Goal: Task Accomplishment & Management: Manage account settings

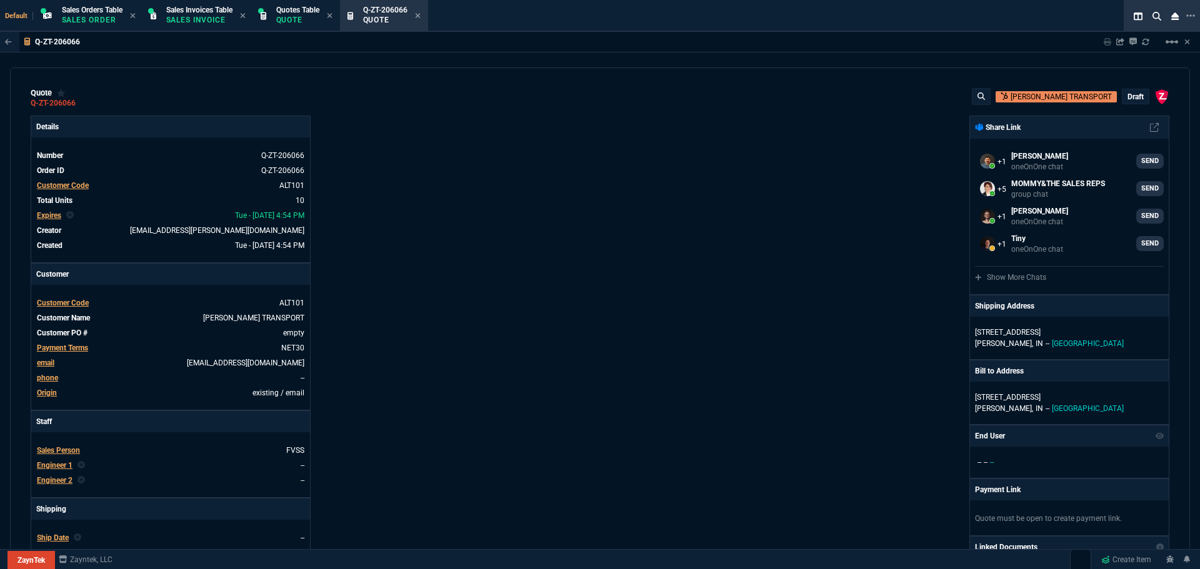
select select "4: SHAD"
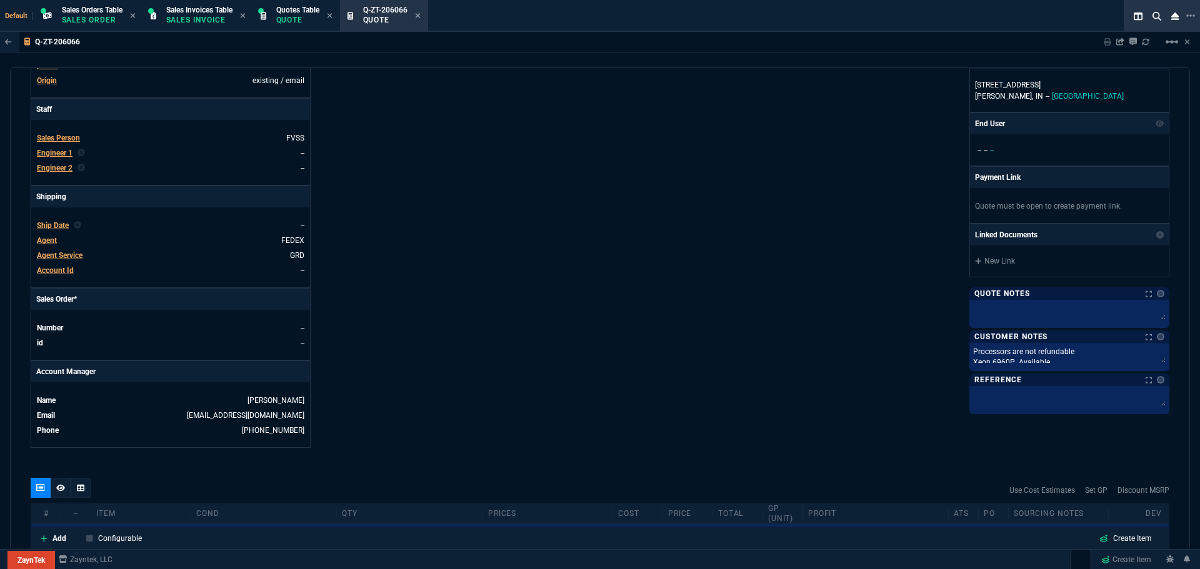
scroll to position [562, 0]
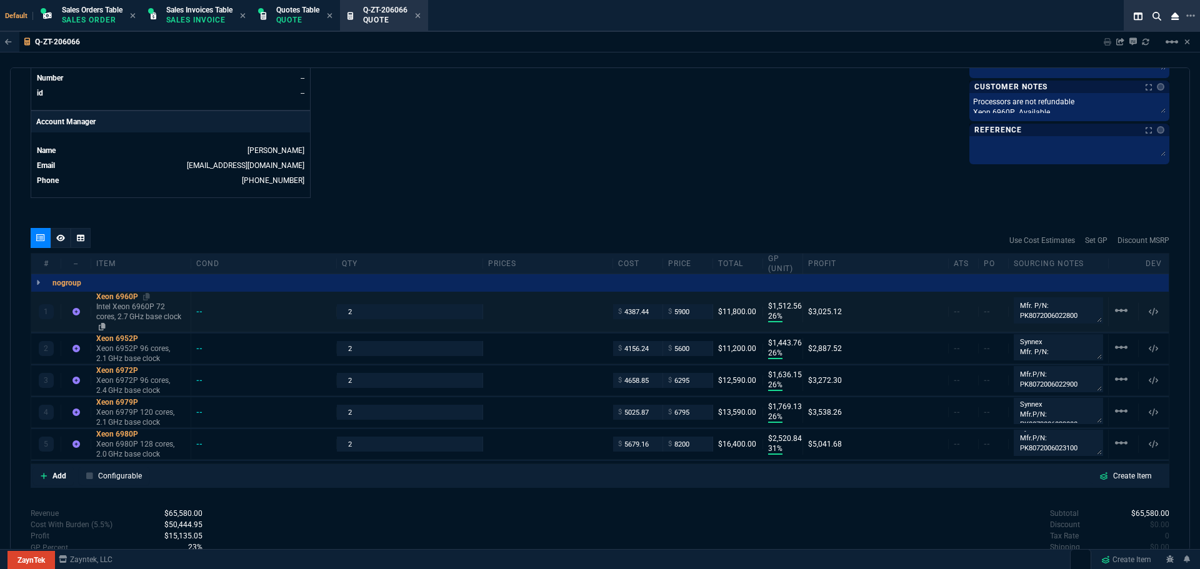
click at [111, 298] on div "Xeon 6960P" at bounding box center [140, 297] width 89 height 10
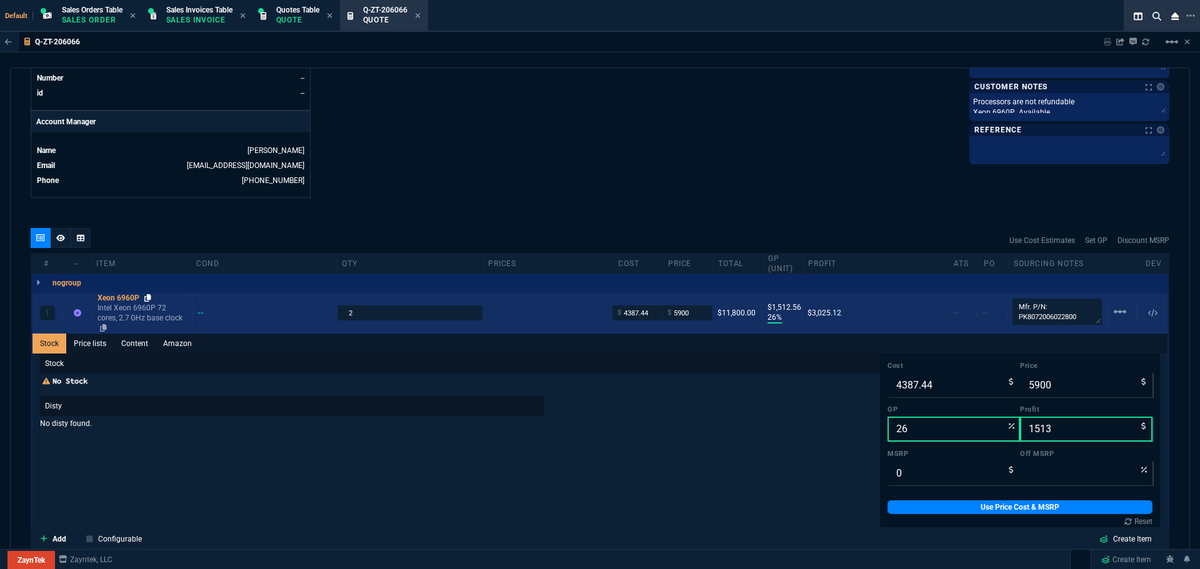
click at [148, 299] on icon at bounding box center [147, 297] width 7 height 7
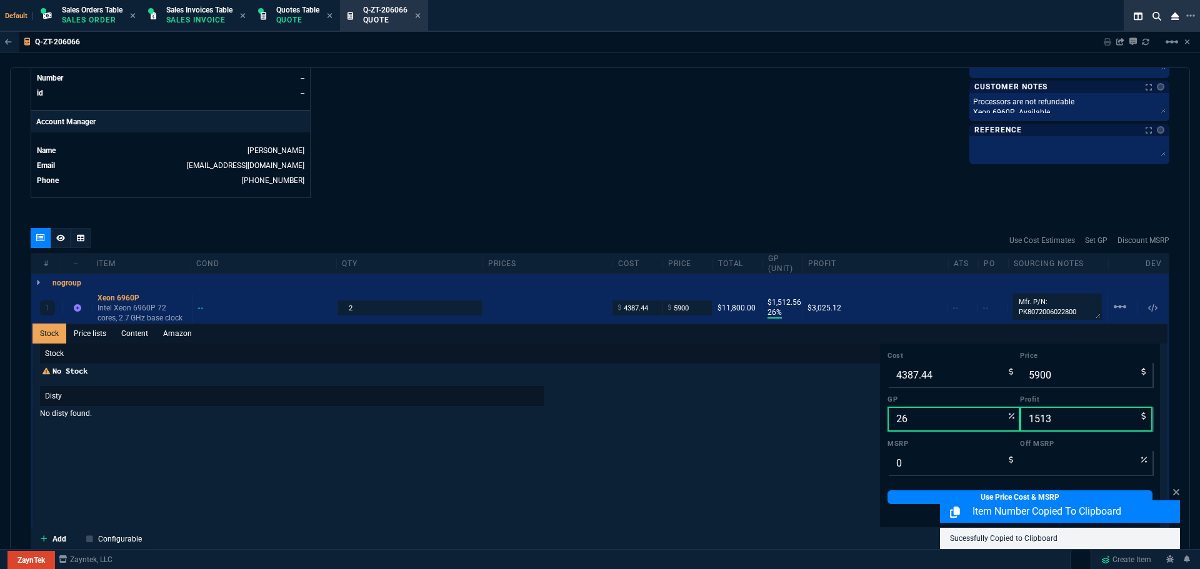
drag, startPoint x: 539, startPoint y: 195, endPoint x: 530, endPoint y: 193, distance: 8.9
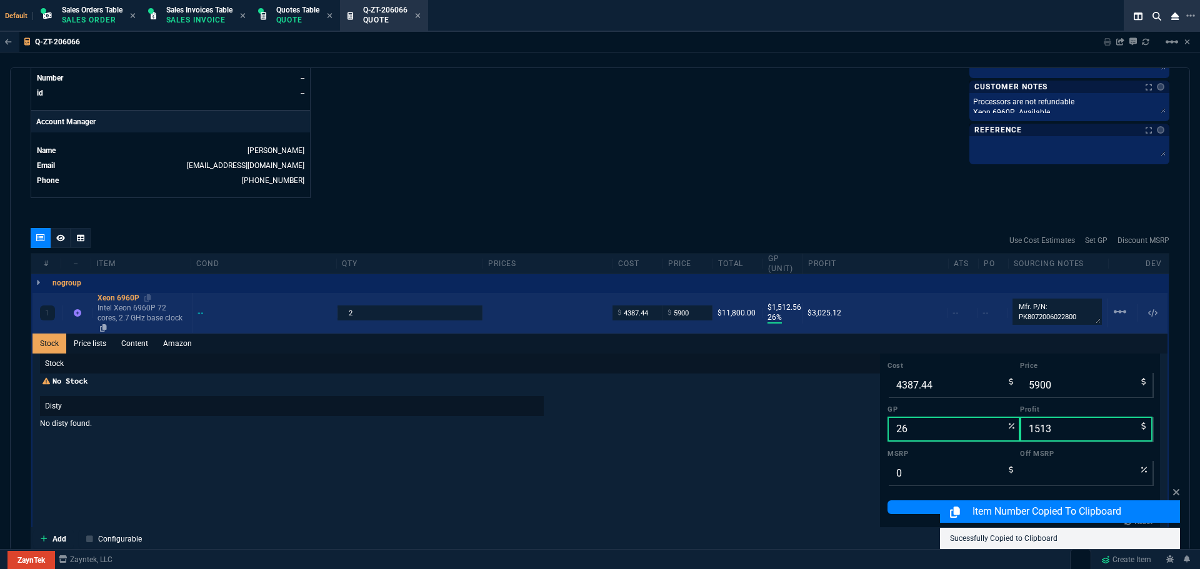
click at [127, 297] on div "Xeon 6960P" at bounding box center [141, 298] width 89 height 10
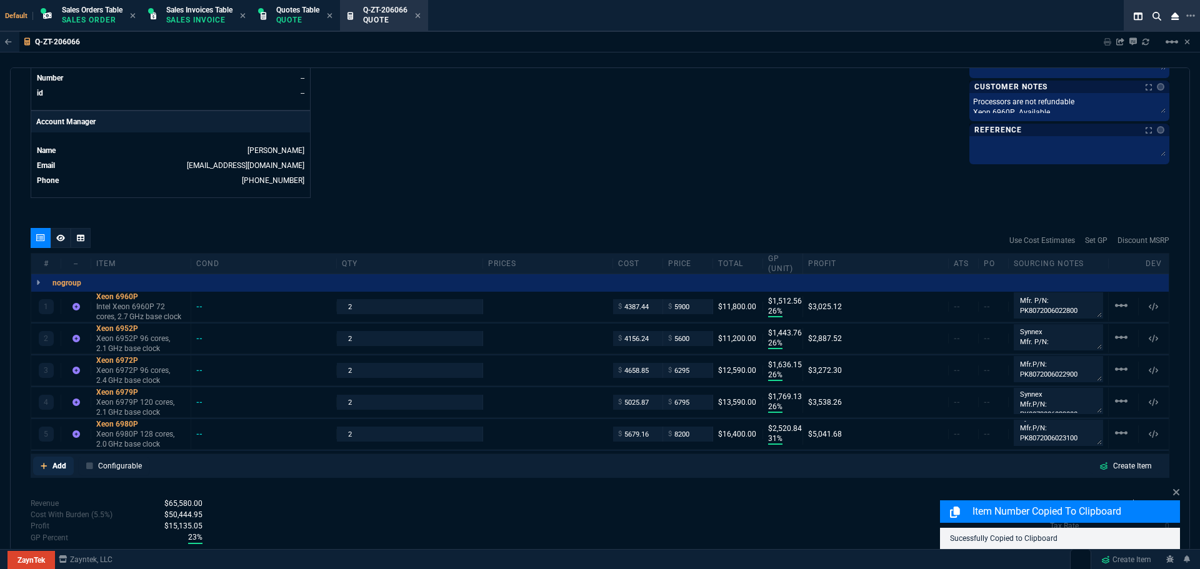
click at [55, 468] on p "Add" at bounding box center [59, 465] width 14 height 11
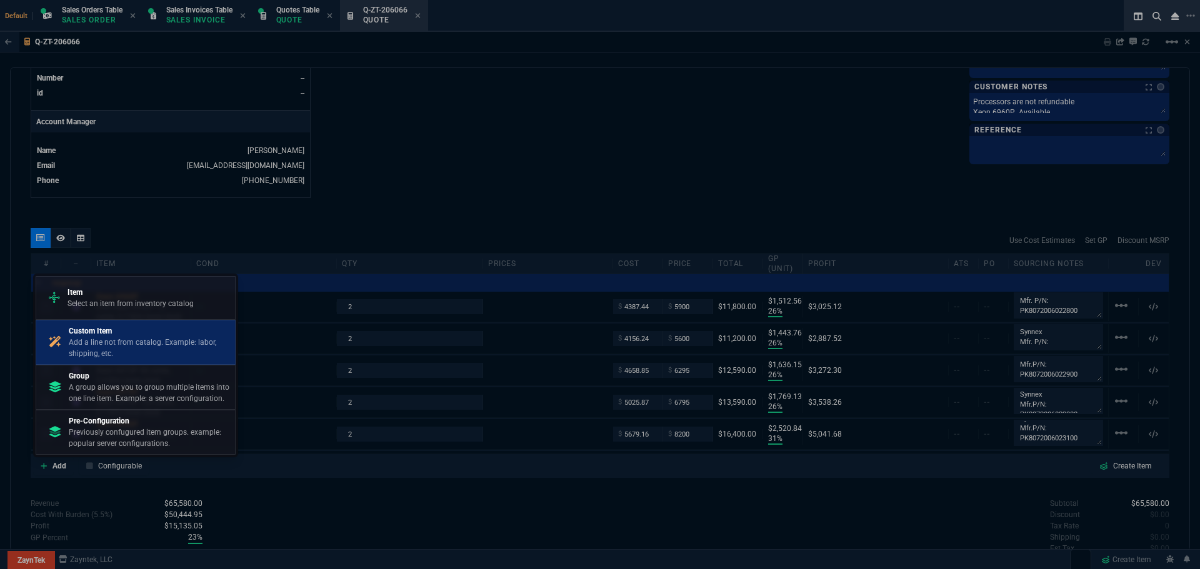
click at [103, 346] on p "Add a line not from catalog. Example: labor, shipping, etc." at bounding box center [149, 348] width 161 height 22
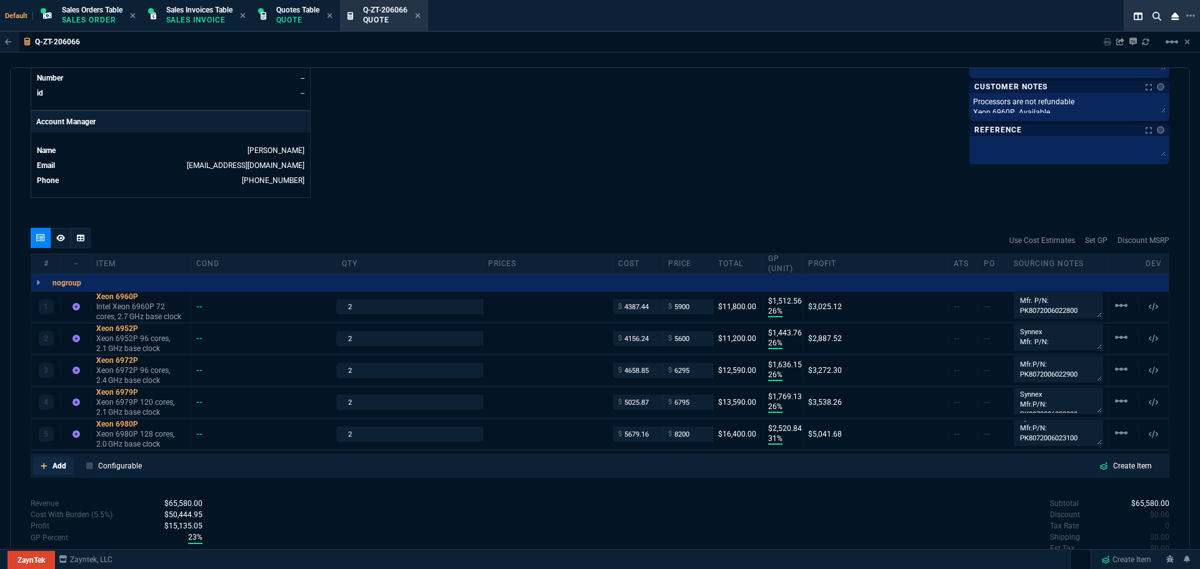
click at [56, 465] on p "Add" at bounding box center [59, 465] width 14 height 11
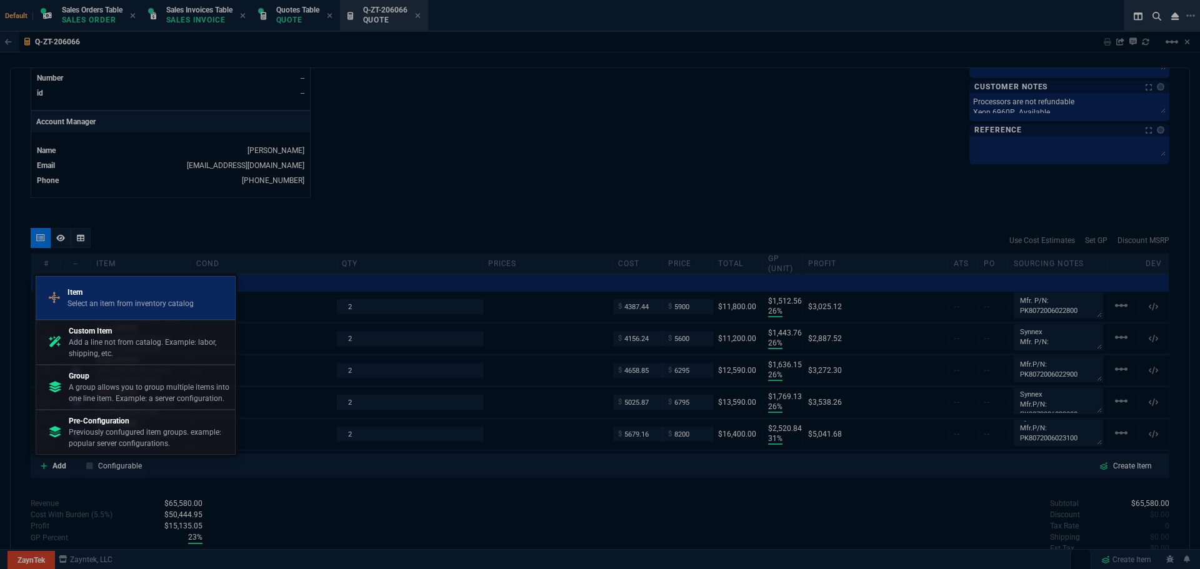
click at [80, 294] on p "Item" at bounding box center [130, 292] width 126 height 11
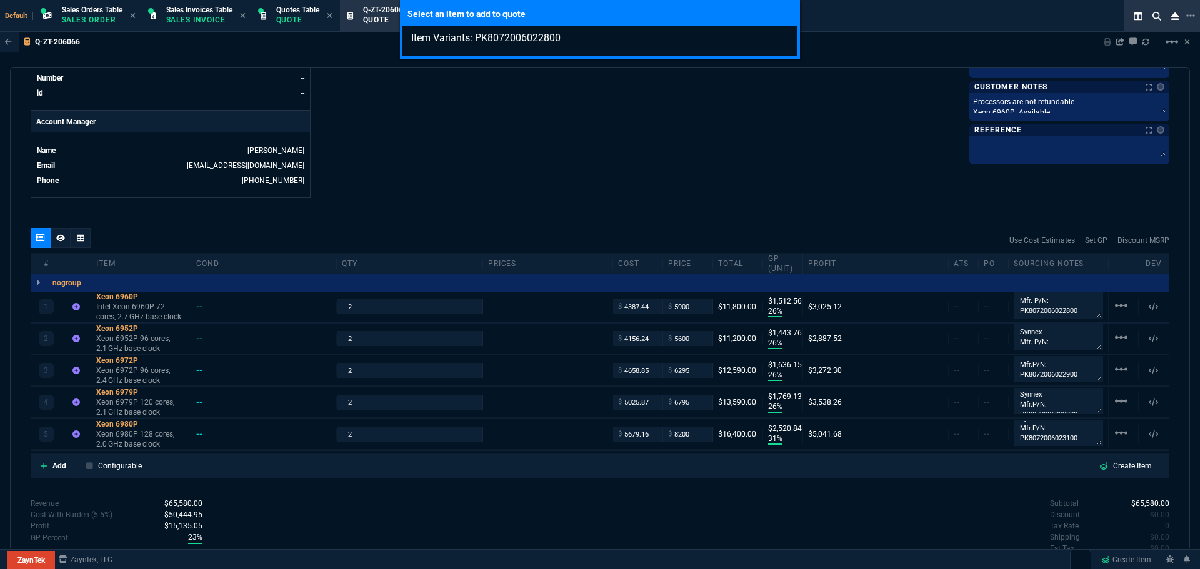
type input "Item Variants: PK8072006022800"
click at [59, 465] on div "Select an item to add to quote Item Variants: PK8072006022800" at bounding box center [600, 284] width 1200 height 569
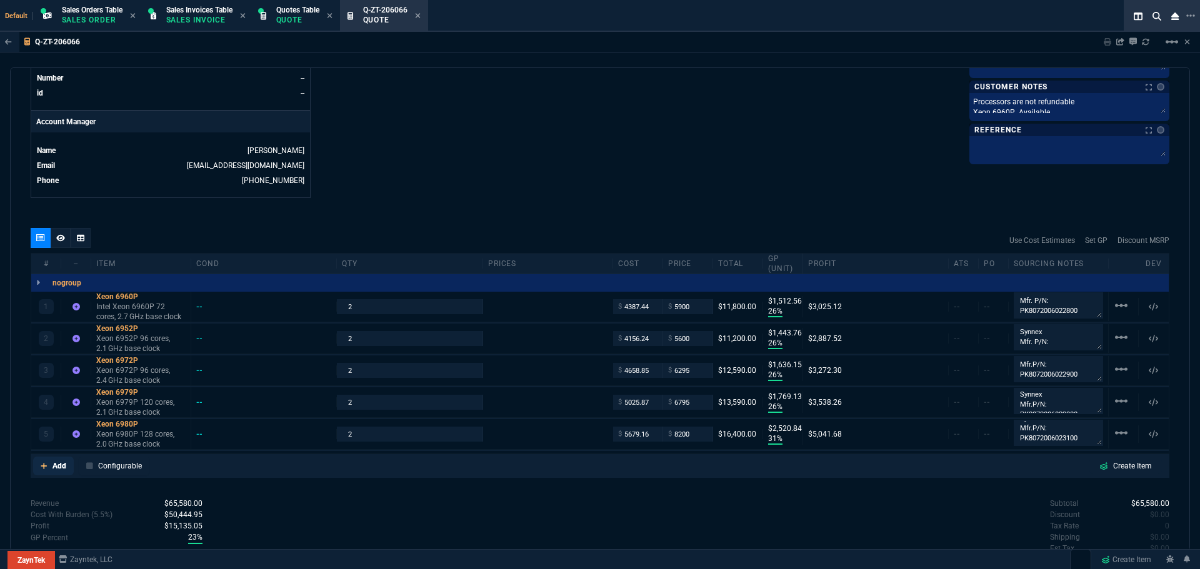
click at [59, 465] on p "Add" at bounding box center [59, 465] width 14 height 11
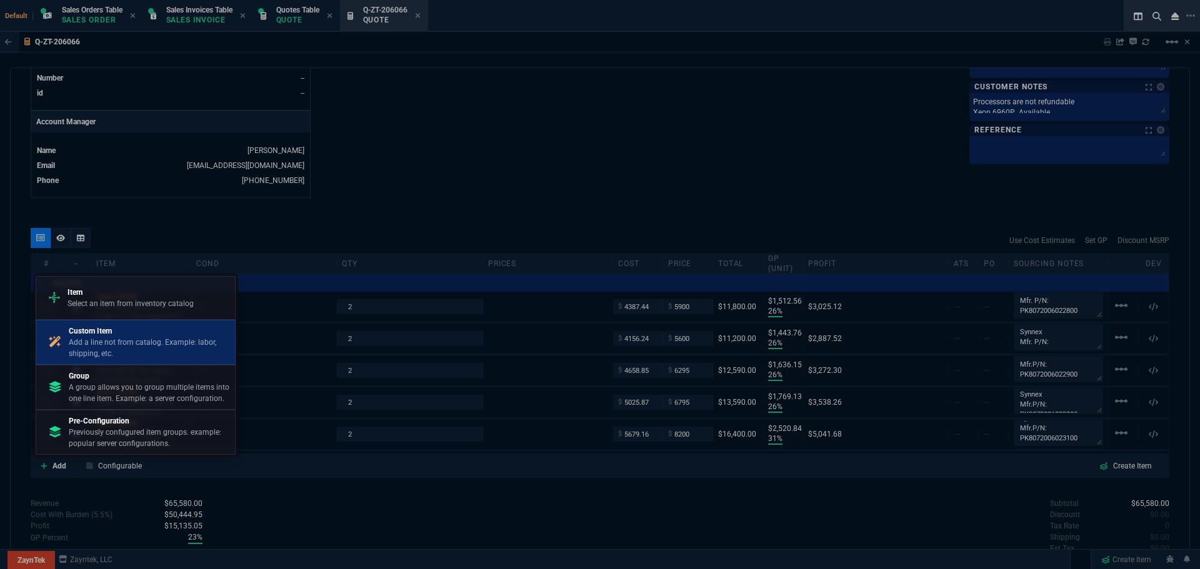
click at [100, 339] on p "Add a line not from catalog. Example: labor, shipping, etc." at bounding box center [149, 348] width 161 height 22
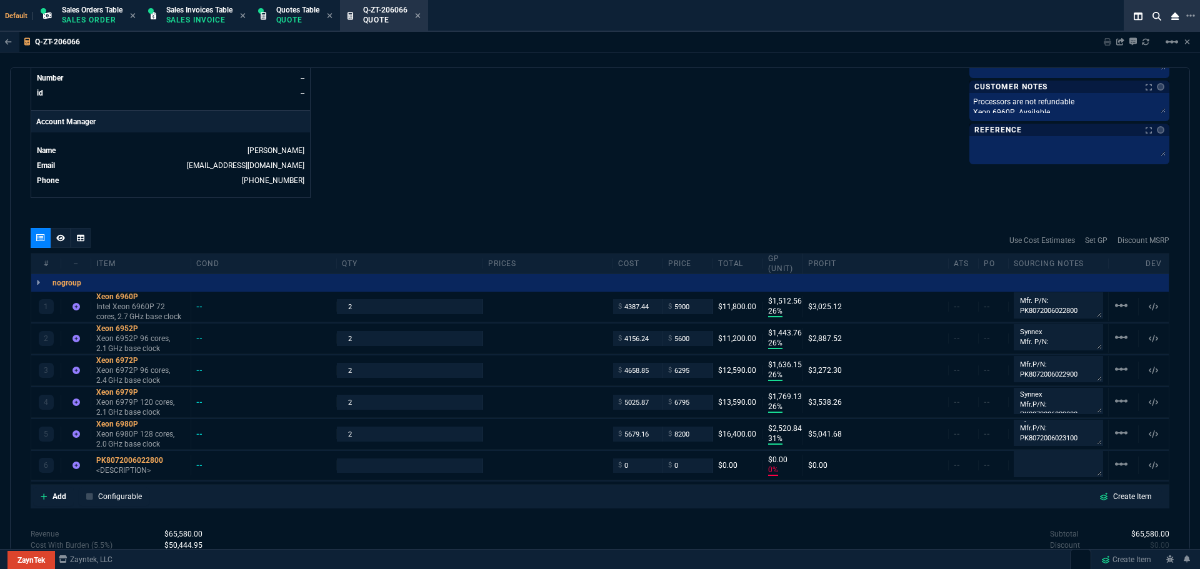
type input "0"
type input "26"
type input "1513"
type input "26"
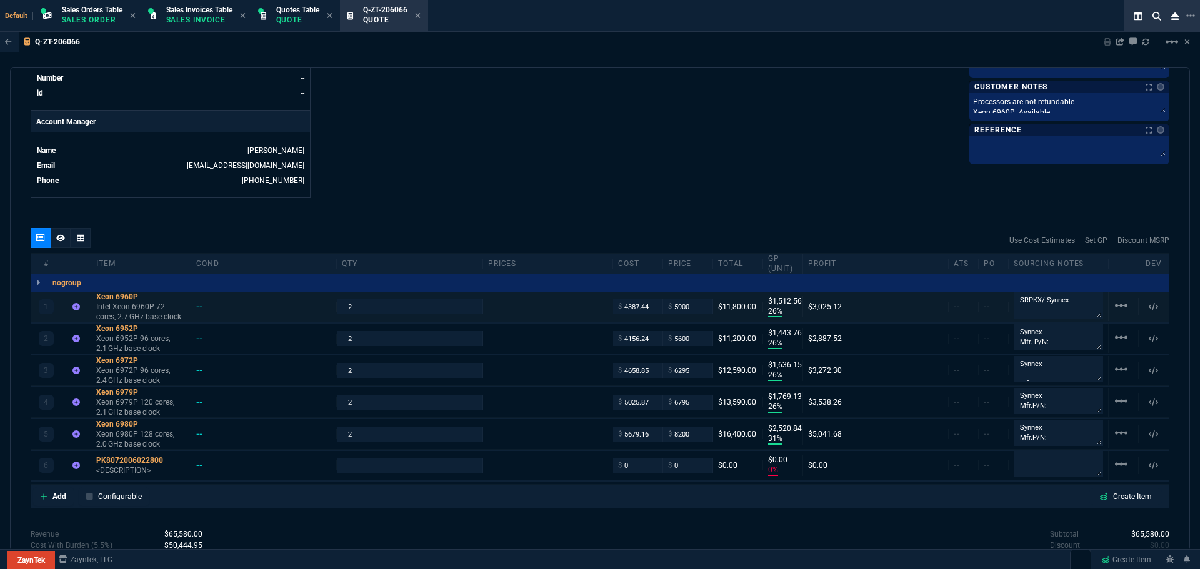
type input "1444"
type input "26"
type input "1636"
type input "26"
type input "1769"
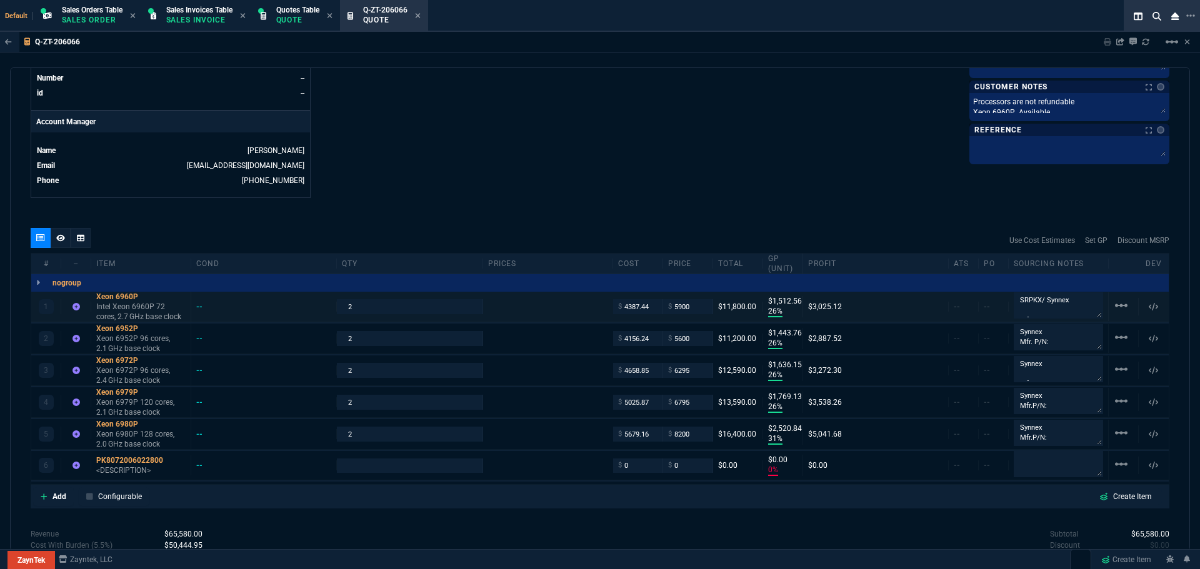
type input "31"
type input "2521"
type input "0"
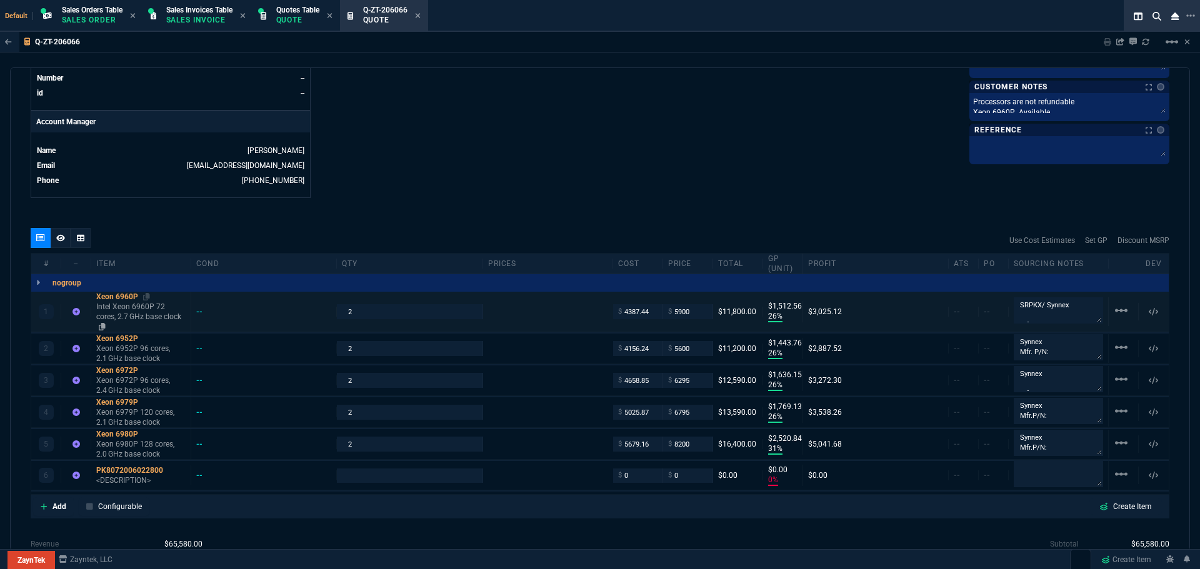
click at [119, 296] on div "Xeon 6960P" at bounding box center [140, 297] width 89 height 10
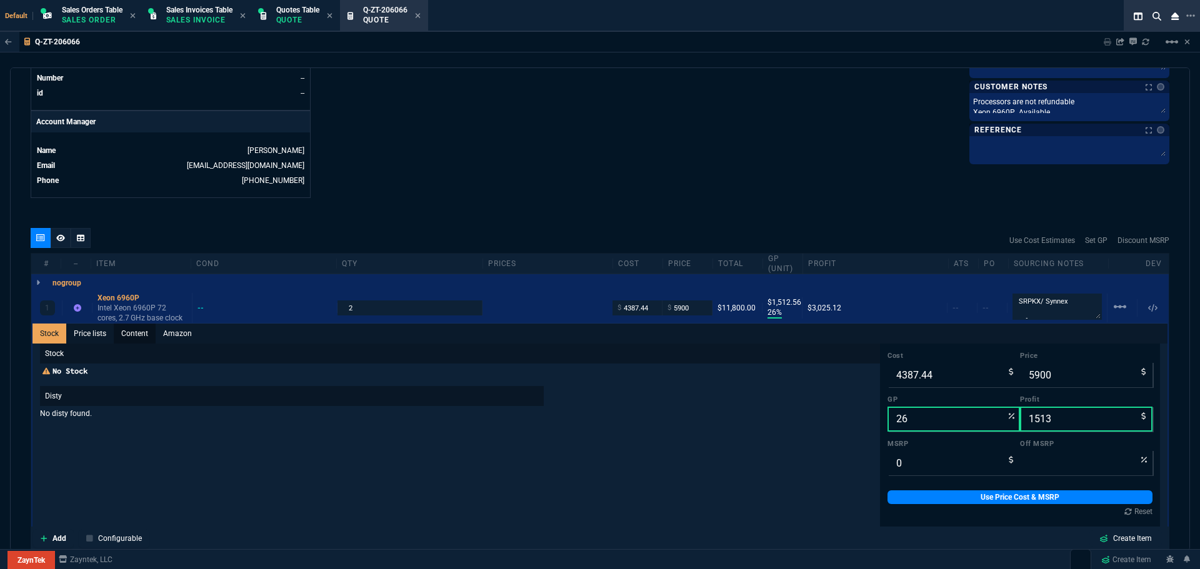
click at [132, 334] on link "Content" at bounding box center [135, 334] width 42 height 20
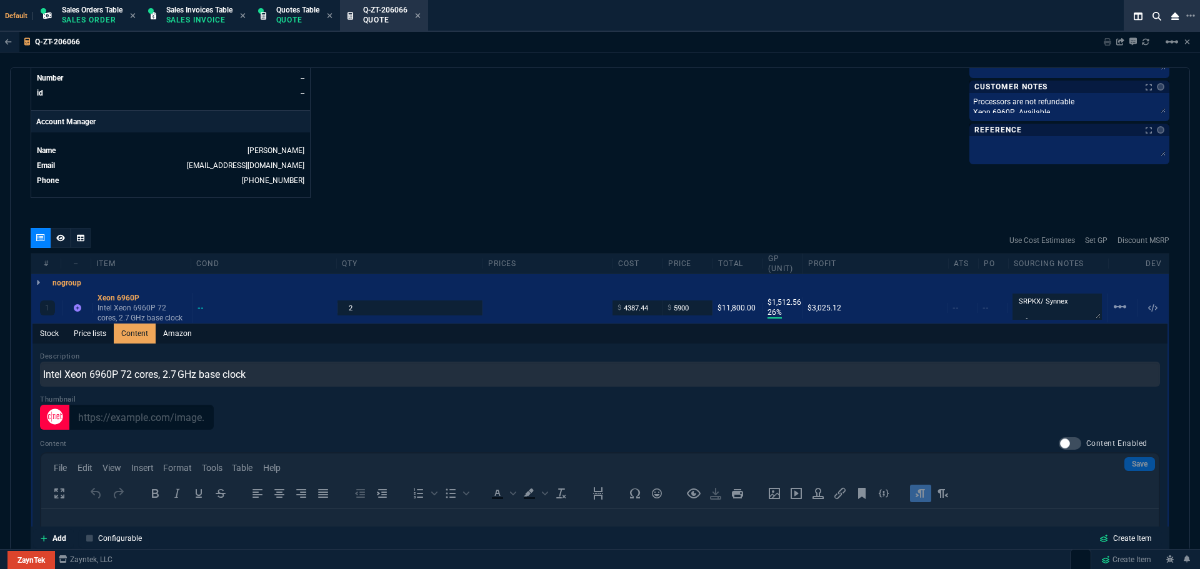
scroll to position [0, 0]
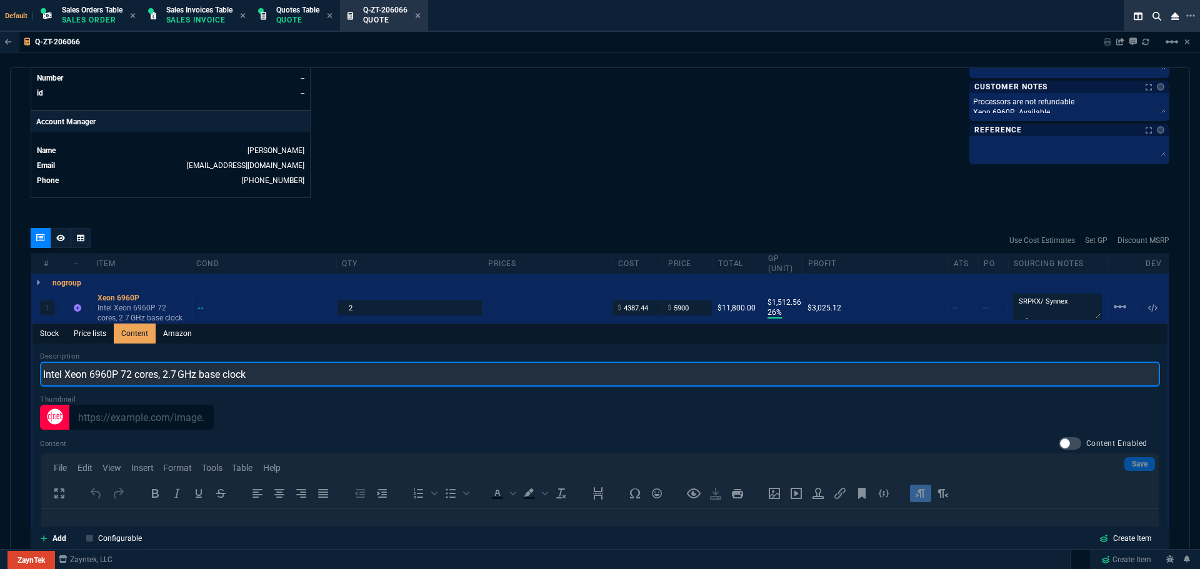
drag, startPoint x: 267, startPoint y: 376, endPoint x: 36, endPoint y: 370, distance: 231.9
click at [36, 370] on div "Description Intel Xeon 6960P 72 cores, 2.7 GHz base clock Thumbnail Content Con…" at bounding box center [599, 527] width 1135 height 366
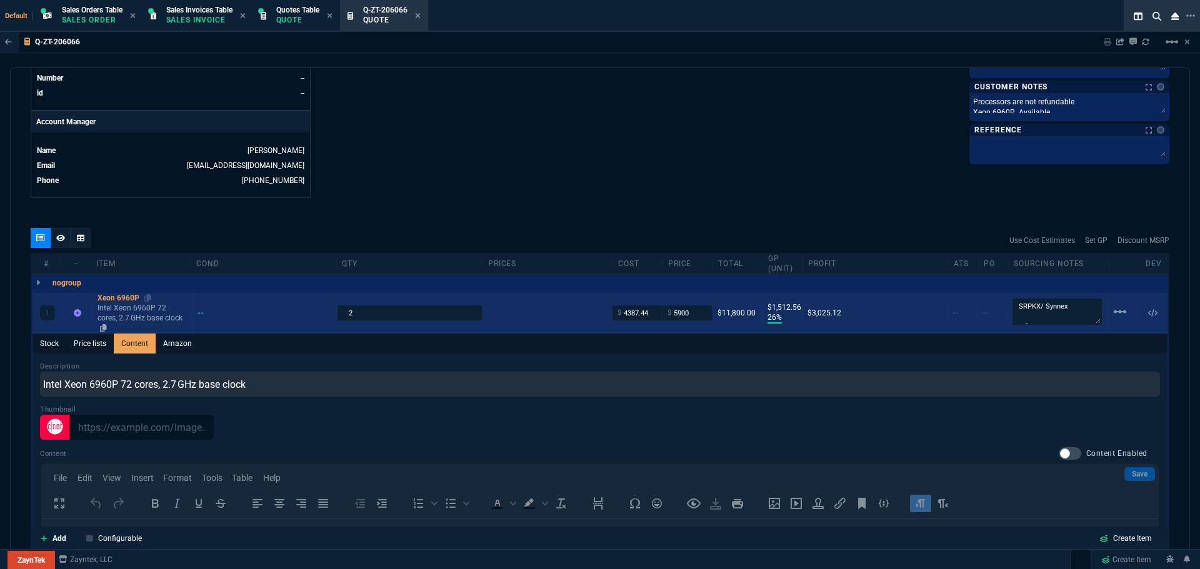
click at [124, 297] on div "Xeon 6960P" at bounding box center [141, 298] width 89 height 10
type input "1"
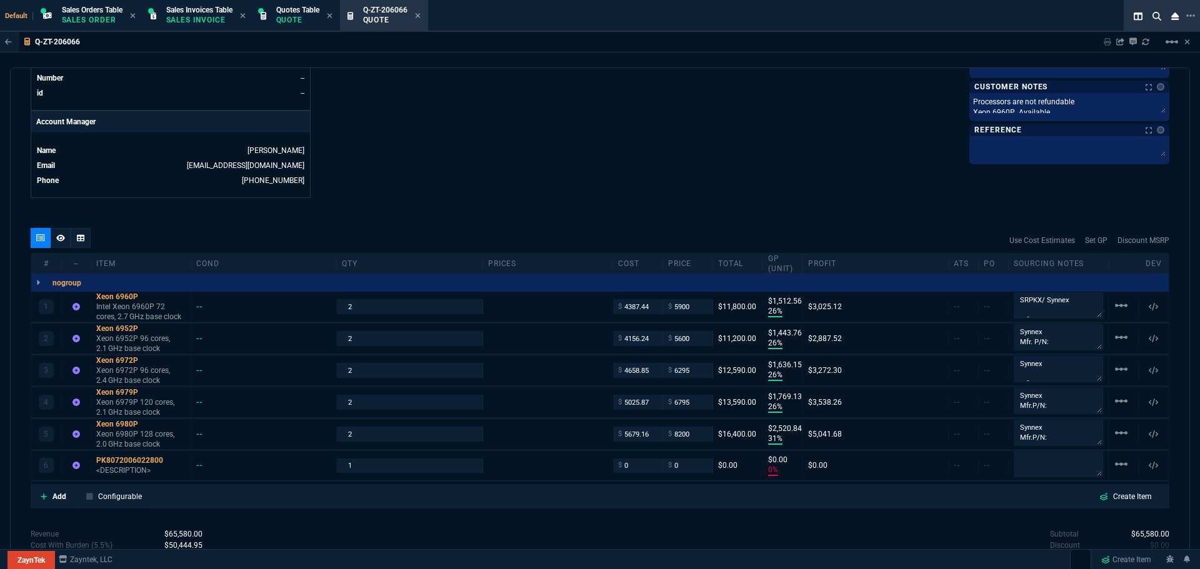
type input "26"
type input "1513"
click at [123, 456] on div "PK8072006022800" at bounding box center [140, 460] width 89 height 10
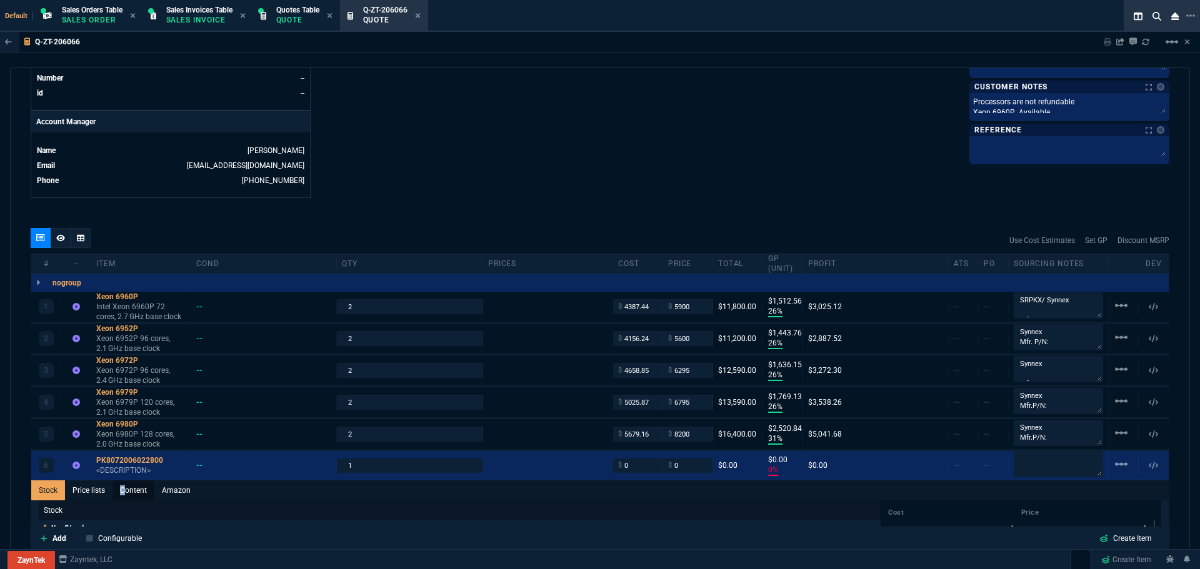
click at [124, 490] on link "Content" at bounding box center [133, 490] width 42 height 20
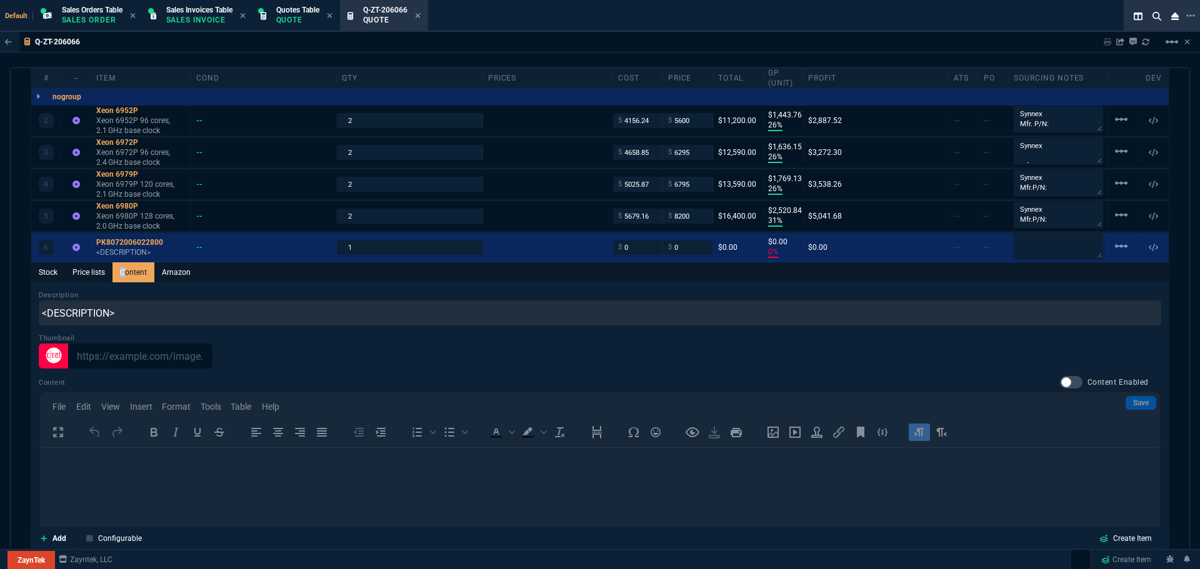
scroll to position [812, 0]
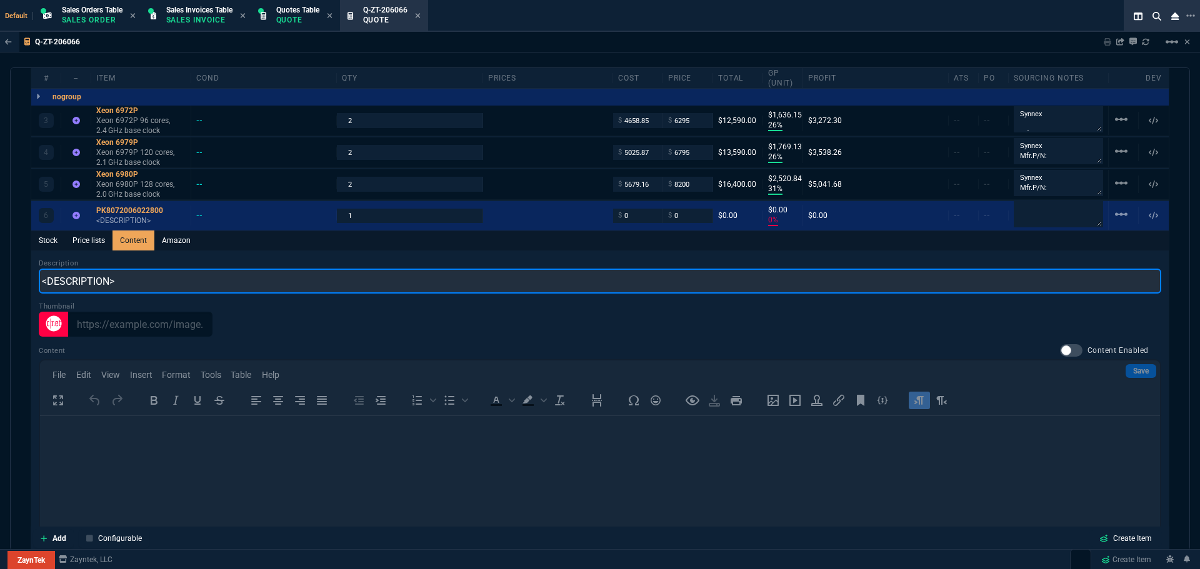
click at [127, 282] on input "<DESCRIPTION>" at bounding box center [600, 281] width 1122 height 25
paste input "Intel Xeon 6960P 72 cores, 2.7 GHz base clock"
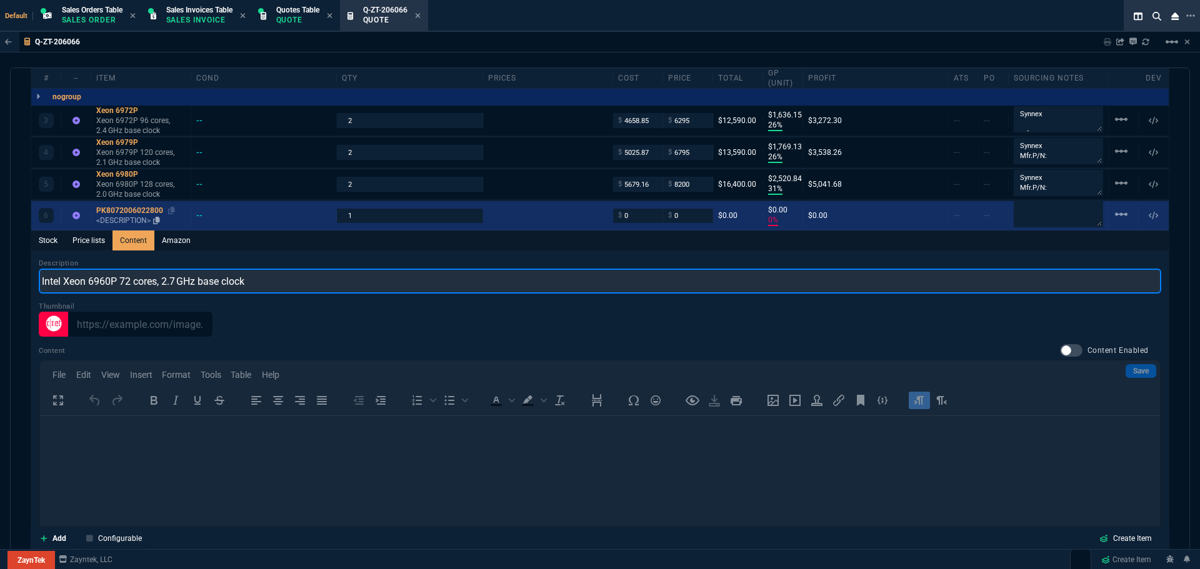
type input "Intel Xeon 6960P 72 cores, 2.7 GHz base clock"
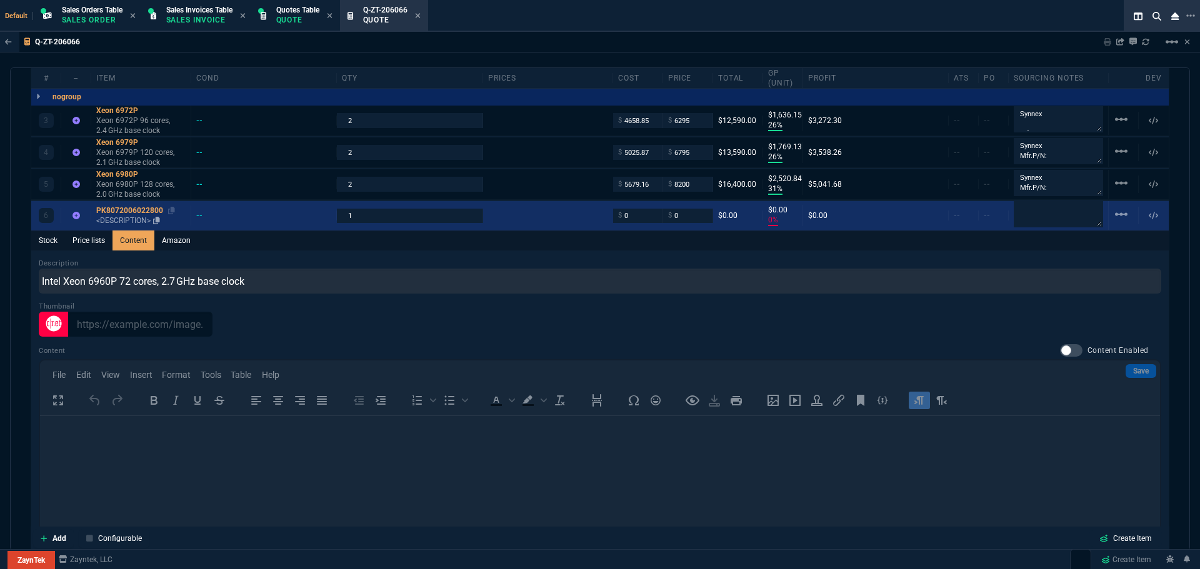
click at [117, 212] on div "PK8072006022800" at bounding box center [140, 211] width 89 height 10
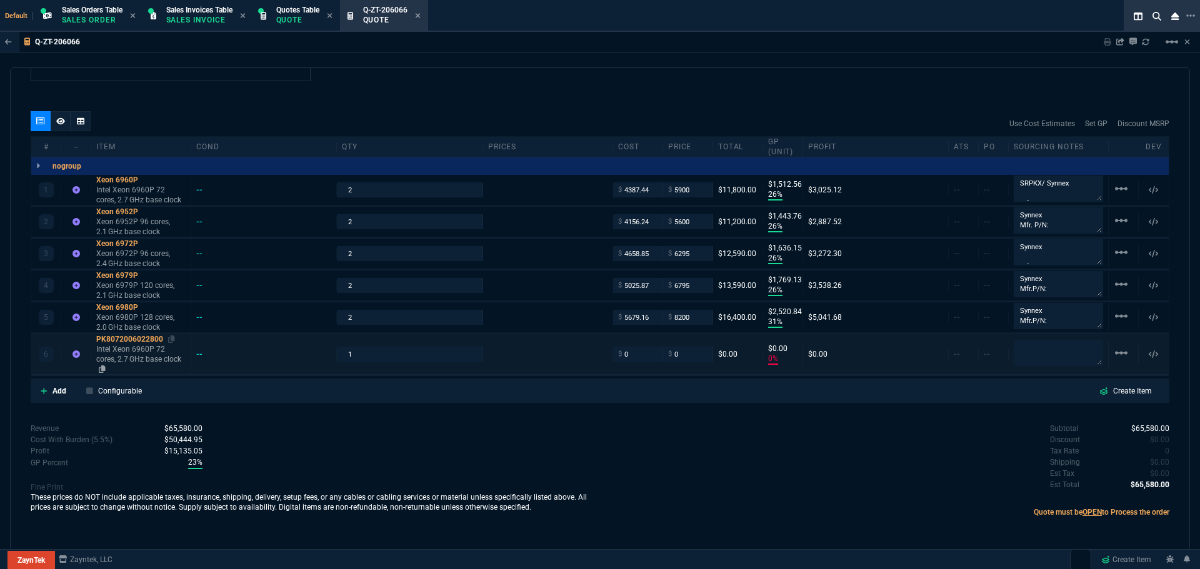
type input "0"
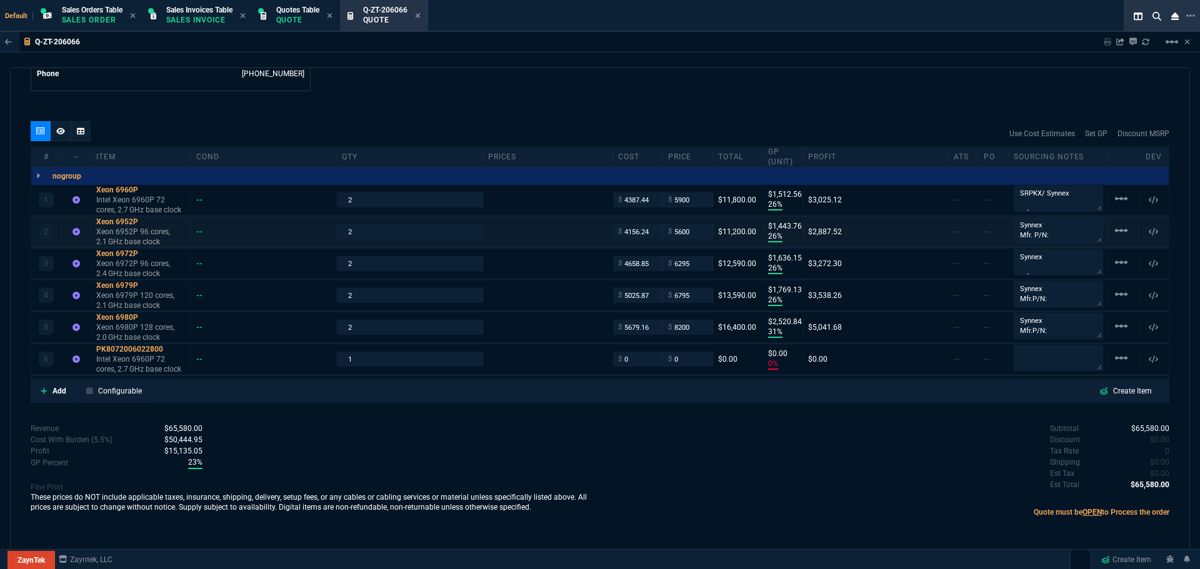
scroll to position [669, 0]
click at [362, 357] on input "1" at bounding box center [409, 359] width 135 height 14
type input "2"
drag, startPoint x: 650, startPoint y: 199, endPoint x: 619, endPoint y: 201, distance: 31.3
click at [619, 201] on input "4387.44" at bounding box center [637, 199] width 39 height 14
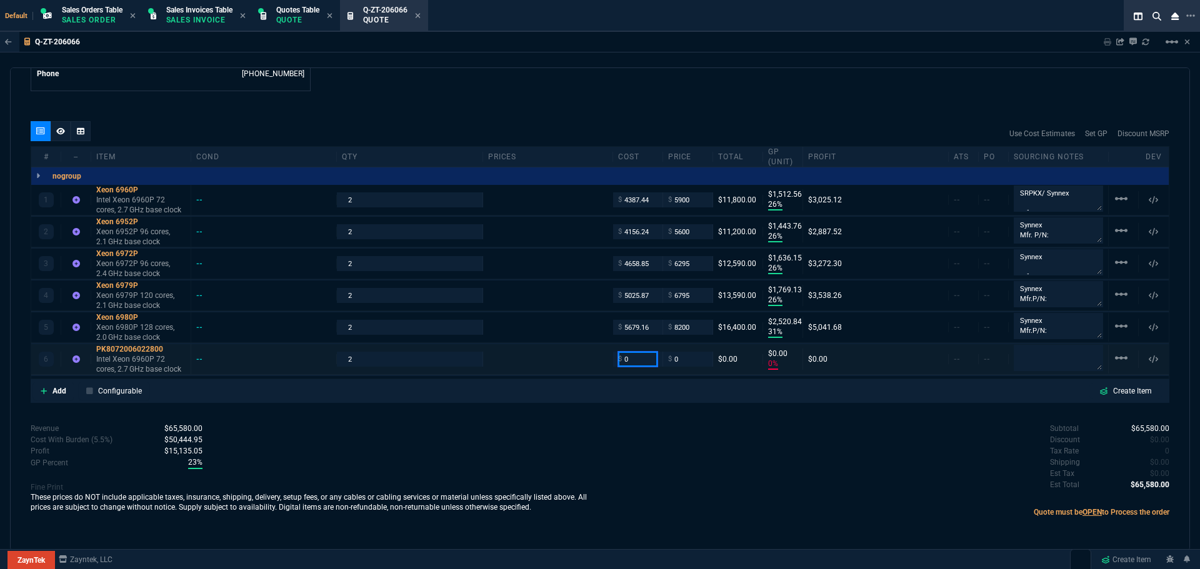
click at [633, 358] on input "0" at bounding box center [637, 359] width 39 height 14
paste input "4387.44"
type input "4387.44"
type input "-100"
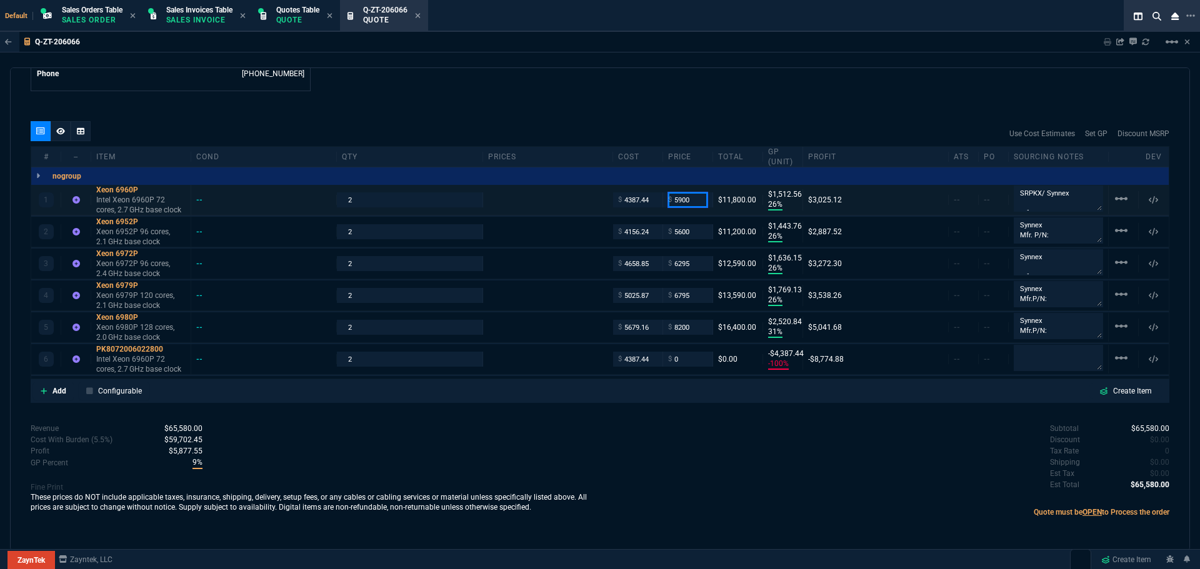
type input "-4387"
drag, startPoint x: 694, startPoint y: 201, endPoint x: 670, endPoint y: 202, distance: 24.4
click at [670, 202] on input "5900" at bounding box center [687, 199] width 39 height 14
click at [681, 361] on input "0" at bounding box center [687, 359] width 39 height 14
paste input "590"
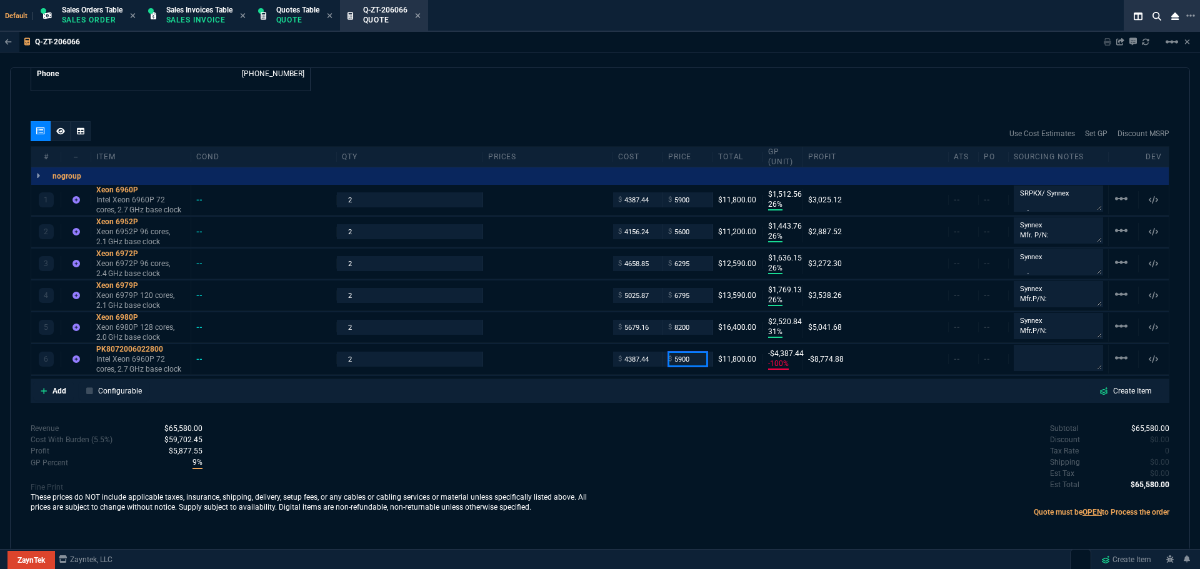
type input "5900"
click at [809, 434] on div "Subtotal $65,580.00 Discount $0.00 Tax Rate 0 Shipping $0.00 Est Tax $0.00 Est …" at bounding box center [884, 457] width 569 height 69
type input "5900"
type input "26"
type input "1513"
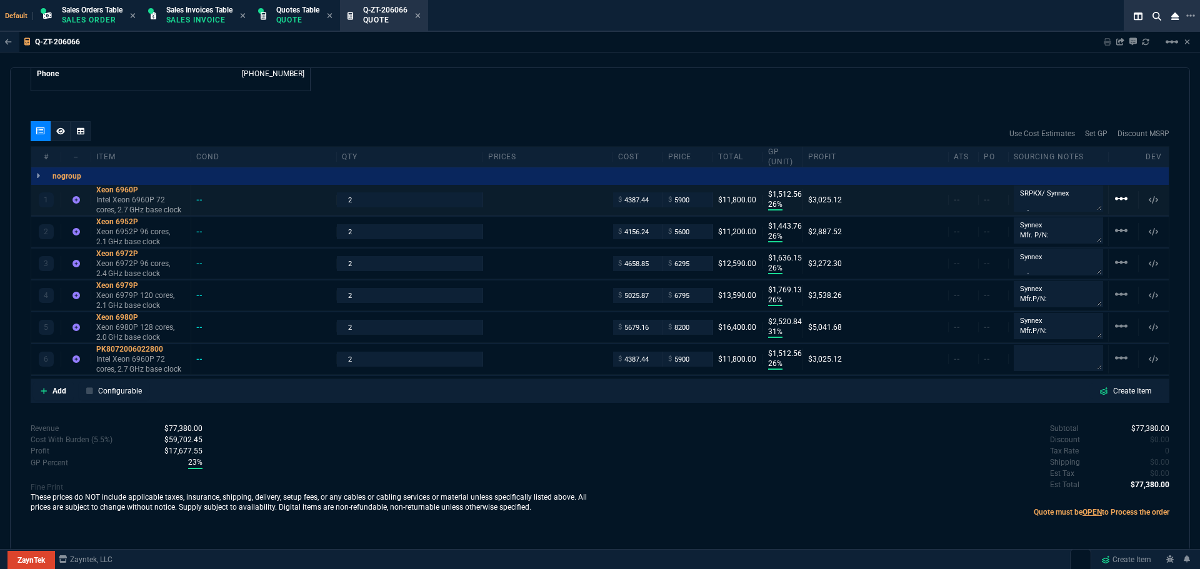
click at [1113, 201] on mat-icon "linear_scale" at bounding box center [1120, 198] width 15 height 15
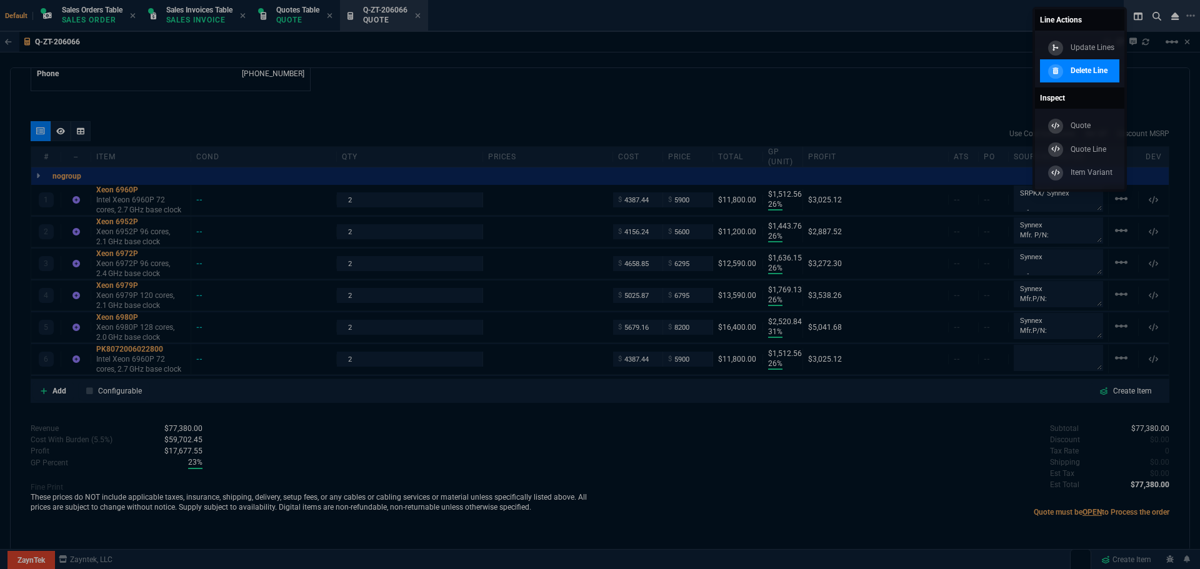
click at [1089, 69] on p "Delete Line" at bounding box center [1088, 70] width 37 height 11
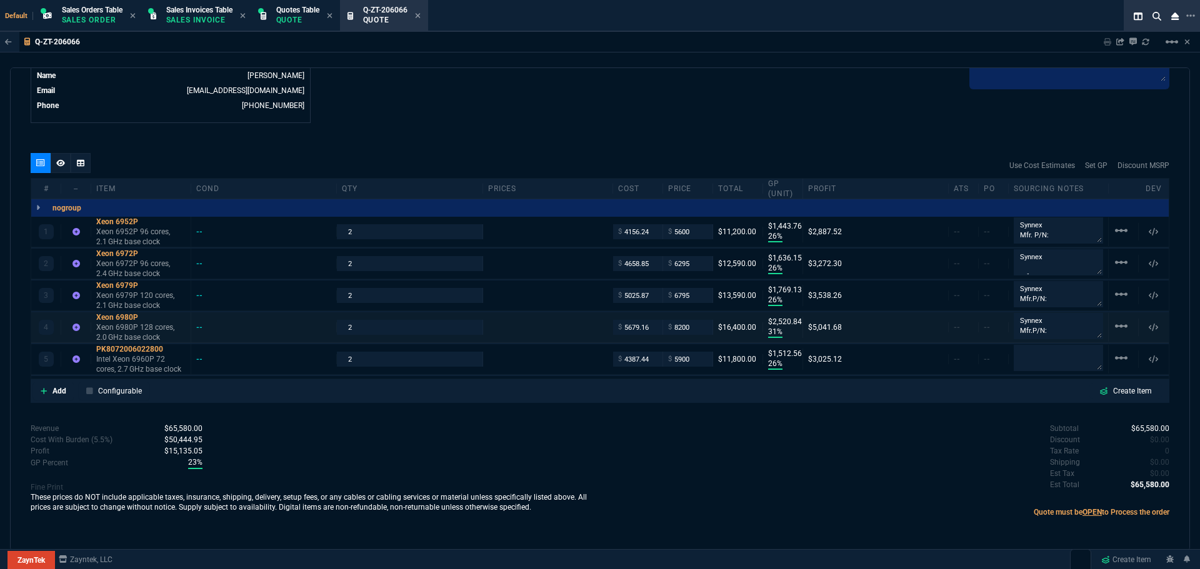
scroll to position [637, 0]
type input "26"
type input "1444"
type input "26"
type input "1636"
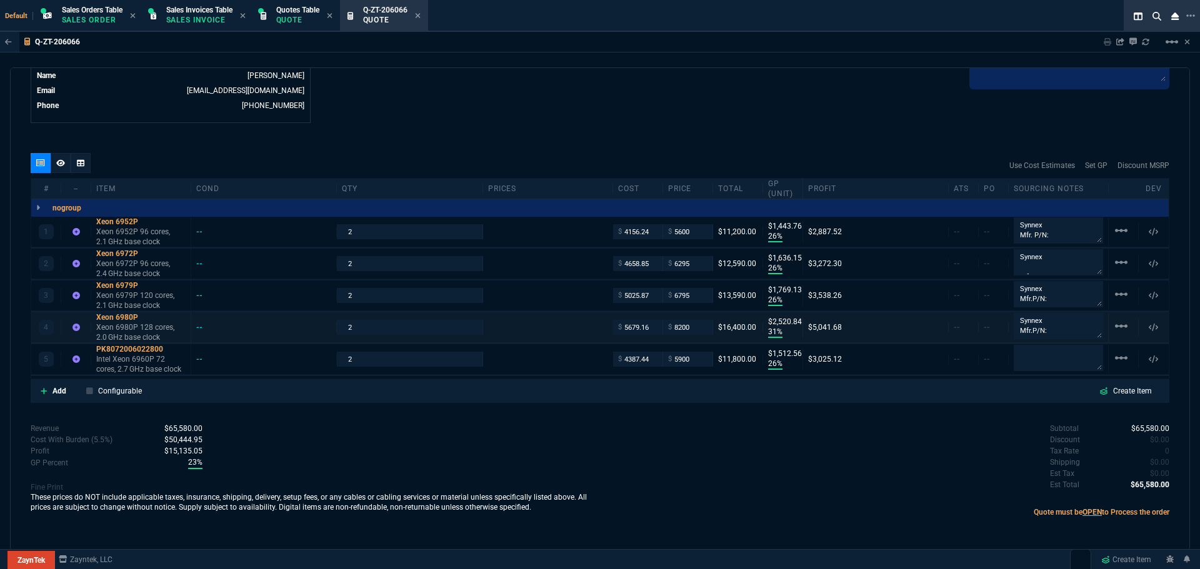
type input "26"
type input "1769"
type input "31"
type input "2521"
type input "26"
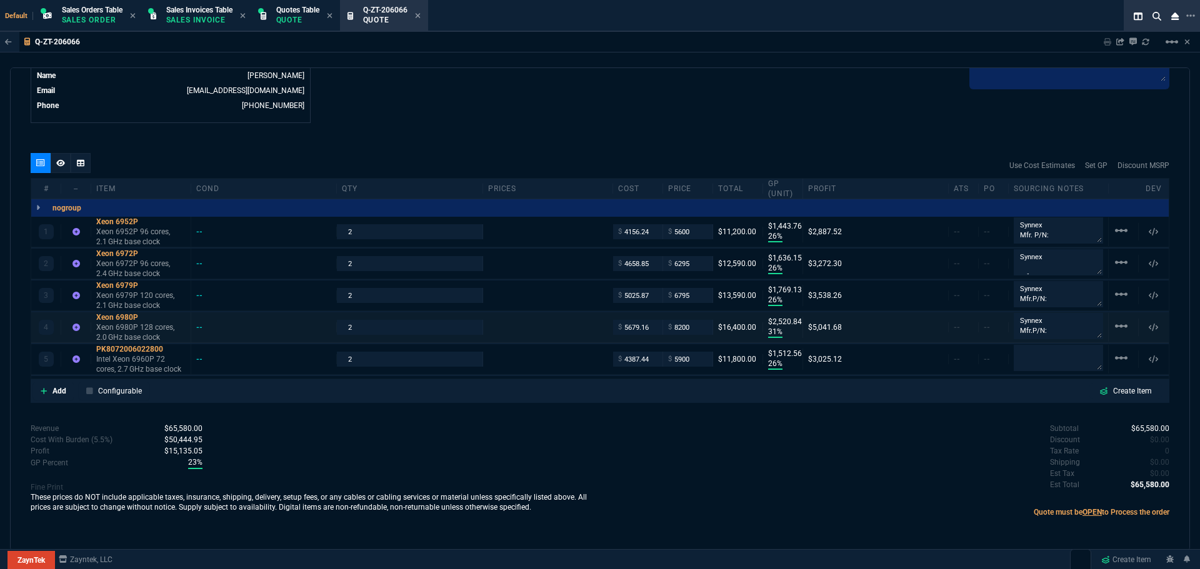
type input "1513"
click at [1028, 351] on textarea at bounding box center [1057, 358] width 89 height 26
paste textarea "SRPKX"
type textarea "SRPKX Synnex"
click at [148, 221] on icon at bounding box center [146, 221] width 7 height 7
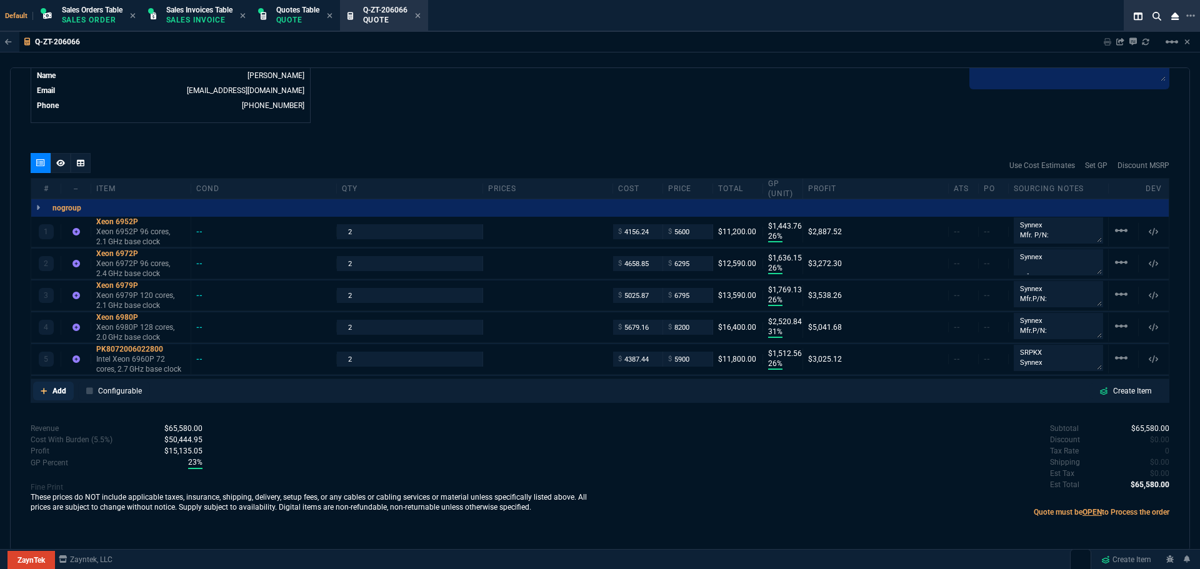
click at [62, 388] on p "Add" at bounding box center [59, 390] width 14 height 11
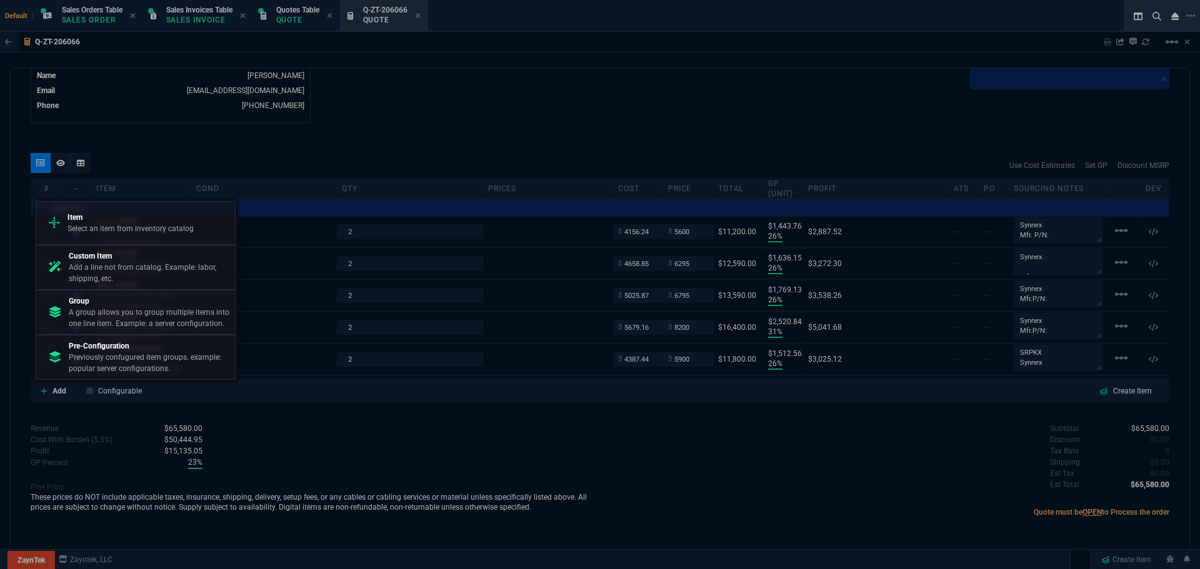
drag, startPoint x: 100, startPoint y: 261, endPoint x: 649, endPoint y: 73, distance: 580.5
click at [103, 262] on div "Custom Item Add a line not from catalog. Example: labor, shipping, etc." at bounding box center [149, 268] width 161 height 34
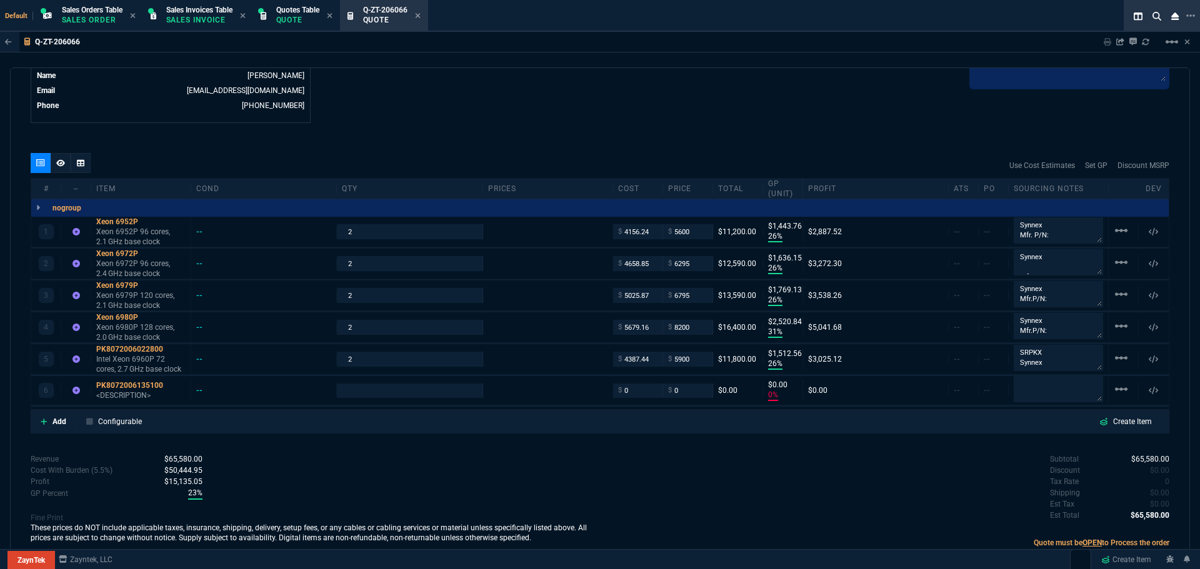
type input "26"
type input "1444"
type input "26"
type input "1636"
type input "26"
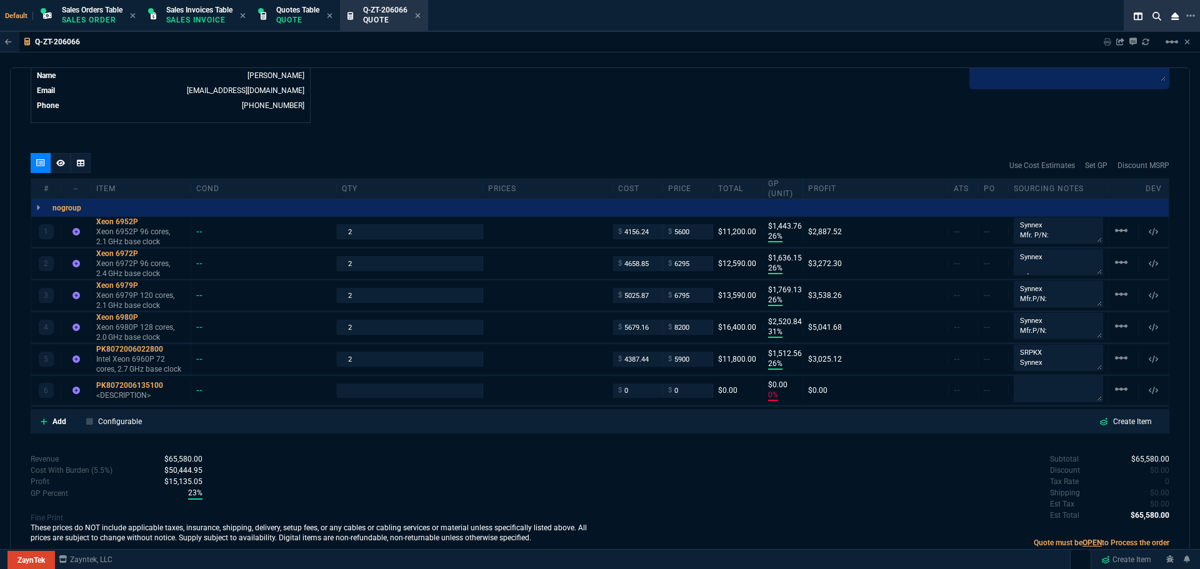
type input "1769"
type input "31"
type input "2521"
type input "26"
type input "1513"
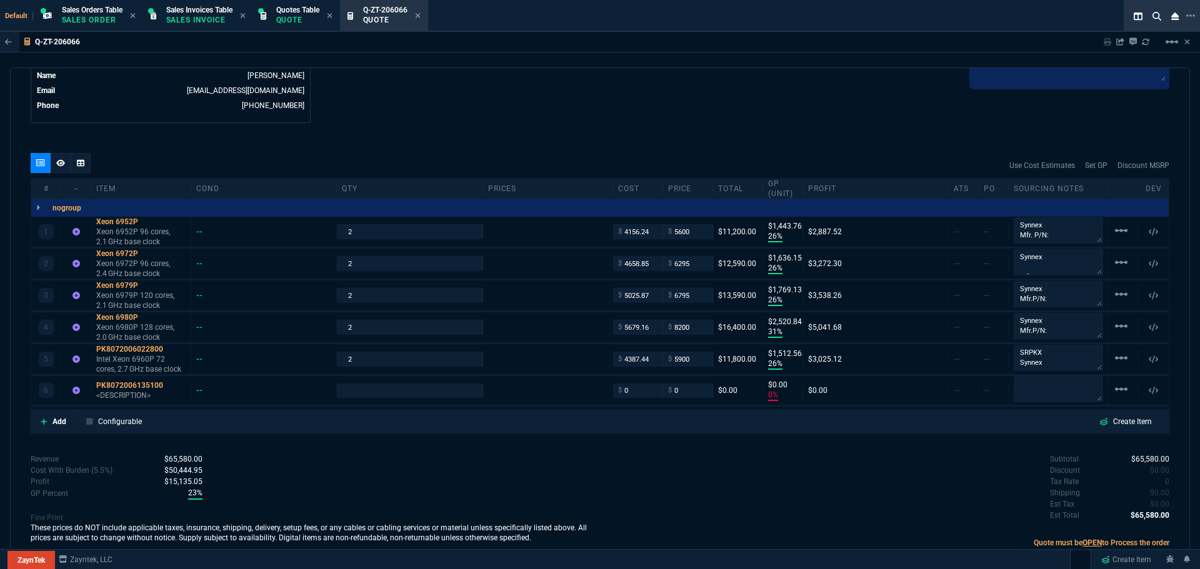
type input "0"
click at [111, 222] on div "Xeon 6952P" at bounding box center [140, 222] width 89 height 10
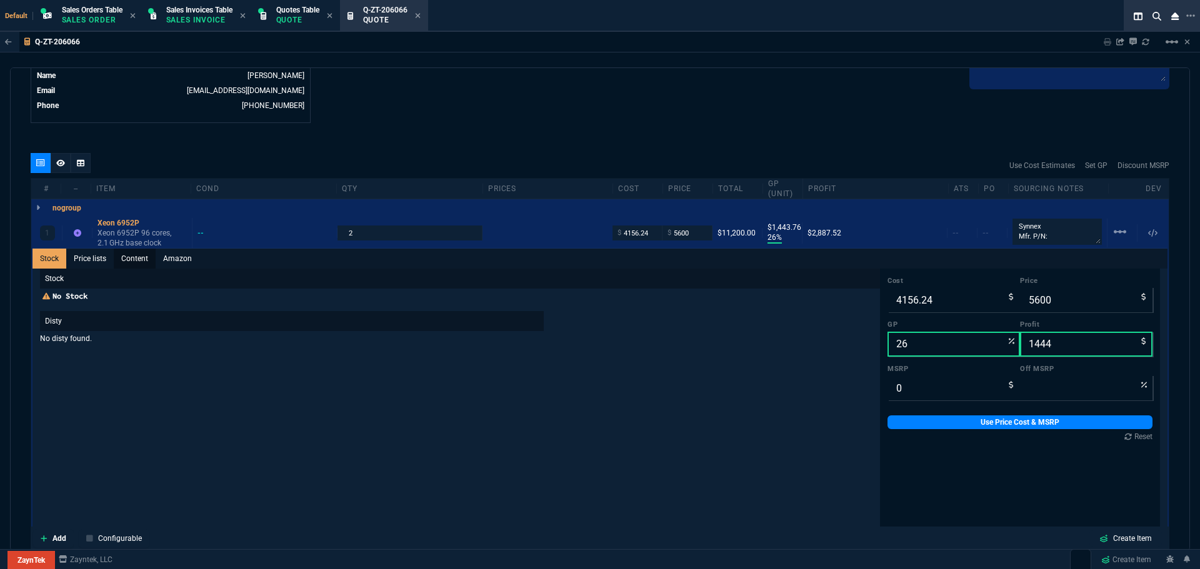
click at [135, 257] on link "Content" at bounding box center [135, 259] width 42 height 20
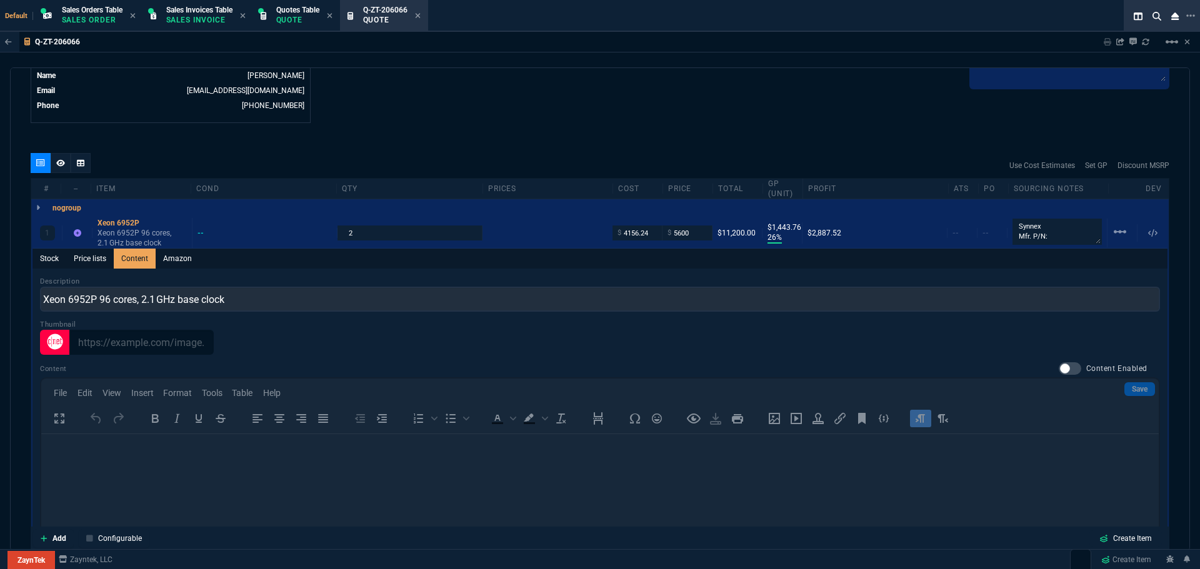
scroll to position [0, 0]
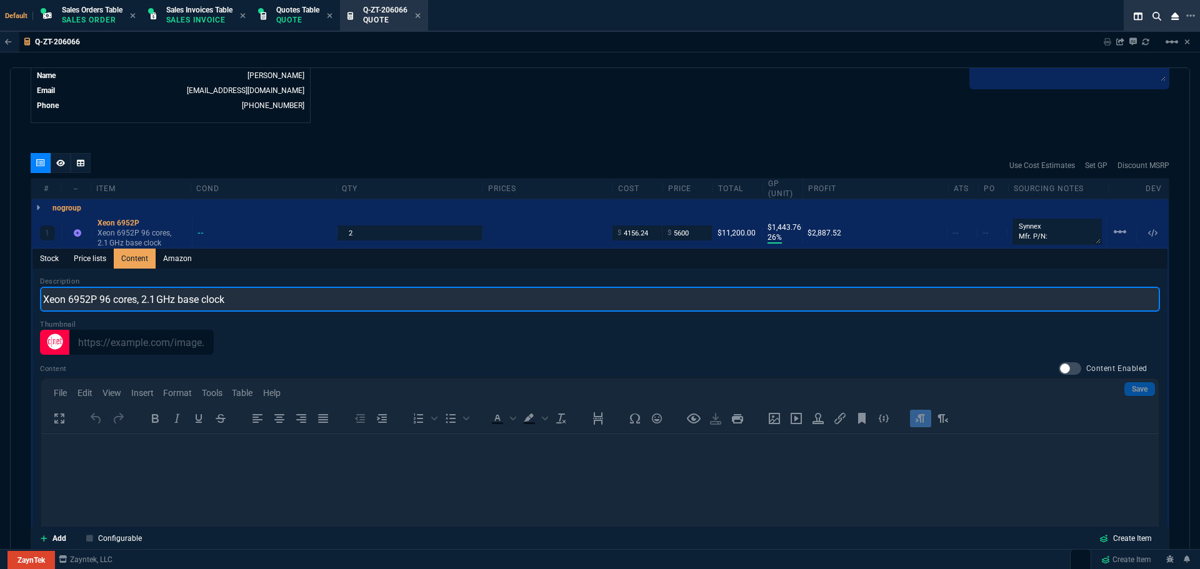
drag, startPoint x: 247, startPoint y: 305, endPoint x: 41, endPoint y: 297, distance: 206.3
click at [41, 297] on input "Xeon 6952P 96 cores, 2.1 GHz base clock" at bounding box center [600, 299] width 1120 height 25
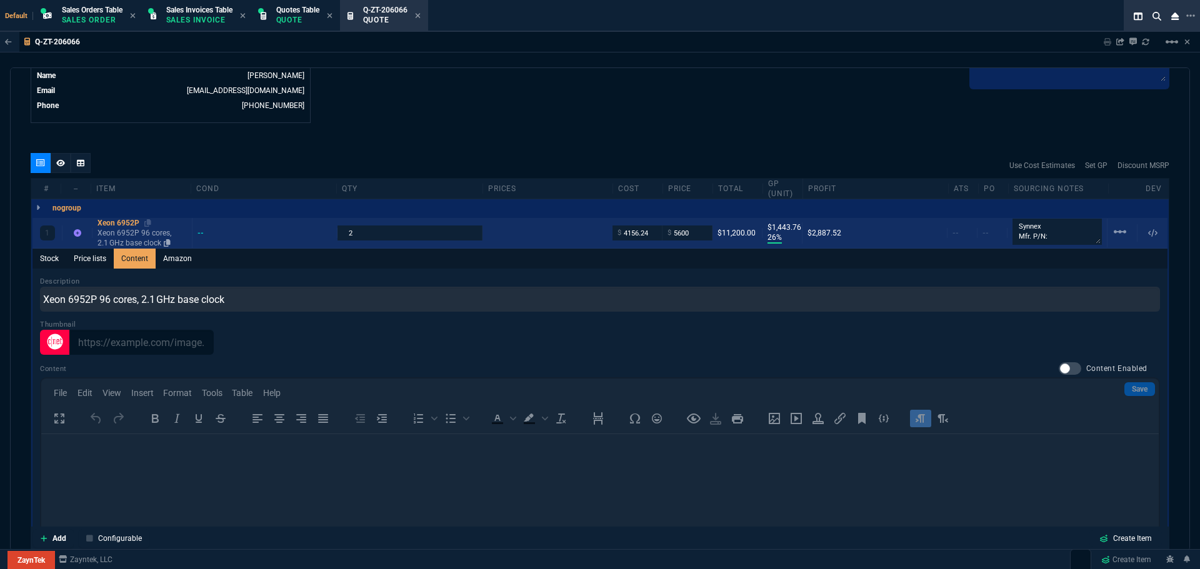
click at [125, 222] on div "Xeon 6952P" at bounding box center [141, 223] width 89 height 10
type input "1"
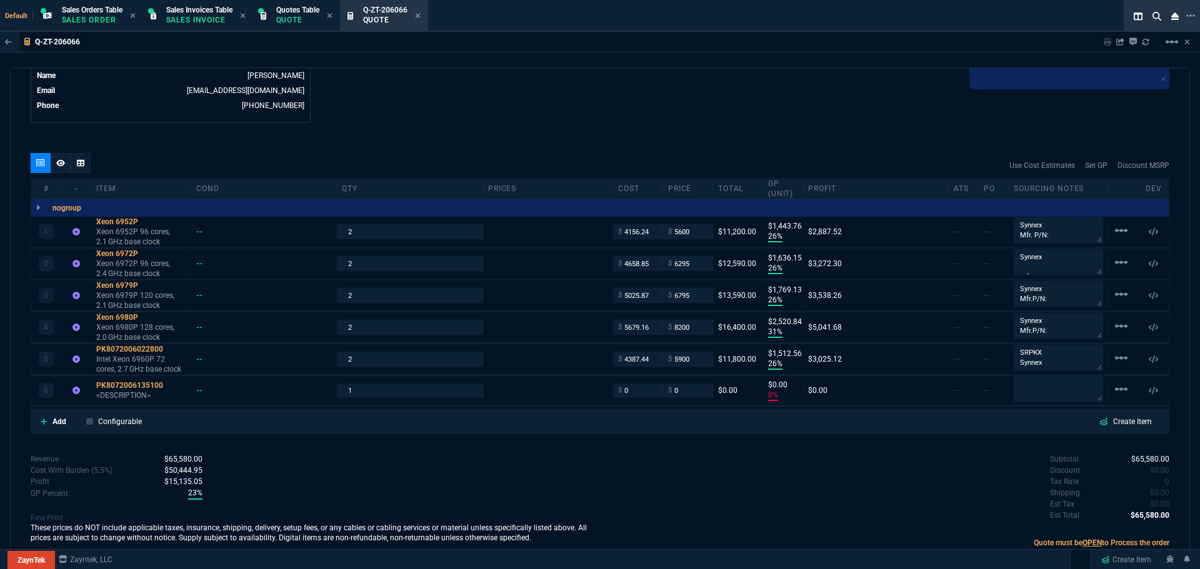
type input "26"
type input "1444"
click at [109, 385] on div "PK8072006135100" at bounding box center [140, 385] width 89 height 10
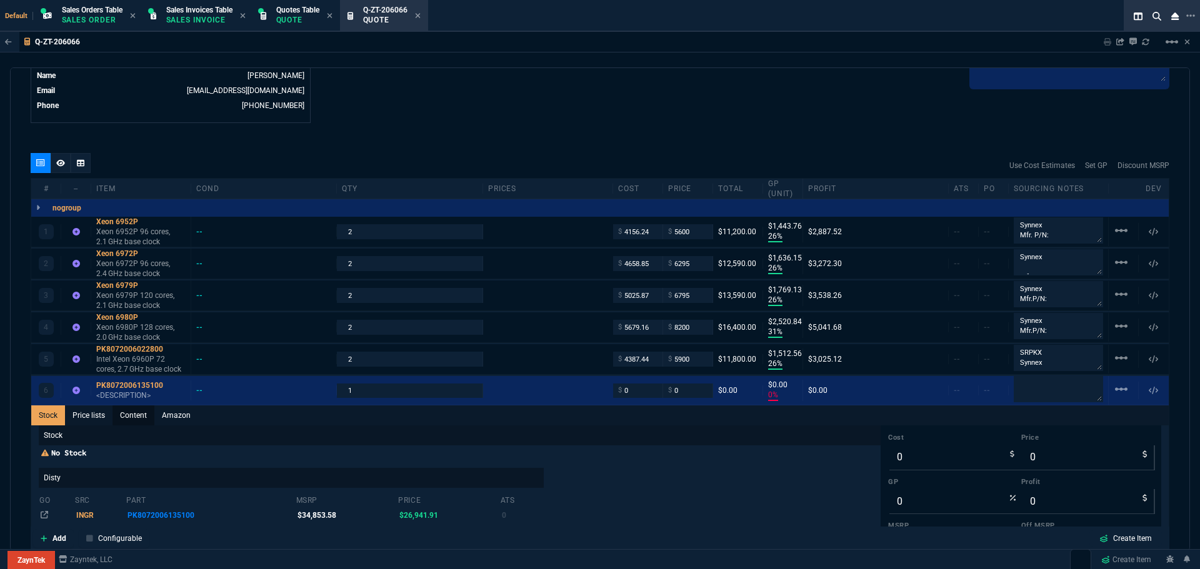
click at [132, 417] on link "Content" at bounding box center [133, 415] width 42 height 20
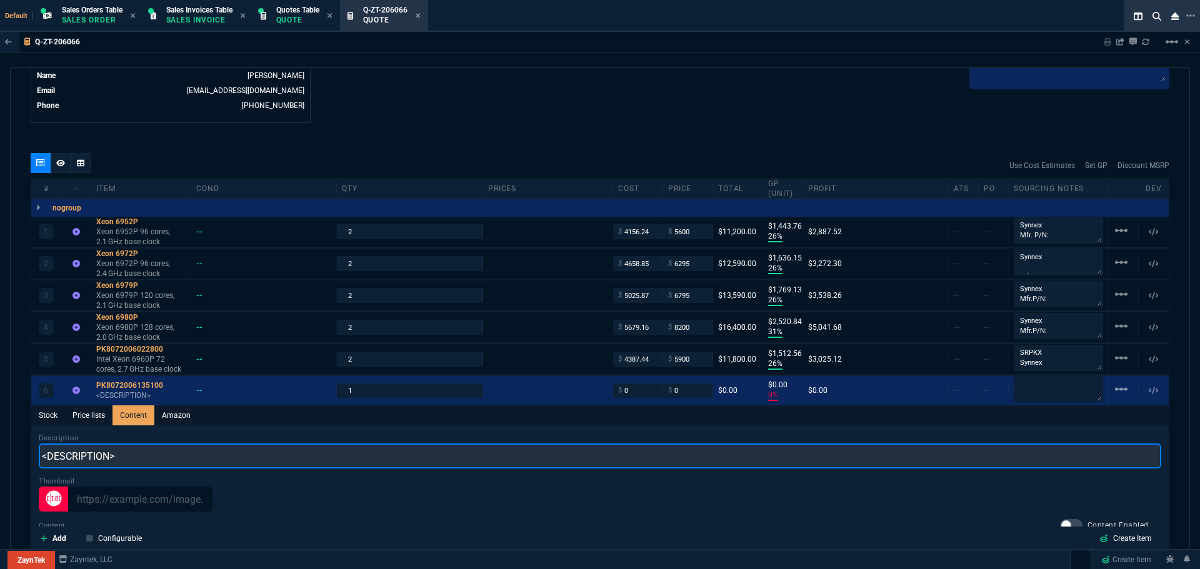
click at [155, 460] on input "<DESCRIPTION>" at bounding box center [600, 456] width 1122 height 25
paste input "Xeon 6952P 96 cores, 2.1 GHz base clock"
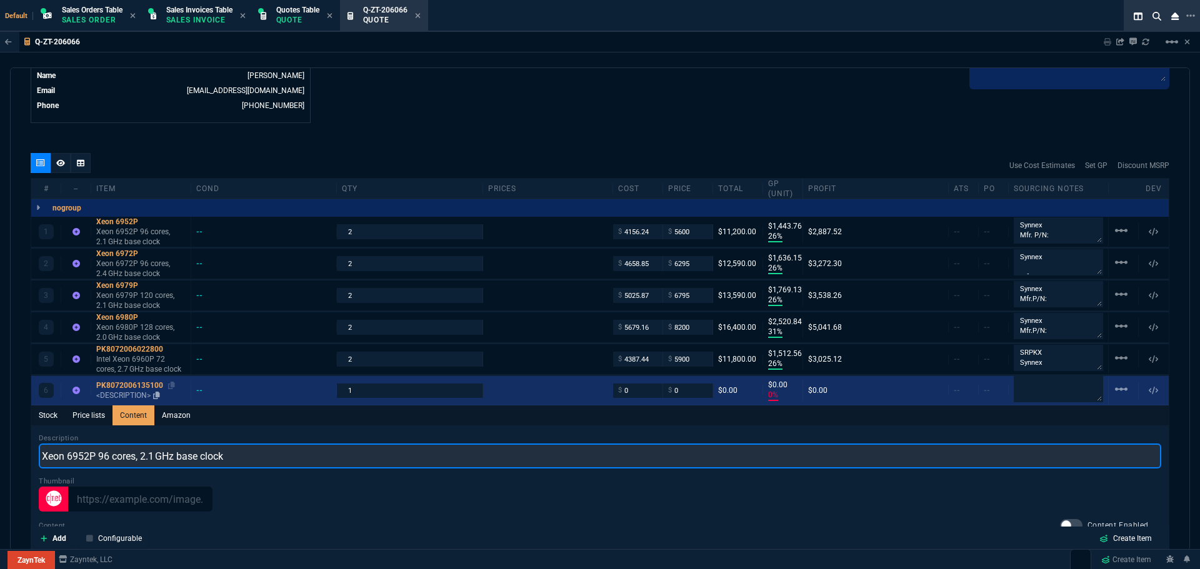
type input "Xeon 6952P 96 cores, 2.1 GHz base clock"
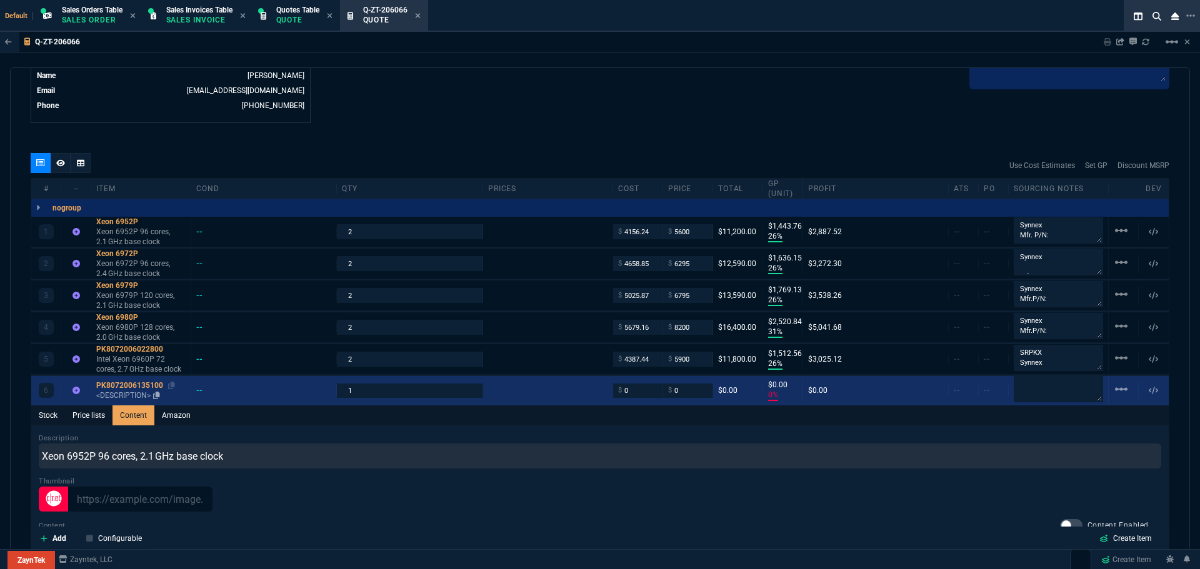
click at [144, 385] on div "PK8072006135100" at bounding box center [140, 385] width 89 height 10
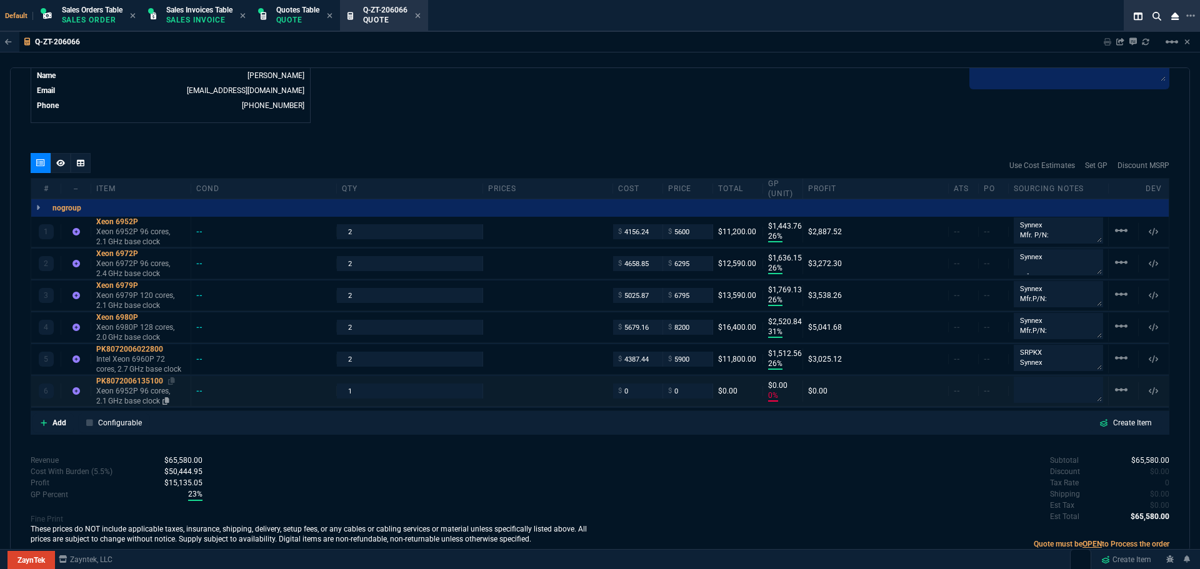
type input "0"
click at [350, 393] on input "1" at bounding box center [409, 391] width 135 height 14
type input "2"
drag, startPoint x: 649, startPoint y: 233, endPoint x: 617, endPoint y: 235, distance: 32.5
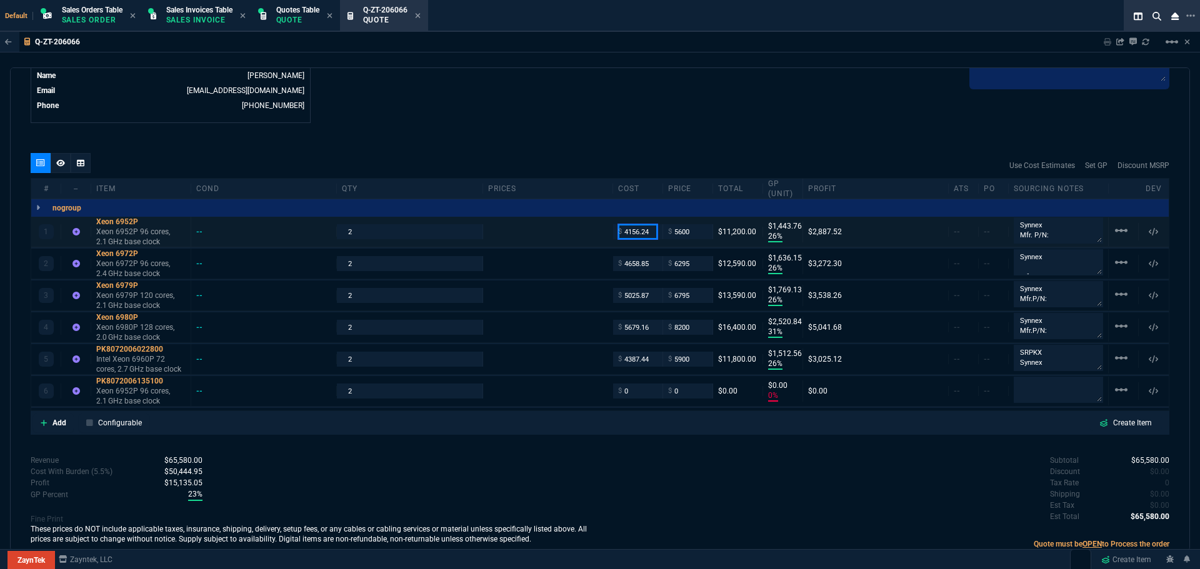
click at [618, 235] on div "$ 4156.24" at bounding box center [637, 231] width 39 height 14
click at [632, 391] on input "0" at bounding box center [637, 391] width 39 height 14
paste input "4156.24"
type input "4156.24"
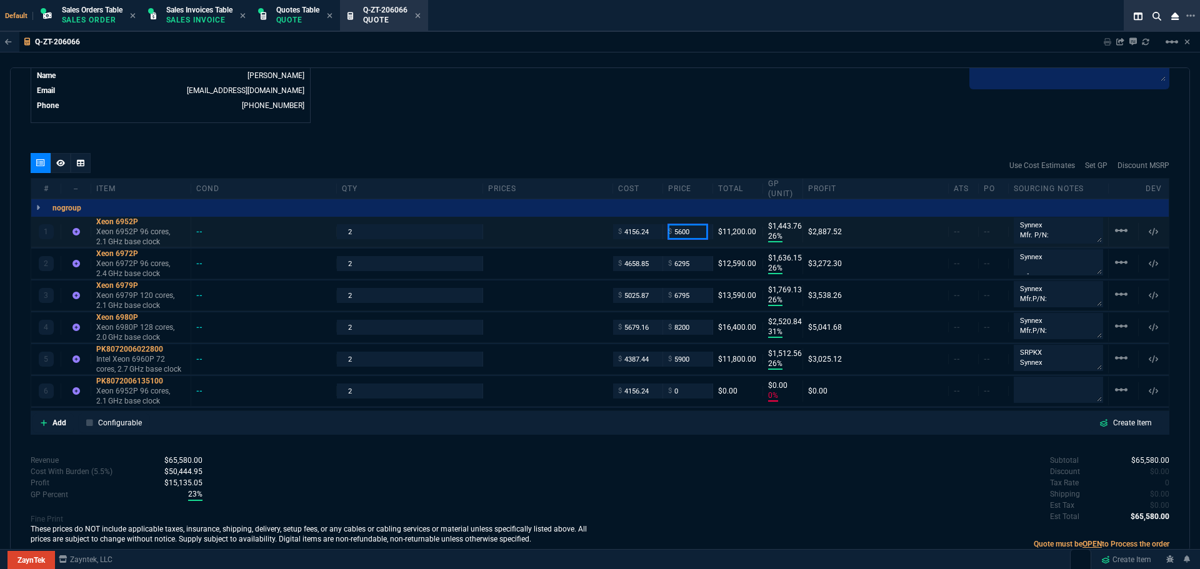
type input "4156.24"
type input "-100"
type input "-4156"
drag, startPoint x: 692, startPoint y: 232, endPoint x: 672, endPoint y: 231, distance: 20.0
click at [672, 231] on input "5600" at bounding box center [687, 231] width 39 height 14
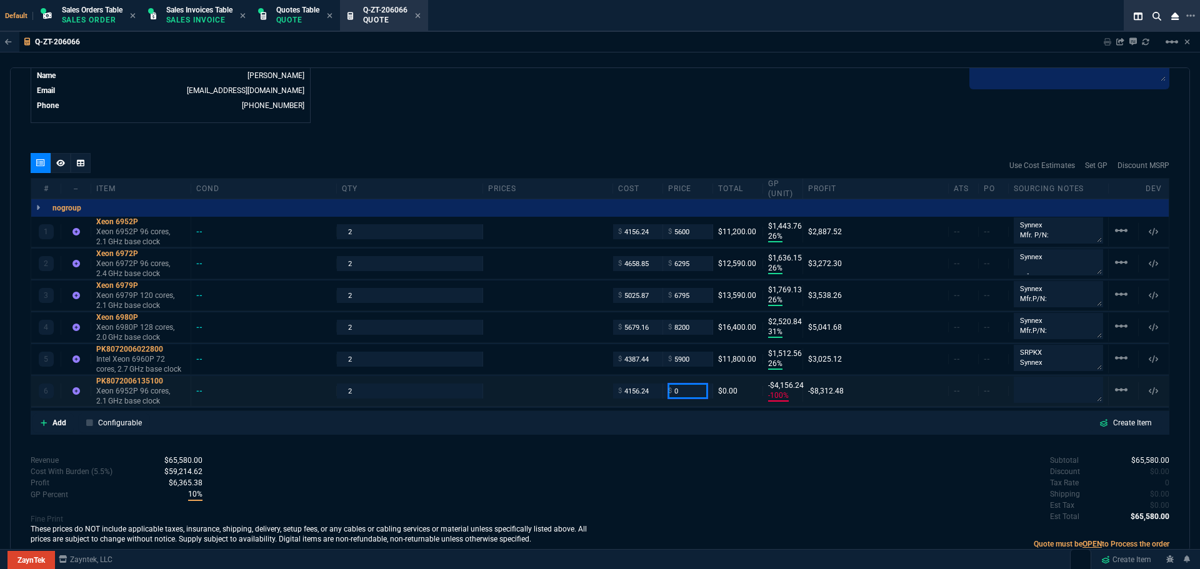
click at [681, 392] on input "0" at bounding box center [687, 391] width 39 height 14
paste input "560"
type input "5600"
click at [745, 478] on div "Subtotal $65,580.00 Discount $0.00 Tax Rate 0 Shipping $0.00 Est Tax $0.00 Est …" at bounding box center [884, 489] width 569 height 69
type input "5600"
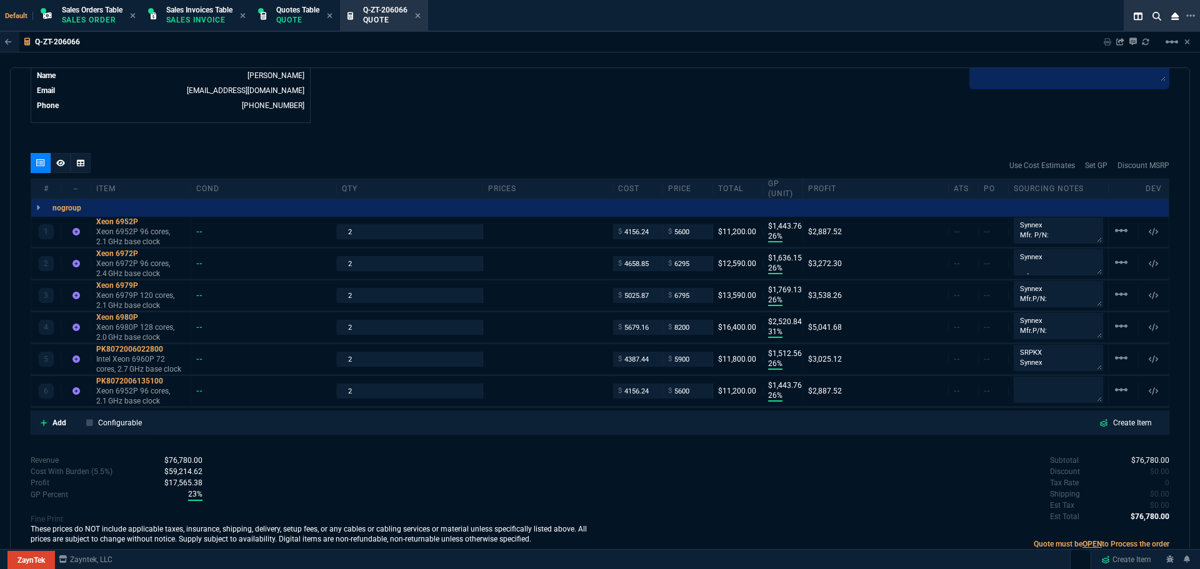
type input "26"
type input "1444"
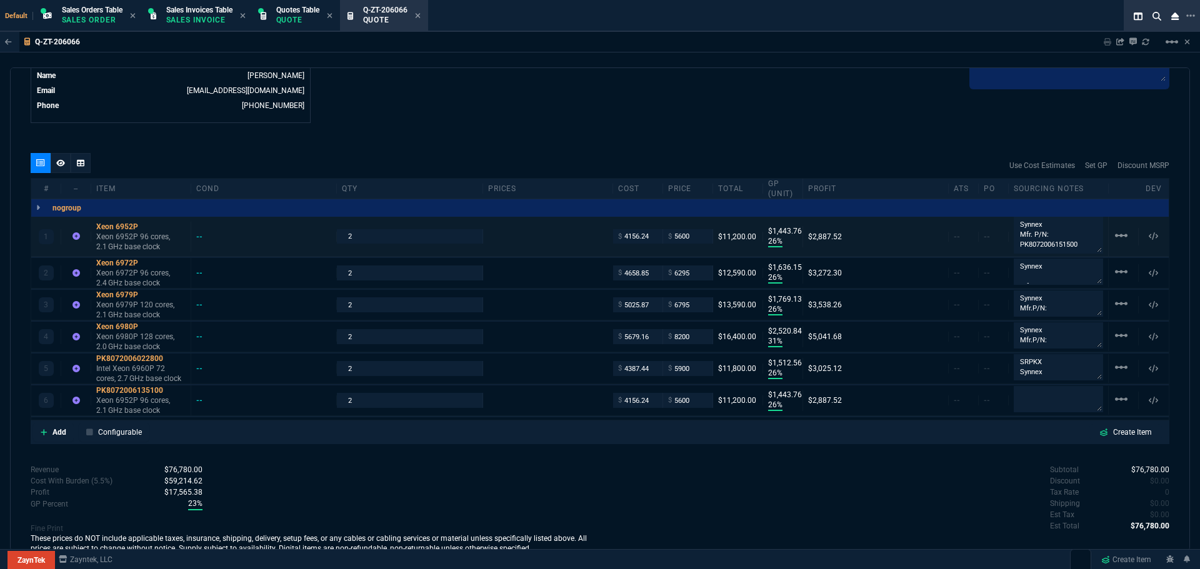
drag, startPoint x: 1094, startPoint y: 238, endPoint x: 1096, endPoint y: 248, distance: 10.2
click at [1096, 248] on textarea "Synnex Mfr. P/N: PK8072006151500" at bounding box center [1057, 235] width 89 height 37
click at [58, 432] on p "Add" at bounding box center [59, 432] width 14 height 11
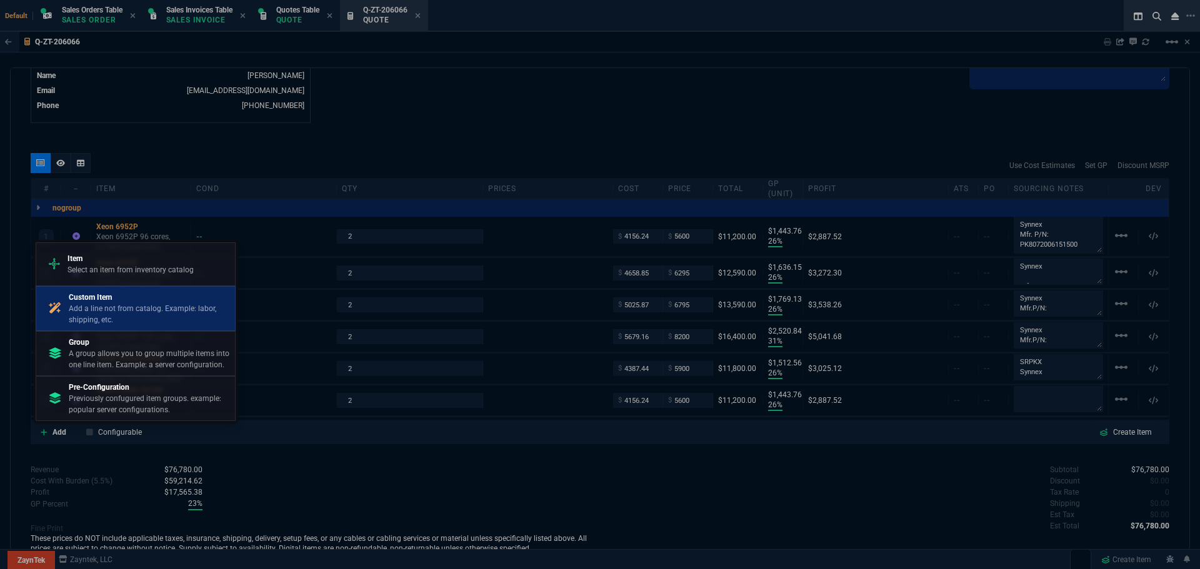
click at [116, 303] on p "Add a line not from catalog. Example: labor, shipping, etc." at bounding box center [149, 314] width 161 height 22
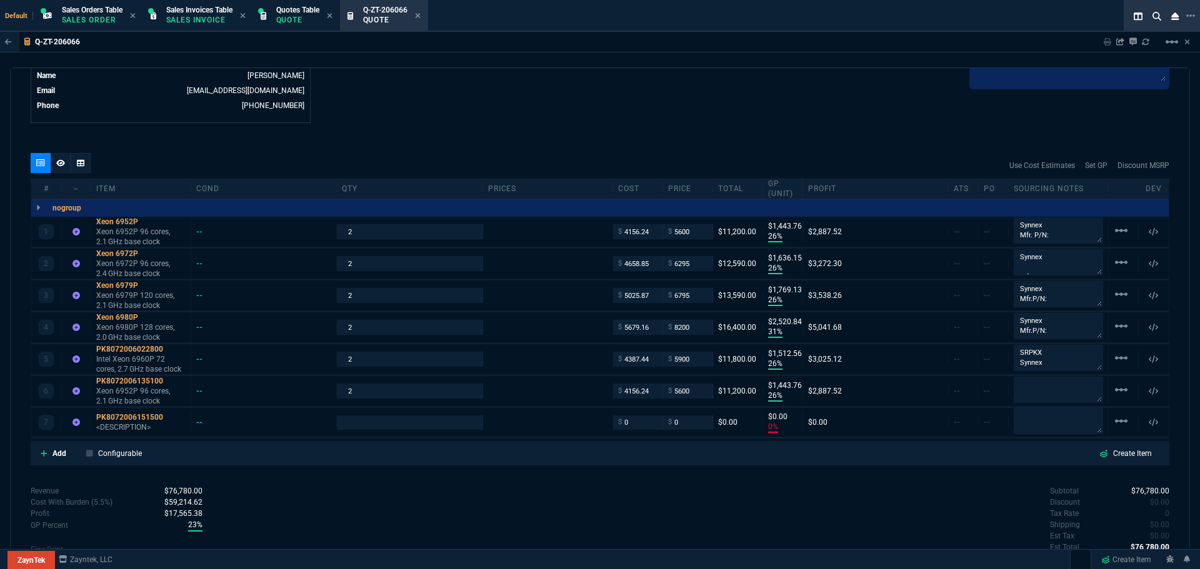
type input "26"
type input "1444"
type input "26"
type input "1636"
type input "26"
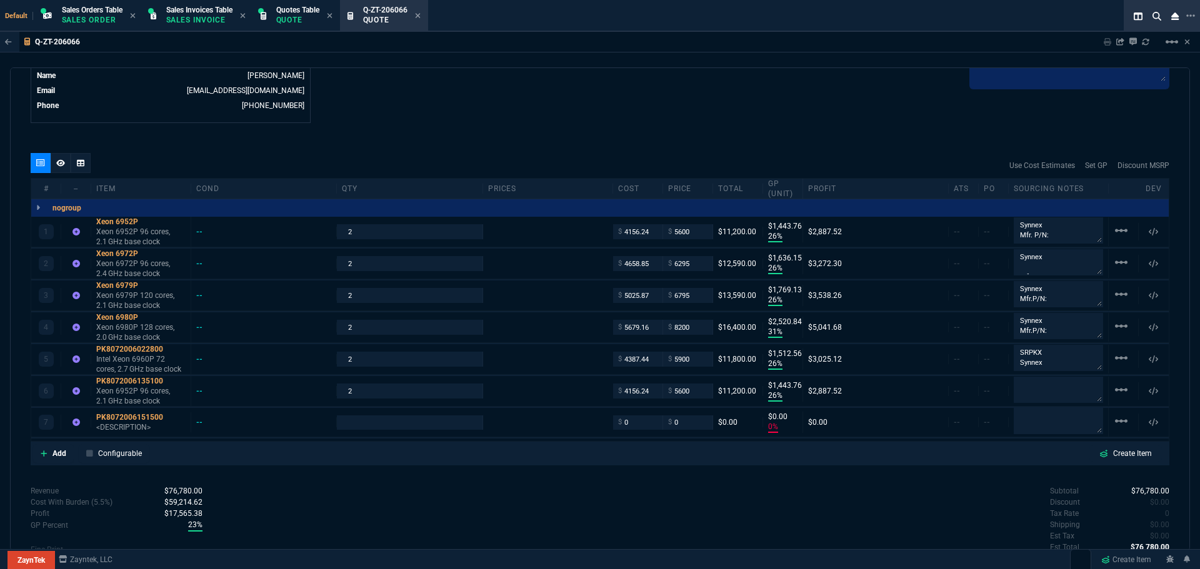
type input "1769"
type input "31"
type input "2521"
type input "26"
type input "1513"
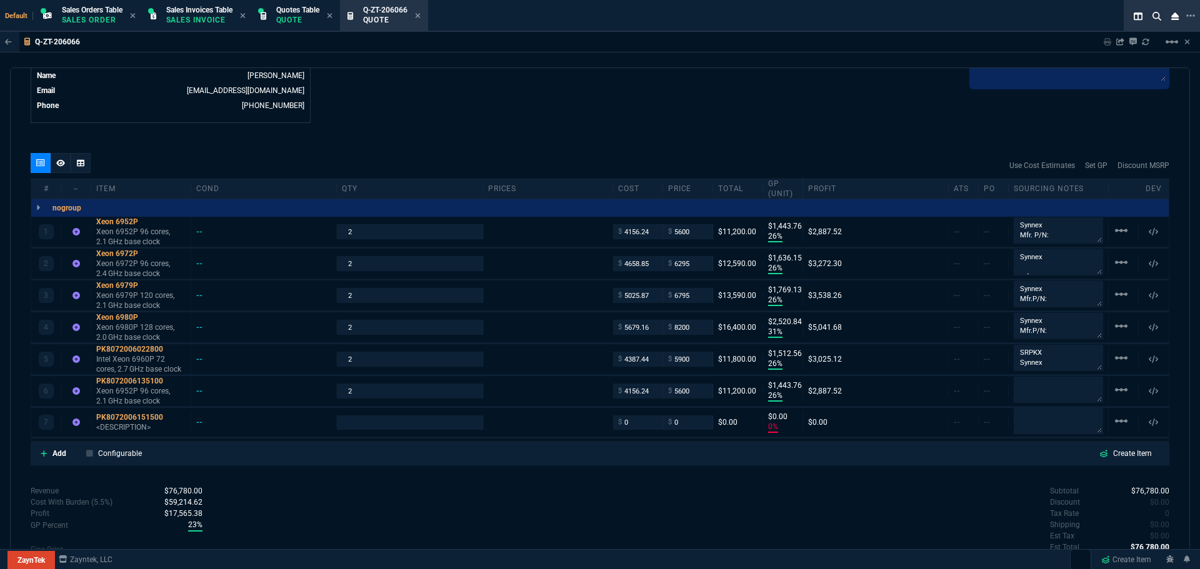
type input "26"
type input "1444"
type input "0"
click at [154, 380] on div "PK8072006135100" at bounding box center [140, 381] width 89 height 10
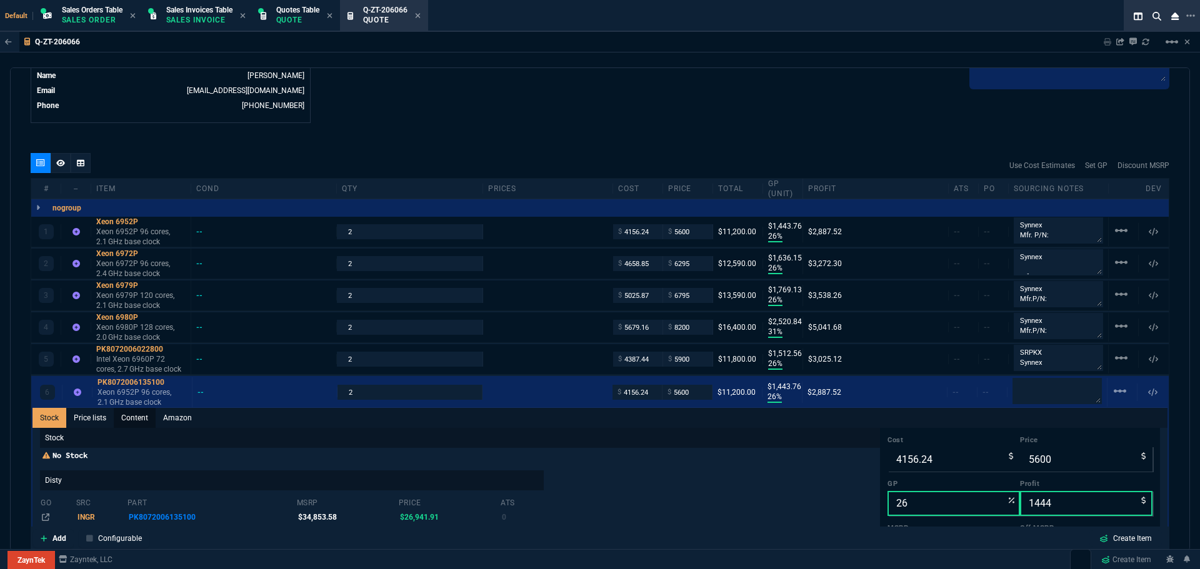
click at [132, 415] on link "Content" at bounding box center [135, 418] width 42 height 20
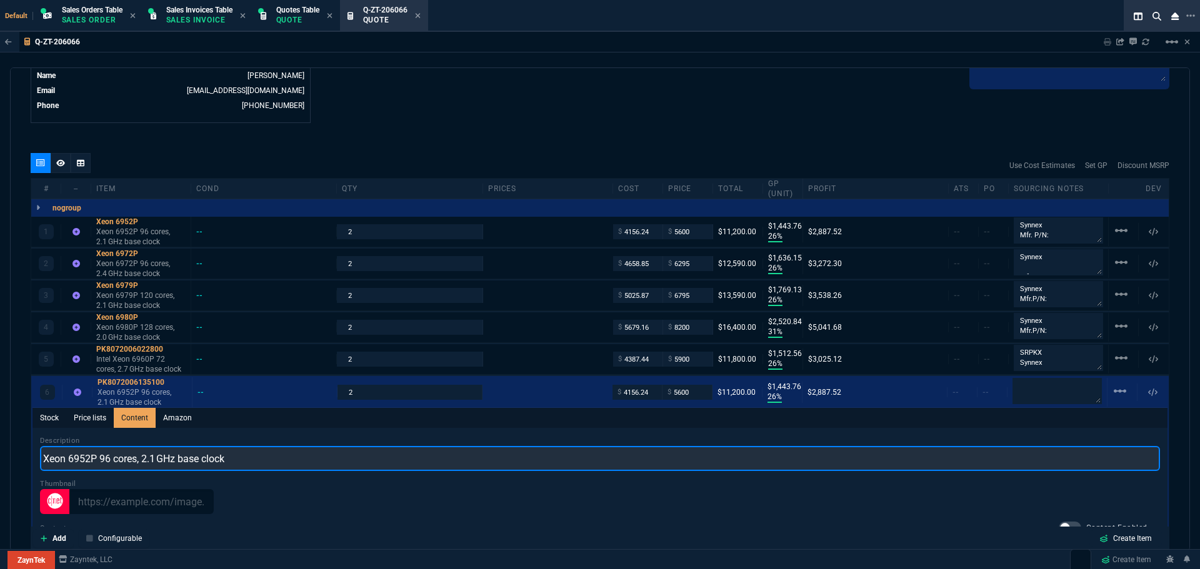
drag, startPoint x: 241, startPoint y: 460, endPoint x: 29, endPoint y: 452, distance: 212.0
click at [29, 452] on div "quote Q-ZT-206066 ALTOM TRANSPORT draft ZaynTek, LLC 2609 Technology Dr Suite 2…" at bounding box center [600, 309] width 1180 height 484
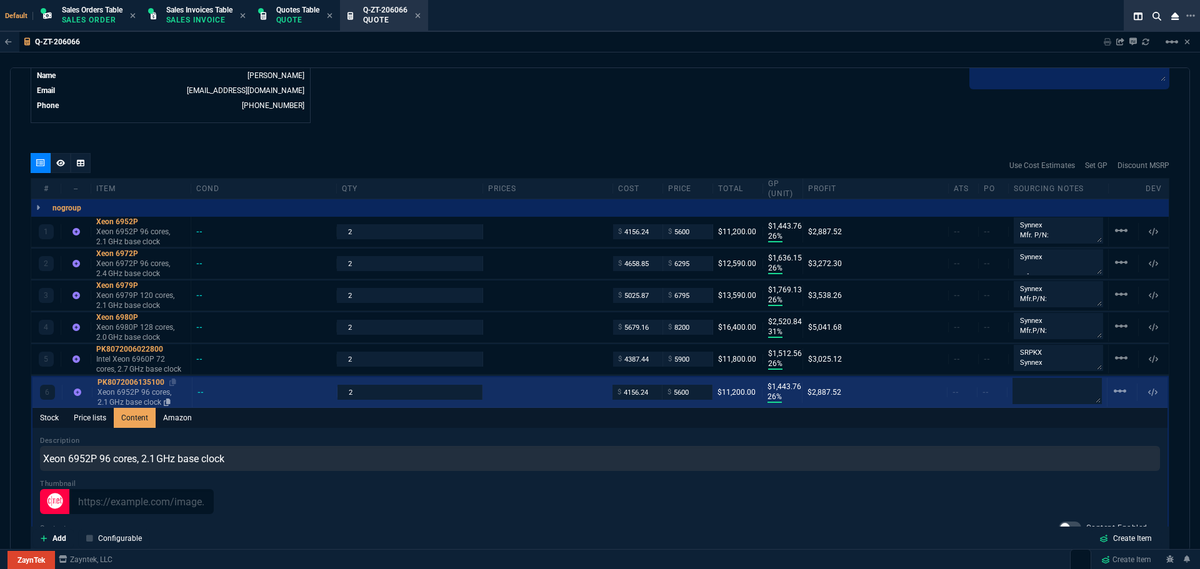
click at [138, 378] on div "PK8072006135100" at bounding box center [141, 382] width 89 height 10
type input "1"
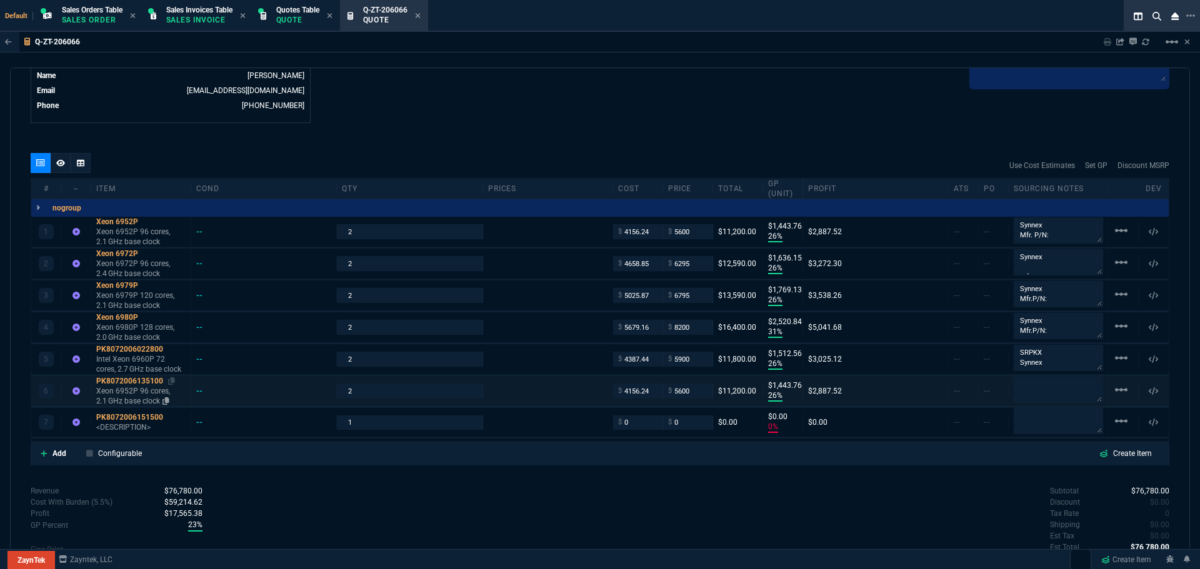
type input "26"
type input "1444"
click at [147, 417] on div "PK8072006151500" at bounding box center [140, 417] width 89 height 10
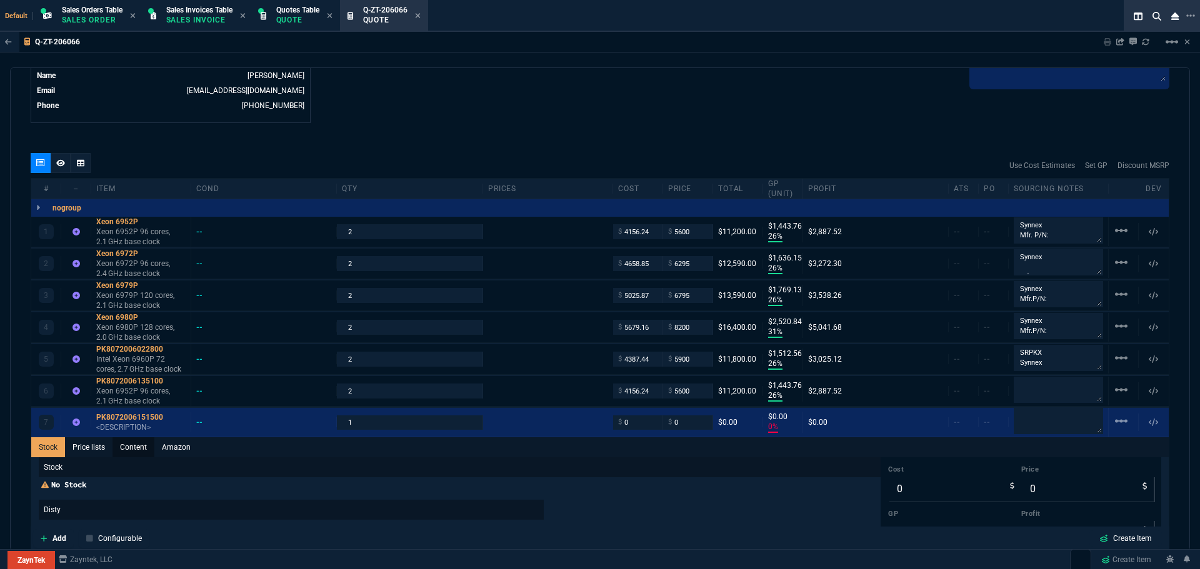
click at [134, 445] on link "Content" at bounding box center [133, 447] width 42 height 20
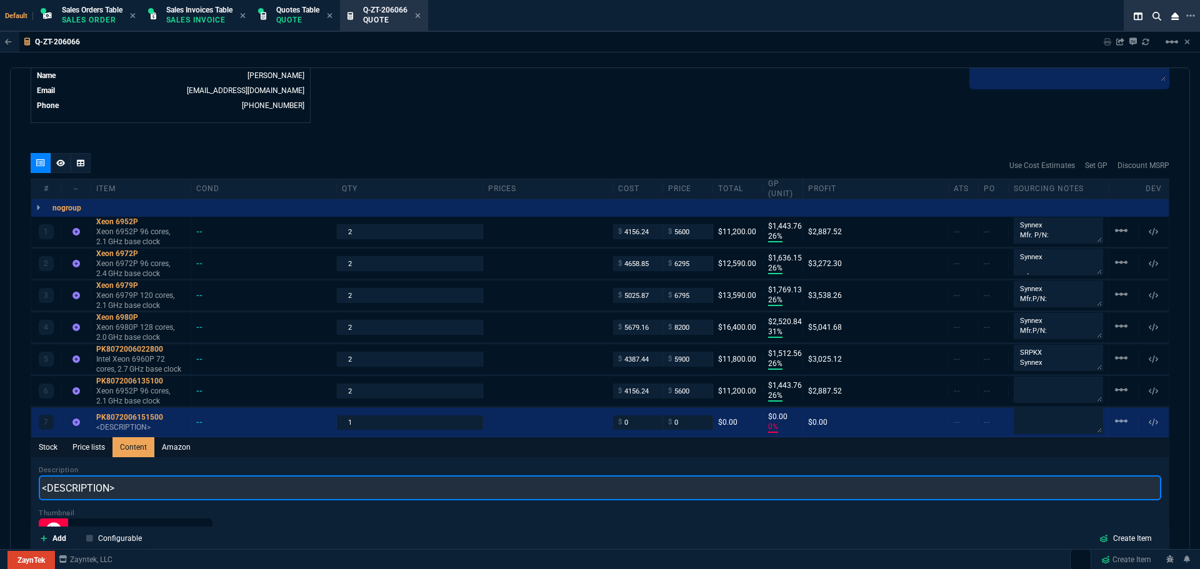
click at [132, 486] on input "<DESCRIPTION>" at bounding box center [600, 487] width 1122 height 25
paste input "Xeon 6952P 96 cores, 2.1 GHz base clock"
type input "Xeon 6952P 96 cores, 2.1 GHz base clock"
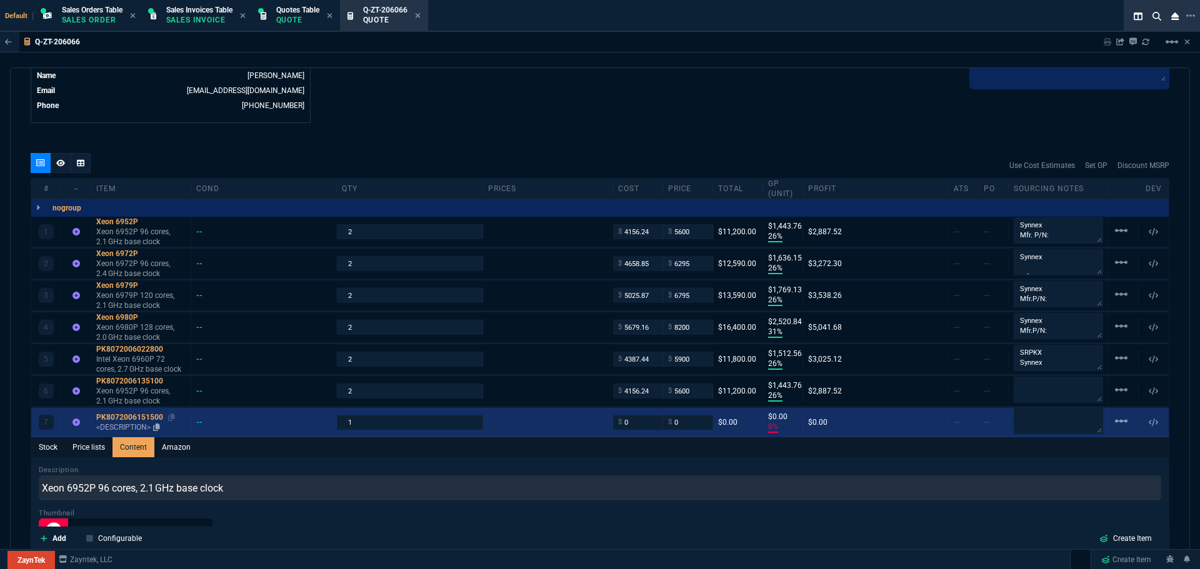
click at [132, 415] on div "PK8072006151500" at bounding box center [140, 417] width 89 height 10
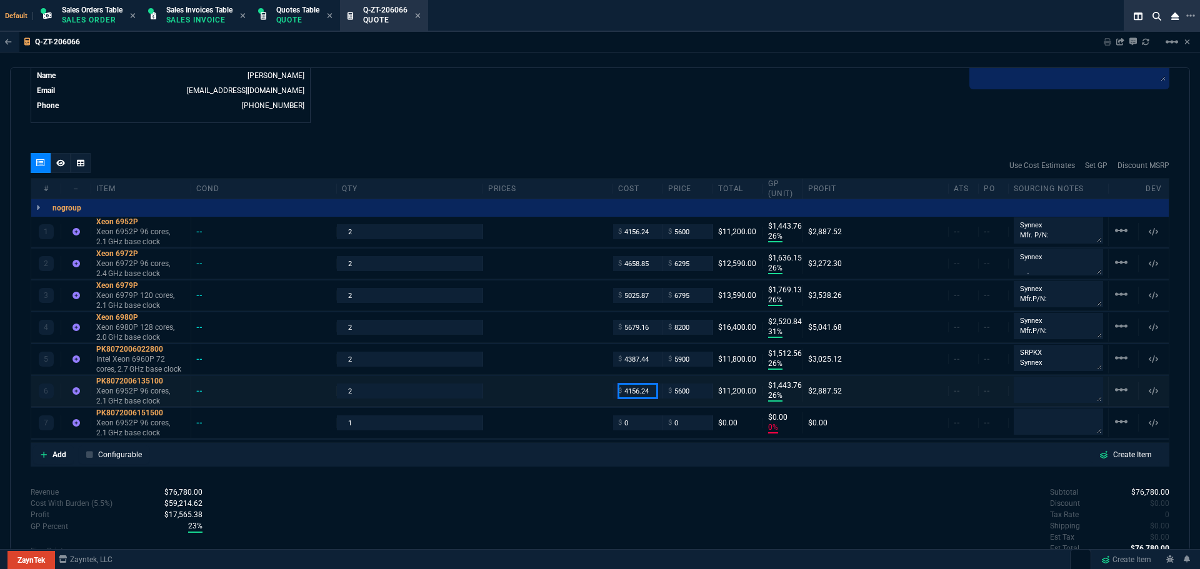
drag, startPoint x: 647, startPoint y: 393, endPoint x: 620, endPoint y: 392, distance: 26.9
click at [620, 392] on input "4156.24" at bounding box center [637, 391] width 39 height 14
click at [635, 426] on input "0" at bounding box center [637, 422] width 39 height 14
paste input "4156.24"
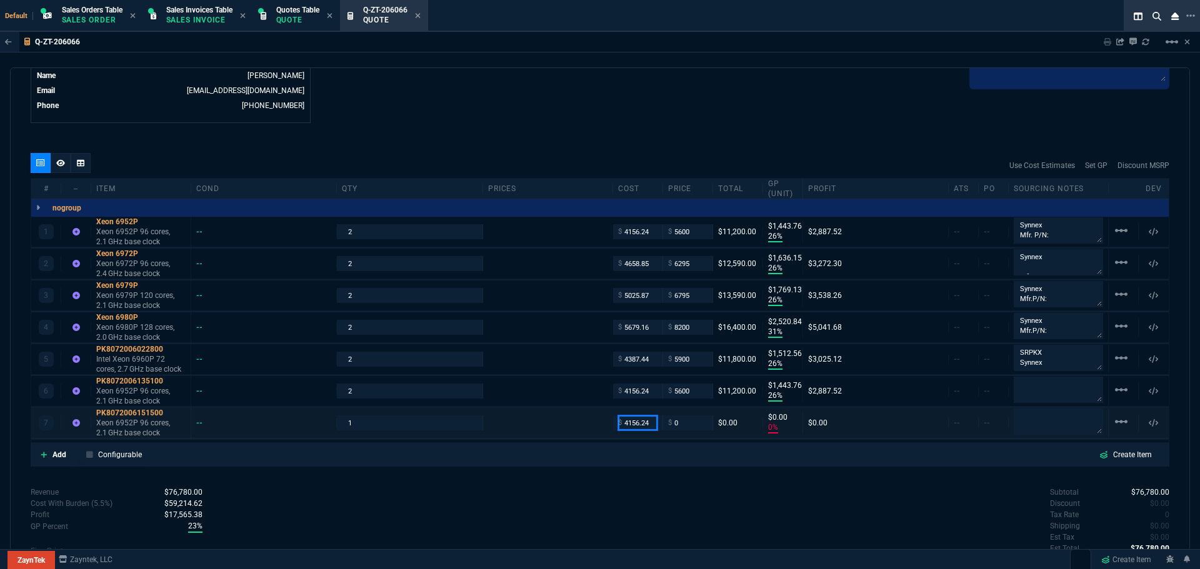
type input "4156.24"
click at [677, 422] on input "0" at bounding box center [687, 422] width 39 height 14
type input "4156.24"
type input "-100"
type input "-4156"
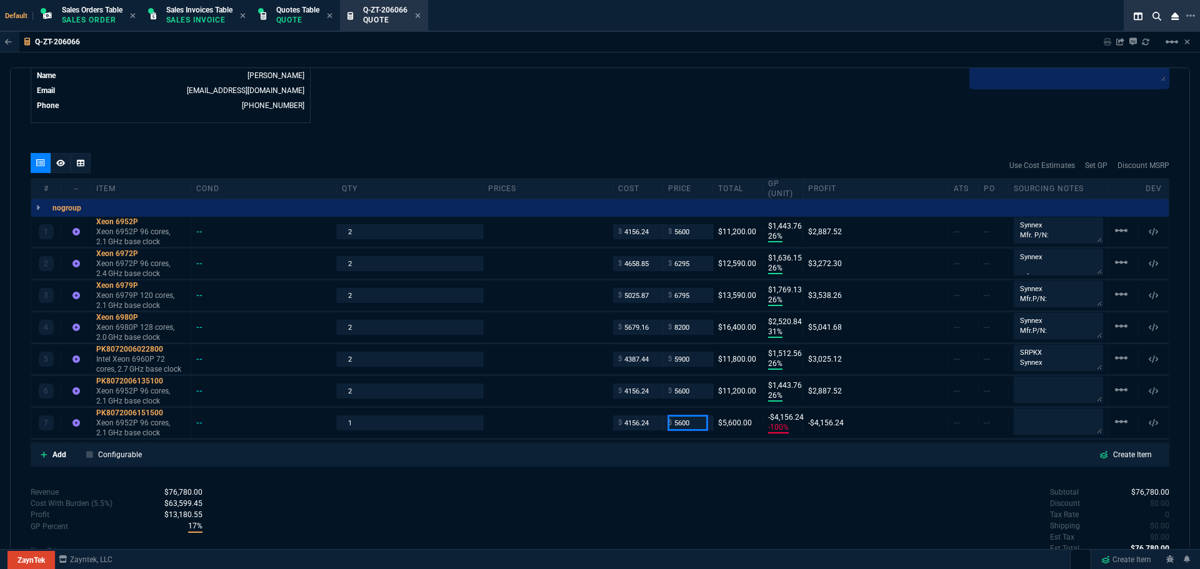
type input "5600"
click at [717, 511] on div "Subtotal $76,780.00 Discount $0.00 Tax Rate 0 Shipping $0.00 Est Tax $0.00 Est …" at bounding box center [884, 521] width 569 height 69
type input "5600"
type input "26"
type input "1444"
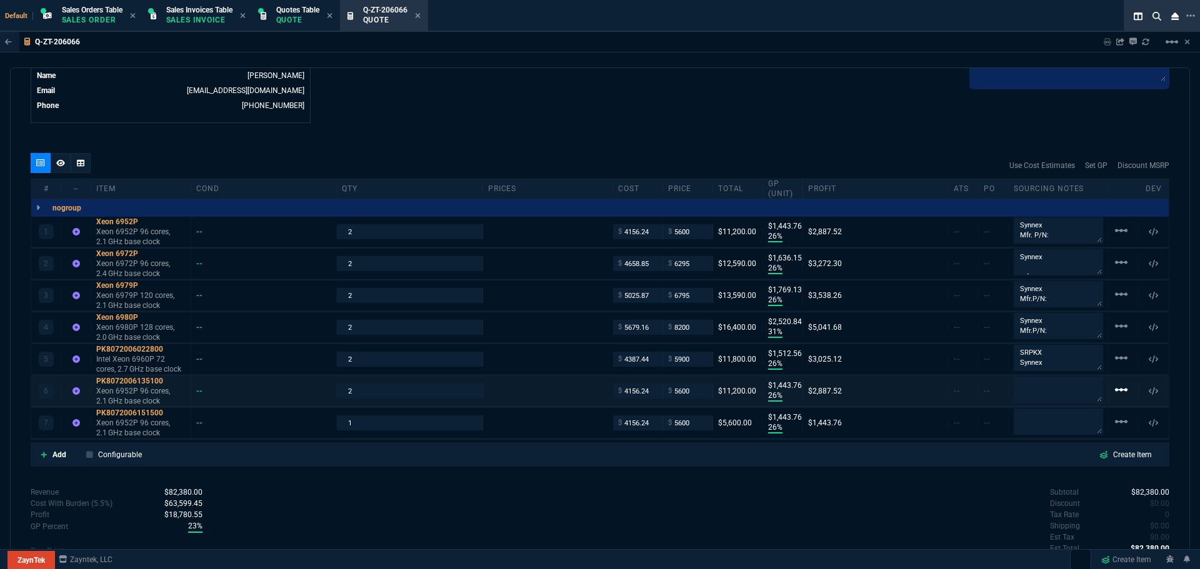
click at [1116, 238] on mat-icon "linear_scale" at bounding box center [1120, 230] width 15 height 15
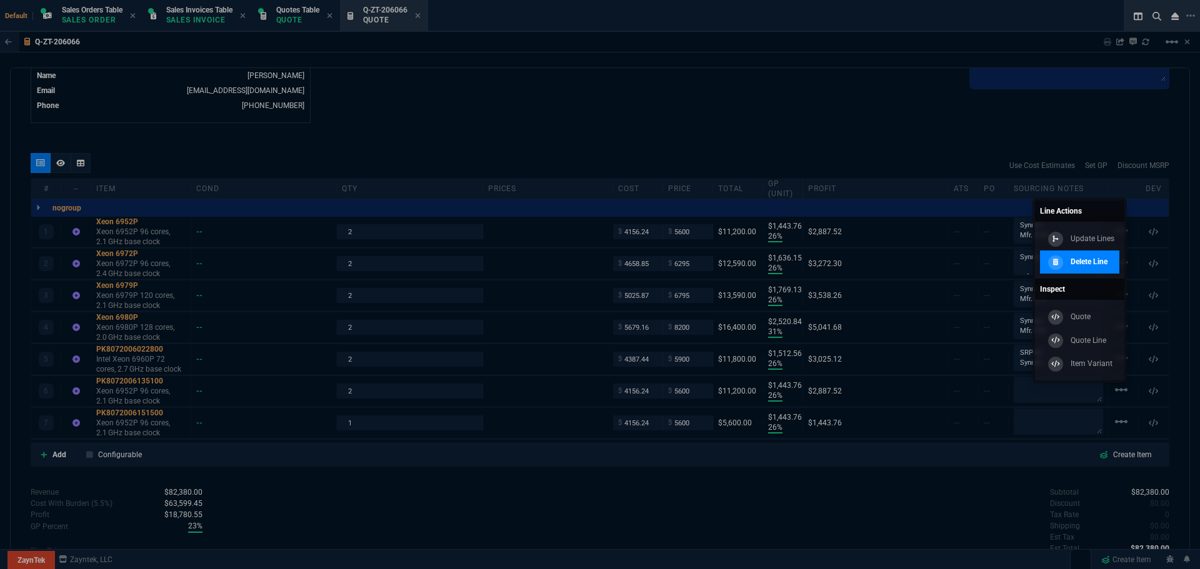
click at [1078, 262] on p "Delete Line" at bounding box center [1088, 261] width 37 height 11
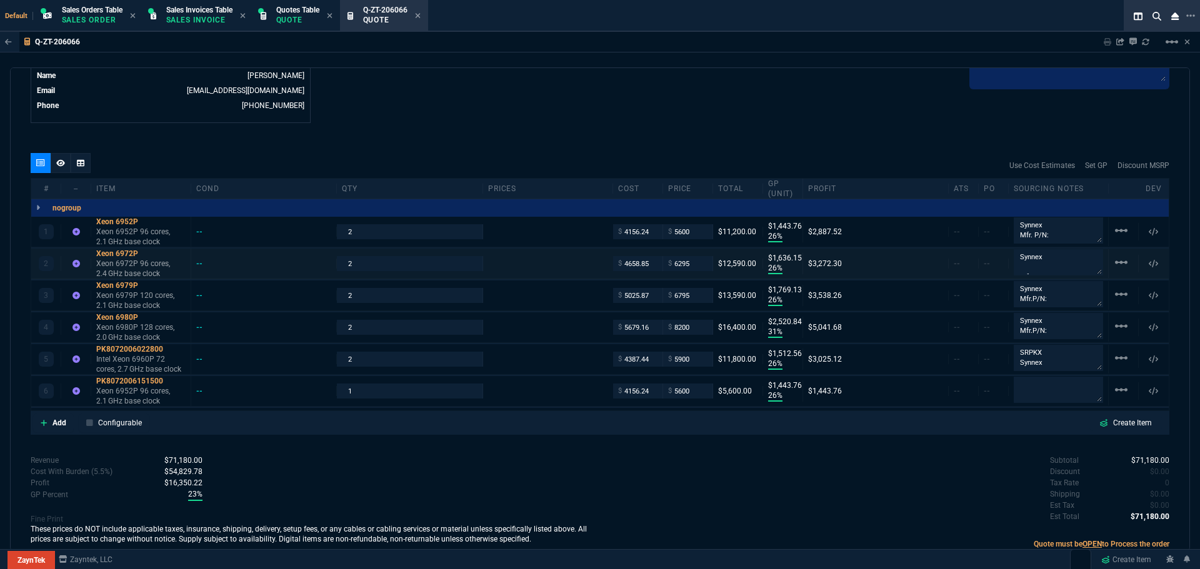
type input "26"
type input "1444"
type input "26"
type input "1636"
type input "26"
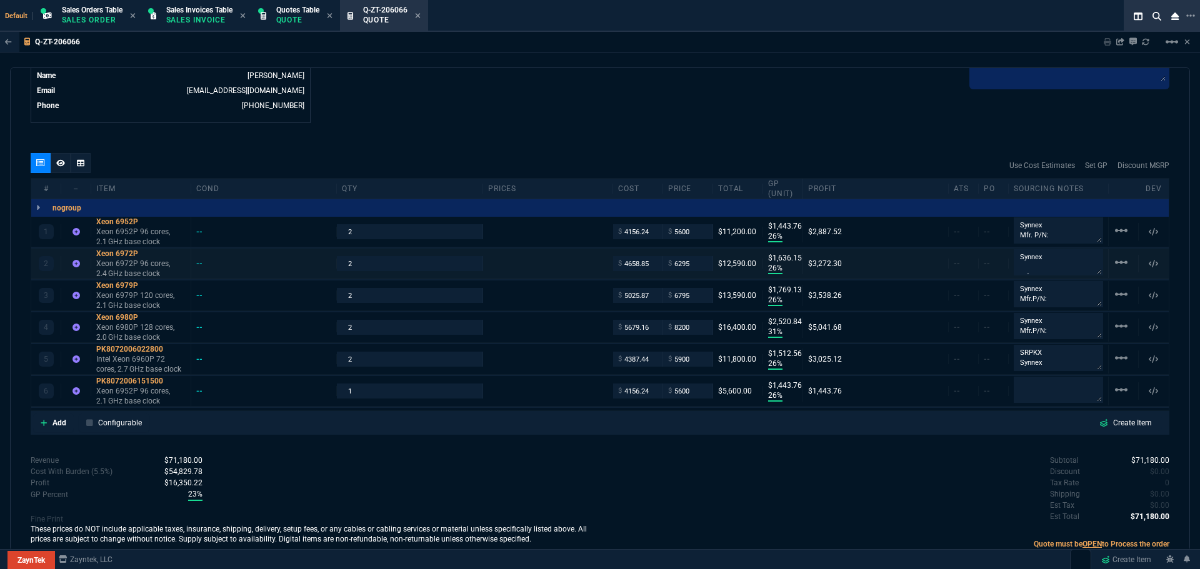
type input "1769"
type input "31"
type input "2521"
type input "26"
type input "1513"
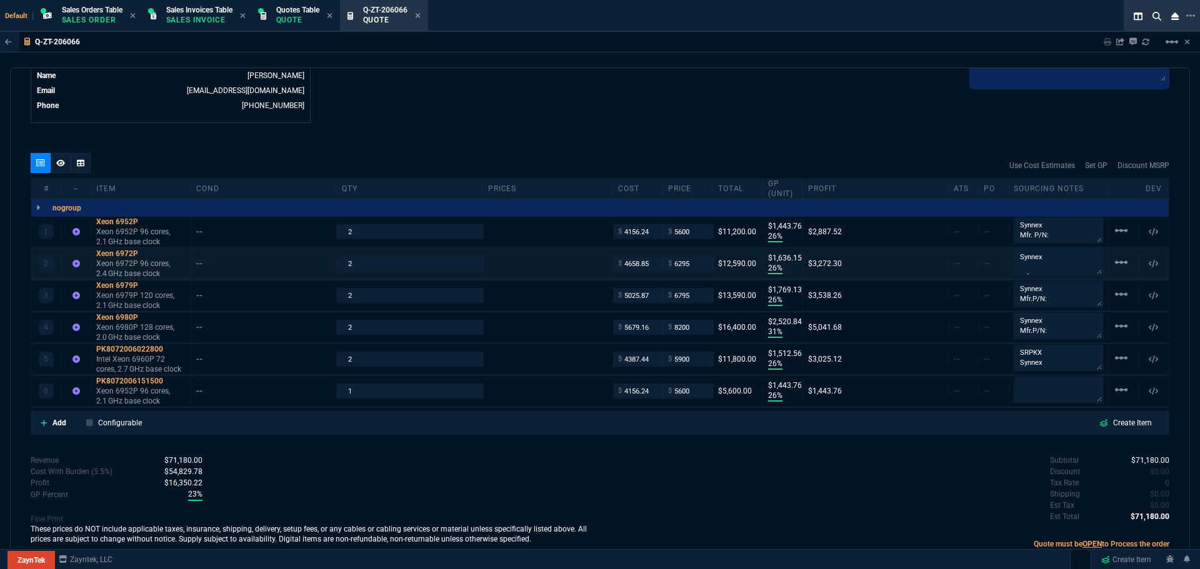
type input "26"
type input "1444"
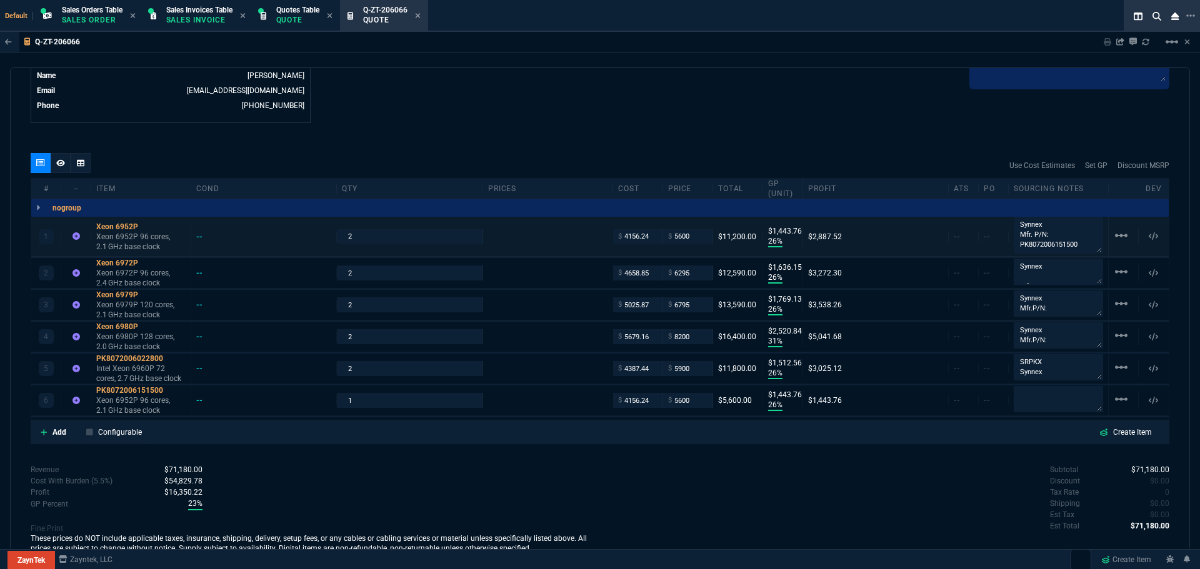
click at [1095, 236] on textarea "Synnex Mfr. P/N: PK8072006151500" at bounding box center [1057, 235] width 89 height 37
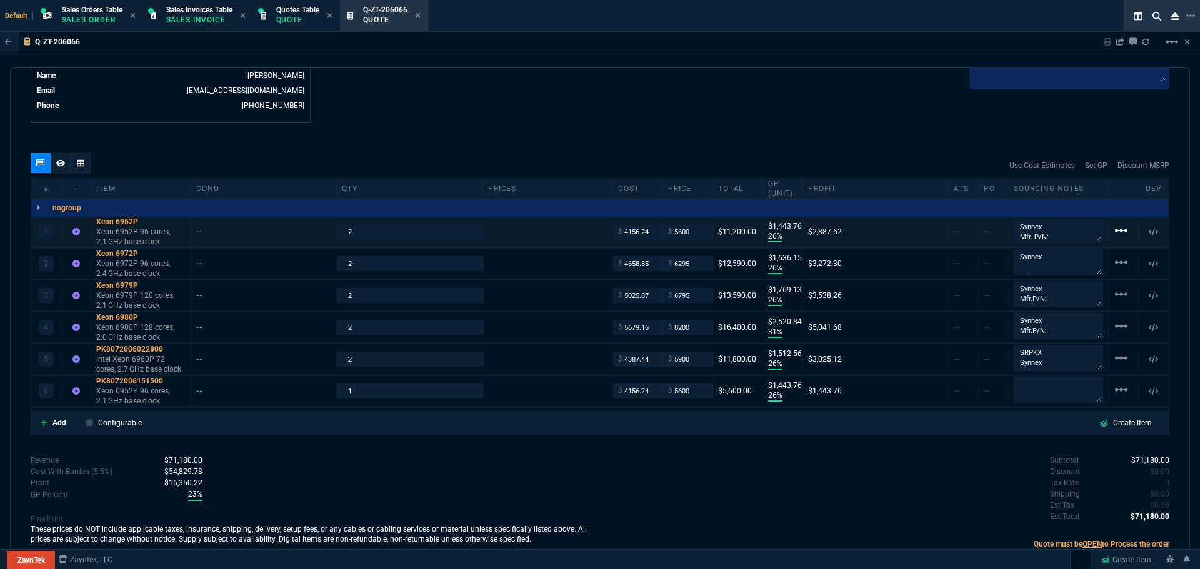
click at [1113, 230] on mat-icon "linear_scale" at bounding box center [1120, 230] width 15 height 15
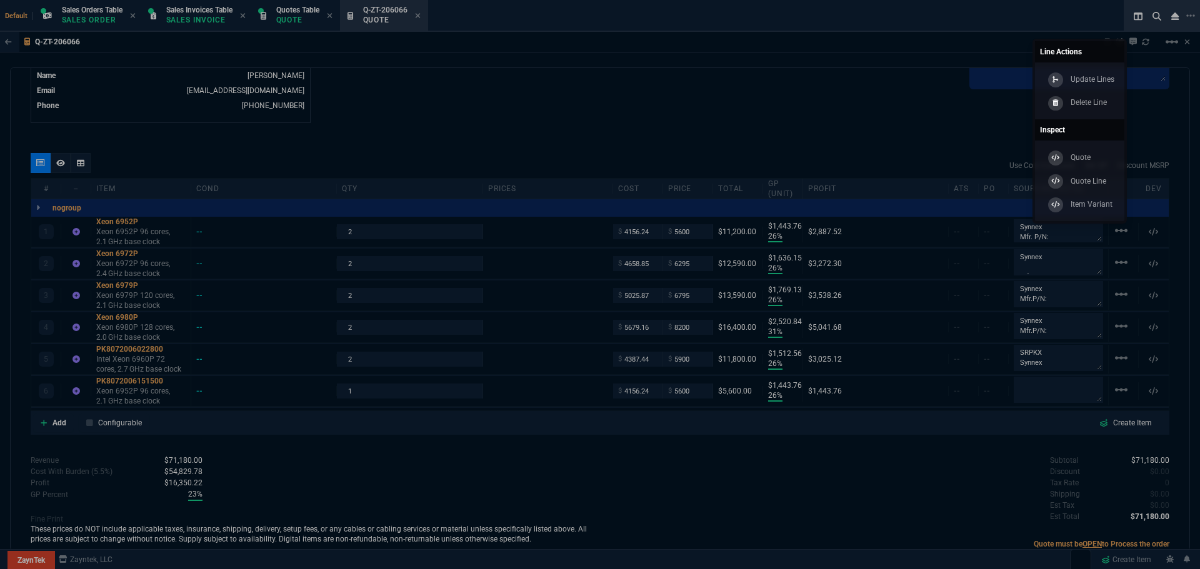
drag, startPoint x: 1094, startPoint y: 102, endPoint x: 657, endPoint y: 51, distance: 440.3
click at [1094, 101] on p "Delete Line" at bounding box center [1088, 102] width 36 height 11
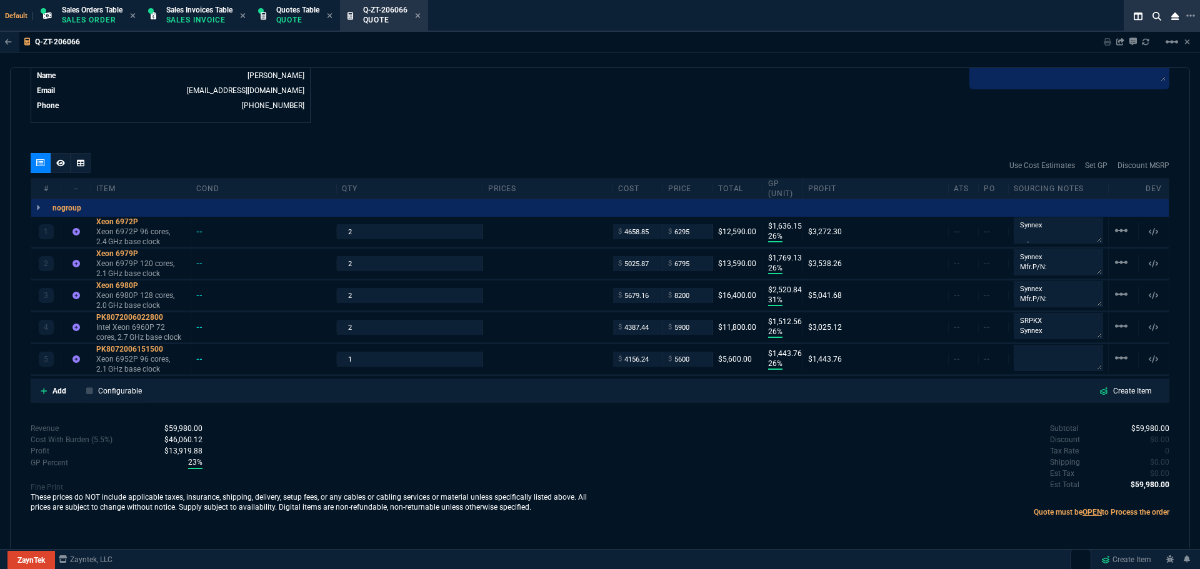
type input "26"
type input "1636"
type input "26"
type input "1769"
type input "31"
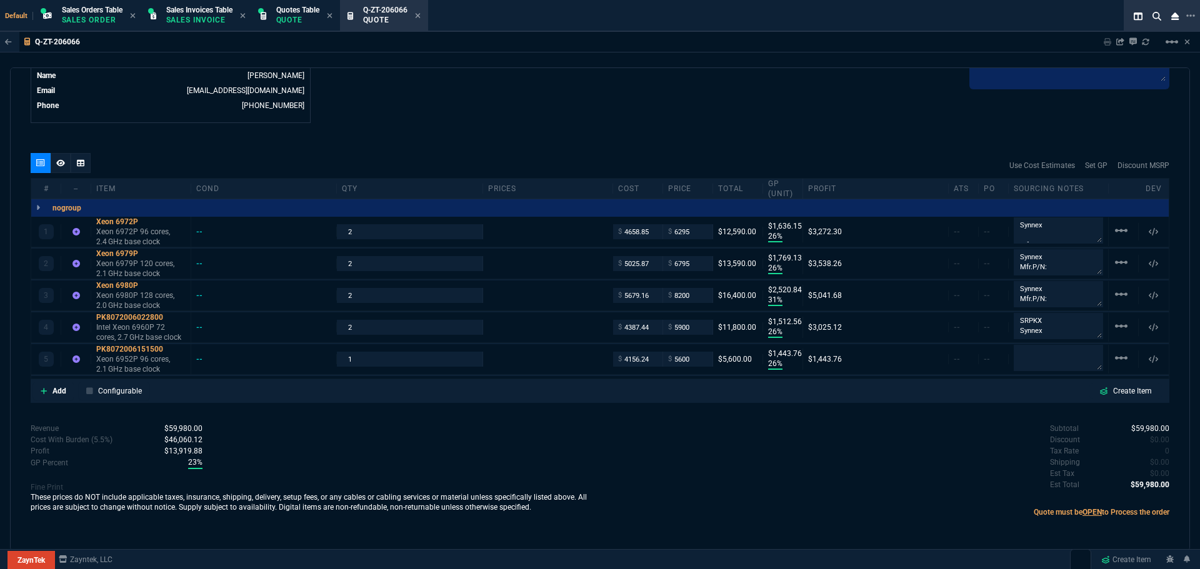
type input "2521"
type input "26"
type input "1513"
type input "26"
type input "1444"
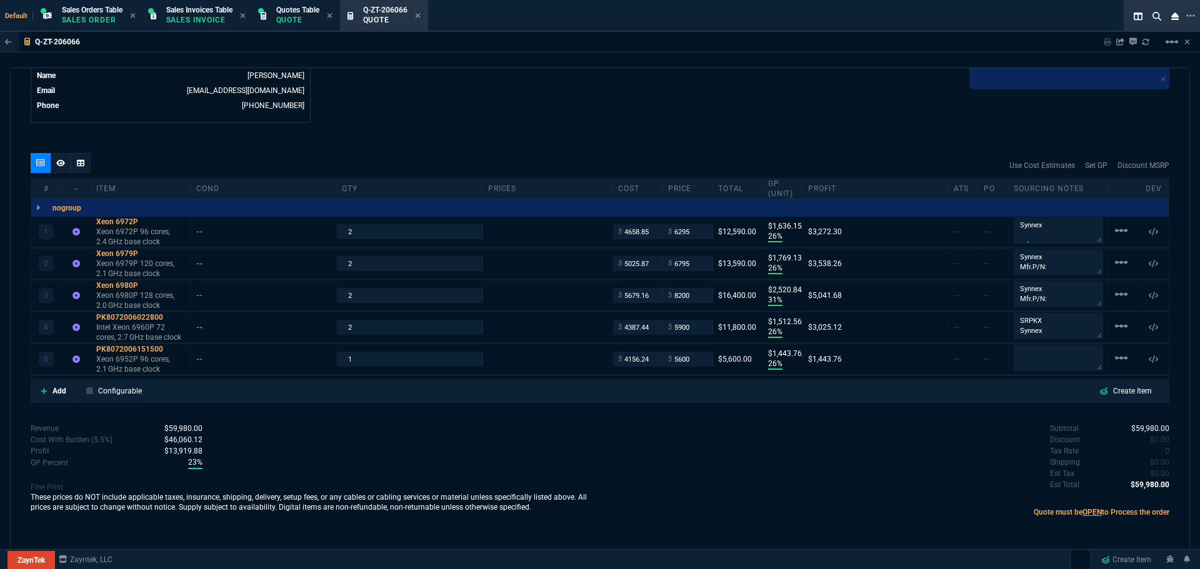
click at [1017, 344] on div "Stock Price lists Content Amazon Stock No Stock Disty go src part msrp price at…" at bounding box center [599, 343] width 1137 height 1
click at [1020, 347] on textarea at bounding box center [1057, 358] width 89 height 26
paste textarea "SRQ6Q"
type textarea "SRQ6Q Synnex"
click at [974, 429] on div "Subtotal $59,980.00 Discount $0.00 Tax Rate 0 Shipping $0.00 Est Tax $0.00 Est …" at bounding box center [884, 457] width 569 height 69
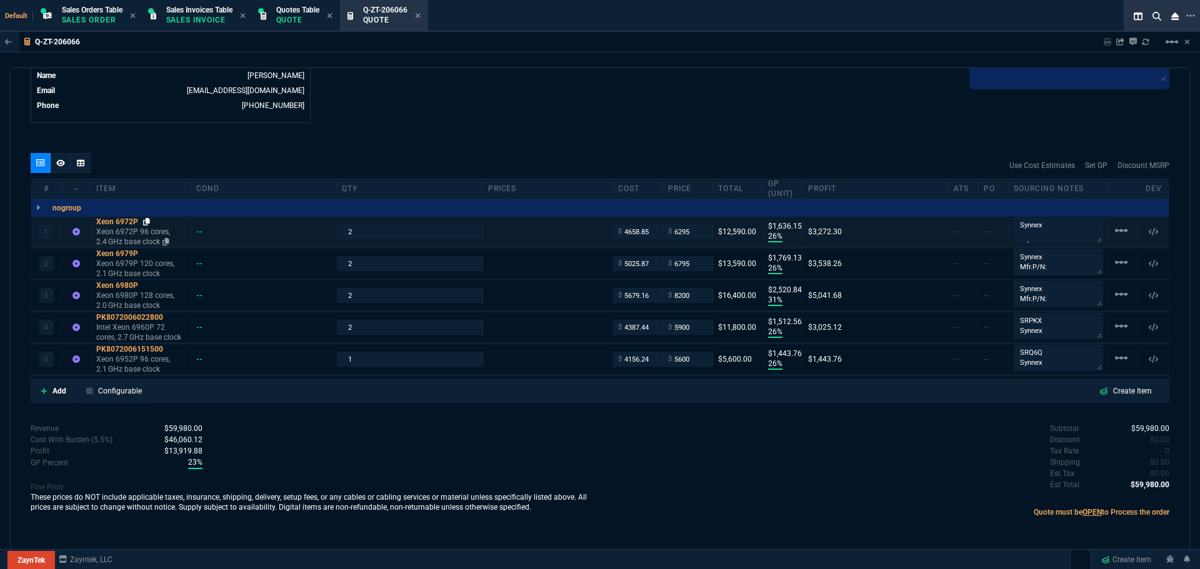
click at [149, 222] on icon at bounding box center [146, 221] width 7 height 7
click at [58, 391] on p "Add" at bounding box center [59, 390] width 14 height 11
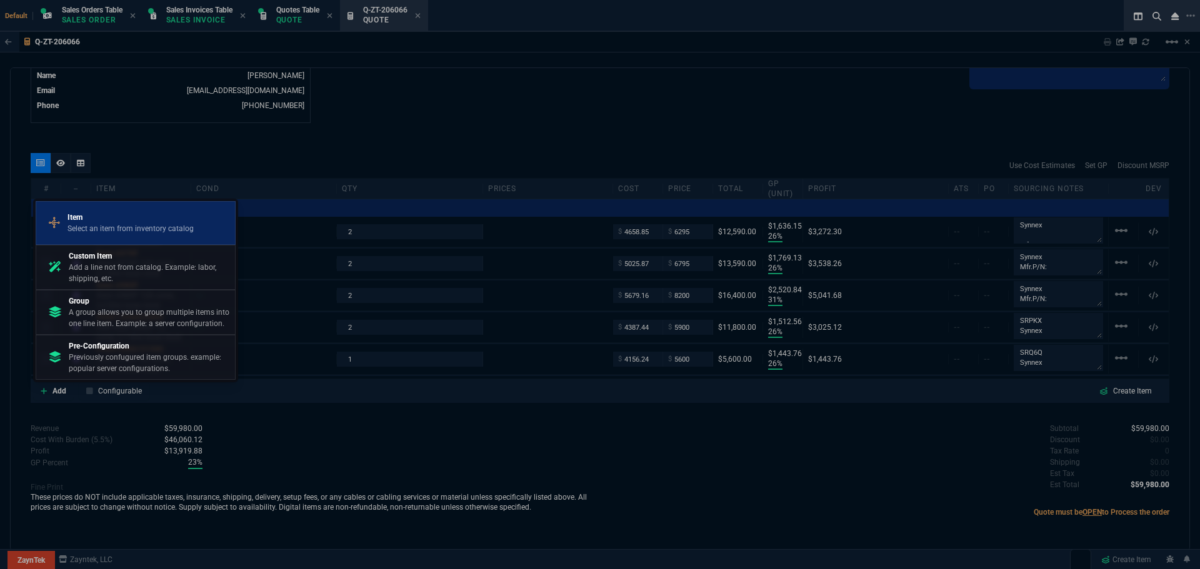
click at [87, 225] on p "Select an item from inventory catalog" at bounding box center [130, 228] width 126 height 11
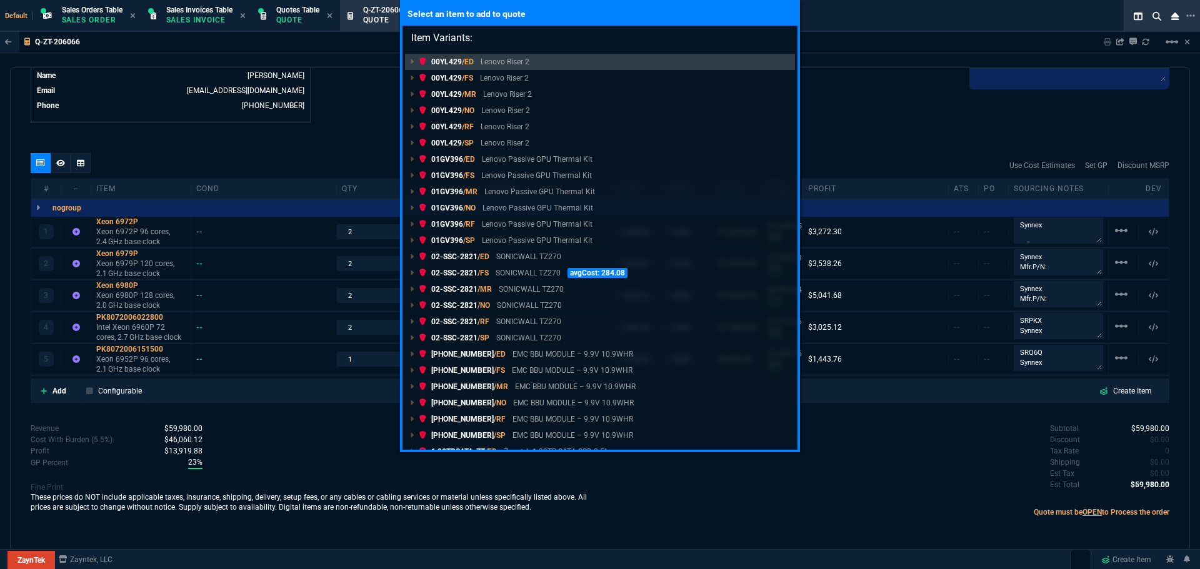
click at [649, 495] on div "Select an item to add to quote Item Variants: 00YL429 /ED Lenovo Riser 2 00YL42…" at bounding box center [600, 284] width 1200 height 569
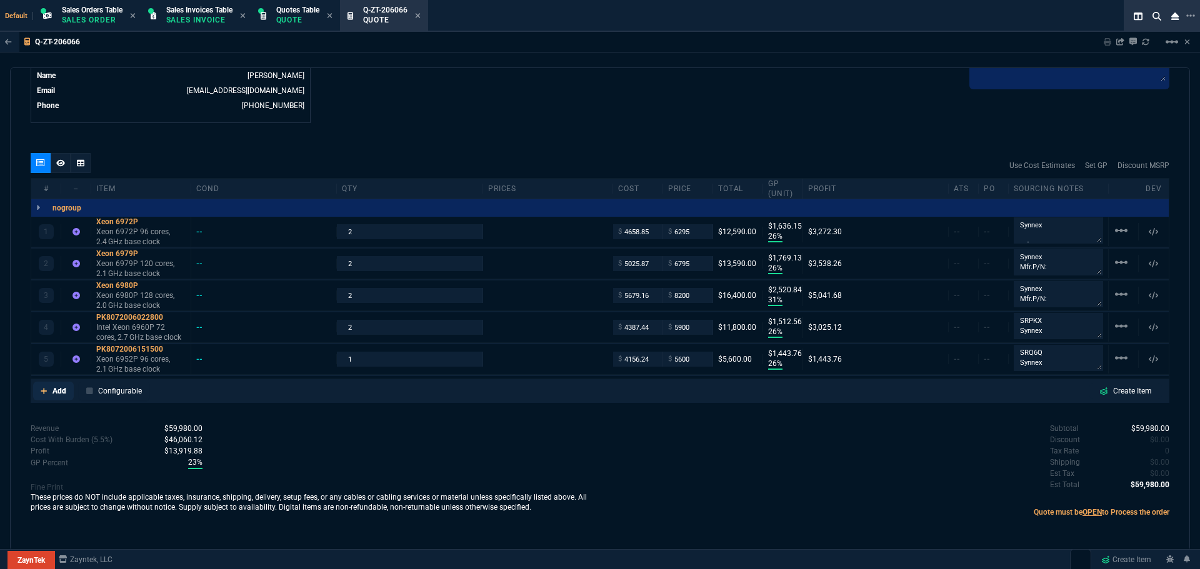
click at [54, 387] on p "Add" at bounding box center [59, 390] width 14 height 11
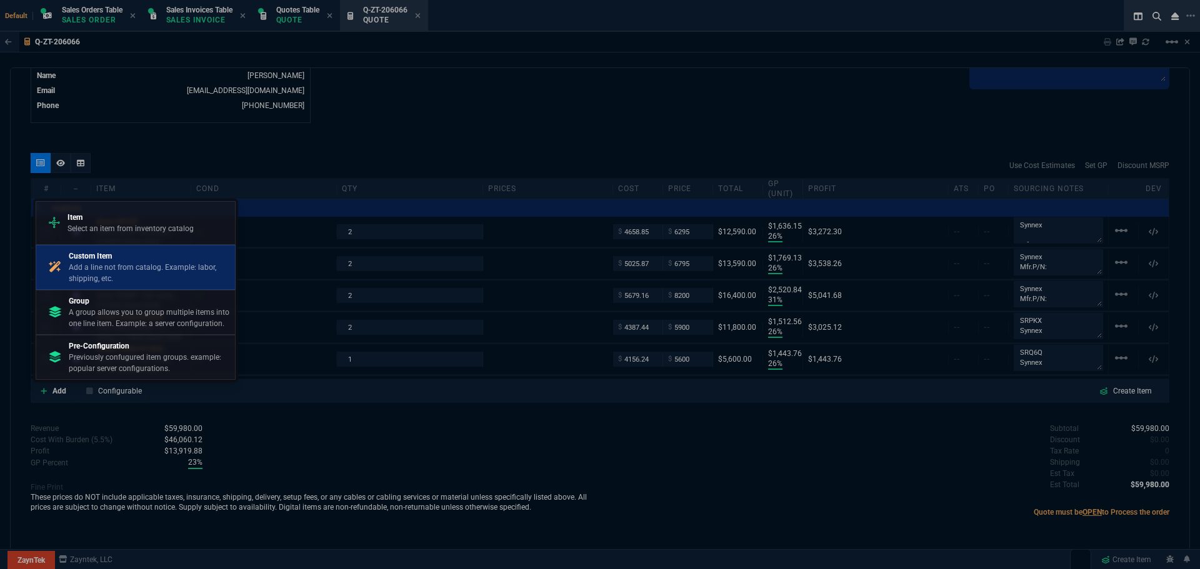
click at [92, 269] on p "Add a line not from catalog. Example: labor, shipping, etc." at bounding box center [149, 273] width 161 height 22
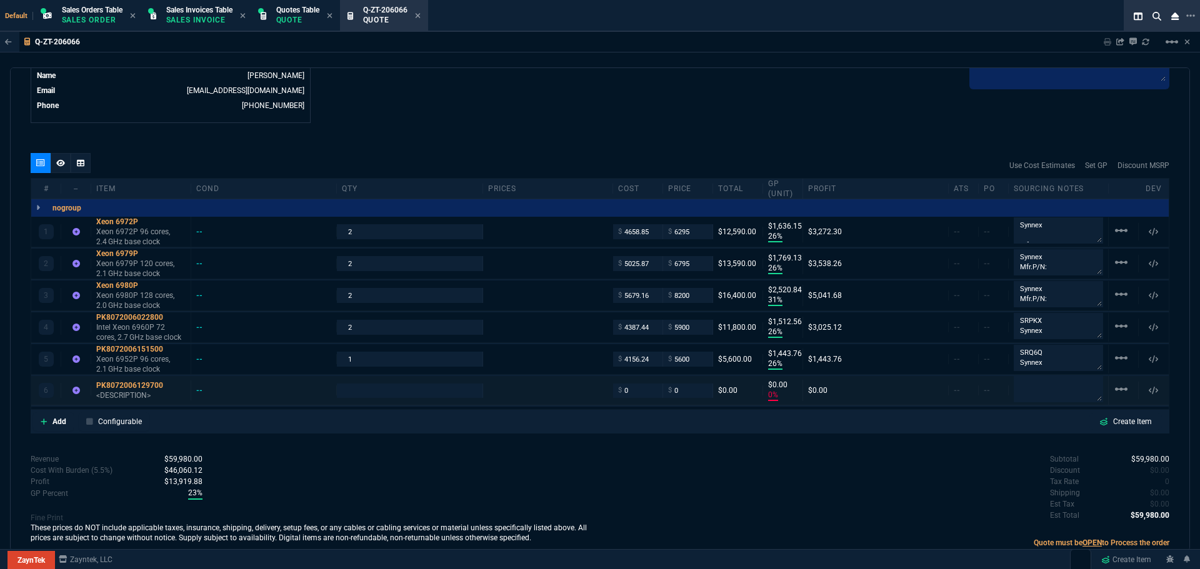
type input "26"
type input "1636"
type input "26"
type input "1769"
type input "31"
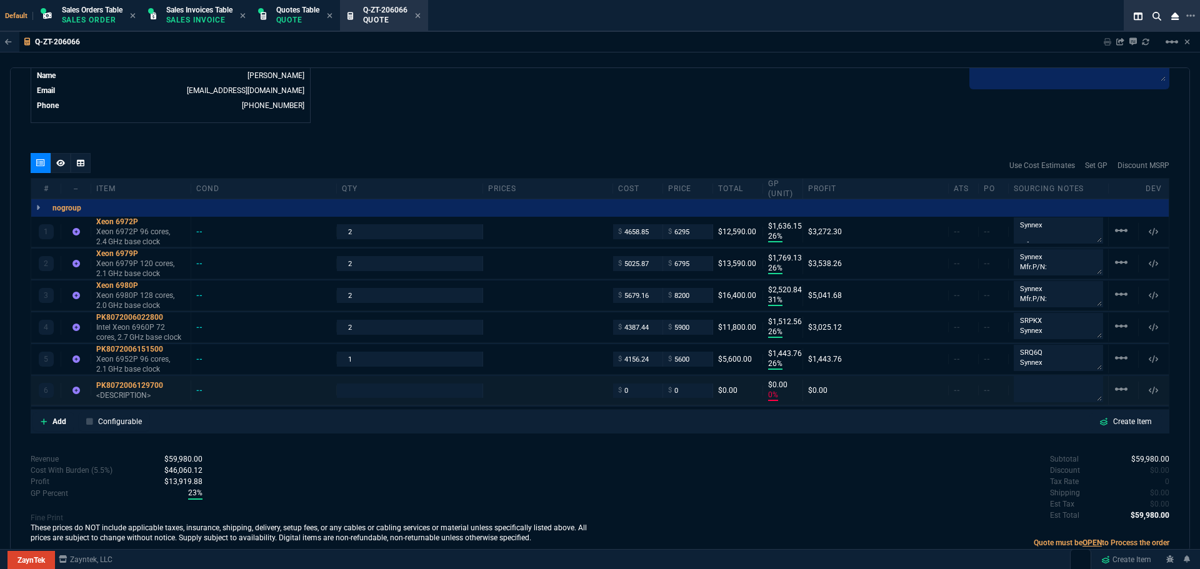
type input "2521"
type input "26"
type input "1513"
type input "26"
type input "1444"
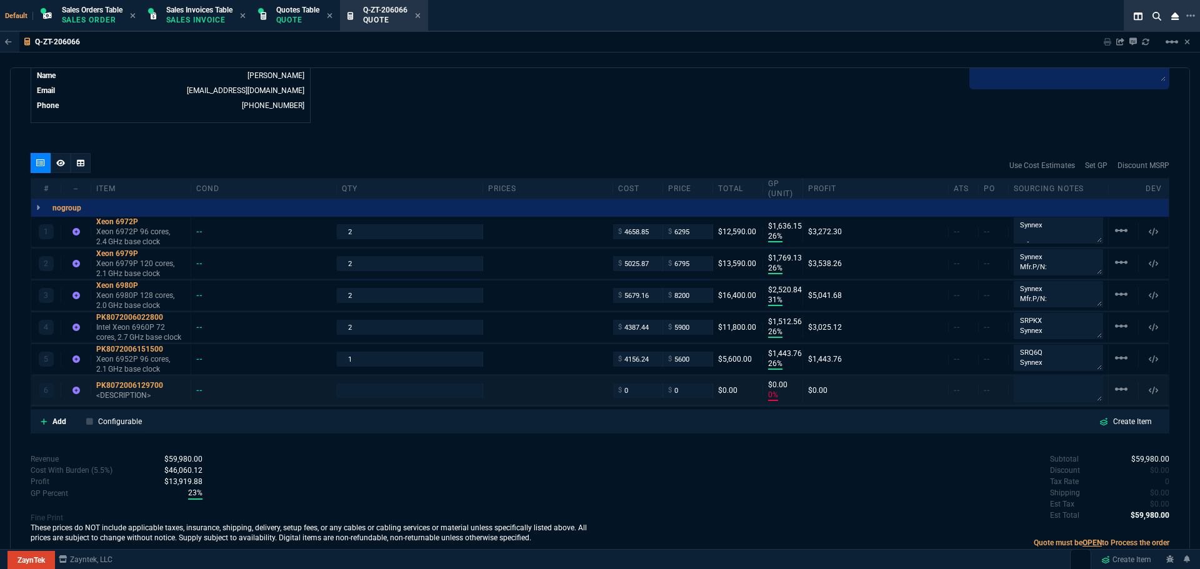
type input "0"
click at [128, 222] on div "Xeon 6972P" at bounding box center [140, 222] width 89 height 10
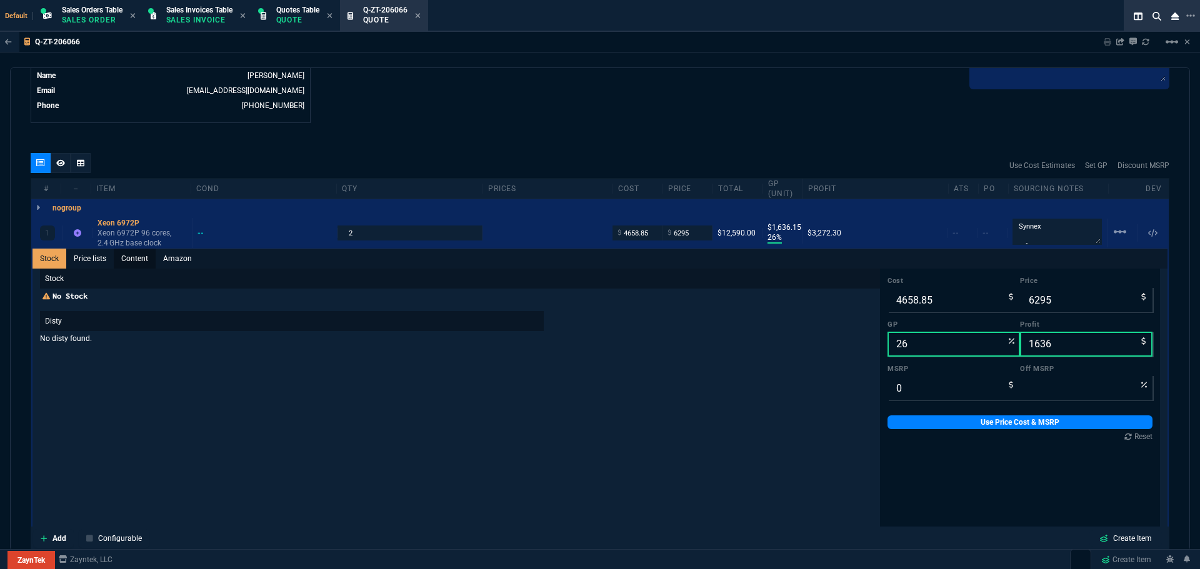
click at [139, 259] on link "Content" at bounding box center [135, 259] width 42 height 20
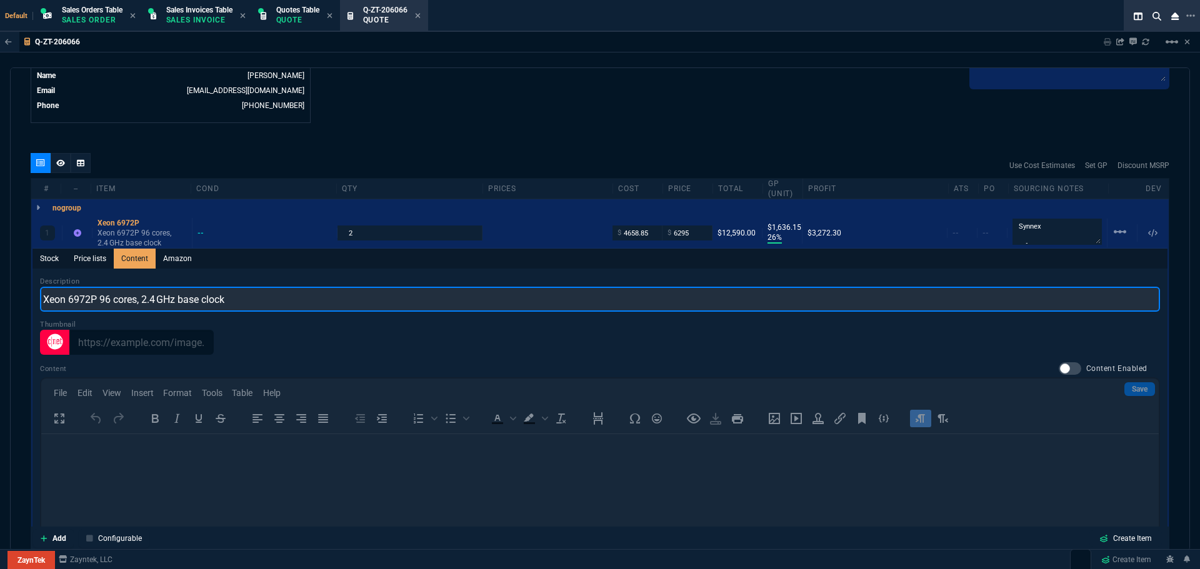
drag, startPoint x: 242, startPoint y: 304, endPoint x: 42, endPoint y: 298, distance: 200.7
click at [42, 298] on input "Xeon 6972P 96 cores, 2.4 GHz base clock" at bounding box center [600, 299] width 1120 height 25
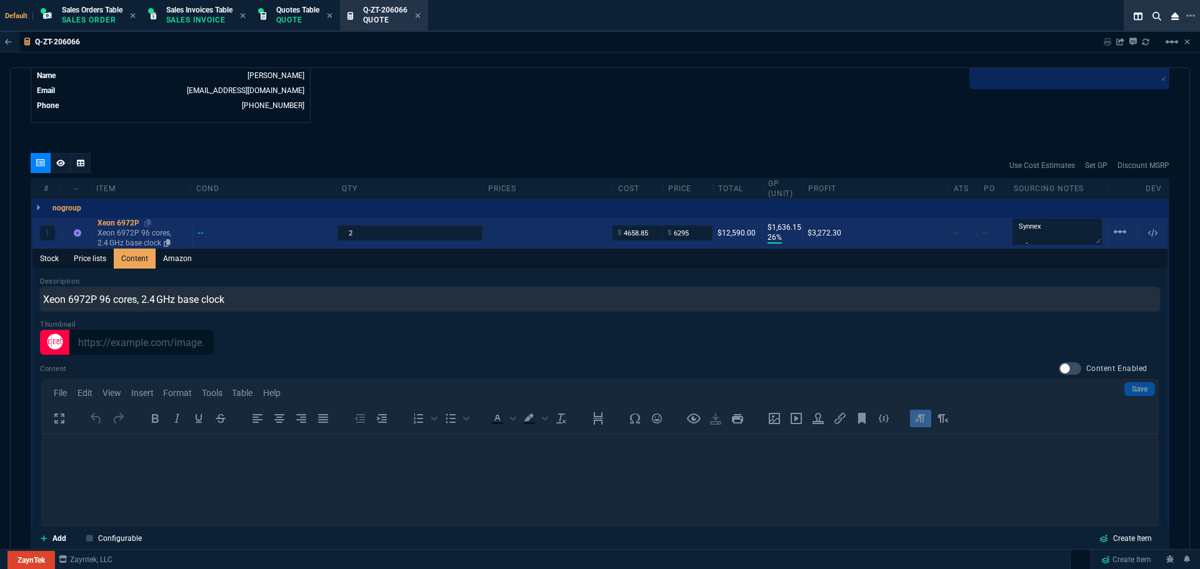
click at [111, 223] on div "Xeon 6972P" at bounding box center [141, 223] width 89 height 10
type input "1"
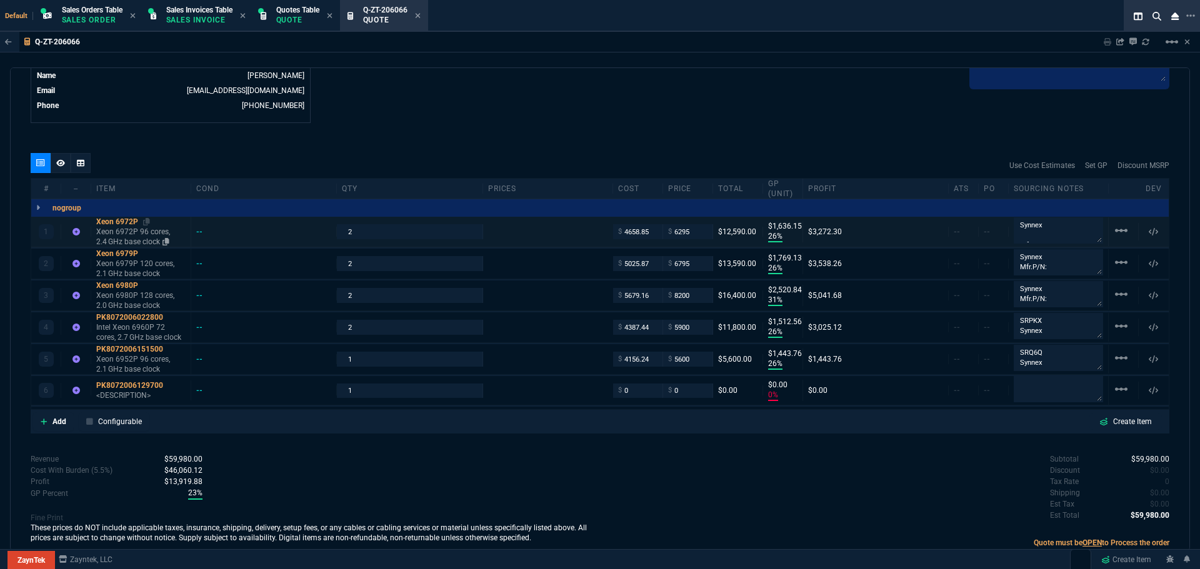
type input "26"
type input "1636"
click at [112, 386] on div "PK8072006129700" at bounding box center [140, 385] width 89 height 10
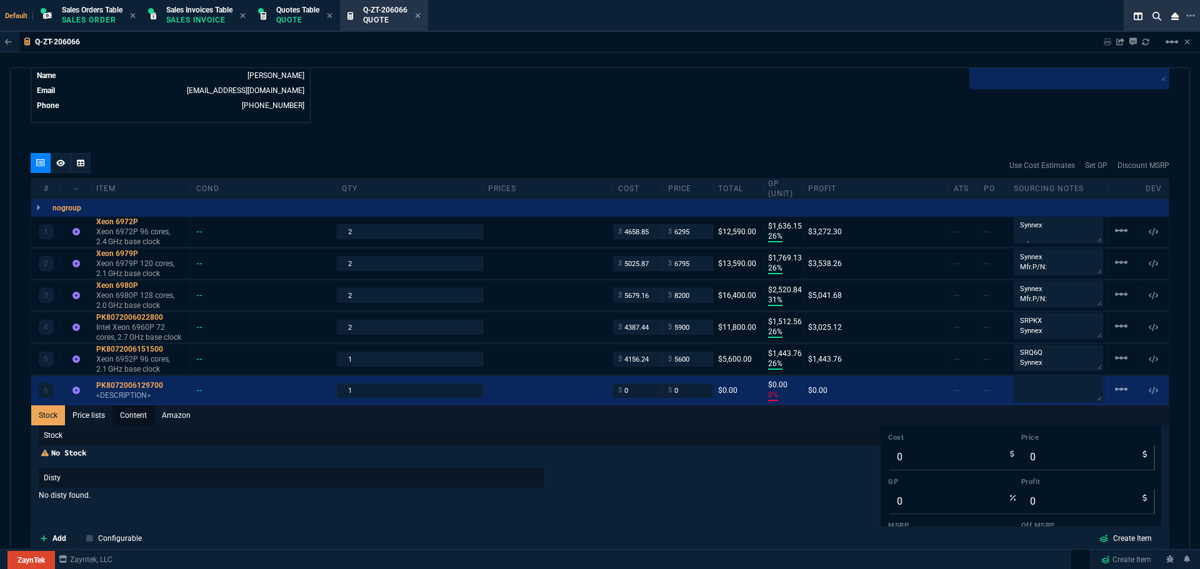
click at [136, 415] on link "Content" at bounding box center [133, 415] width 42 height 20
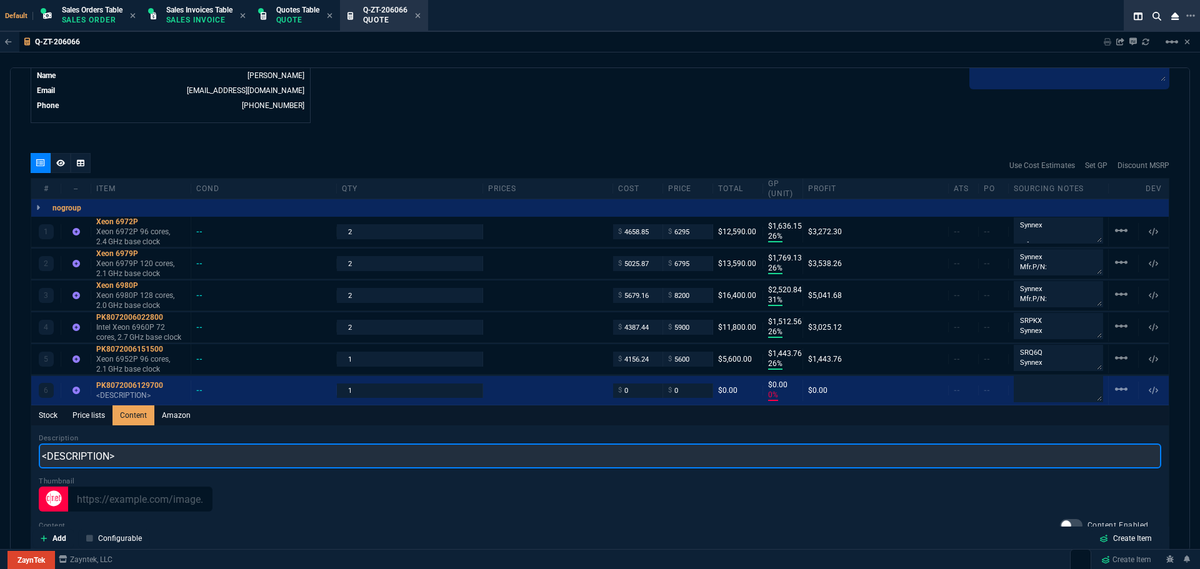
click at [137, 456] on input "<DESCRIPTION>" at bounding box center [600, 456] width 1122 height 25
paste input "Xeon 6972P 96 cores, 2.4 GHz base clock"
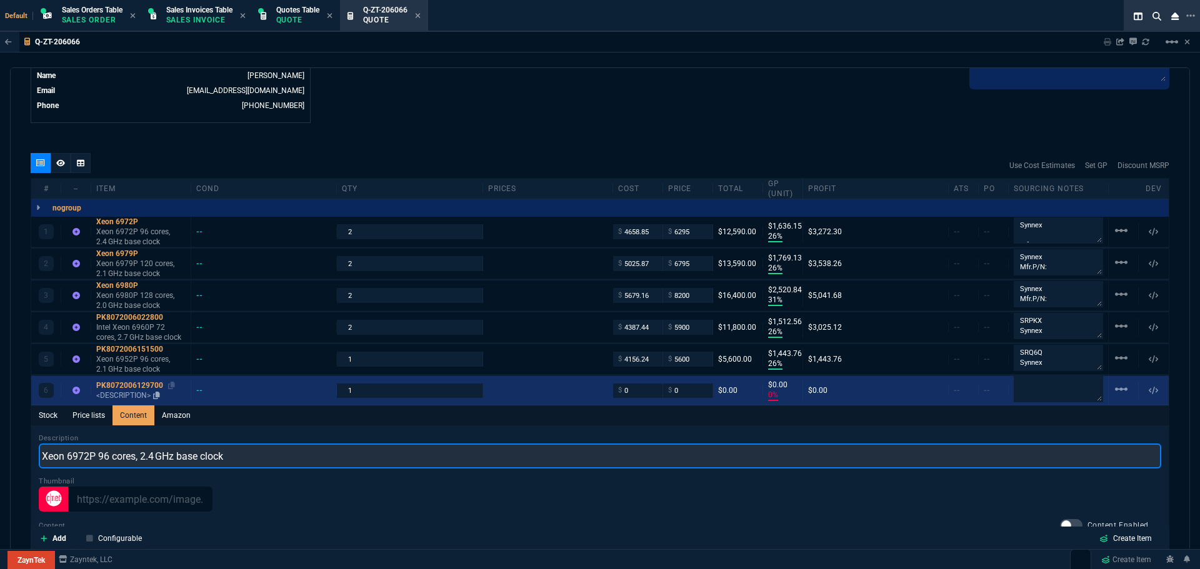
type input "Xeon 6972P 96 cores, 2.4 GHz base clock"
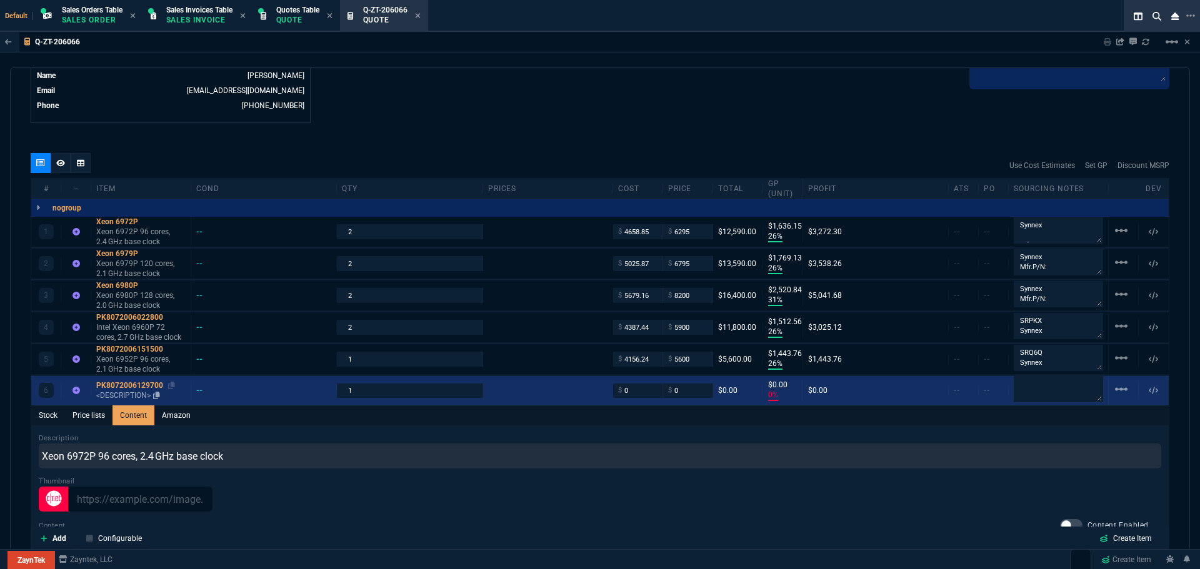
click at [120, 389] on link "PK8072006129700 <DESCRIPTION>" at bounding box center [140, 390] width 89 height 20
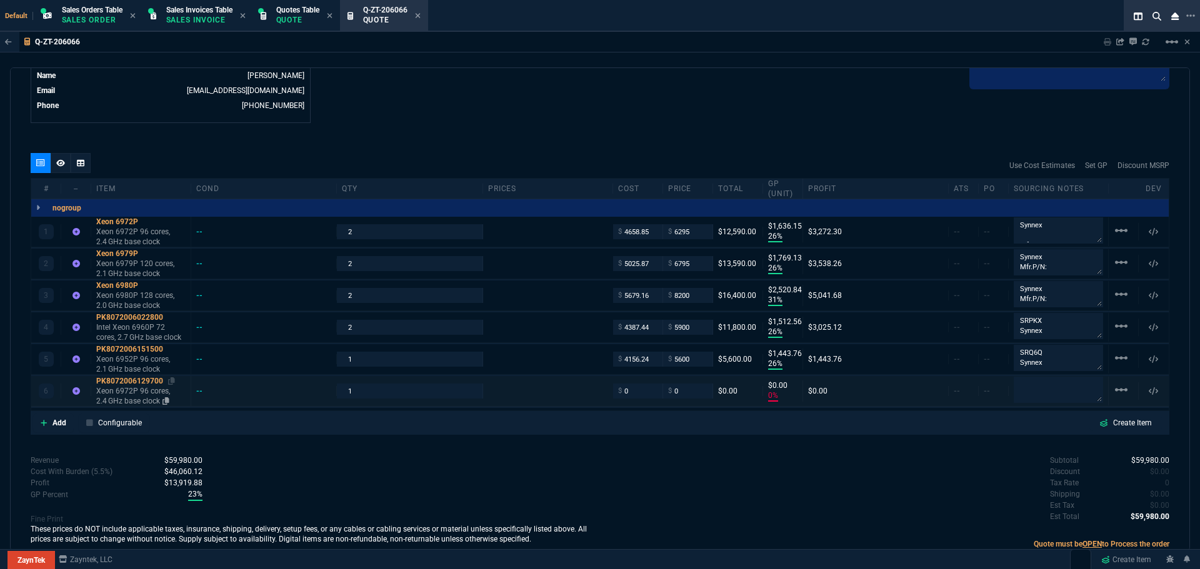
type input "0"
drag, startPoint x: 645, startPoint y: 236, endPoint x: 622, endPoint y: 236, distance: 23.1
click at [622, 236] on input "4658.85" at bounding box center [637, 231] width 39 height 14
click at [636, 388] on input "0" at bounding box center [637, 391] width 39 height 14
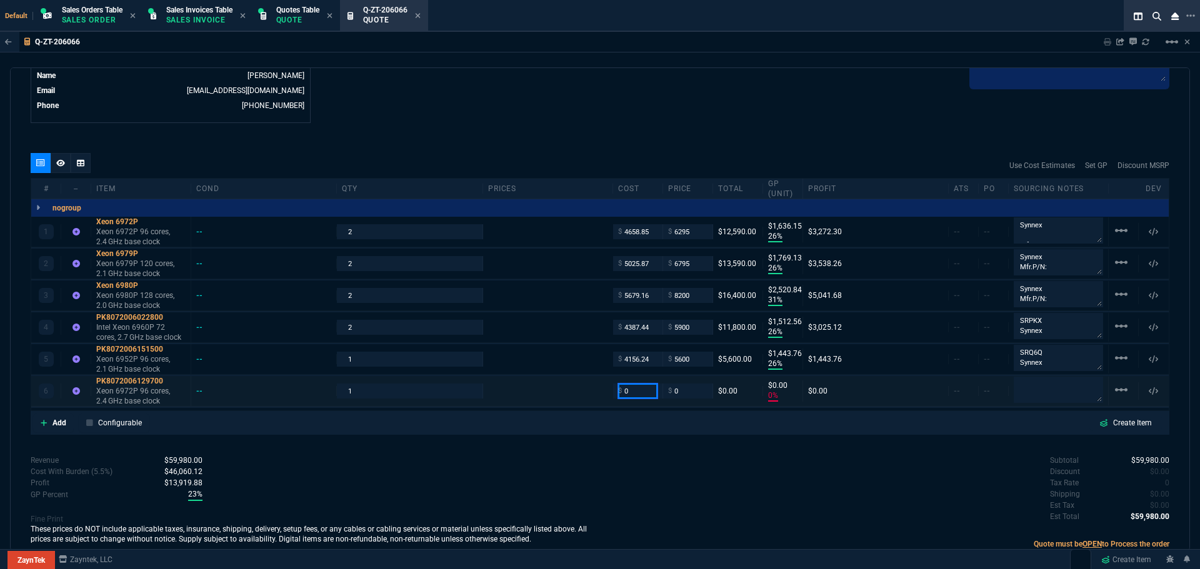
paste input "4658.85"
type input "4658.85"
type input "-100"
type input "-4659"
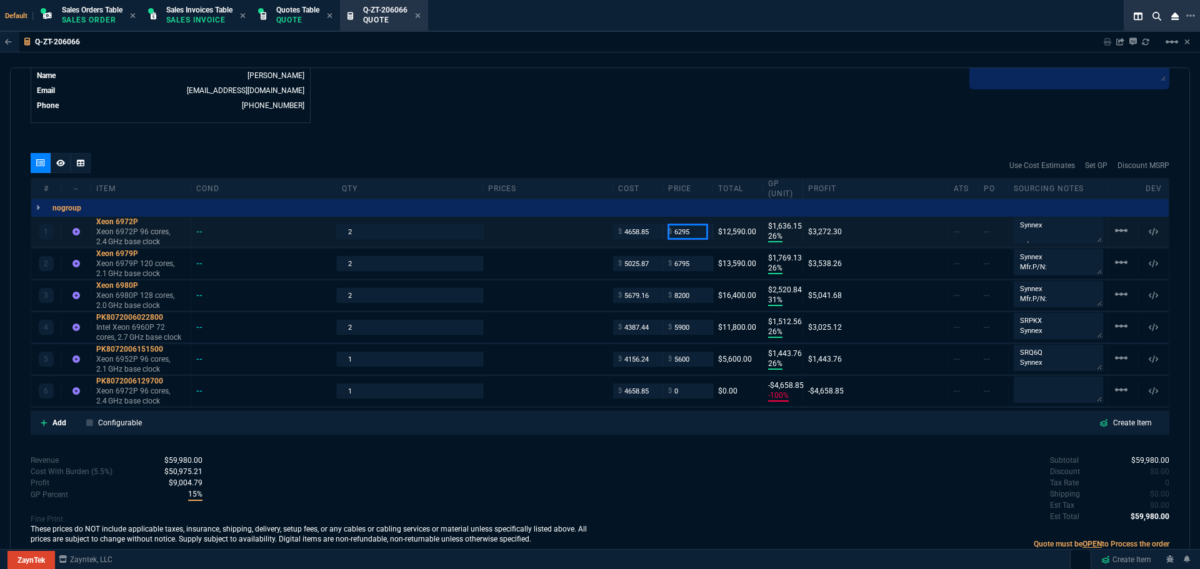
drag, startPoint x: 694, startPoint y: 231, endPoint x: 667, endPoint y: 231, distance: 26.2
click at [668, 231] on div "$ 6295" at bounding box center [687, 231] width 39 height 14
click at [677, 391] on input "0" at bounding box center [687, 391] width 39 height 14
paste input "6295"
type input "6295"
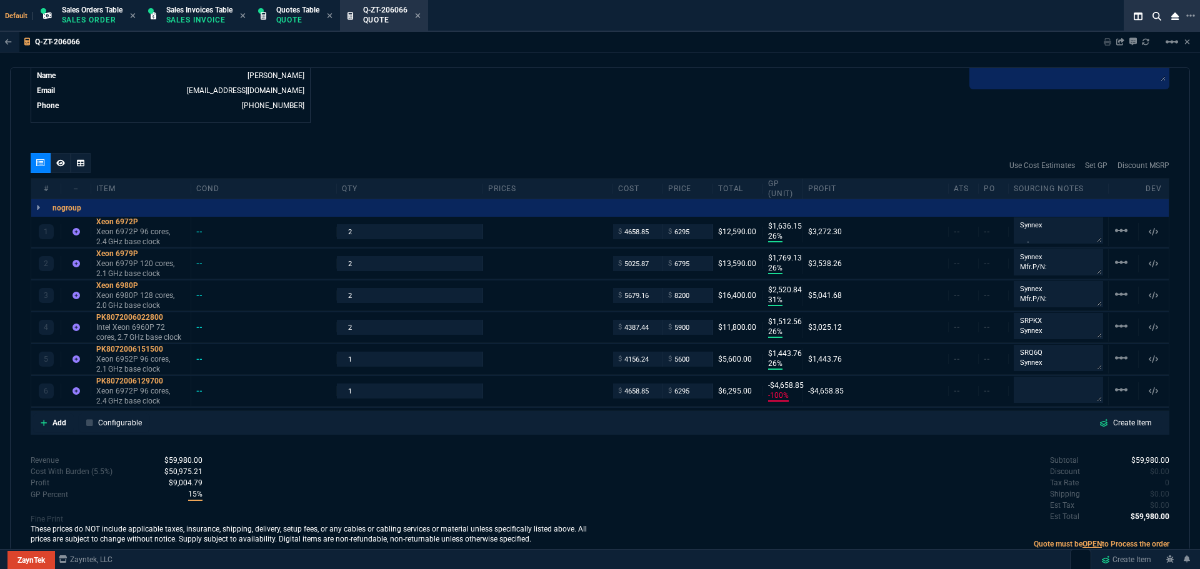
click at [696, 445] on div "quote Q-ZT-206066 ALTOM TRANSPORT draft ZaynTek, LLC 2609 Technology Dr Suite 2…" at bounding box center [600, 309] width 1180 height 484
type input "6295"
type input "26"
type input "1636"
click at [1114, 231] on mat-icon "linear_scale" at bounding box center [1120, 230] width 15 height 15
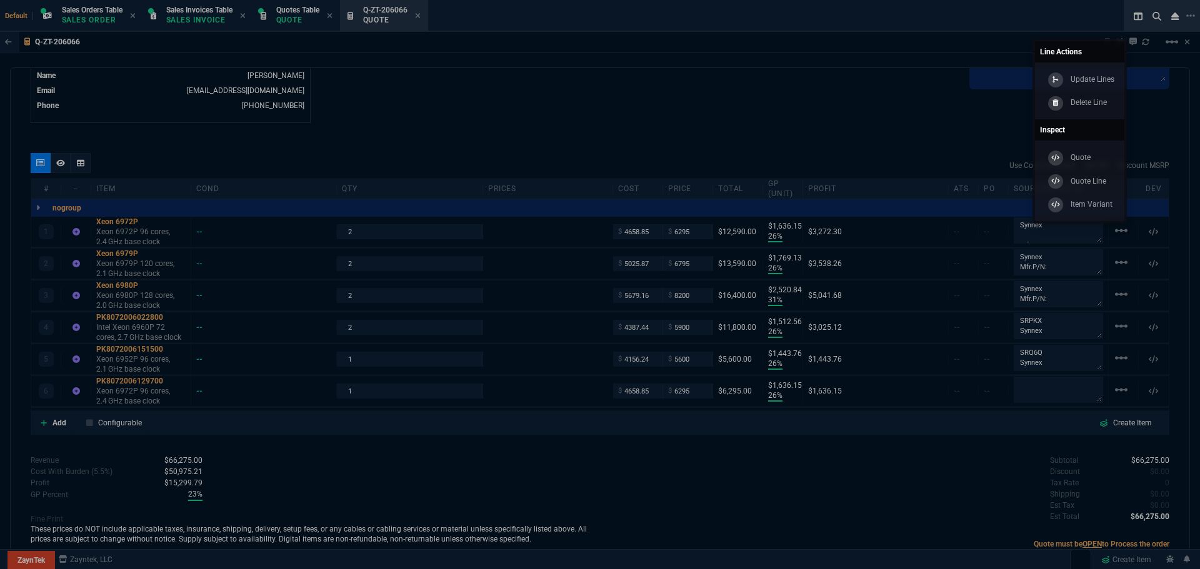
click at [879, 107] on div at bounding box center [600, 284] width 1200 height 569
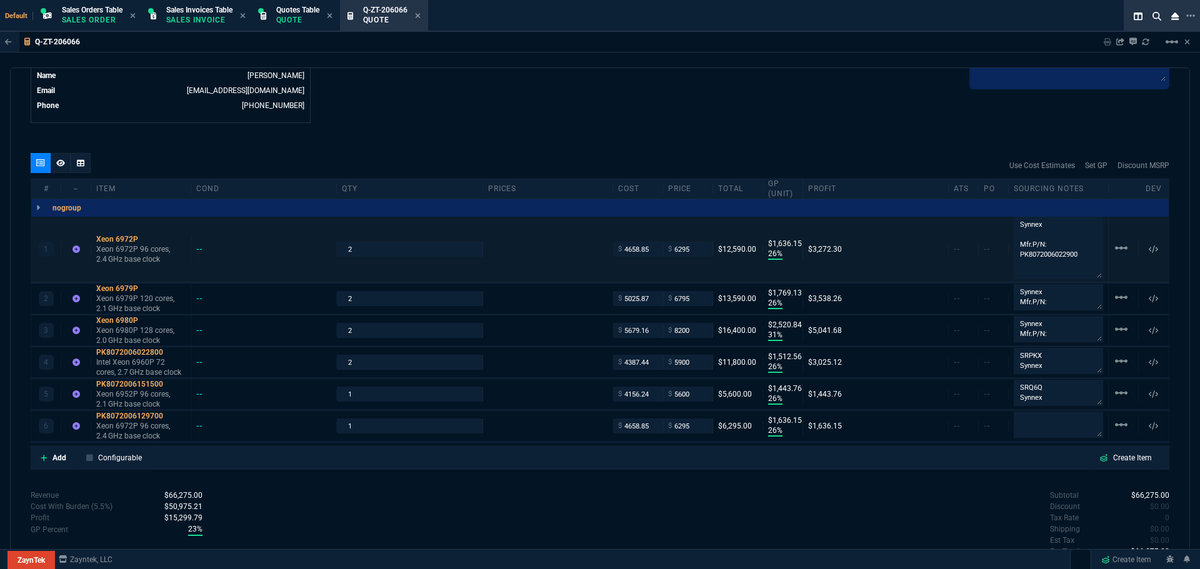
drag, startPoint x: 1091, startPoint y: 239, endPoint x: 1096, endPoint y: 274, distance: 36.0
click at [1096, 274] on textarea "Synnex Mfr.P/N: PK8072006022900" at bounding box center [1057, 248] width 89 height 62
click at [64, 456] on p "Add" at bounding box center [59, 457] width 14 height 11
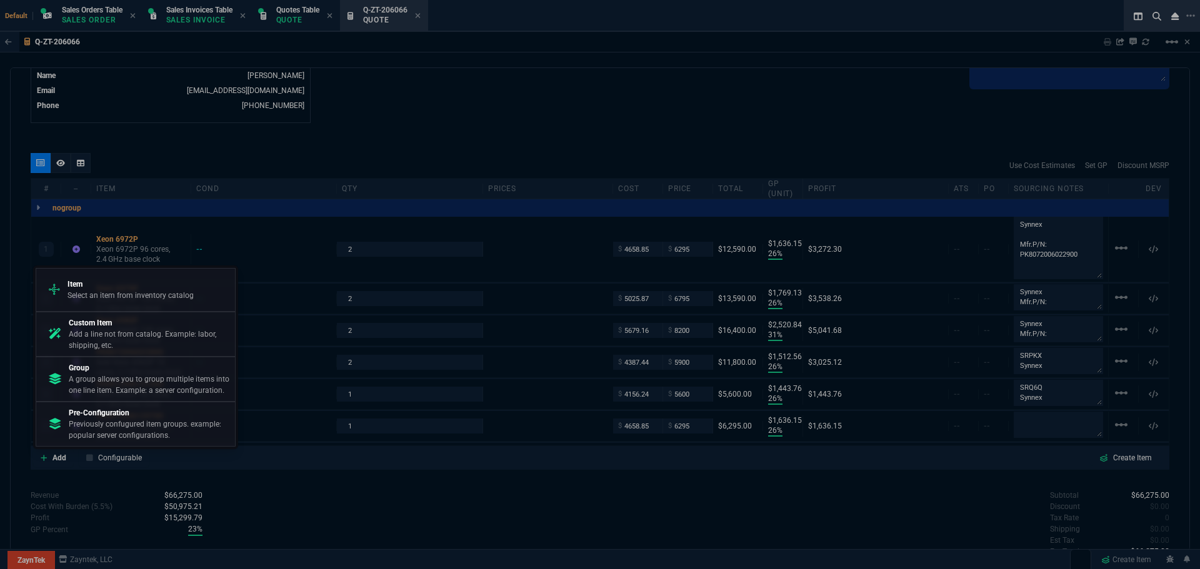
drag, startPoint x: 116, startPoint y: 331, endPoint x: 657, endPoint y: 79, distance: 596.5
click at [116, 331] on p "Add a line not from catalog. Example: labor, shipping, etc." at bounding box center [149, 340] width 161 height 22
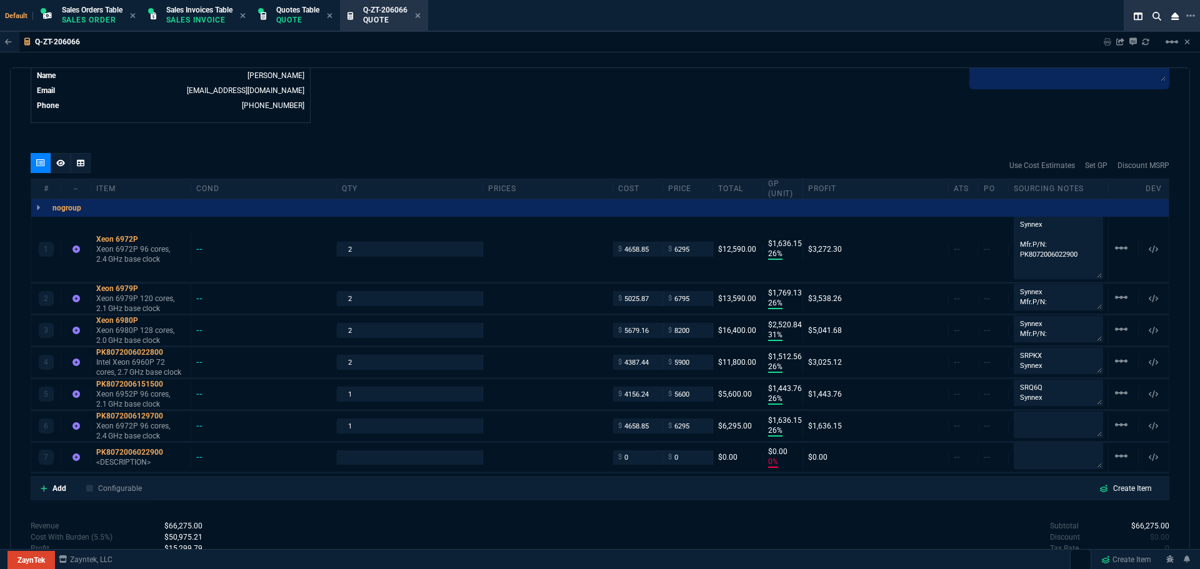
type input "0"
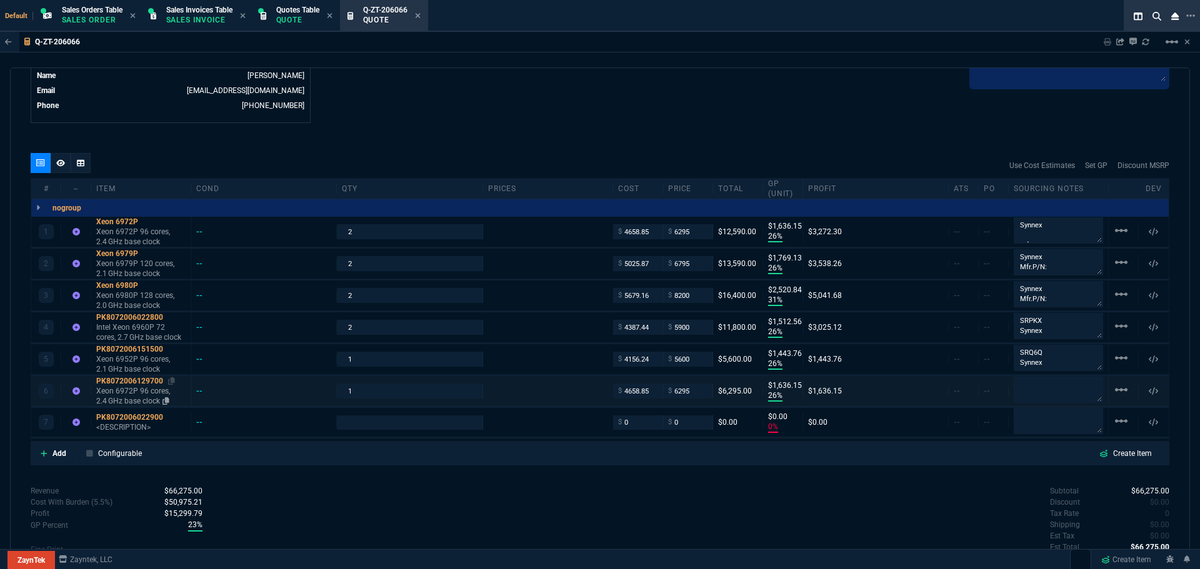
click at [132, 382] on div "PK8072006129700" at bounding box center [140, 381] width 89 height 10
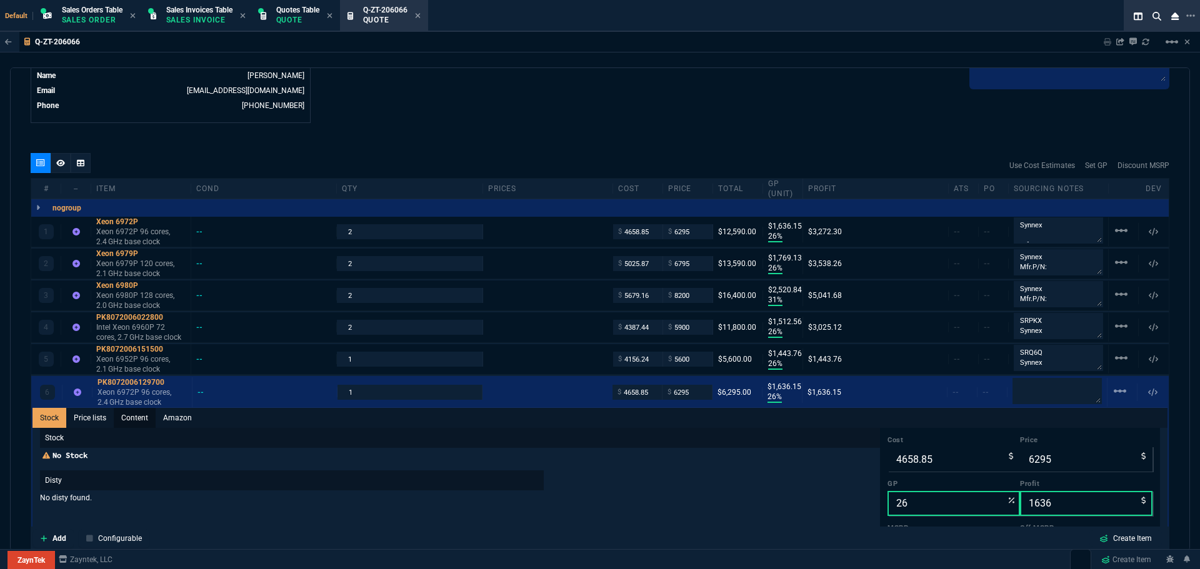
click at [140, 420] on link "Content" at bounding box center [135, 418] width 42 height 20
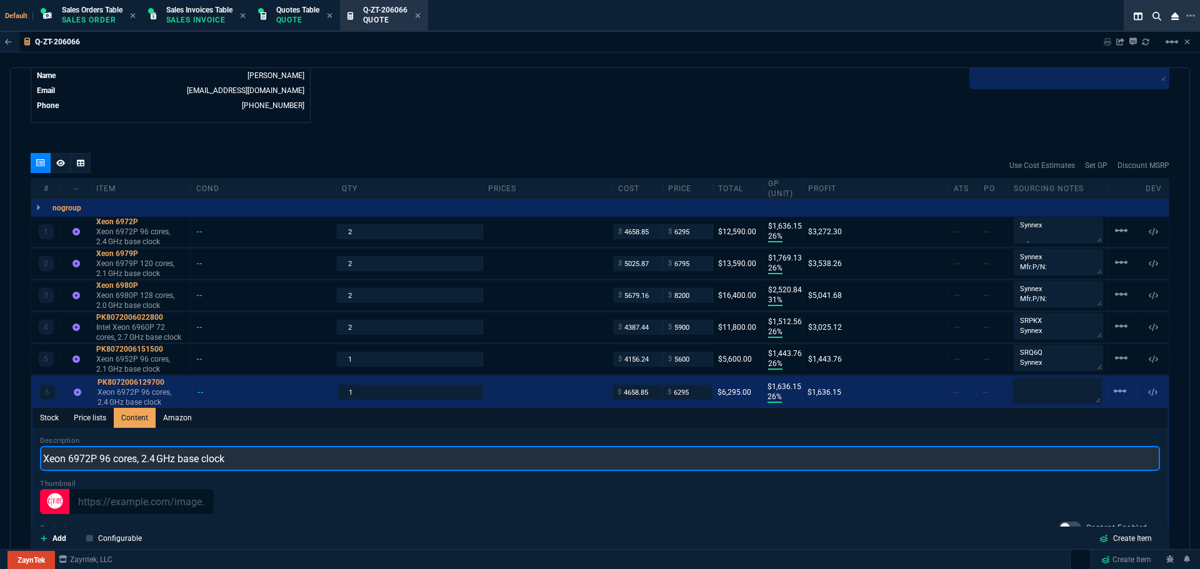
drag, startPoint x: 236, startPoint y: 460, endPoint x: 33, endPoint y: 452, distance: 203.2
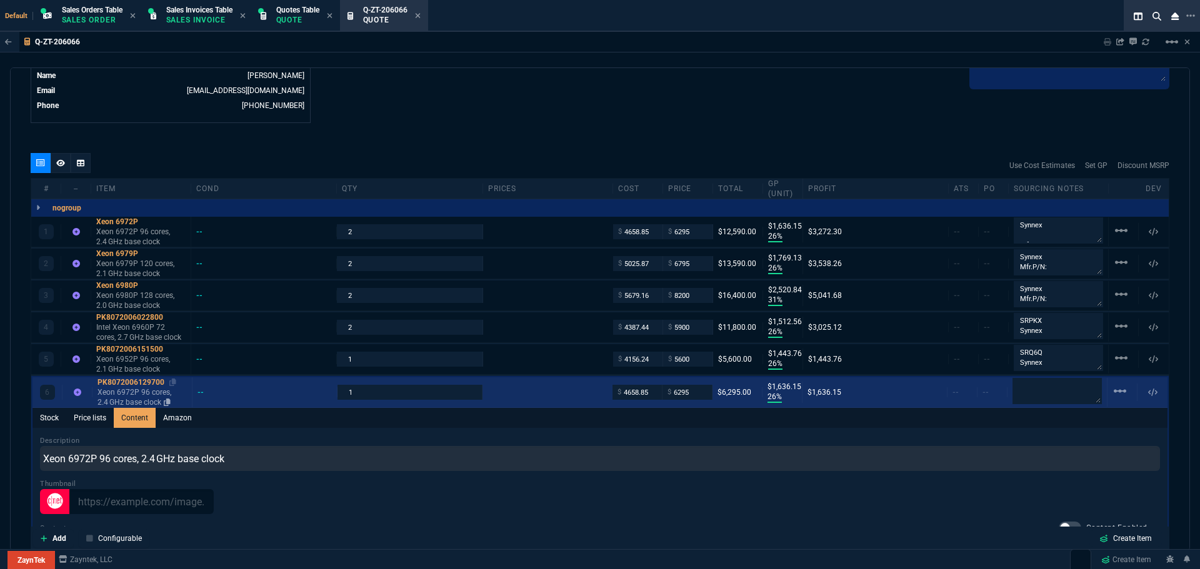
click at [135, 386] on div "PK8072006129700" at bounding box center [141, 382] width 89 height 10
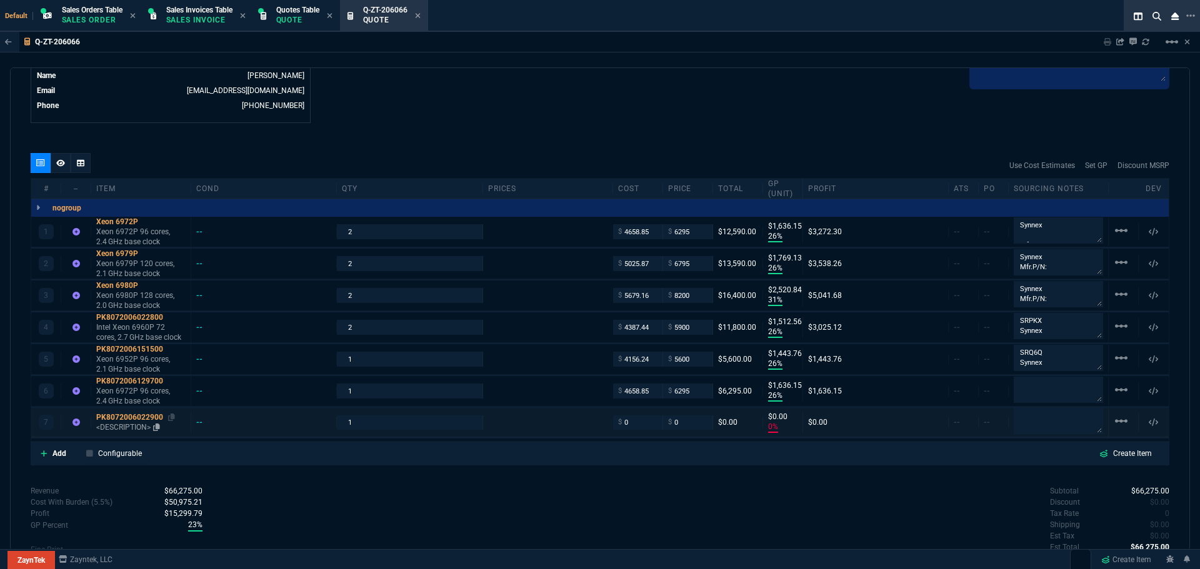
click at [132, 417] on div "PK8072006022900" at bounding box center [140, 417] width 89 height 10
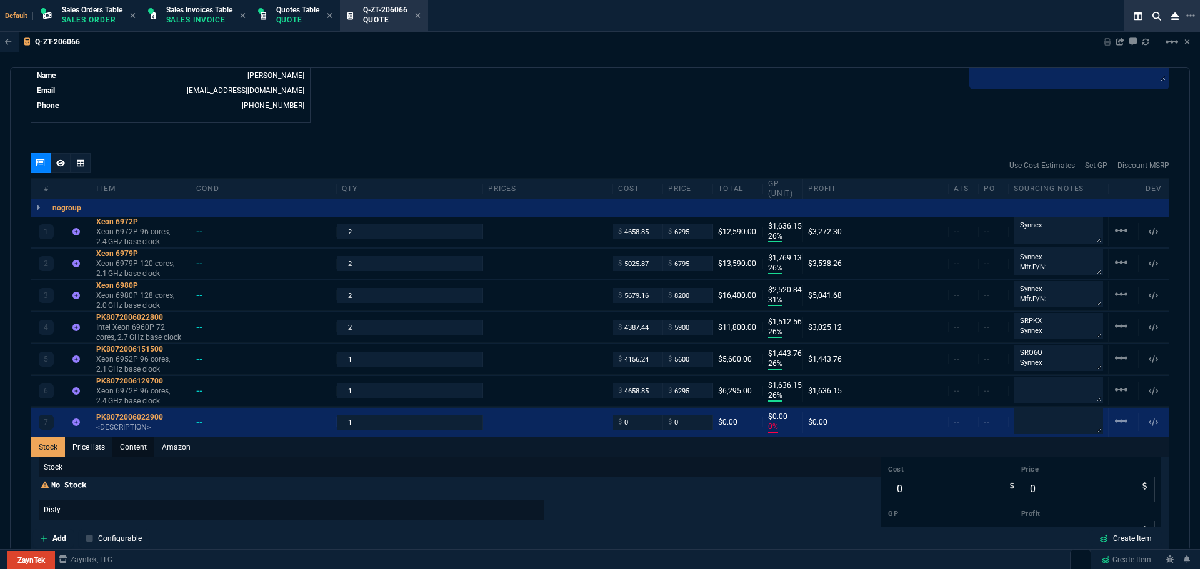
click at [130, 447] on link "Content" at bounding box center [133, 447] width 42 height 20
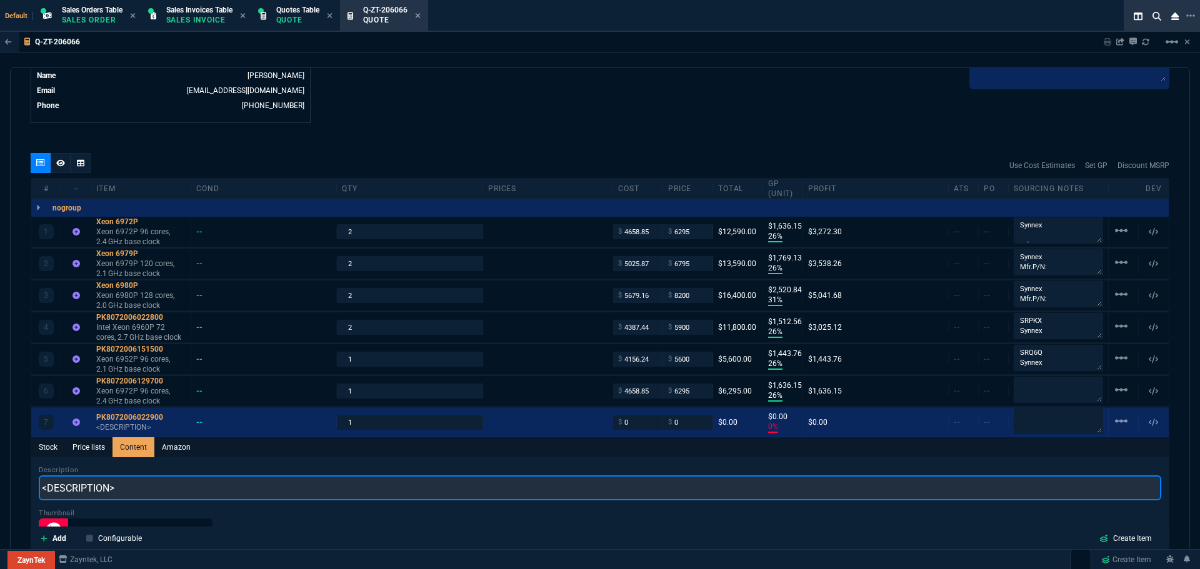
click at [127, 487] on input "<DESCRIPTION>" at bounding box center [600, 487] width 1122 height 25
paste input "Xeon 6972P 96 cores, 2.4 GHz base clock"
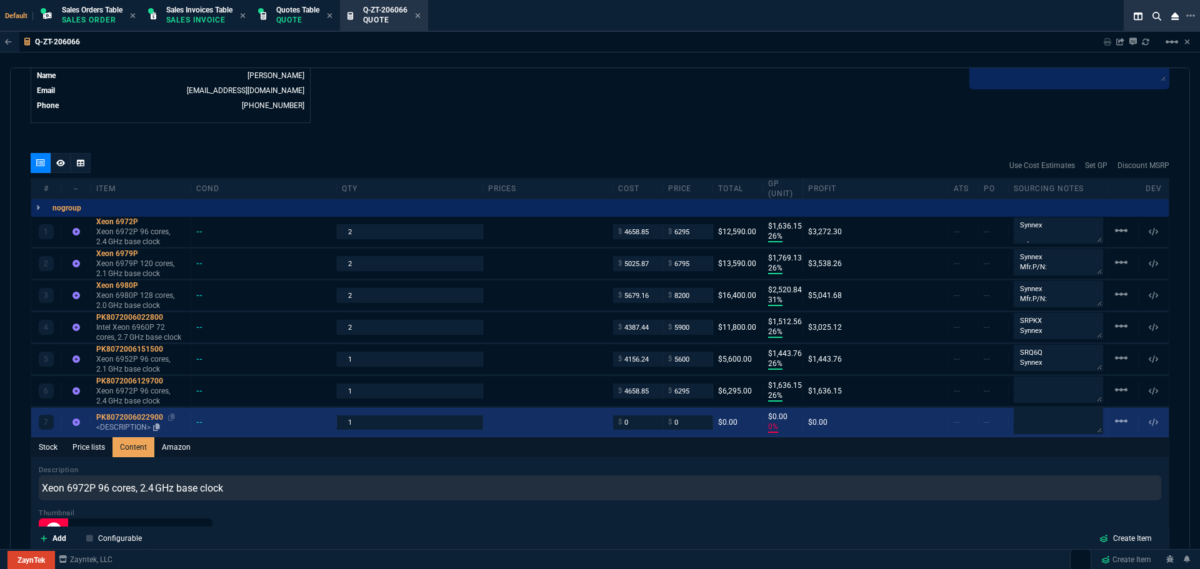
click at [131, 417] on div "PK8072006022900" at bounding box center [140, 417] width 89 height 10
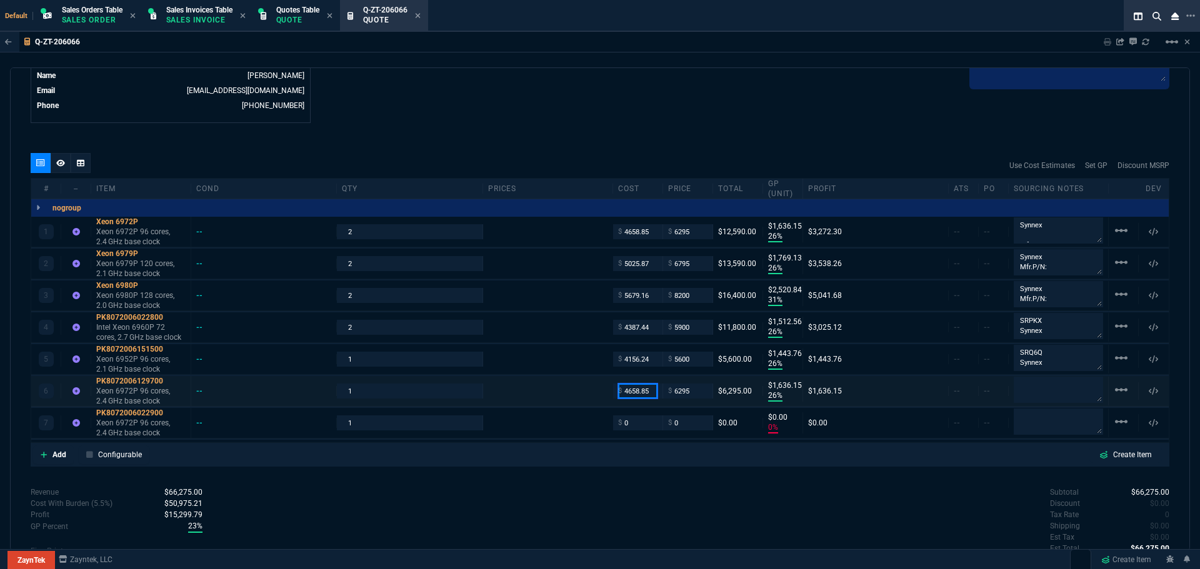
drag, startPoint x: 651, startPoint y: 394, endPoint x: 622, endPoint y: 394, distance: 29.4
click at [622, 394] on input "4658.85" at bounding box center [637, 391] width 39 height 14
click at [637, 423] on input "0" at bounding box center [637, 422] width 39 height 14
paste input "4658.85"
drag, startPoint x: 697, startPoint y: 393, endPoint x: 669, endPoint y: 394, distance: 28.8
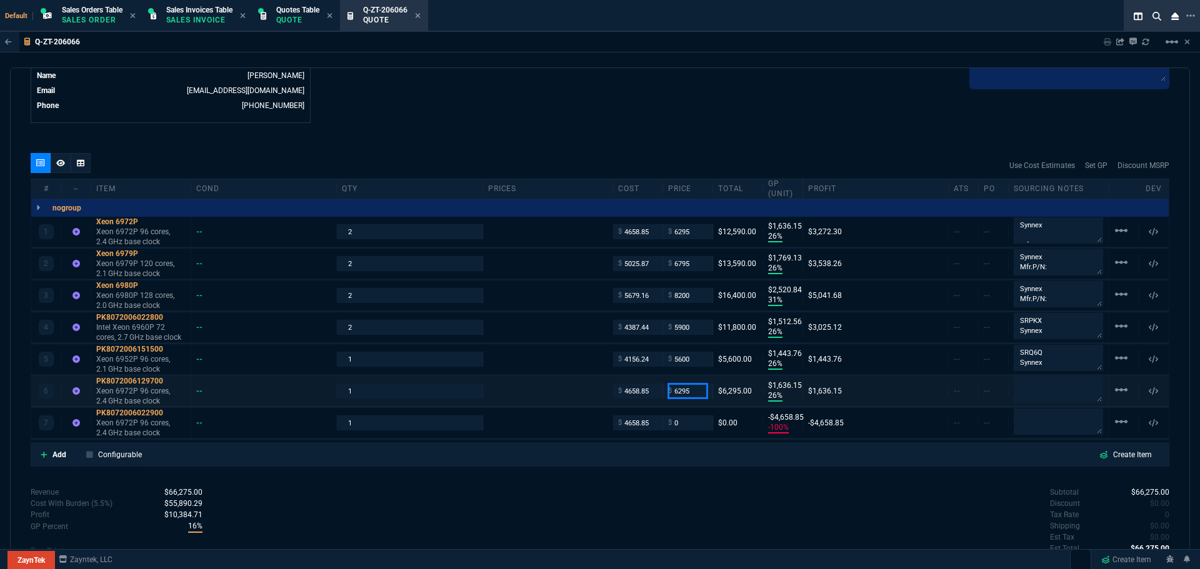
click at [669, 394] on input "6295" at bounding box center [687, 391] width 39 height 14
click at [687, 423] on input "0" at bounding box center [687, 422] width 39 height 14
paste input "6295"
click at [696, 493] on div "Subtotal $66,275.00 Discount $0.00 Tax Rate 0 Shipping $0.00 Est Tax $0.00 Est …" at bounding box center [884, 521] width 569 height 69
click at [1113, 238] on mat-icon "linear_scale" at bounding box center [1120, 230] width 15 height 15
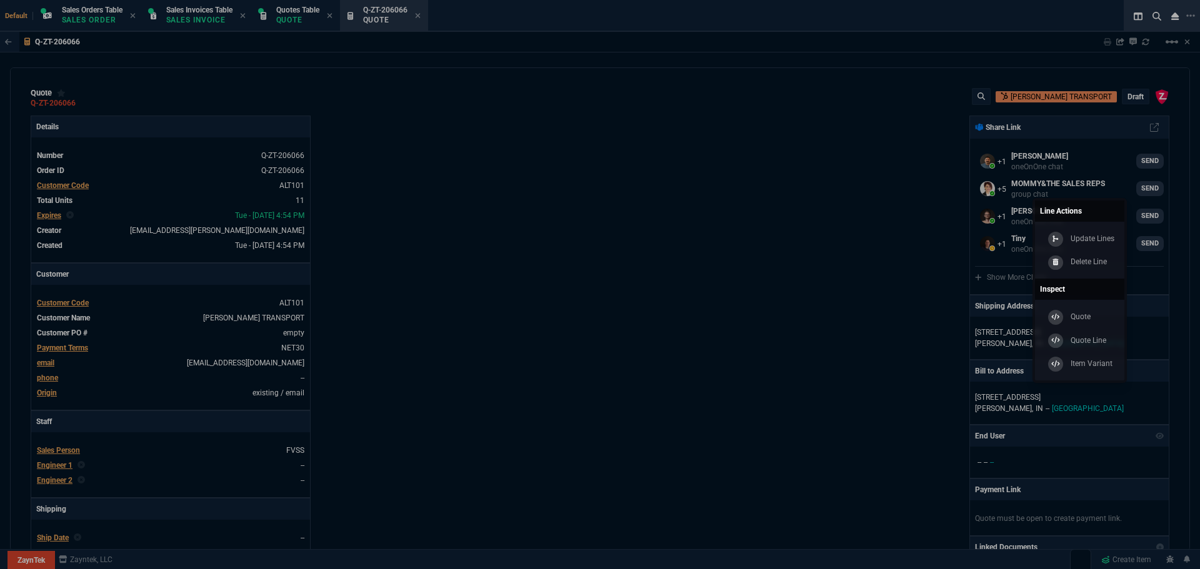
select select "4: SHAD"
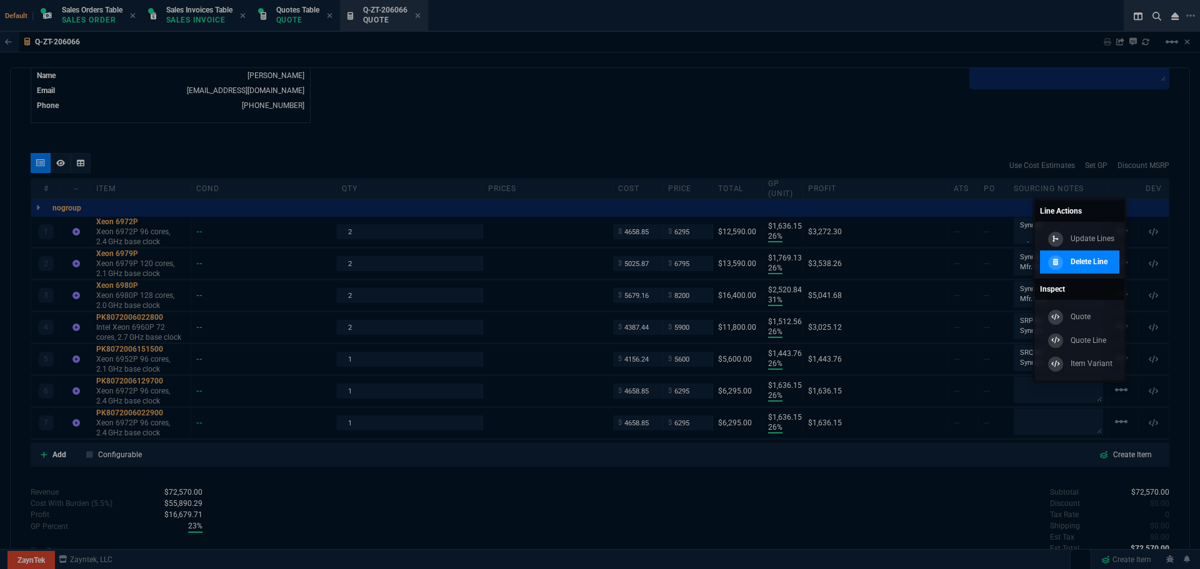
click at [1066, 259] on div "Delete Line" at bounding box center [1076, 263] width 62 height 14
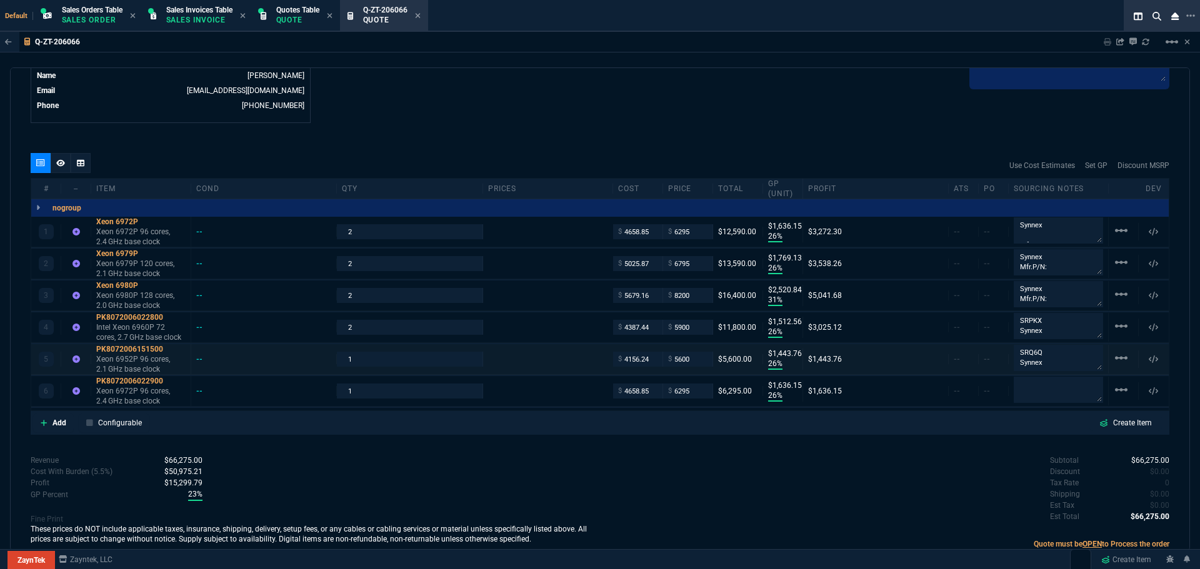
type input "26"
type input "1636"
type input "26"
type input "1769"
type input "31"
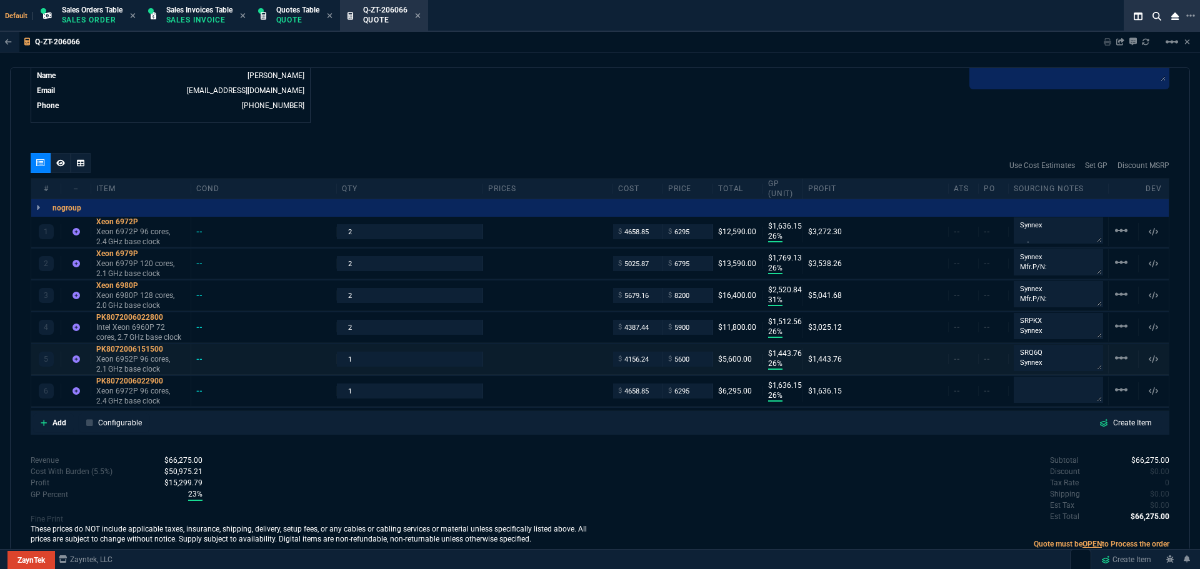
type input "2521"
type input "26"
type input "1513"
type input "26"
type input "1444"
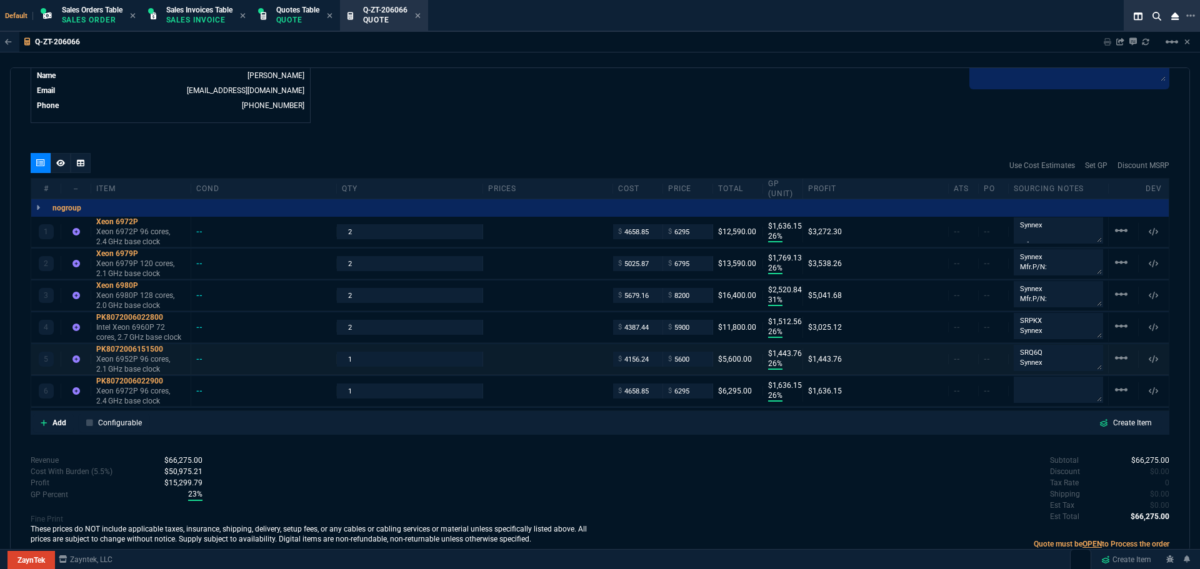
type input "26"
type input "1636"
click at [357, 361] on input "1" at bounding box center [409, 359] width 135 height 14
type input "2"
click at [361, 390] on input "1" at bounding box center [409, 391] width 135 height 14
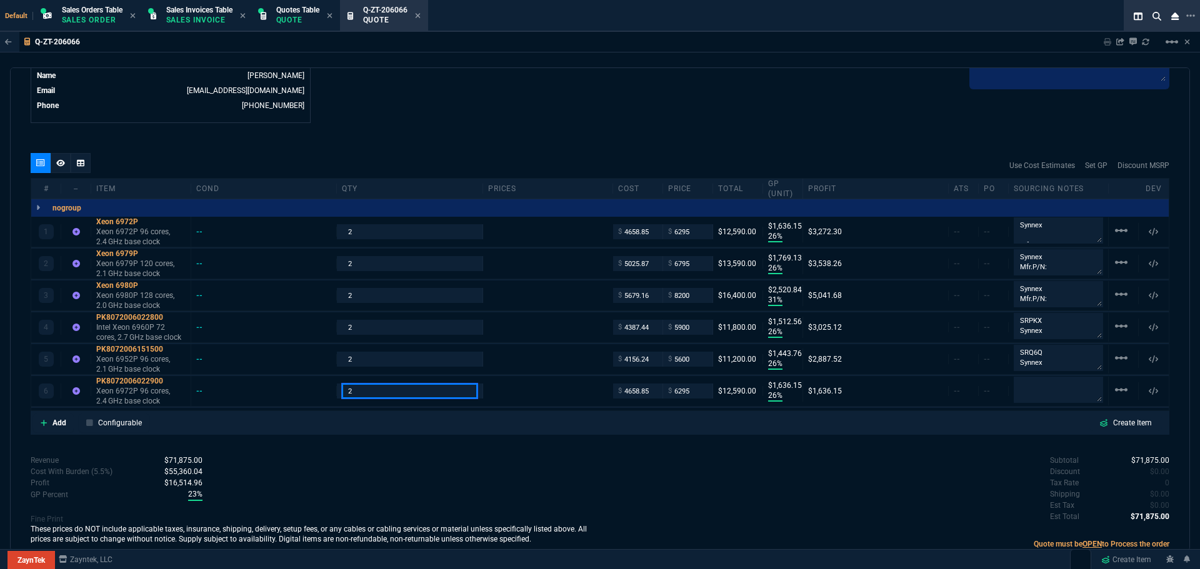
type input "2"
click at [1025, 385] on textarea at bounding box center [1057, 389] width 89 height 25
paste textarea "SRPKY"
type textarea "SRPKY Synnex"
click at [868, 482] on div "Subtotal $78,170.00 Discount $0.00 Tax Rate 0 Shipping $0.00 Est Tax $0.00 Est …" at bounding box center [884, 489] width 569 height 69
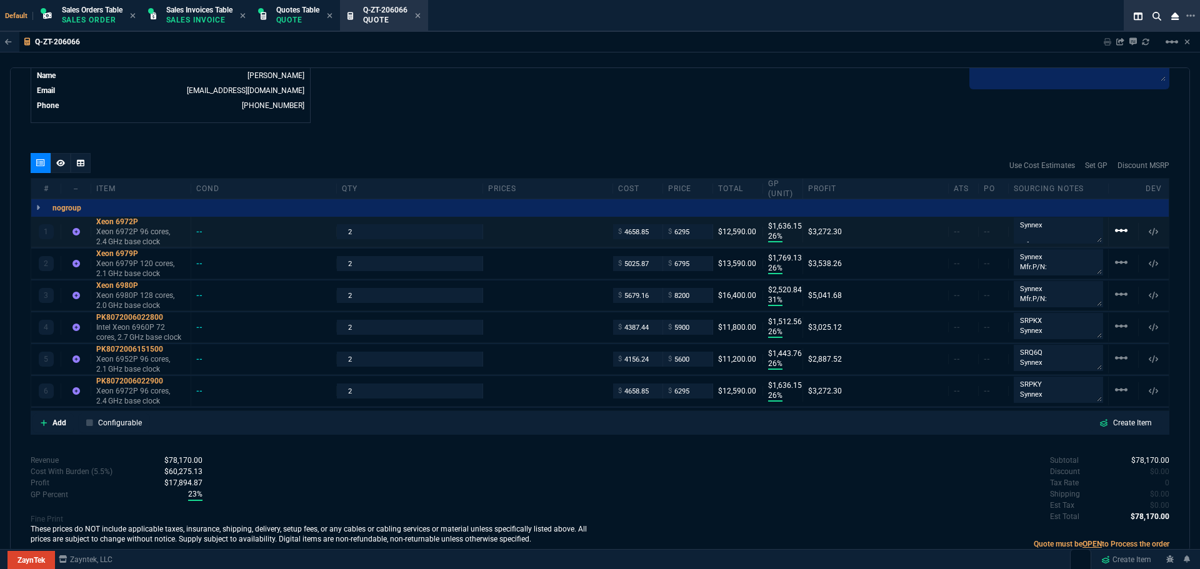
click at [1113, 232] on mat-icon "linear_scale" at bounding box center [1120, 230] width 15 height 15
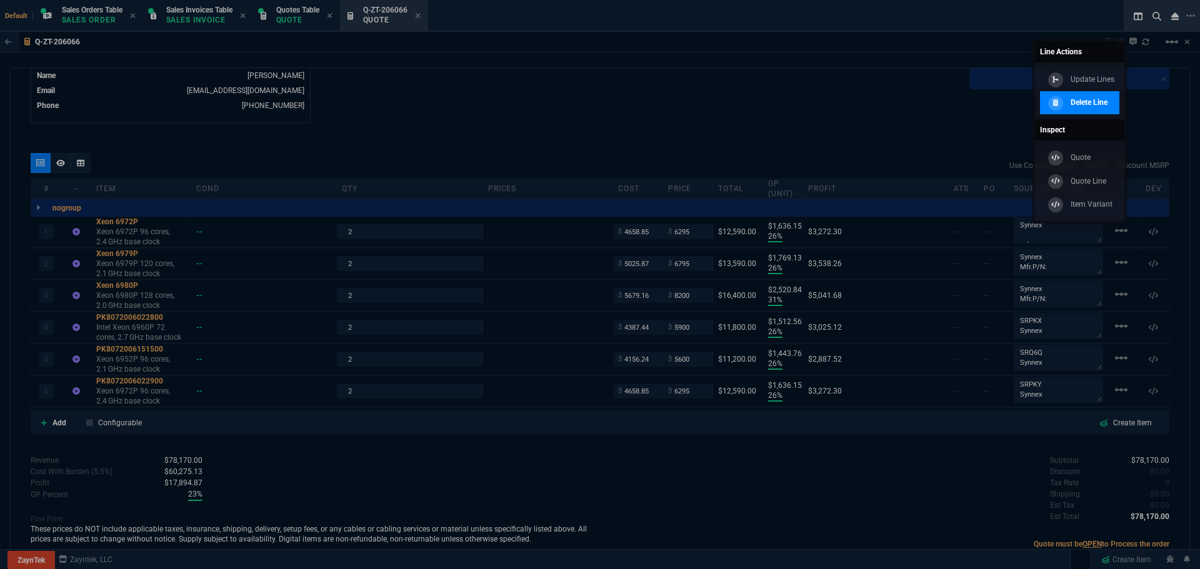
click at [1075, 99] on p "Delete Line" at bounding box center [1088, 102] width 37 height 11
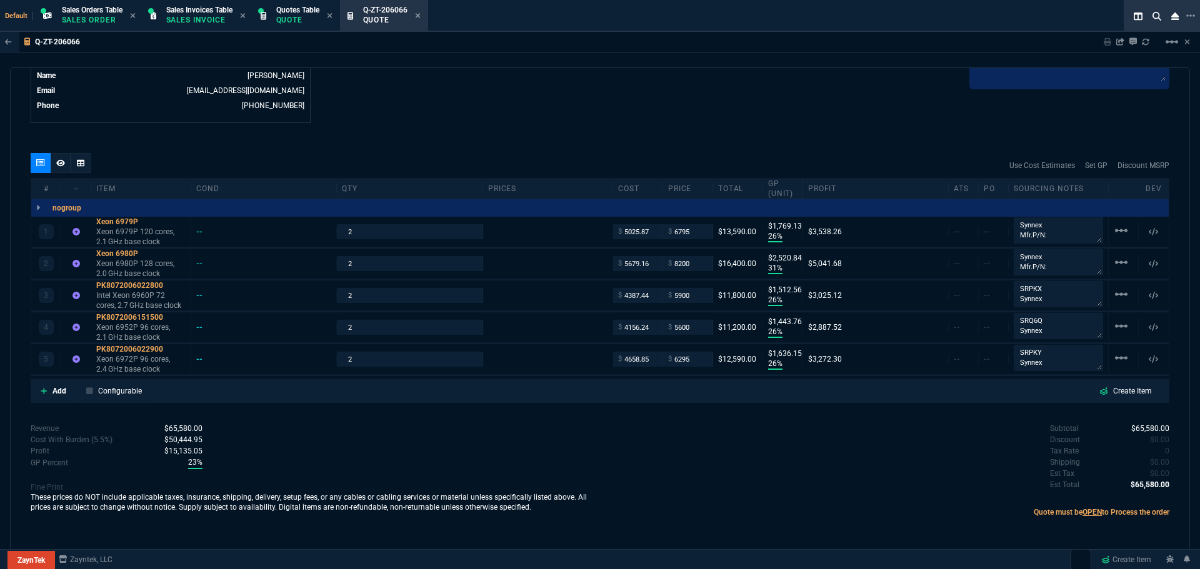
type input "26"
type input "1769"
type input "31"
type input "2521"
type input "26"
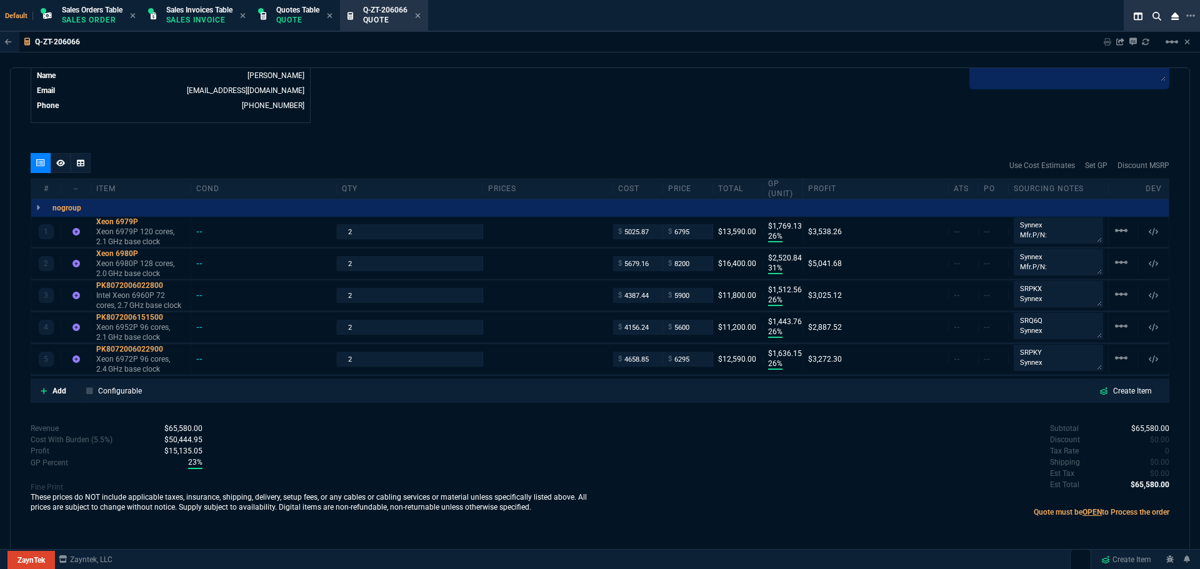
type input "1513"
type input "26"
type input "1444"
type input "26"
type input "1636"
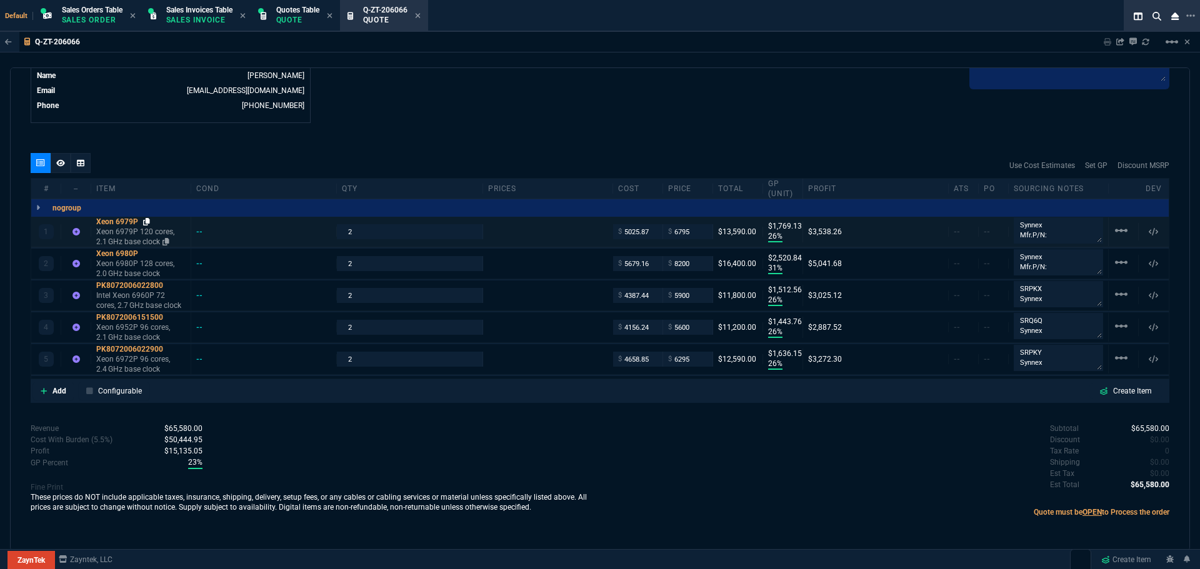
click at [146, 223] on icon at bounding box center [146, 221] width 7 height 7
click at [1092, 239] on textarea "Synnex Mfr.P/N: PK8072006023000" at bounding box center [1057, 230] width 89 height 26
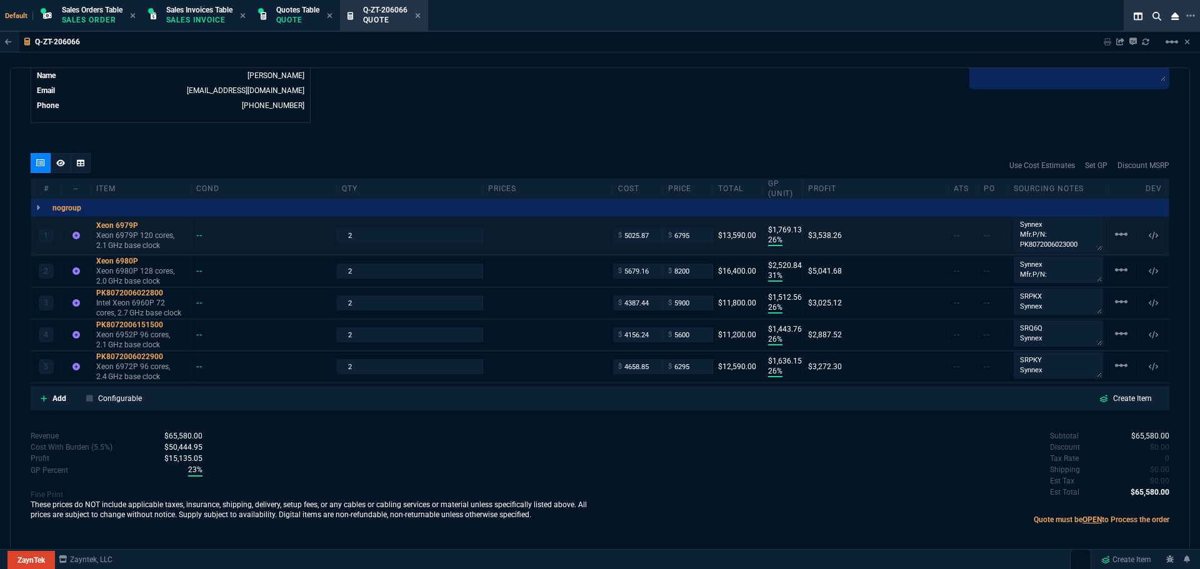
drag, startPoint x: 1092, startPoint y: 239, endPoint x: 1085, endPoint y: 242, distance: 8.1
click at [1098, 236] on div "Synnex Mfr.P/N: PK8072006023000" at bounding box center [1058, 235] width 100 height 37
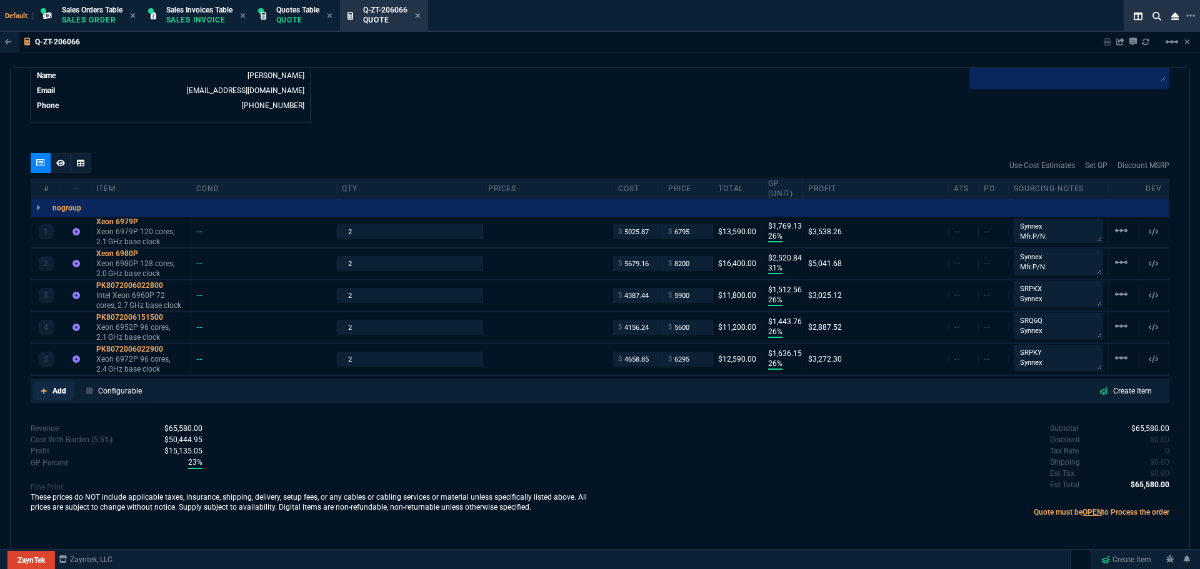
click at [57, 390] on p "Add" at bounding box center [59, 390] width 14 height 11
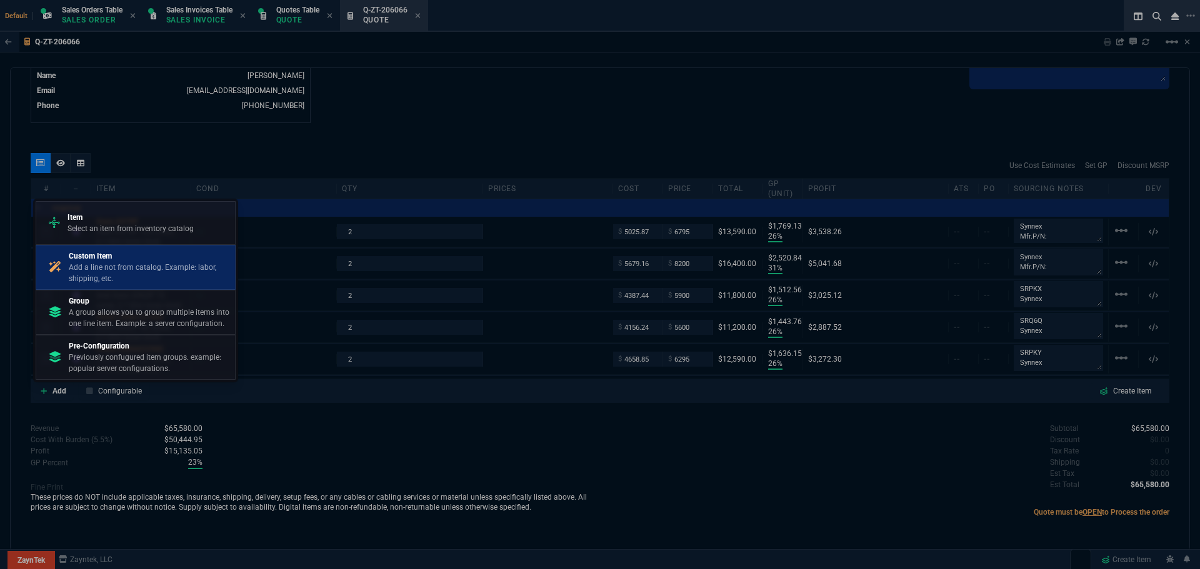
click at [107, 259] on p "Custom Item" at bounding box center [149, 256] width 161 height 11
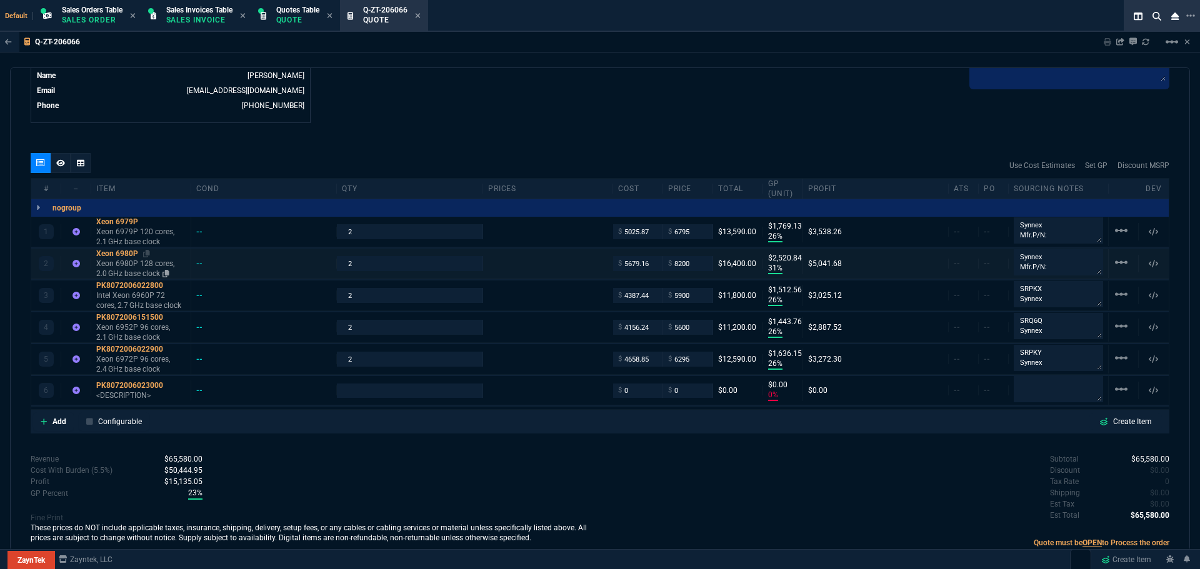
type input "26"
type input "1769"
type input "31"
type input "2521"
type input "26"
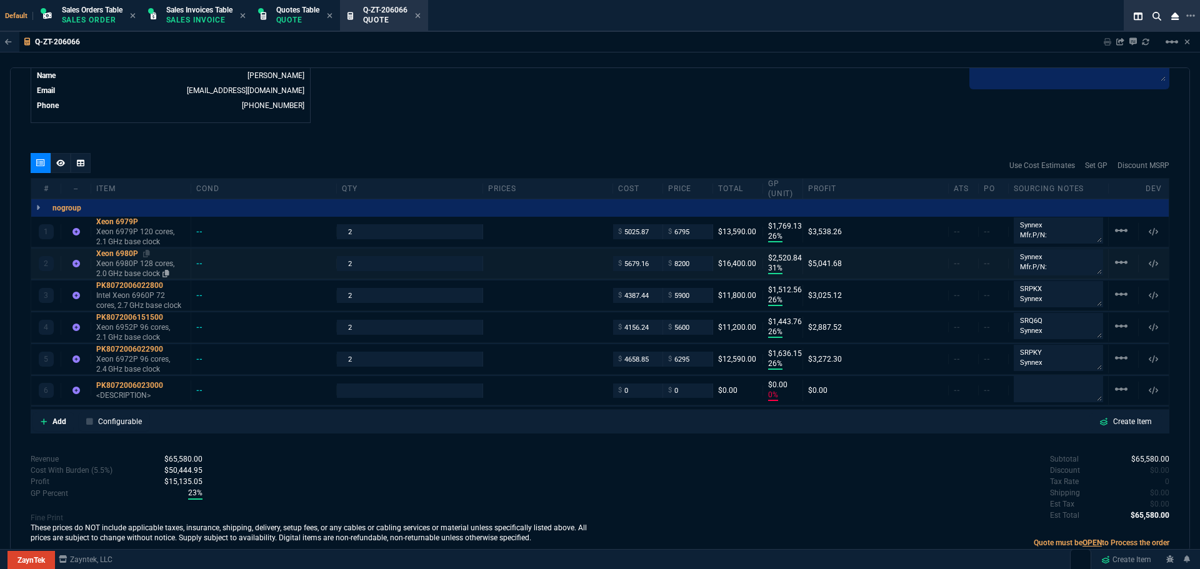
type input "1513"
type input "26"
type input "1444"
type input "26"
type input "1636"
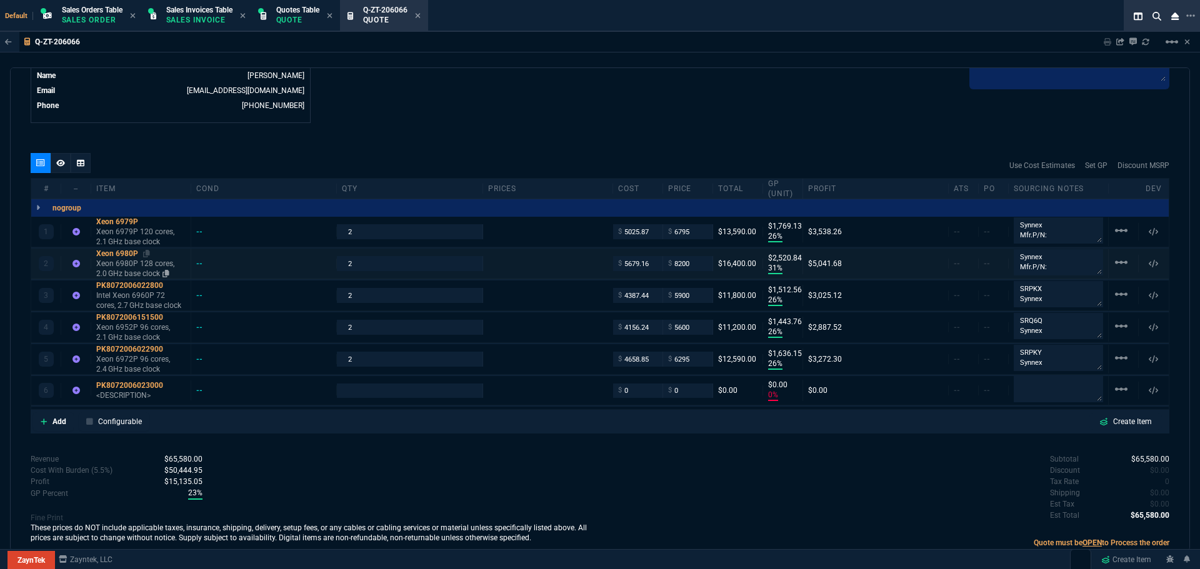
type input "0"
click at [126, 222] on div "Xeon 6979P" at bounding box center [140, 222] width 89 height 10
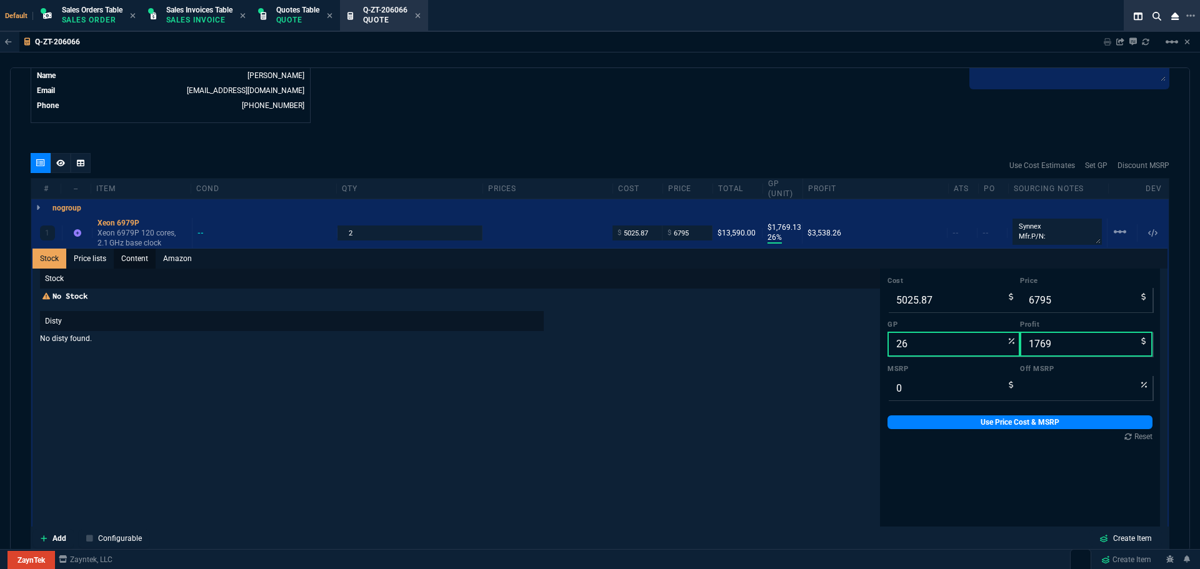
click at [132, 260] on link "Content" at bounding box center [135, 259] width 42 height 20
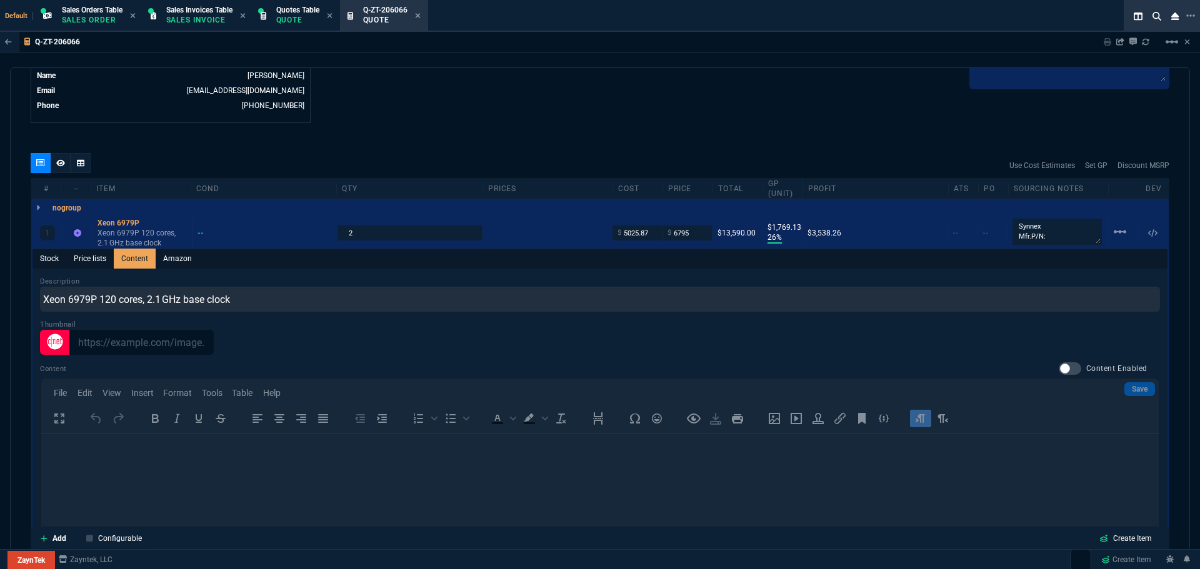
scroll to position [0, 0]
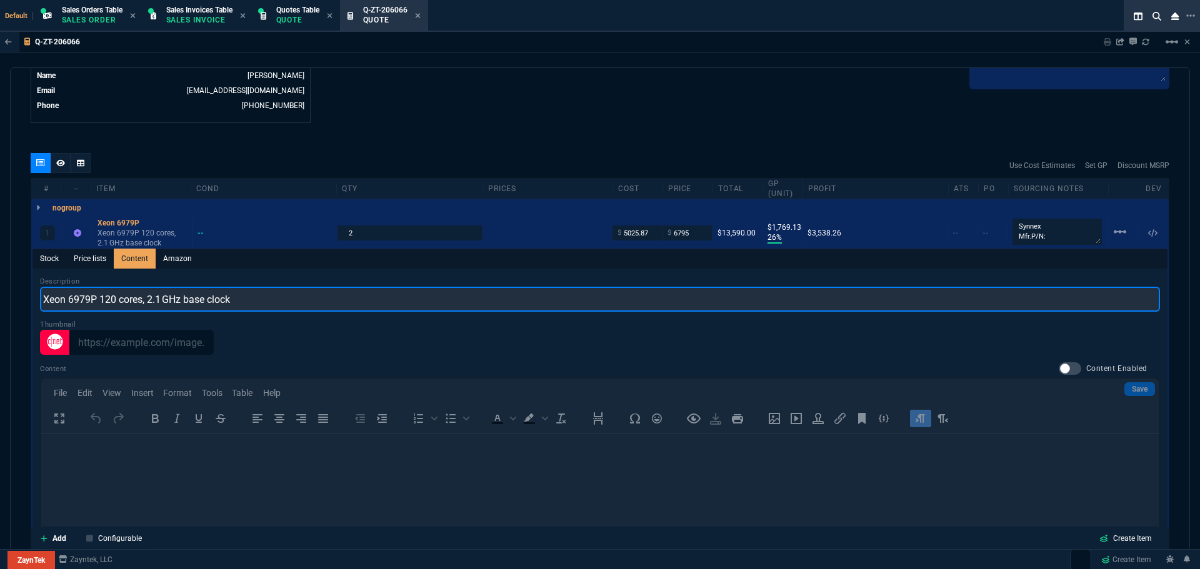
drag, startPoint x: 259, startPoint y: 306, endPoint x: 31, endPoint y: 294, distance: 228.3
click at [31, 294] on div "1 Xeon 6979P Xeon 6979P 120 cores, 2.1 GHz base clock -- 2 $ 5025.87 $ 6795 $13…" at bounding box center [599, 433] width 1137 height 432
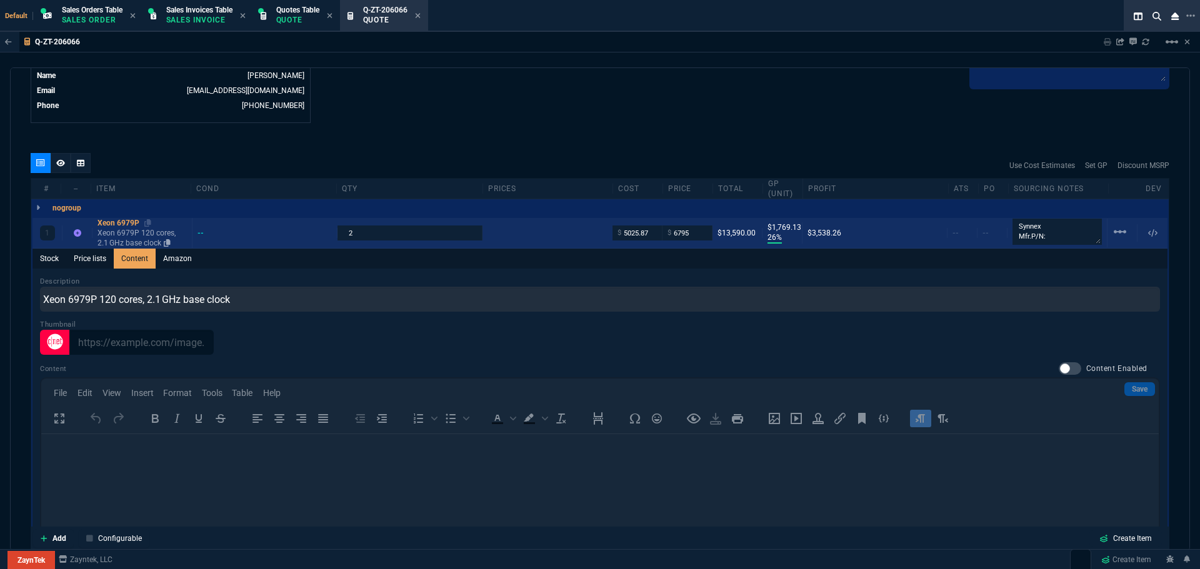
click at [132, 221] on div "Xeon 6979P" at bounding box center [141, 223] width 89 height 10
type input "1"
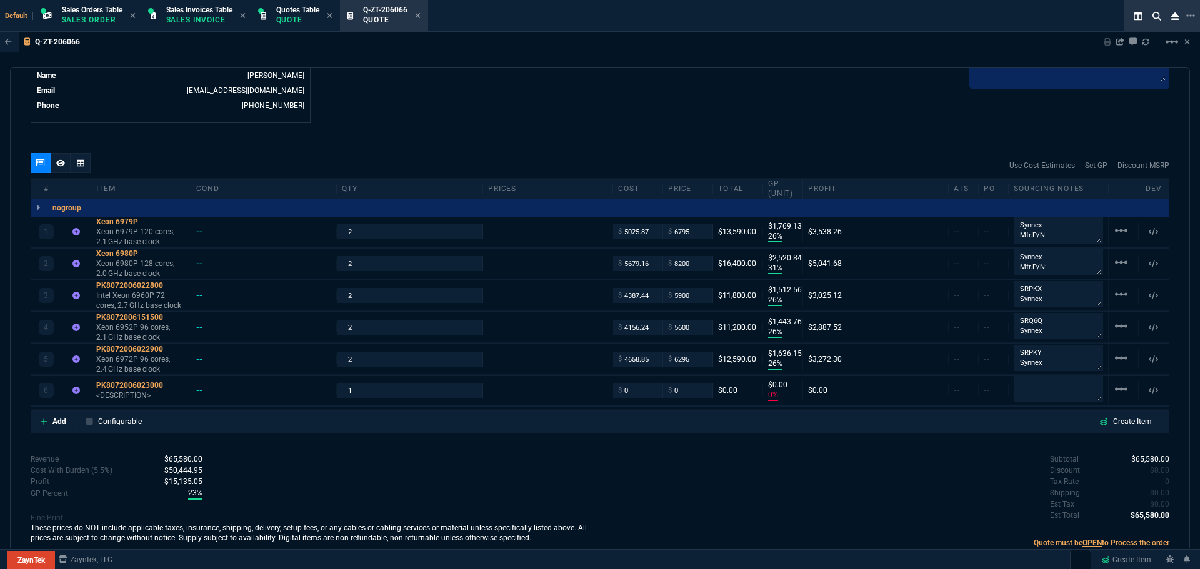
type input "26"
type input "1769"
click at [109, 385] on div "PK8072006023000" at bounding box center [140, 385] width 89 height 10
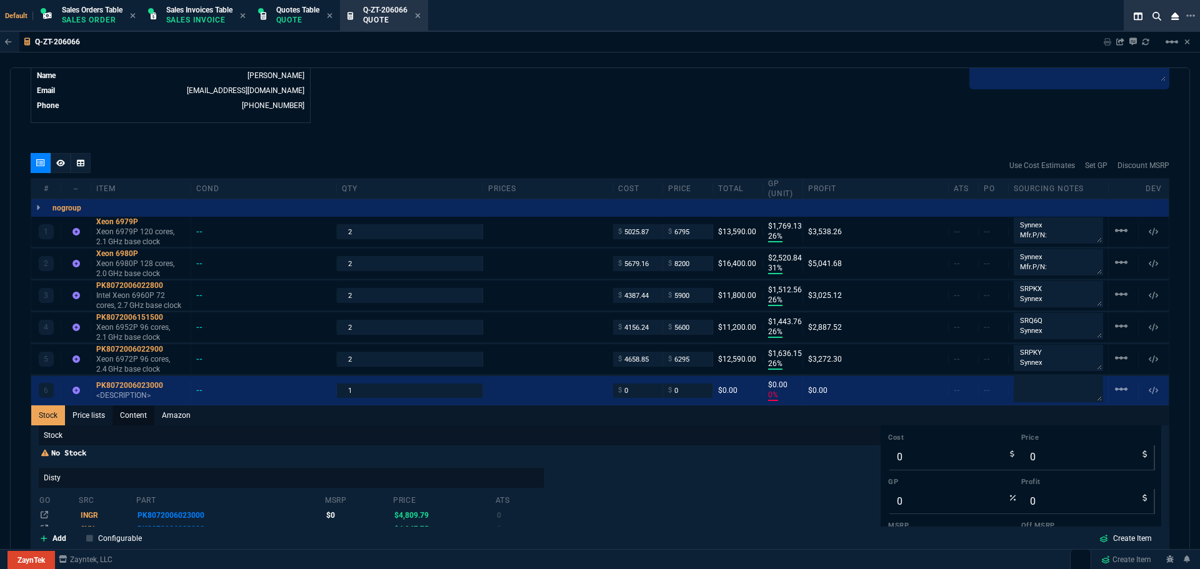
click at [131, 415] on link "Content" at bounding box center [133, 415] width 42 height 20
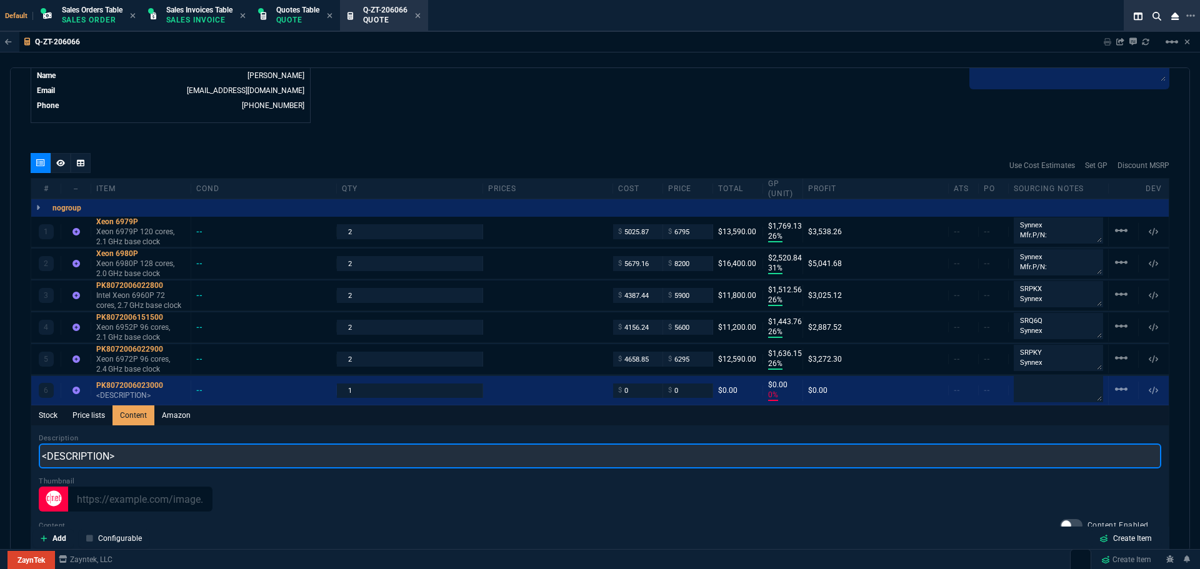
click at [189, 456] on input "<DESCRIPTION>" at bounding box center [600, 456] width 1122 height 25
paste input "Xeon 6979P 120 cores, 2.1 GHz base clock"
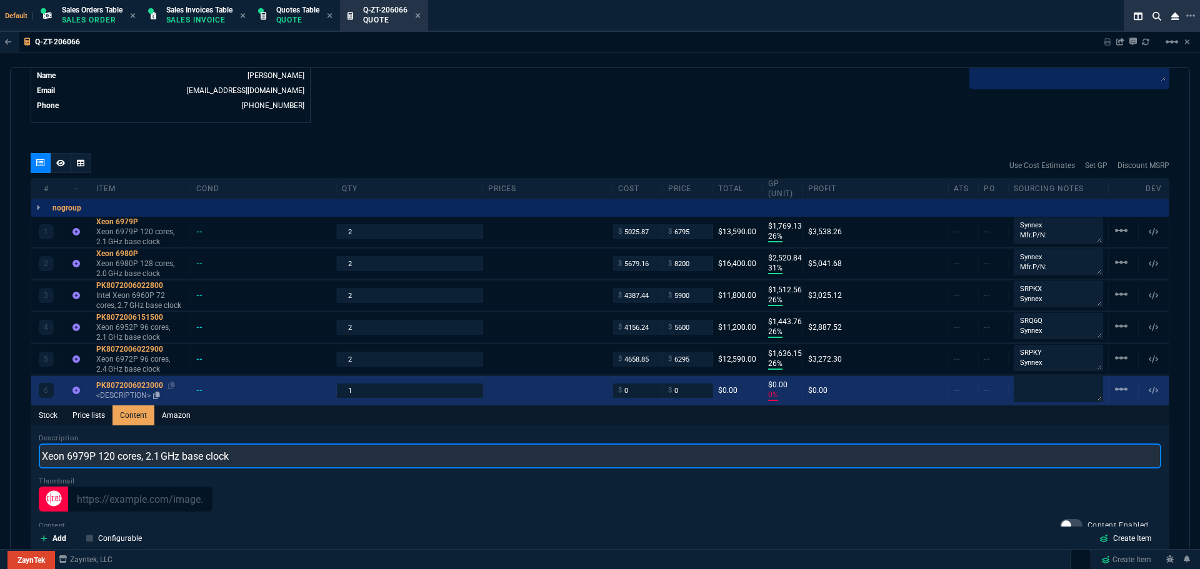
type input "Xeon 6979P 120 cores, 2.1 GHz base clock"
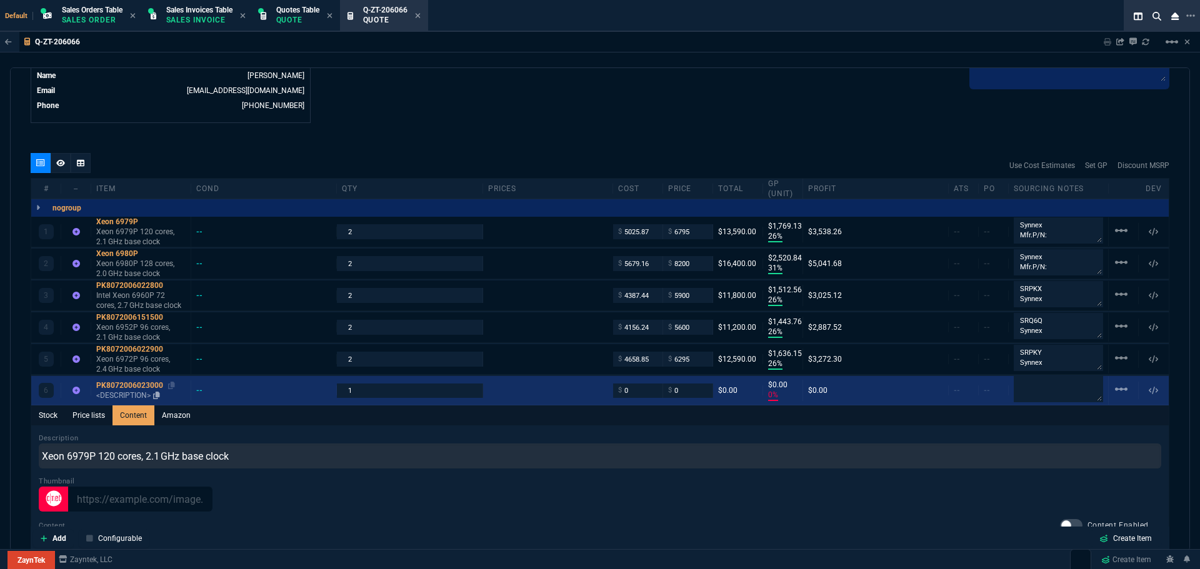
click at [120, 383] on div "PK8072006023000" at bounding box center [140, 385] width 89 height 10
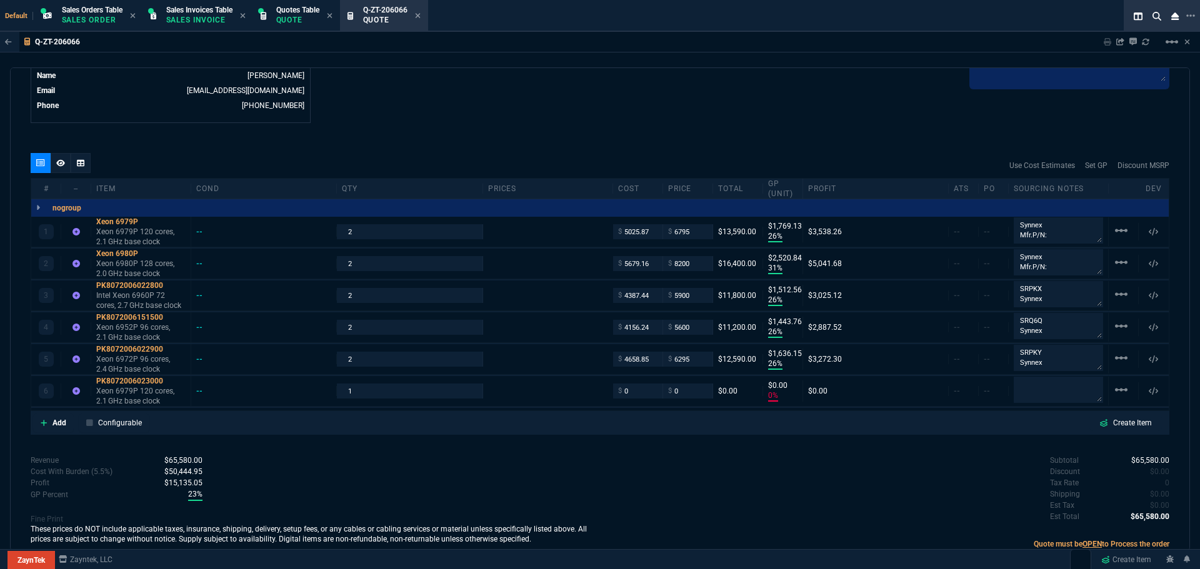
type input "0"
click at [356, 389] on input "1" at bounding box center [409, 391] width 135 height 14
type input "2"
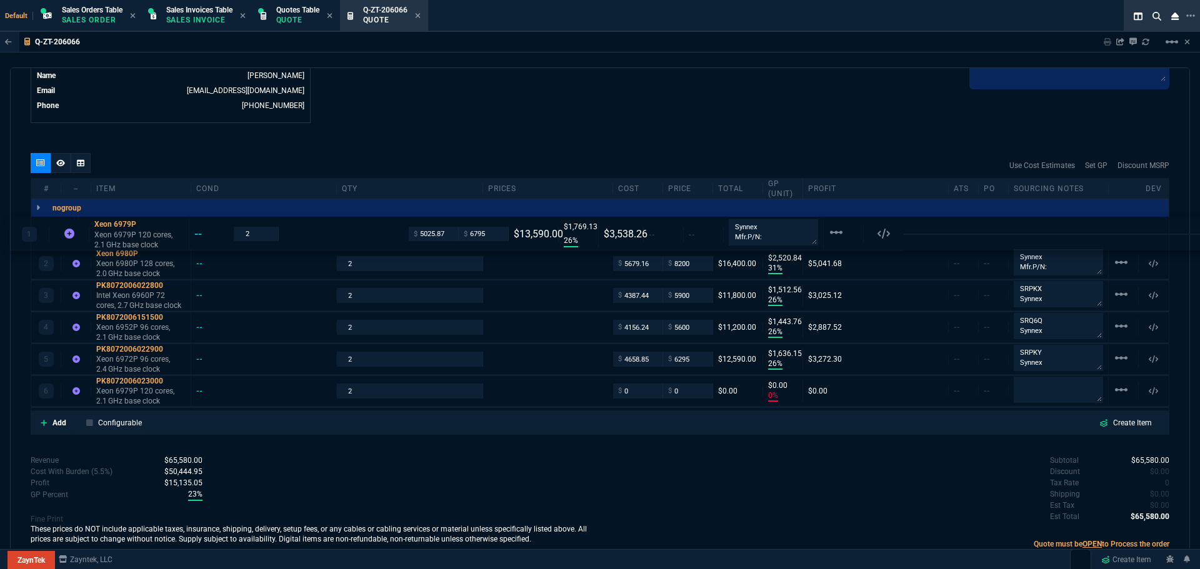
drag, startPoint x: 655, startPoint y: 234, endPoint x: 637, endPoint y: 235, distance: 18.2
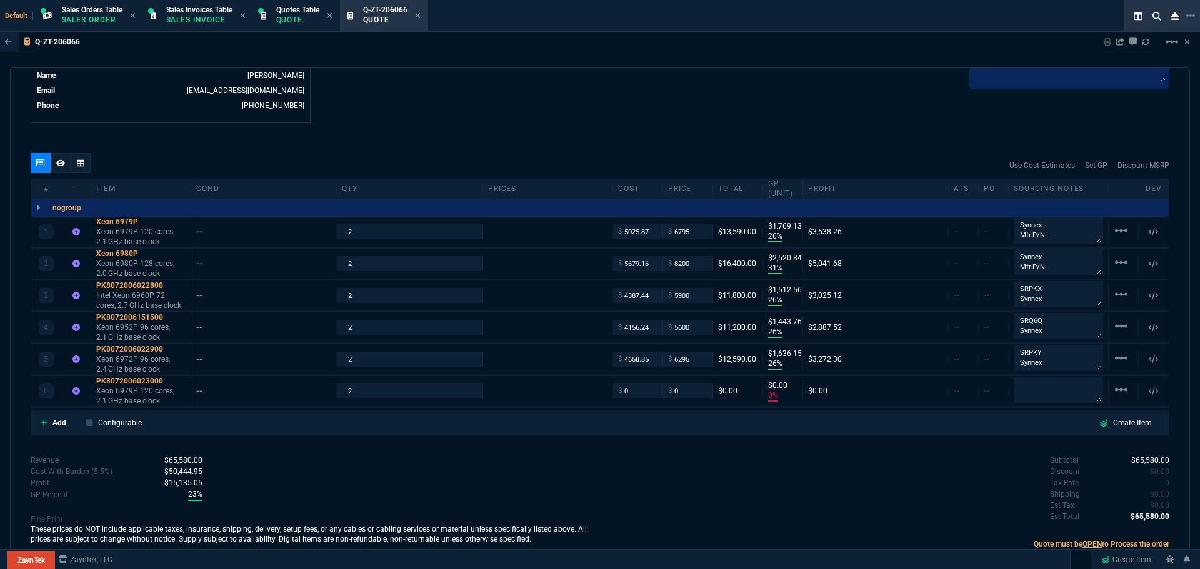
click at [700, 464] on div "Subtotal $65,580.00 Discount $0.00 Tax Rate 0 Shipping $0.00 Est Tax $0.00 Est …" at bounding box center [884, 489] width 569 height 69
drag, startPoint x: 649, startPoint y: 229, endPoint x: 619, endPoint y: 234, distance: 30.9
click at [619, 234] on input "5025.87" at bounding box center [637, 231] width 39 height 14
click at [634, 392] on input "0" at bounding box center [637, 391] width 39 height 14
paste input "5025.87"
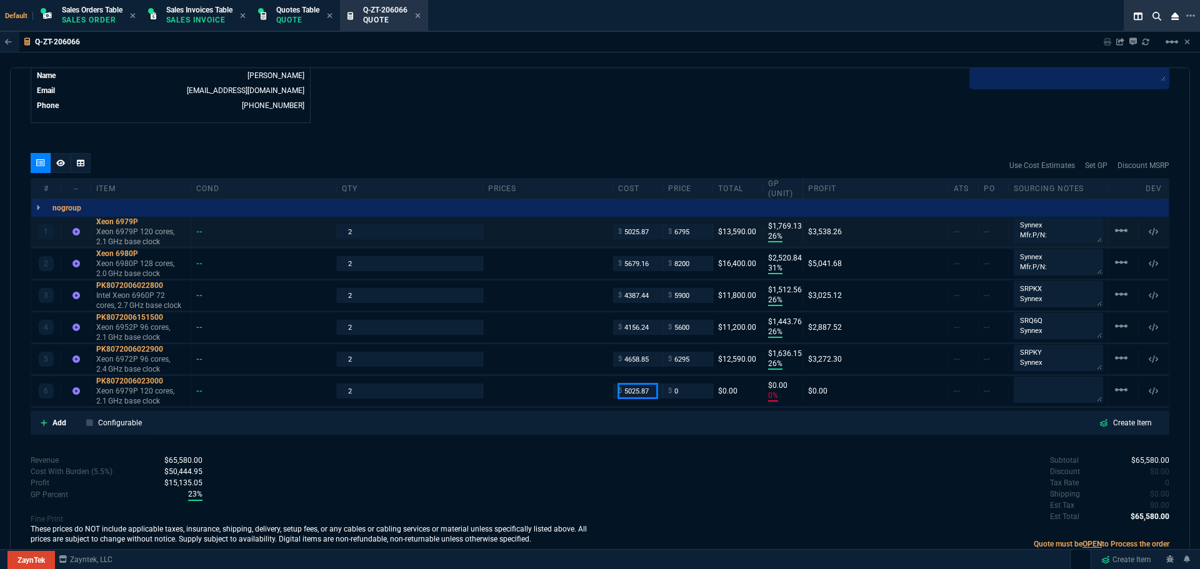
type input "5025.87"
click at [689, 232] on input "6795" at bounding box center [687, 231] width 39 height 14
type input "5025.87"
type input "-100"
type input "-5026"
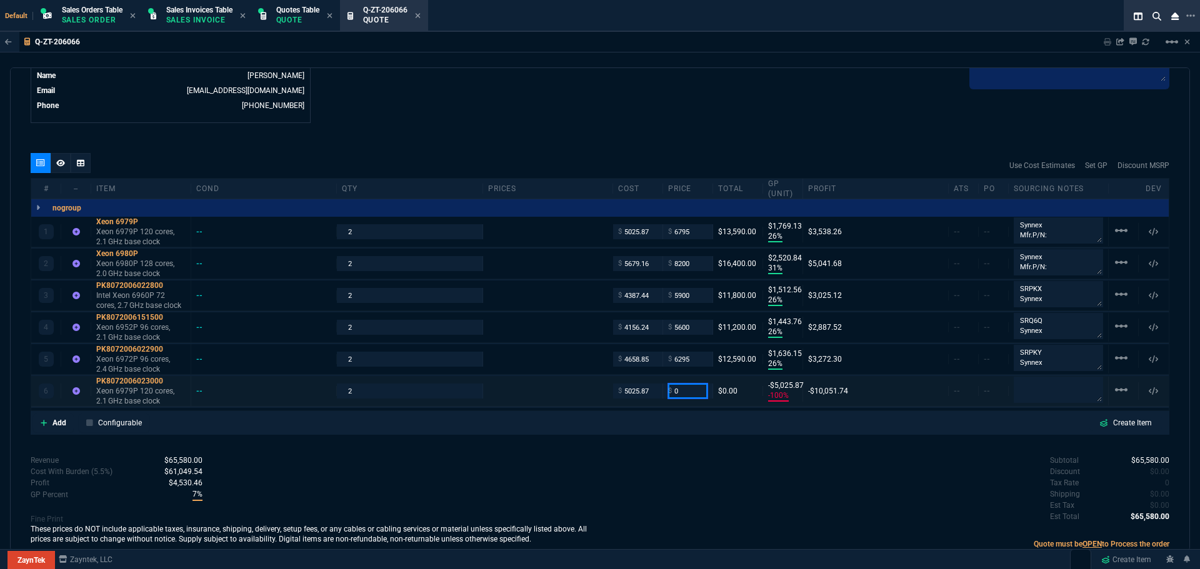
click at [678, 392] on input "0" at bounding box center [687, 391] width 39 height 14
paste input "6795"
type input "6795"
click at [1113, 231] on mat-icon "linear_scale" at bounding box center [1120, 230] width 15 height 15
type input "6795"
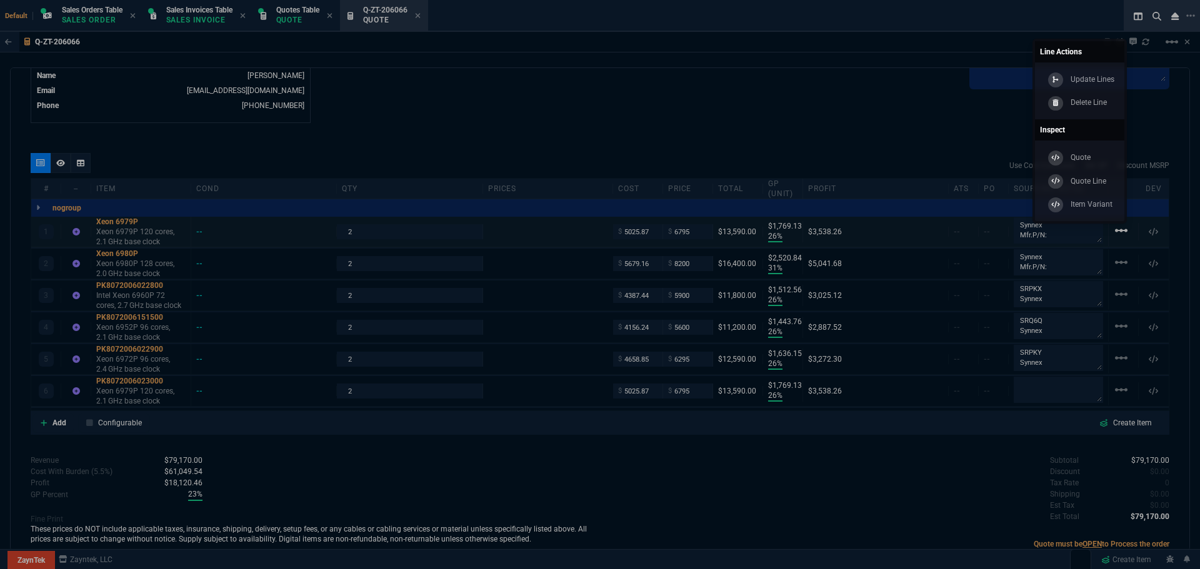
type input "26"
type input "1769"
drag, startPoint x: 1086, startPoint y: 106, endPoint x: 669, endPoint y: 39, distance: 422.1
click at [1086, 106] on p "Delete Line" at bounding box center [1088, 102] width 36 height 11
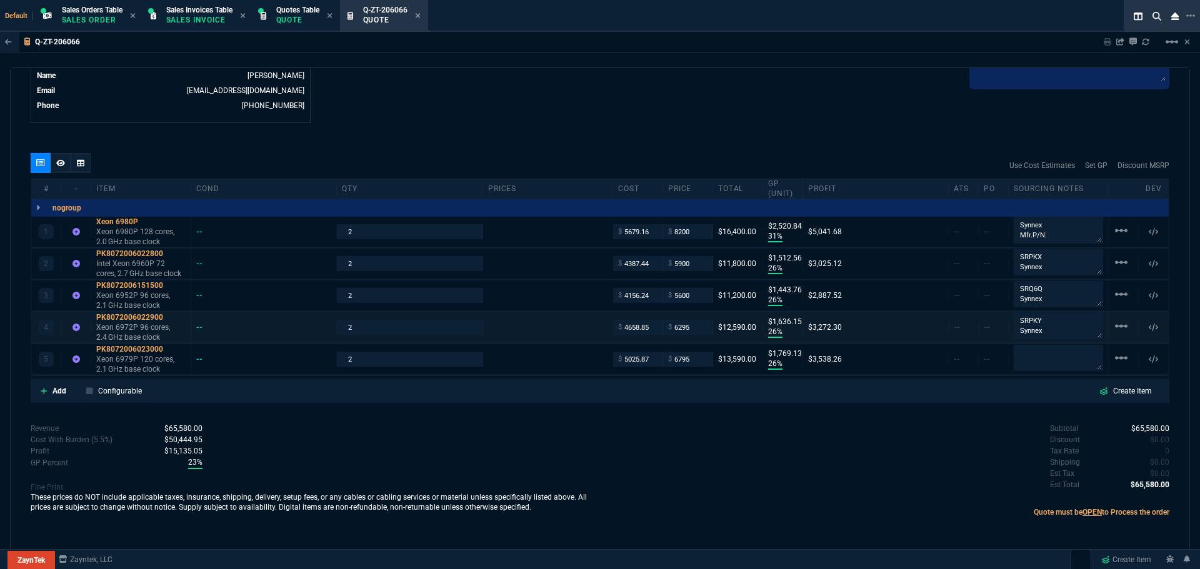
type input "31"
type input "2521"
type input "26"
type input "1513"
type input "26"
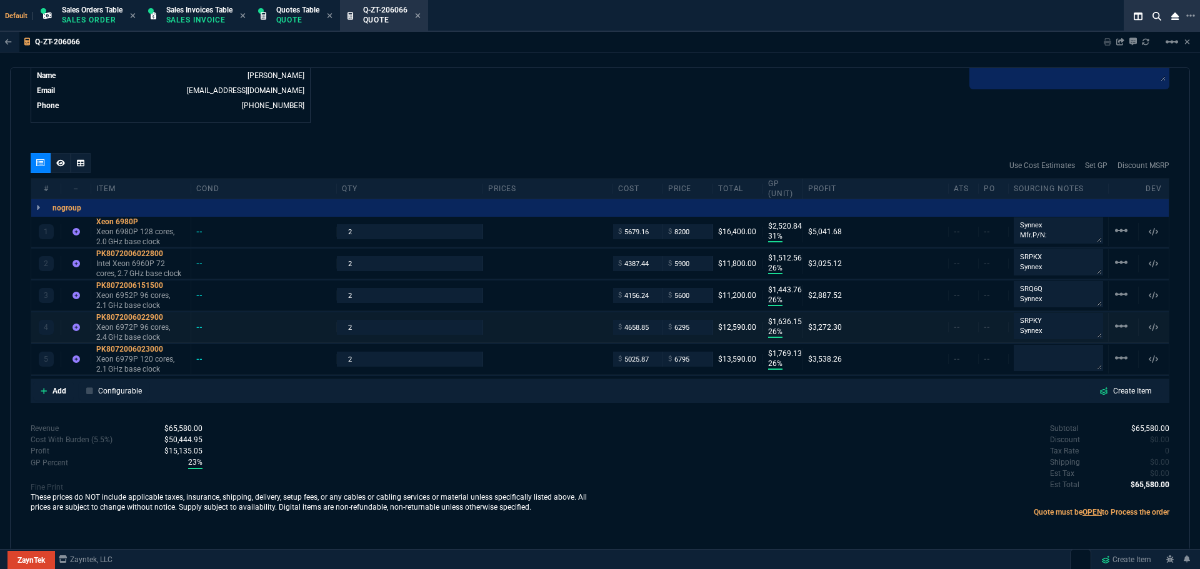
type input "1444"
type input "26"
type input "1636"
type input "26"
type input "1769"
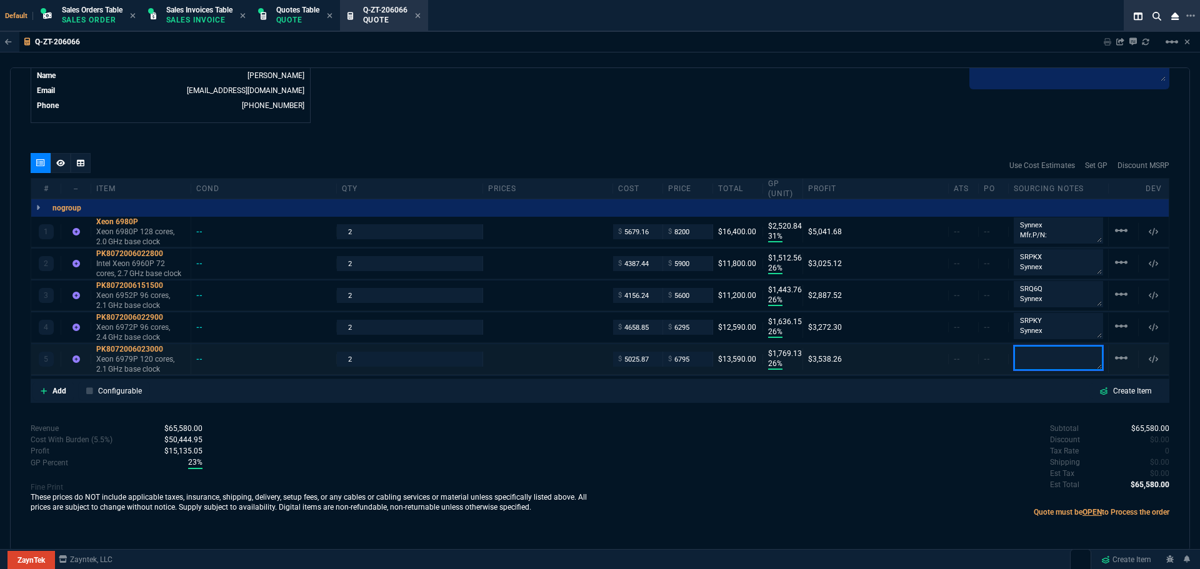
click at [1023, 345] on div "5 PK8072006023000 Xeon 6979P 120 cores, 2.1 GHz base clock -- 2 $ 5025.87 $ 679…" at bounding box center [599, 359] width 1137 height 31
paste textarea "SRPKZ"
type textarea "SRPKZ Synnex"
click at [923, 454] on div "Subtotal $65,580.00 Discount $0.00 Tax Rate 0 Shipping $0.00 Est Tax $0.00 Est …" at bounding box center [884, 457] width 569 height 69
drag, startPoint x: 1093, startPoint y: 237, endPoint x: 1096, endPoint y: 230, distance: 8.1
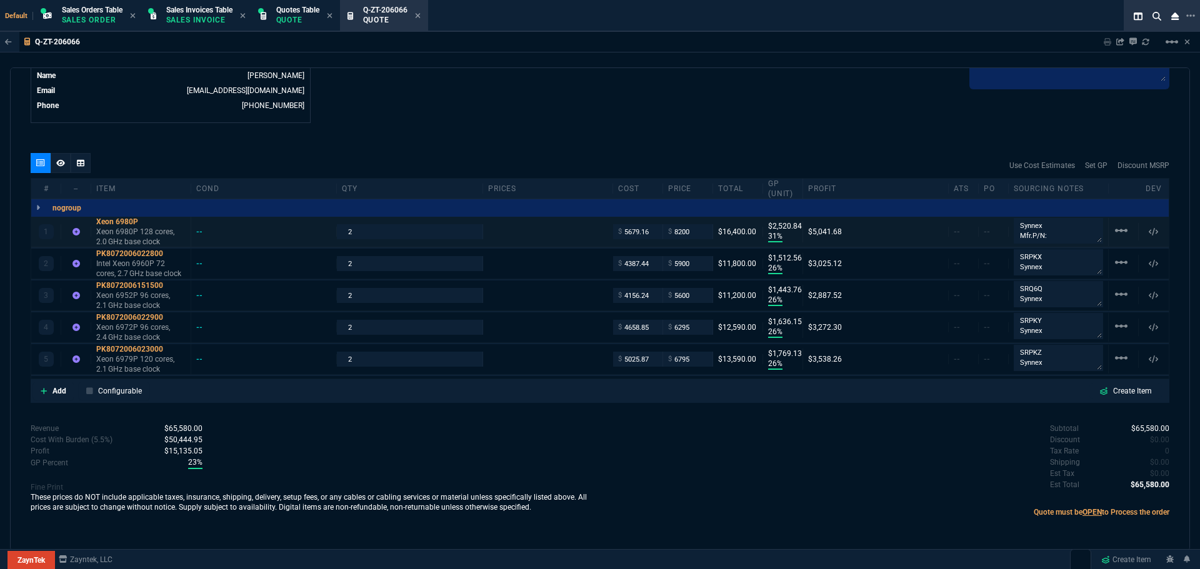
click at [1097, 233] on div "Synnex Mfr.P/N: PK8072006023100" at bounding box center [1058, 232] width 100 height 28
click at [147, 219] on icon at bounding box center [146, 221] width 7 height 7
click at [62, 389] on p "Add" at bounding box center [59, 390] width 14 height 11
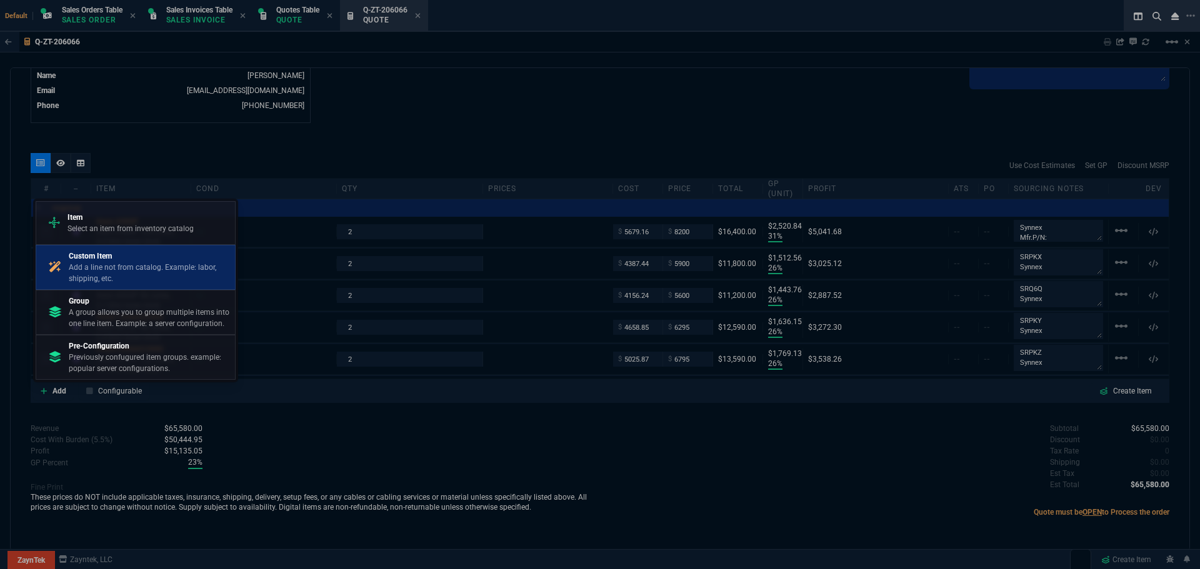
click at [137, 271] on p "Add a line not from catalog. Example: labor, shipping, etc." at bounding box center [149, 273] width 161 height 22
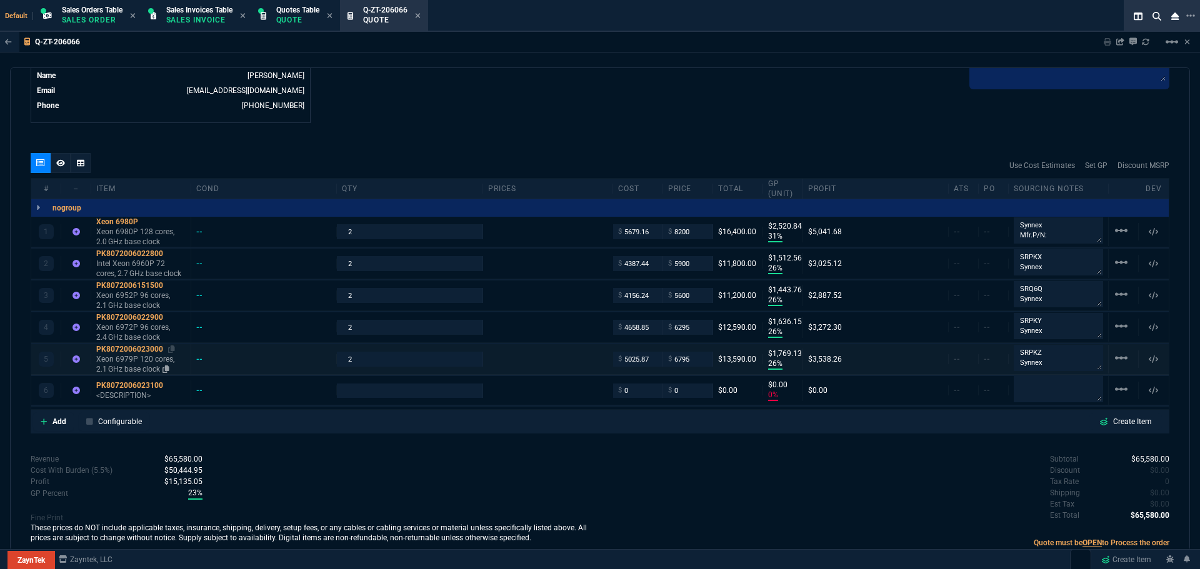
type input "31"
type input "2521"
type input "26"
type input "1513"
type input "26"
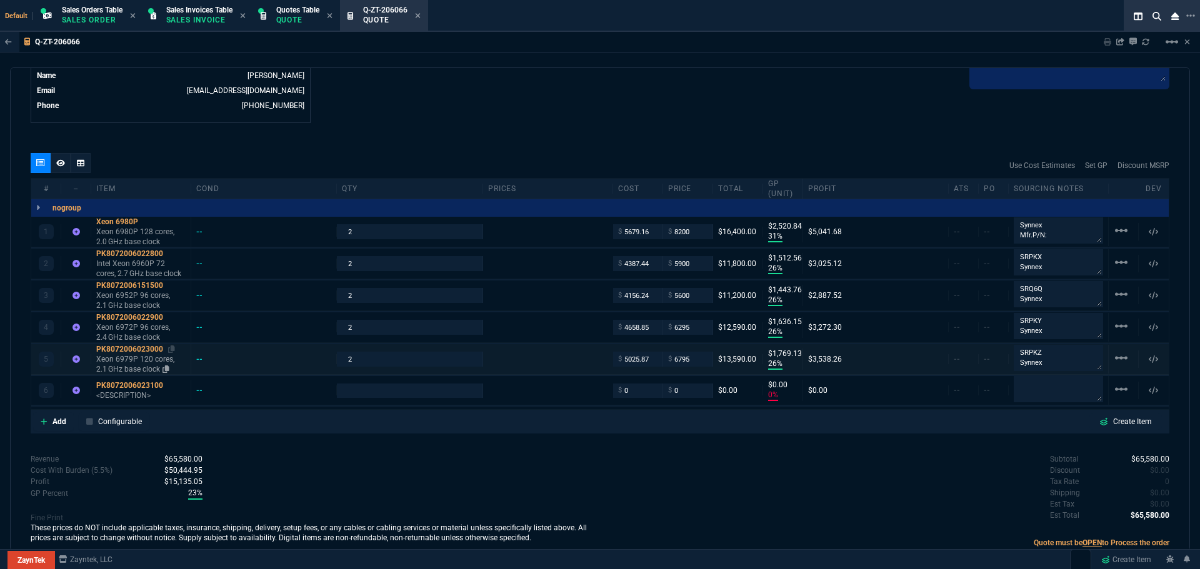
type input "1444"
type input "26"
type input "1636"
type input "26"
type input "1769"
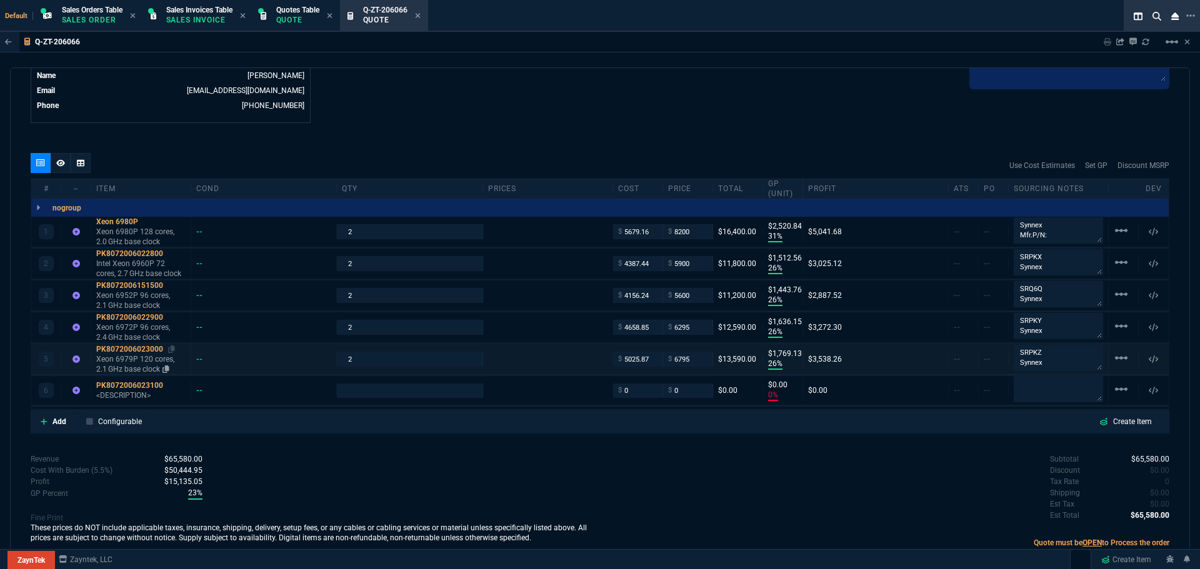
type input "0"
click at [142, 384] on div "PK8072006023100" at bounding box center [140, 385] width 89 height 10
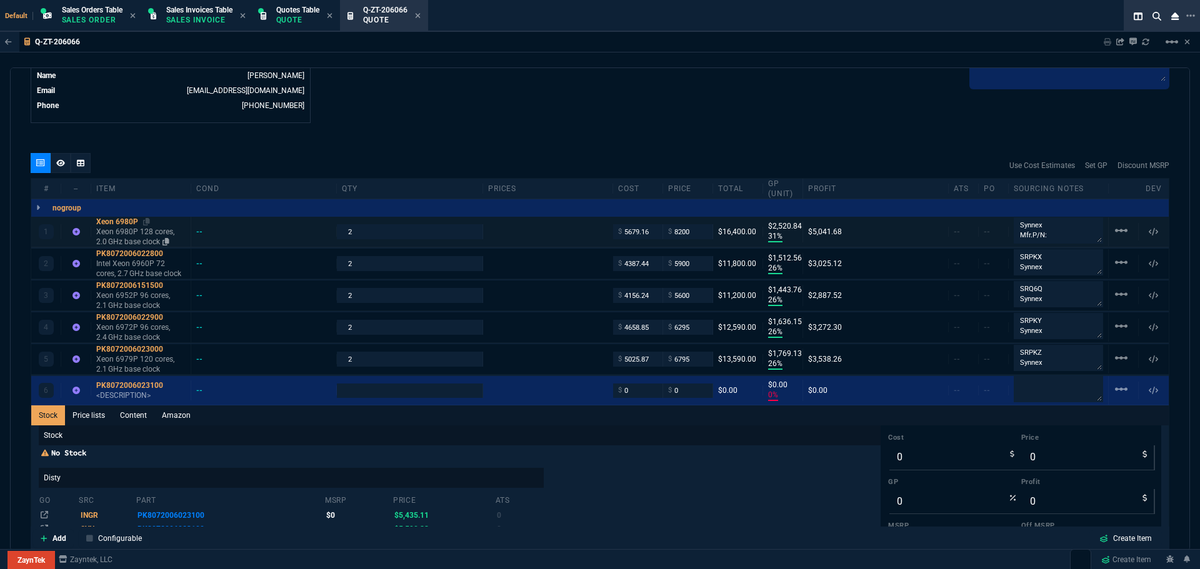
click at [118, 221] on div "Xeon 6980P" at bounding box center [140, 222] width 89 height 10
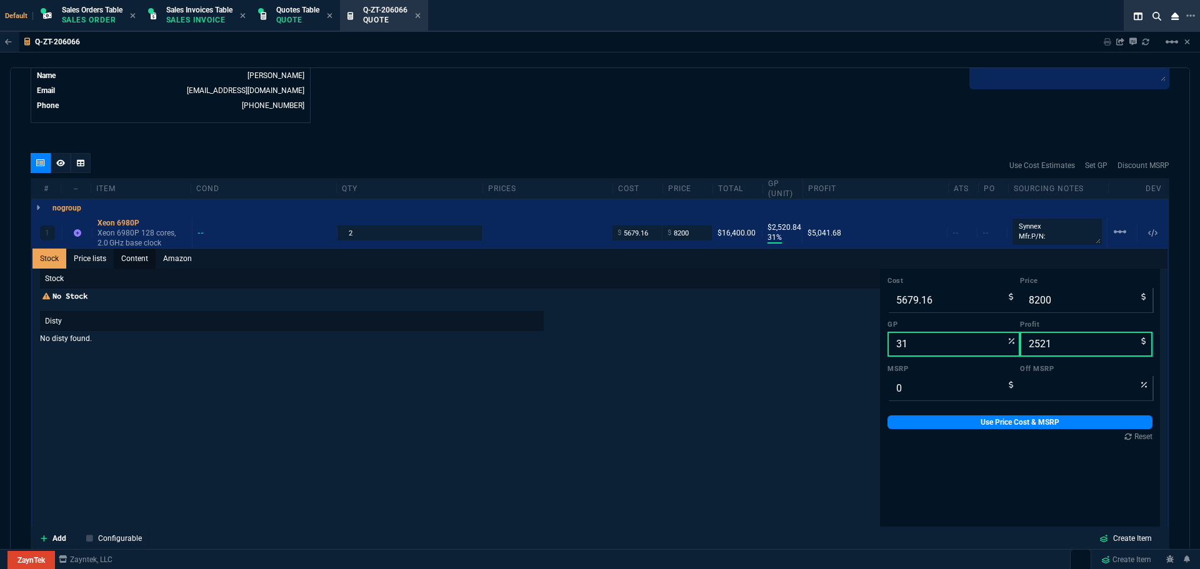
click at [141, 257] on link "Content" at bounding box center [135, 259] width 42 height 20
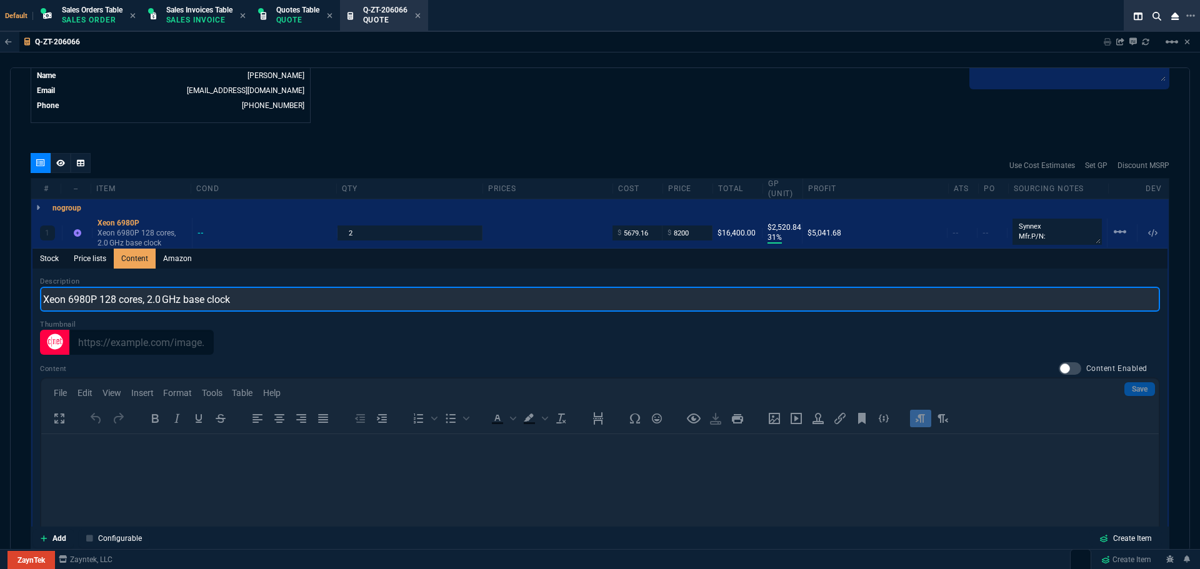
drag, startPoint x: 235, startPoint y: 302, endPoint x: 36, endPoint y: 297, distance: 199.4
click at [36, 297] on div "Description Xeon 6980P 128 cores, 2.0 GHz base clock Thumbnail Content Content …" at bounding box center [599, 452] width 1135 height 366
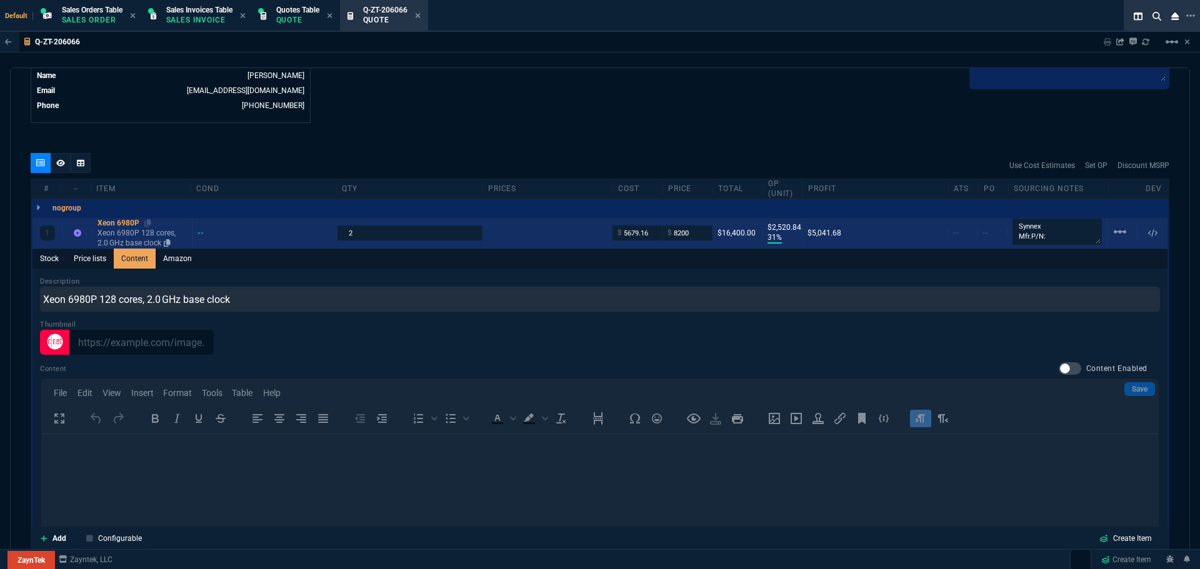
click at [111, 224] on div "Xeon 6980P" at bounding box center [141, 223] width 89 height 10
type input "1"
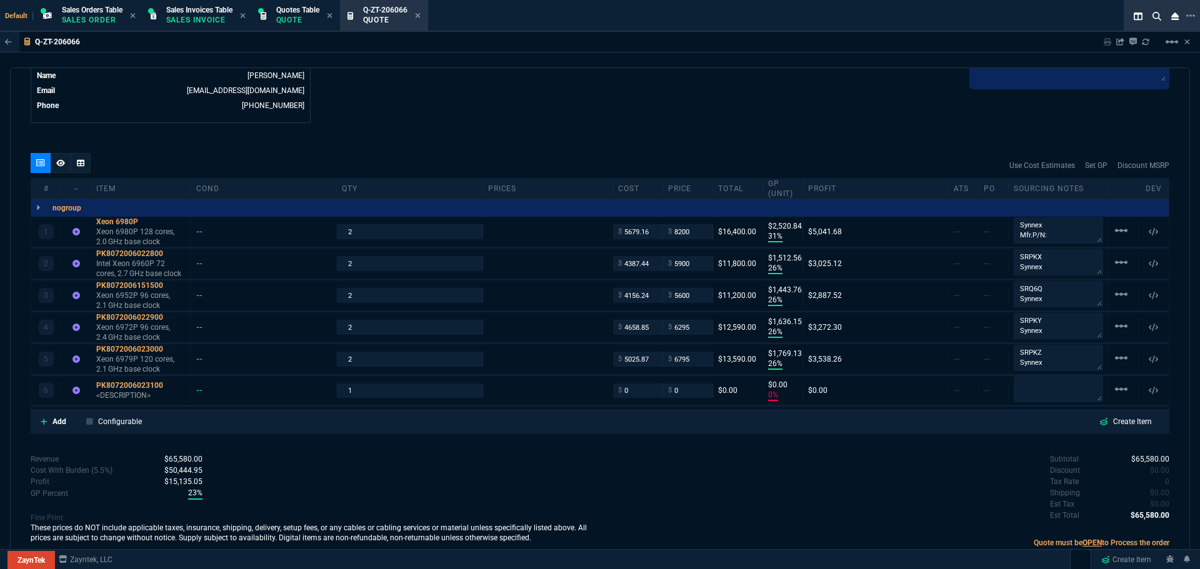
type input "31"
type input "2521"
click at [115, 385] on div "PK8072006023100" at bounding box center [140, 385] width 89 height 10
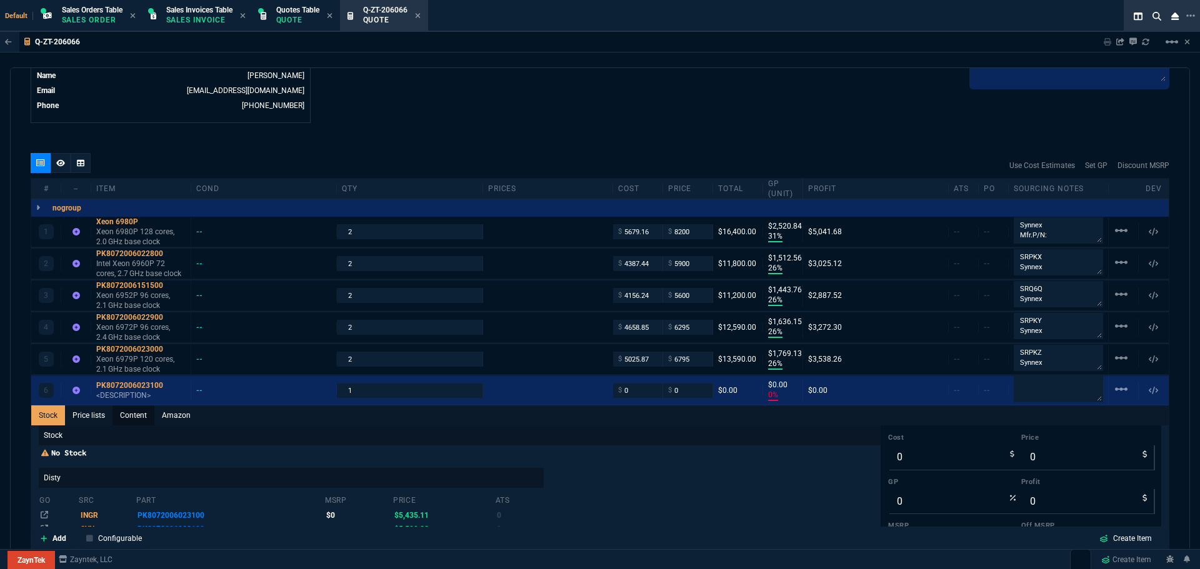
click at [137, 417] on link "Content" at bounding box center [133, 415] width 42 height 20
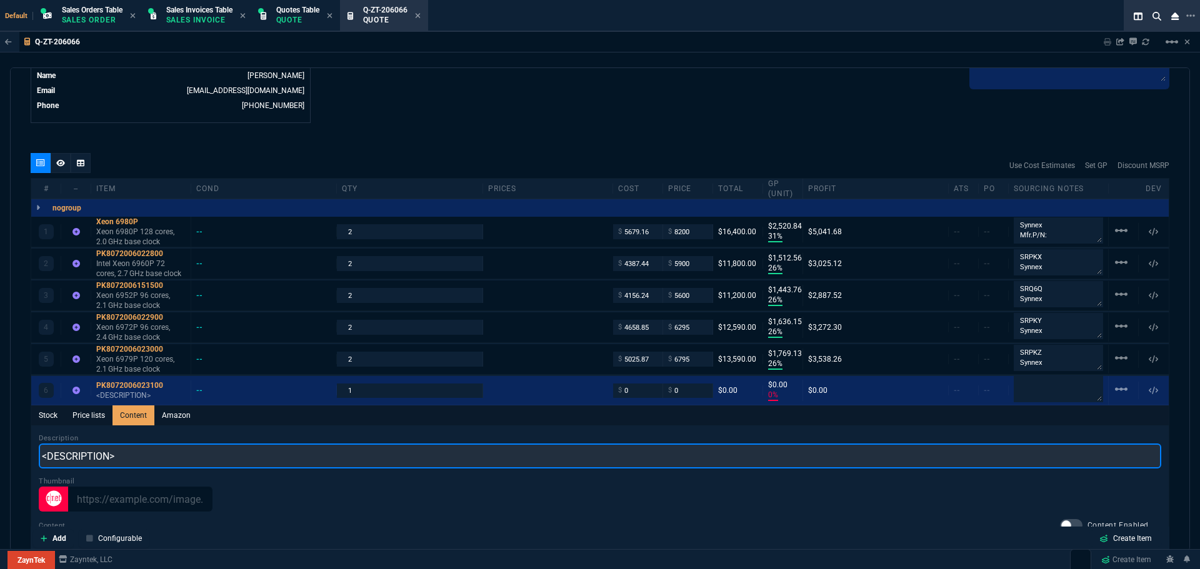
click at [149, 450] on input "<DESCRIPTION>" at bounding box center [600, 456] width 1122 height 25
click at [149, 452] on input "<DESCRIPTION>" at bounding box center [600, 456] width 1122 height 25
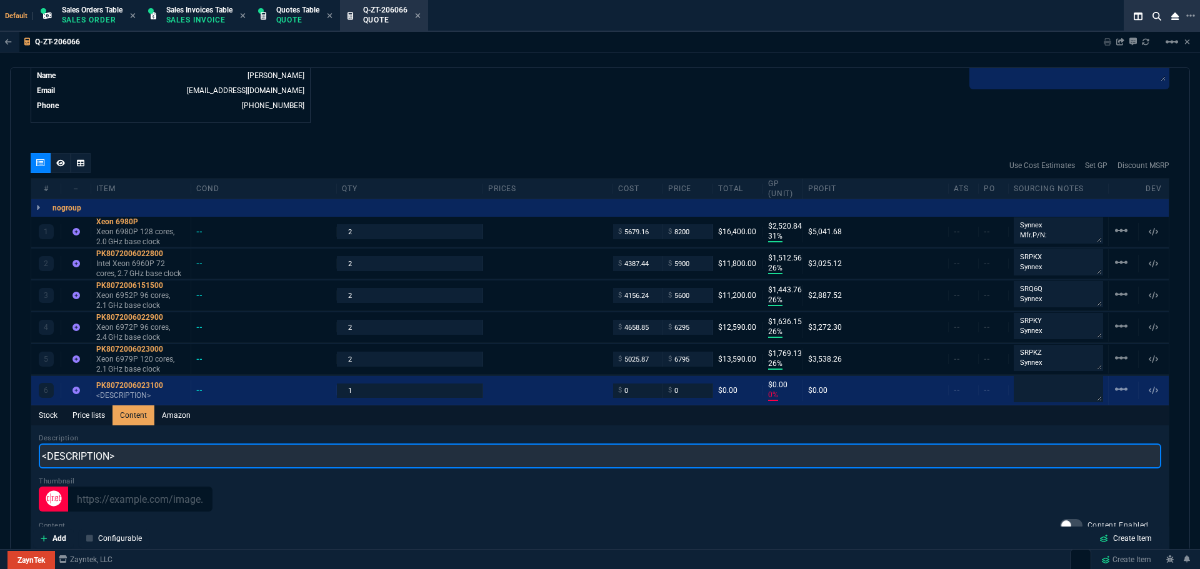
paste input "Xeon 6980P 128 cores, 2.0 GHz base clock"
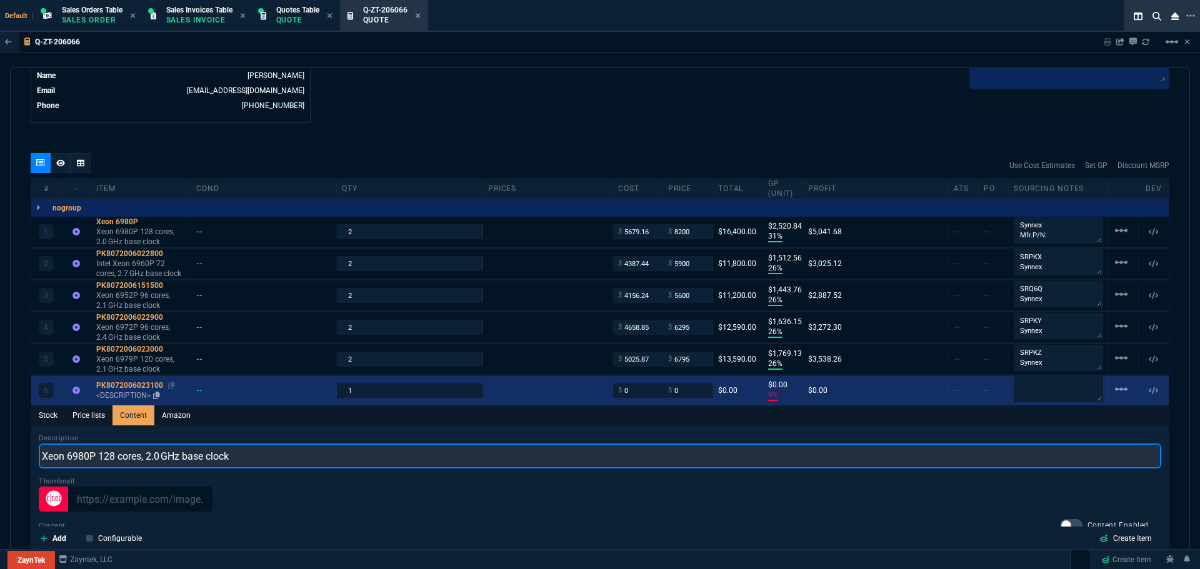
type input "Xeon 6980P 128 cores, 2.0 GHz base clock"
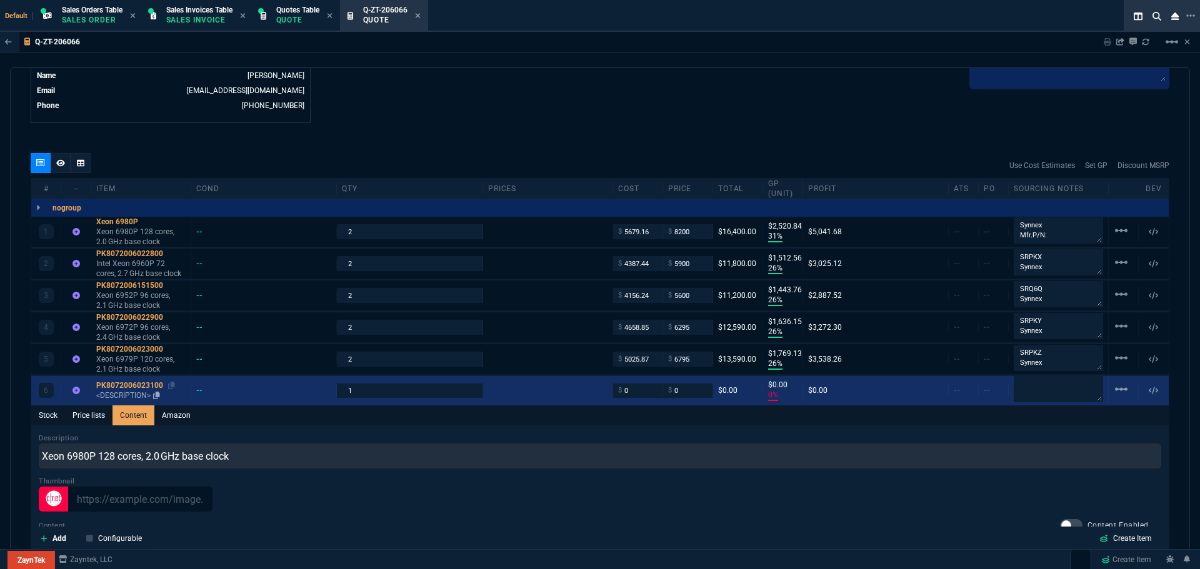
click at [138, 385] on div "PK8072006023100" at bounding box center [140, 385] width 89 height 10
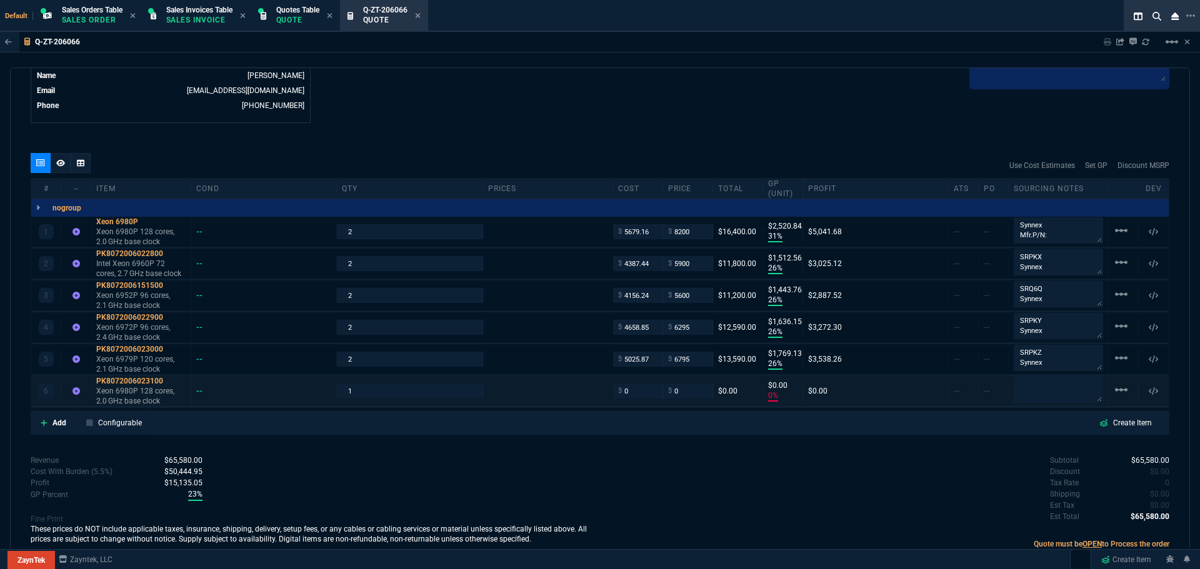
type input "0"
click at [354, 390] on input "1" at bounding box center [409, 391] width 135 height 14
type input "2"
drag, startPoint x: 647, startPoint y: 233, endPoint x: 620, endPoint y: 234, distance: 26.9
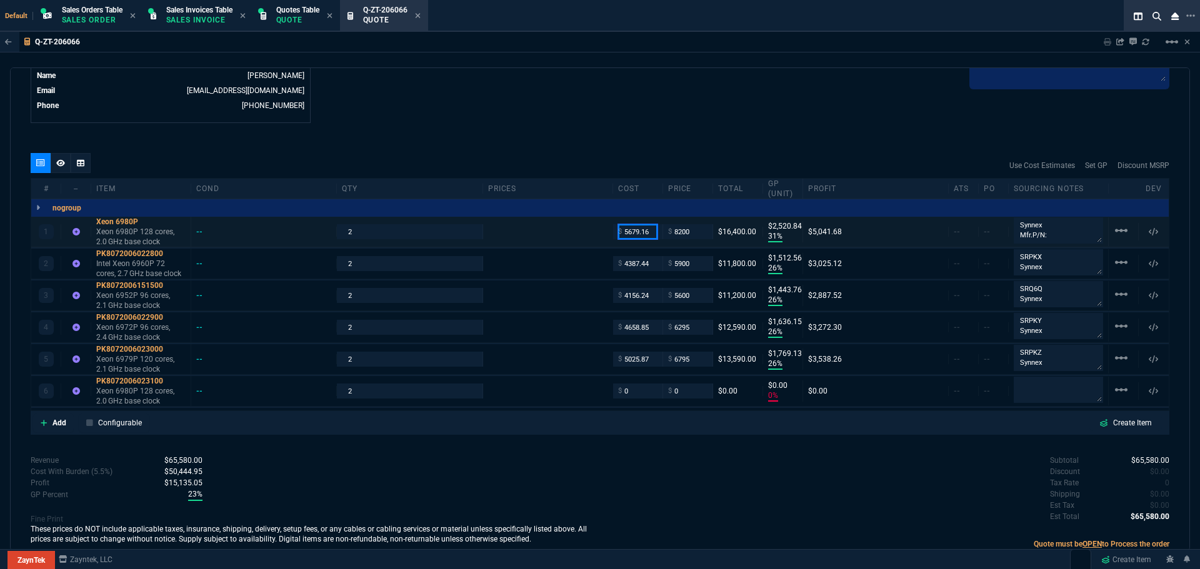
click at [620, 234] on input "5679.16" at bounding box center [637, 231] width 39 height 14
click at [630, 392] on input "0" at bounding box center [637, 391] width 39 height 14
paste input "5679.16"
type input "5679.16"
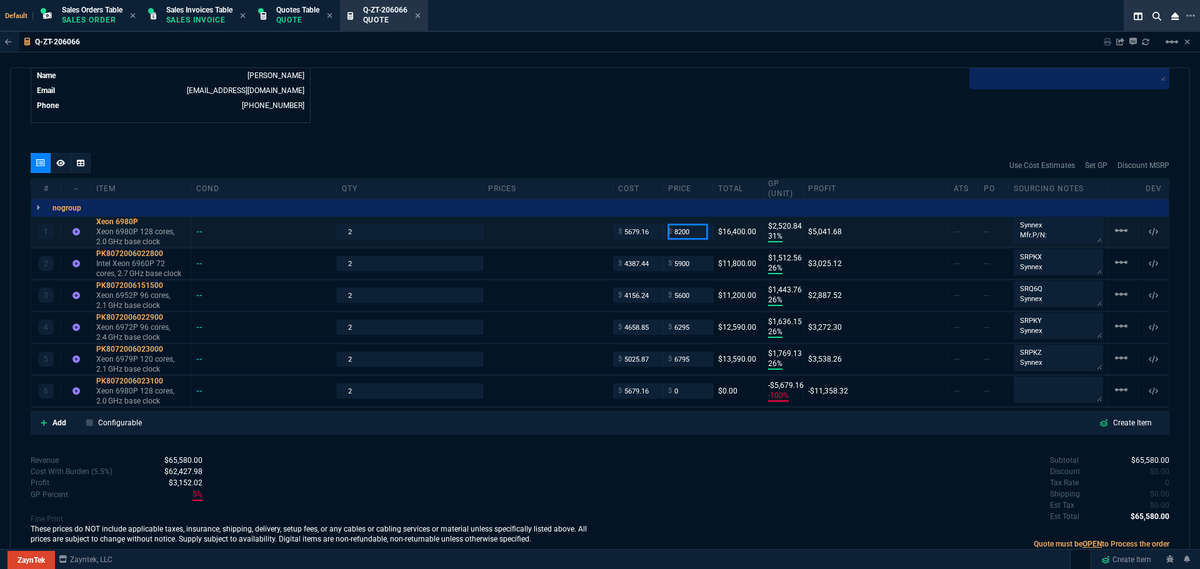
type input "-100"
type input "-5679"
drag, startPoint x: 691, startPoint y: 232, endPoint x: 668, endPoint y: 232, distance: 23.1
click at [668, 232] on input "8200" at bounding box center [687, 231] width 39 height 14
click at [677, 387] on input "0" at bounding box center [687, 391] width 39 height 14
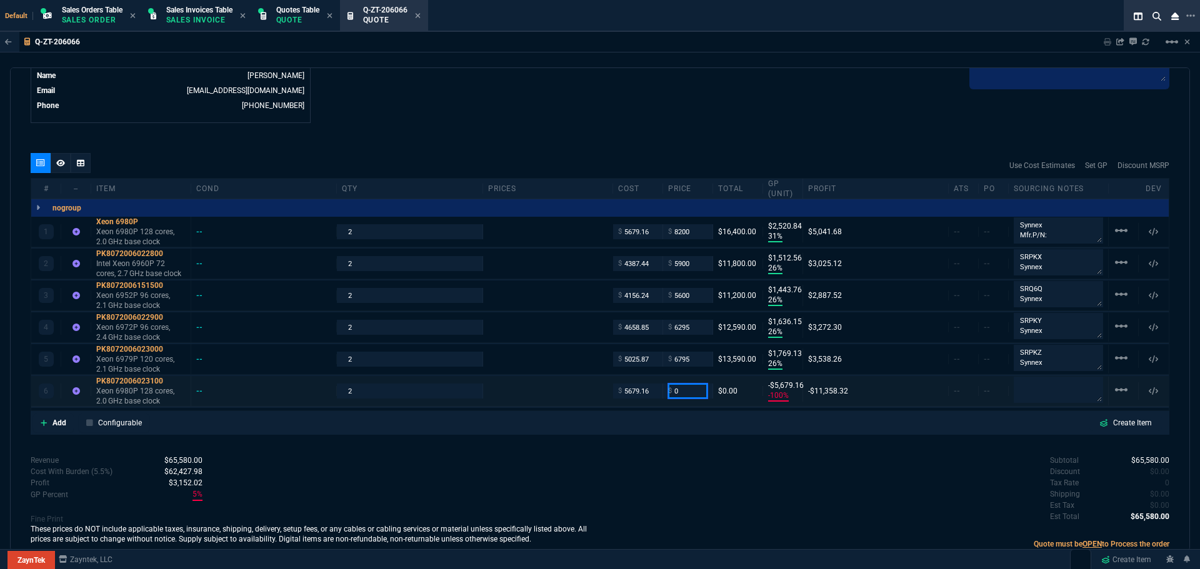
paste input "820"
type input "8200"
click at [1113, 229] on mat-icon "linear_scale" at bounding box center [1120, 230] width 15 height 15
type input "8200"
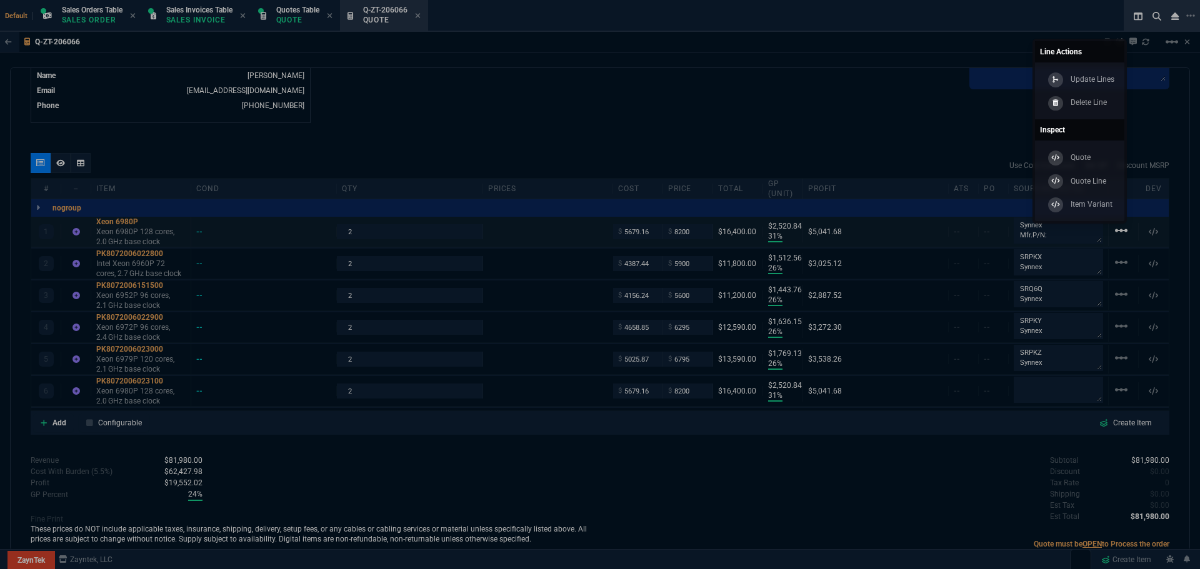
type input "31"
type input "2521"
click at [1093, 100] on p "Delete Line" at bounding box center [1088, 102] width 37 height 11
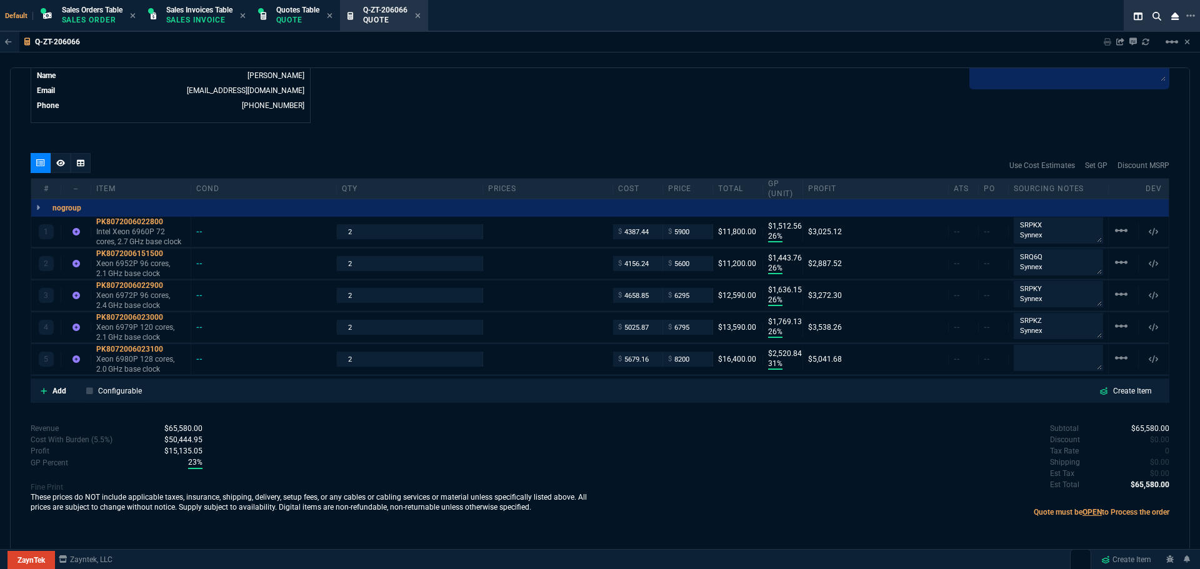
type input "26"
type input "1513"
type input "26"
type input "1444"
type input "26"
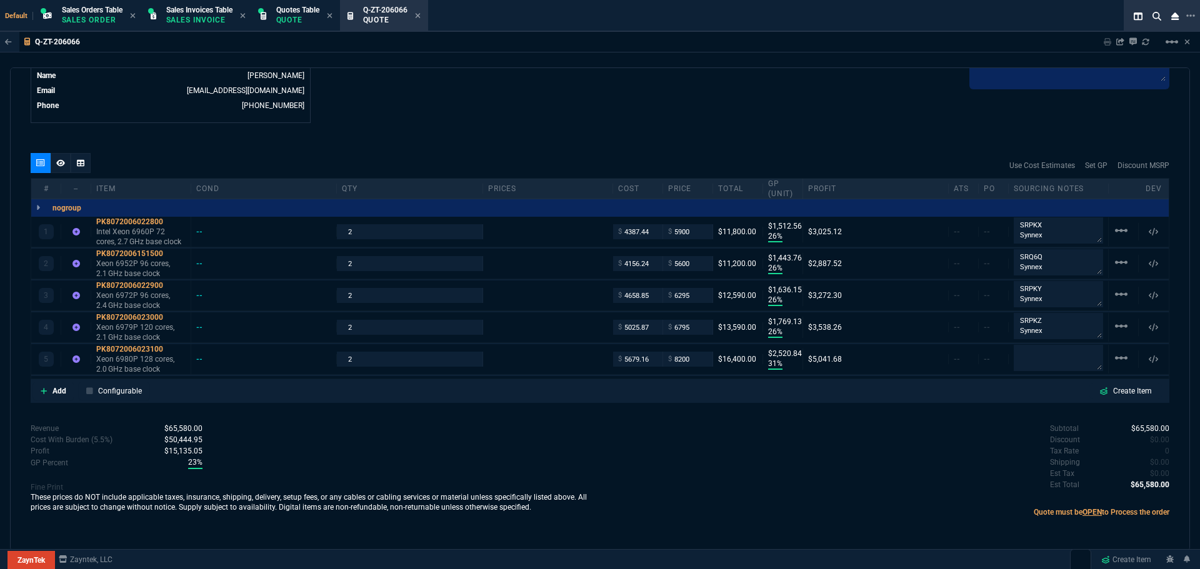
type input "1636"
type input "26"
type input "1769"
type input "31"
type input "2521"
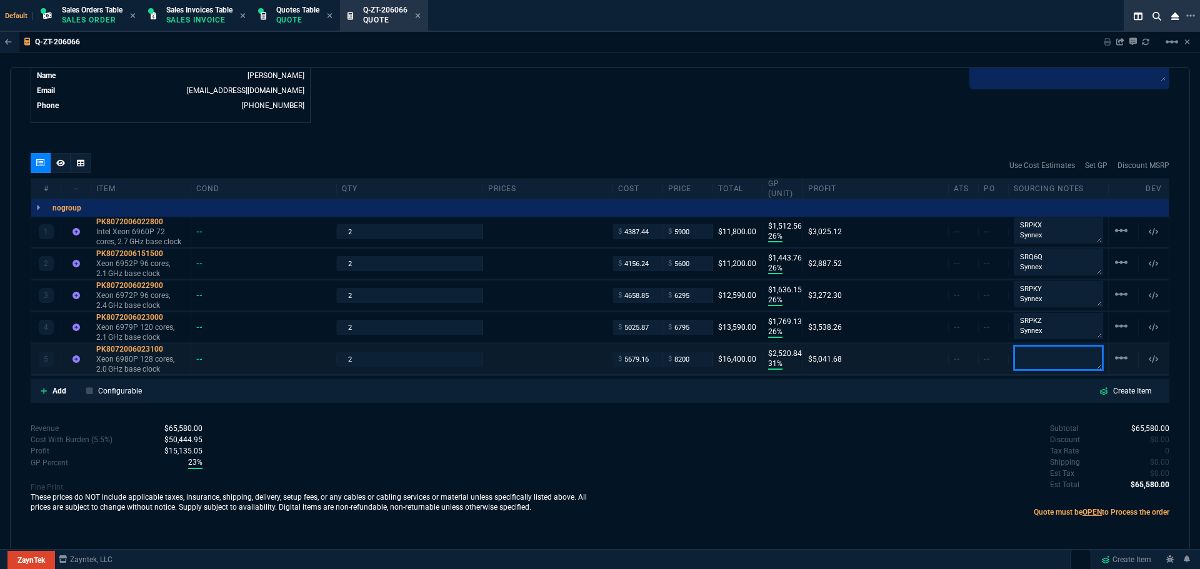
click at [1028, 350] on textarea at bounding box center [1057, 358] width 89 height 25
paste textarea "SRPL2"
type textarea "SRPL2 Synnex"
click at [798, 459] on div "Subtotal $65,580.00 Discount $0.00 Tax Rate 0 Shipping $0.00 Est Tax $0.00 Est …" at bounding box center [884, 457] width 569 height 69
click at [690, 260] on input "5600" at bounding box center [687, 263] width 39 height 14
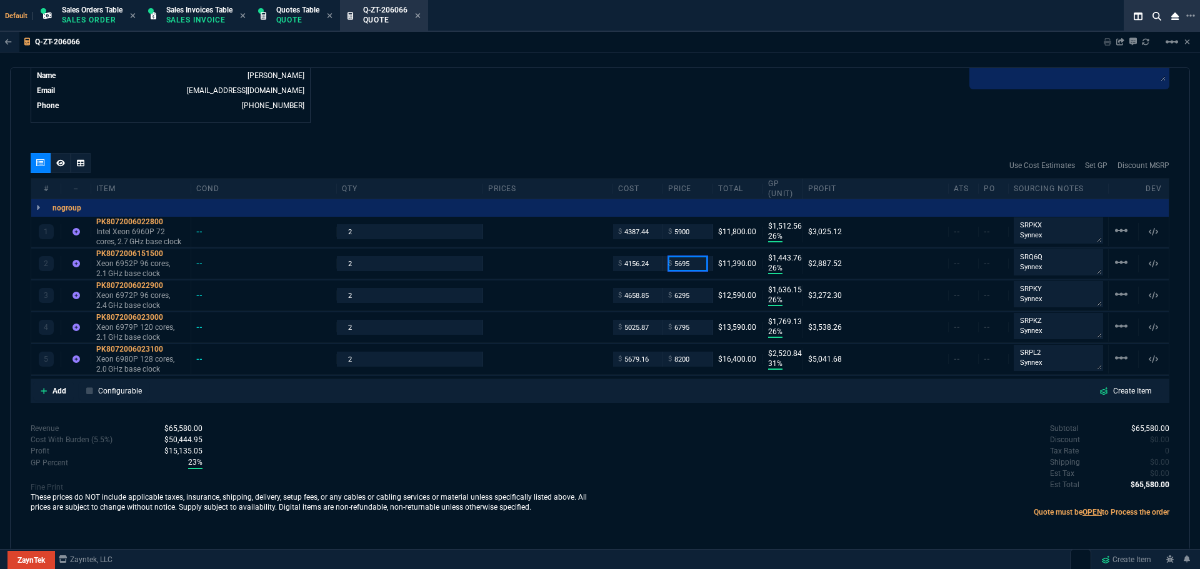
type input "5695"
click at [690, 431] on div "Subtotal $65,580.00 Discount $0.00 Tax Rate 0 Shipping $0.00 Est Tax $0.00 Est …" at bounding box center [884, 457] width 569 height 69
type input "5695"
type input "27"
type input "1539"
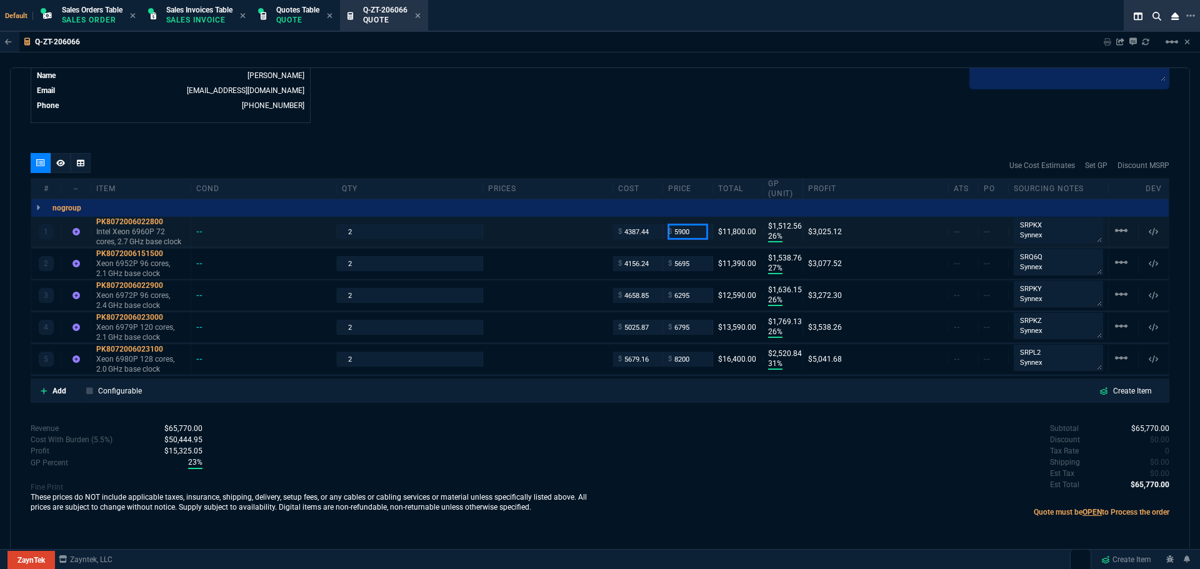
click at [693, 229] on input "5900" at bounding box center [687, 231] width 39 height 14
type input "5995"
click at [687, 485] on div "Subtotal $65,770.00 Discount $0.00 Tax Rate 0 Shipping $0.00 Est Tax $0.00 Est …" at bounding box center [884, 457] width 569 height 69
type input "5995"
type input "27"
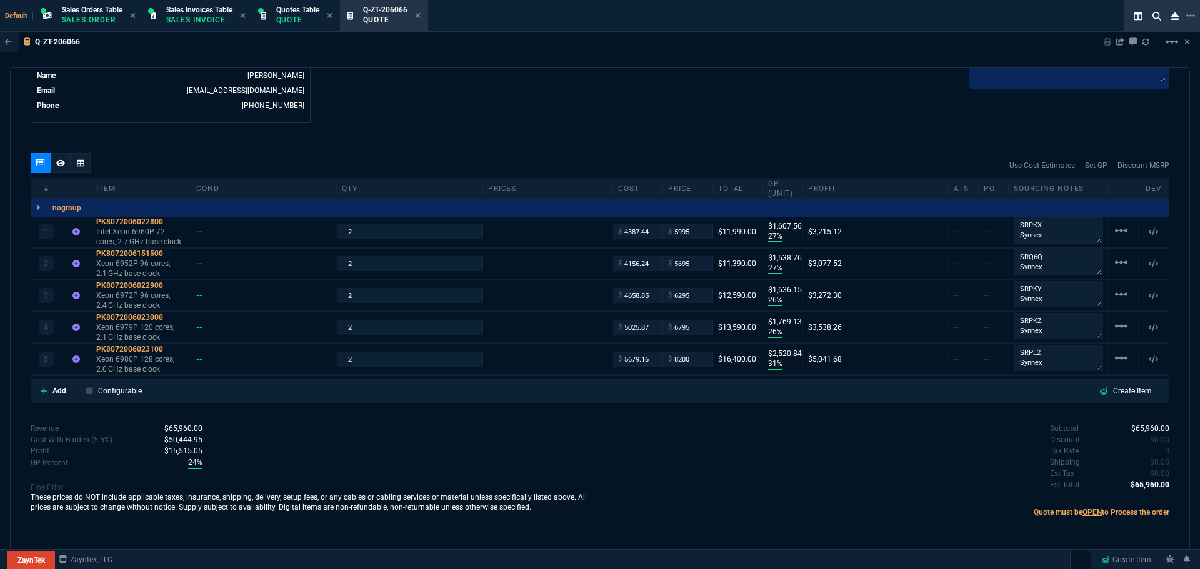
type input "1608"
click at [797, 469] on div "Subtotal $65,960.00 Discount $0.00 Tax Rate 0 Shipping $0.00 Est Tax $0.00 Est …" at bounding box center [884, 457] width 569 height 69
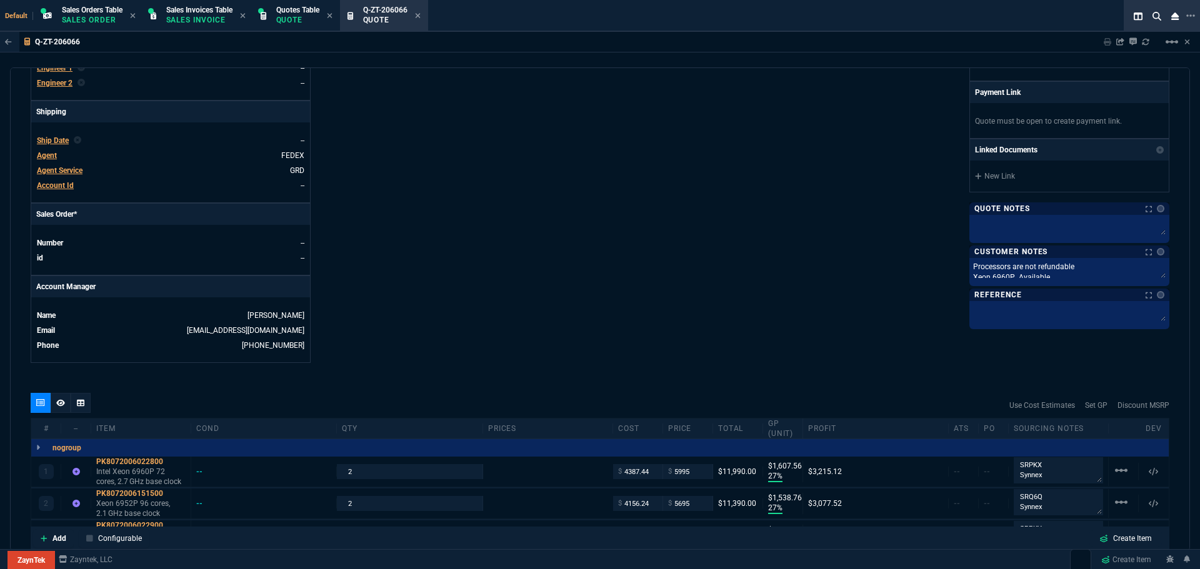
scroll to position [325, 0]
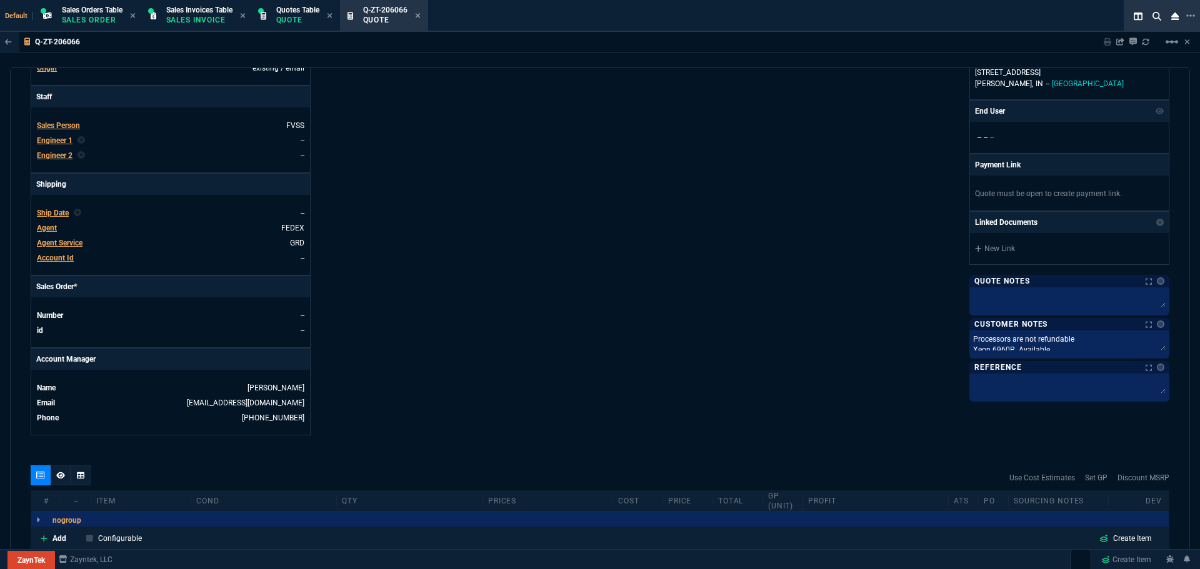
click at [647, 251] on div "ZaynTek, LLC 2609 Technology Dr Suite 200 Plano, TX 75074 Share Link Carlos Oca…" at bounding box center [884, 113] width 569 height 645
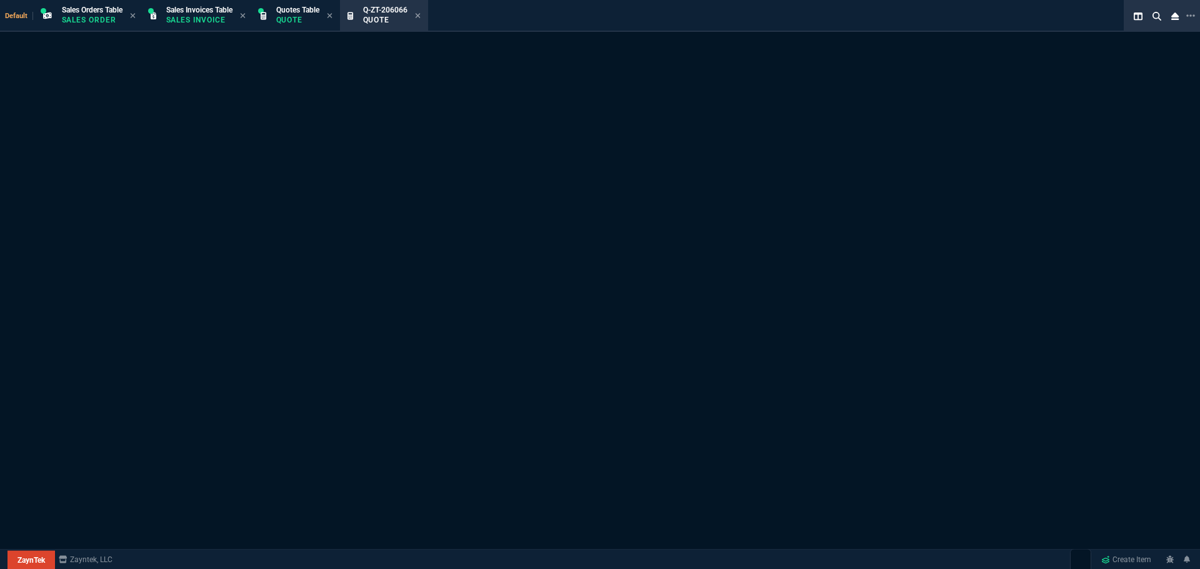
select select "4: SHAD"
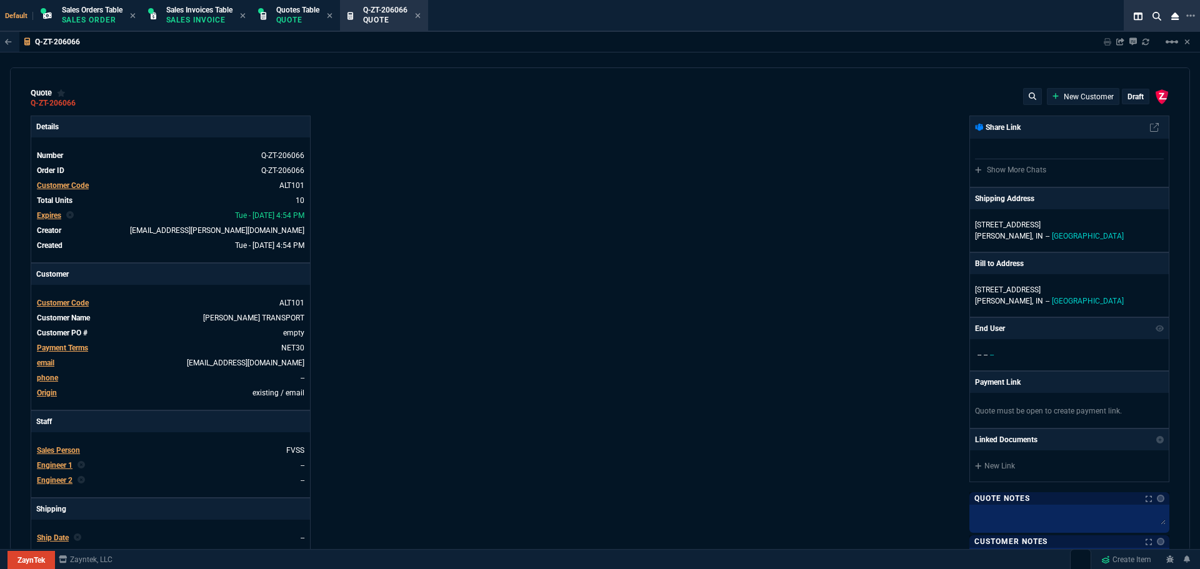
type input "27"
type input "1608"
type input "27"
type input "1539"
type input "26"
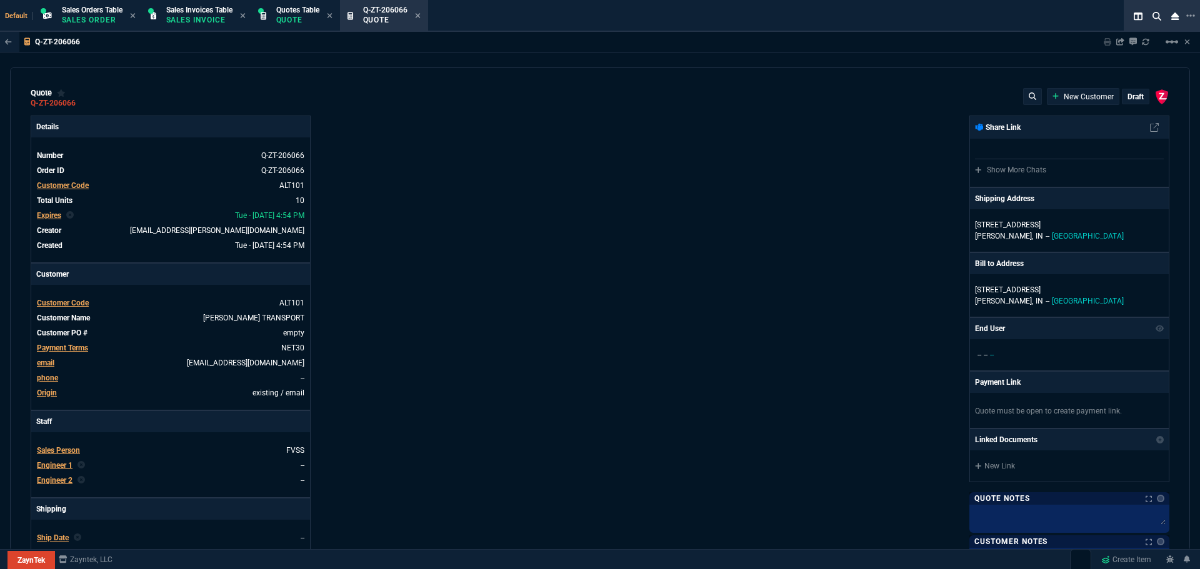
type input "1636"
type input "26"
type input "1769"
type input "31"
type input "2521"
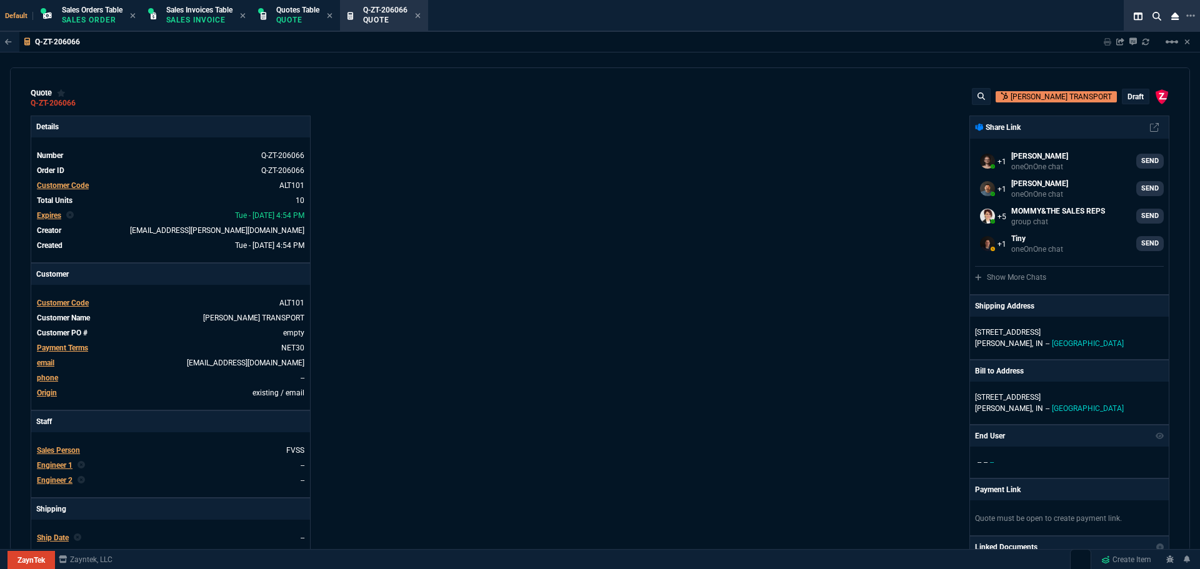
click at [674, 236] on div "ZaynTek, LLC 2609 Technology Dr Suite 200 Plano, TX 75074 Share Link Brian Over…" at bounding box center [884, 438] width 569 height 645
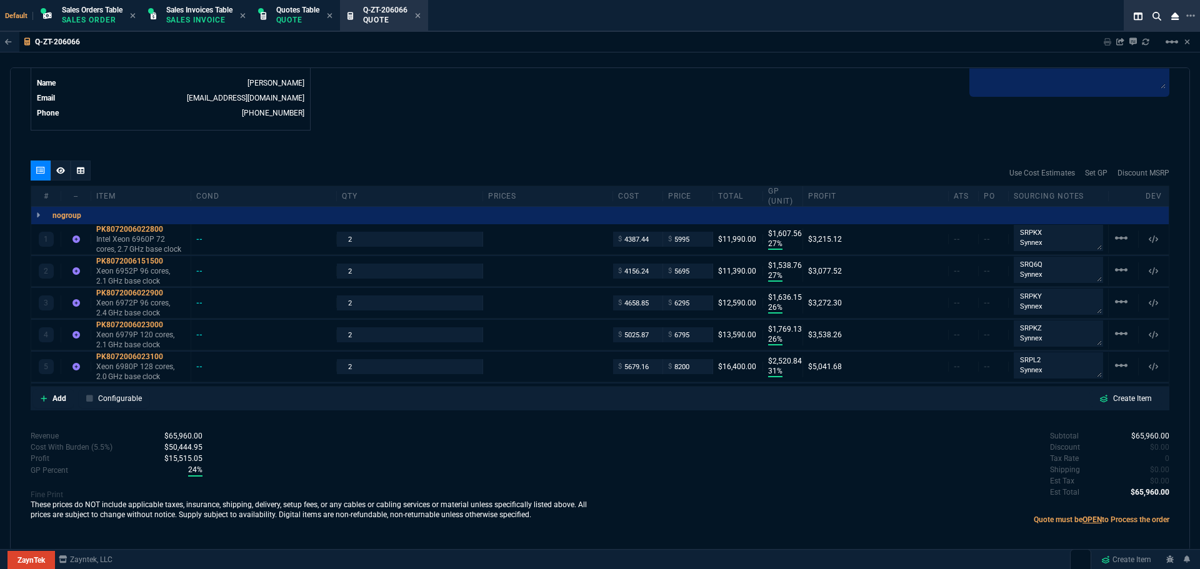
scroll to position [637, 0]
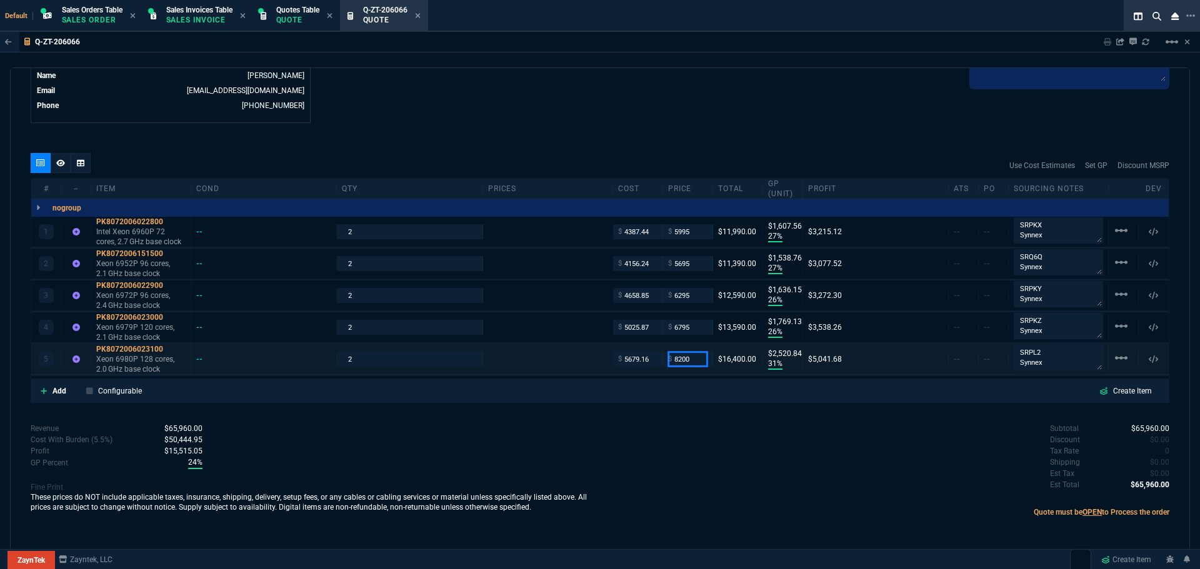
click at [688, 363] on input "8200" at bounding box center [687, 359] width 39 height 14
type input "5895"
click at [693, 417] on div "quote Q-ZT-206066 ALTOM TRANSPORT draft ZaynTek, LLC 2609 Technology Dr Suite 2…" at bounding box center [600, 309] width 1180 height 484
type input "5895"
type input "4"
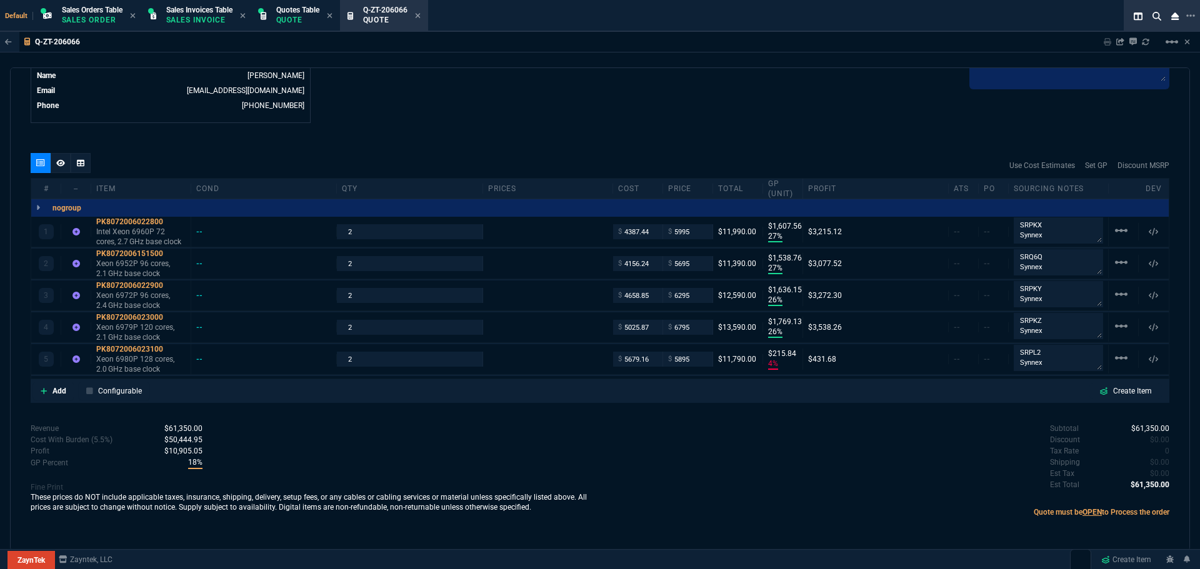
type input "216"
click at [704, 357] on div "$ 5895" at bounding box center [688, 359] width 50 height 14
click at [692, 356] on input "5895" at bounding box center [687, 359] width 39 height 14
type input "8295"
click at [720, 430] on div "Subtotal $61,350.00 Discount $0.00 Tax Rate 0 Shipping $0.00 Est Tax $0.00 Est …" at bounding box center [884, 457] width 569 height 69
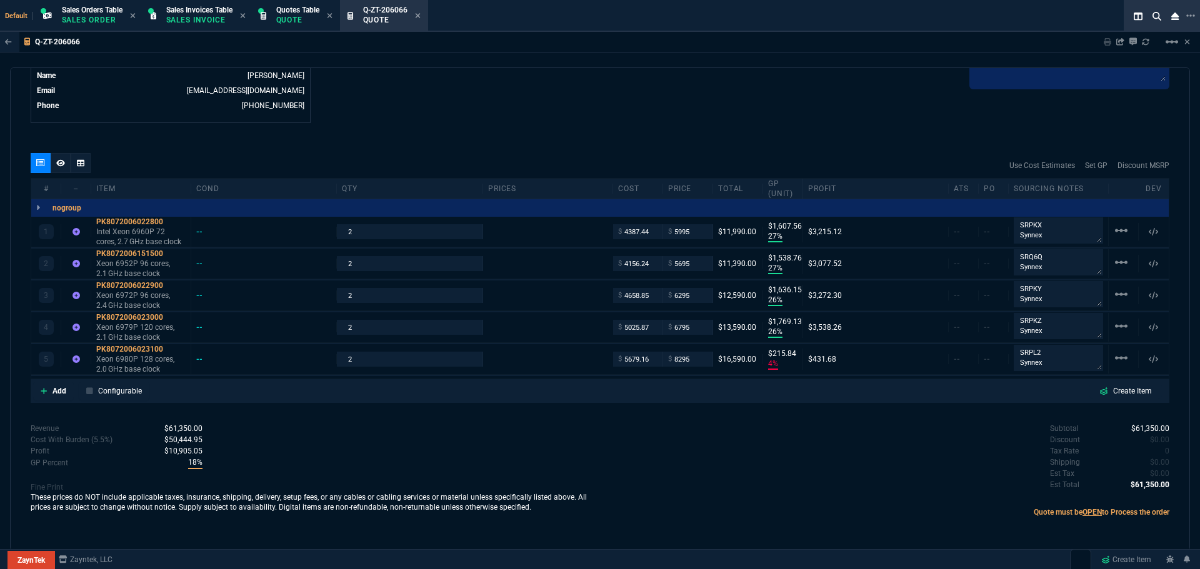
type input "8295"
type input "32"
type input "2616"
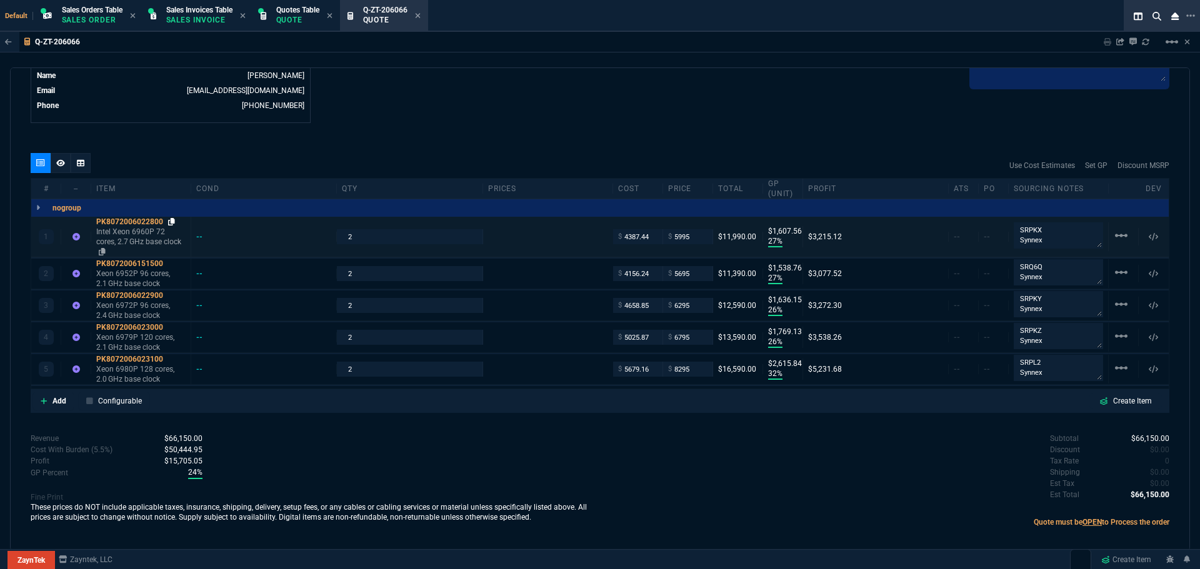
click at [173, 221] on icon at bounding box center [171, 221] width 7 height 7
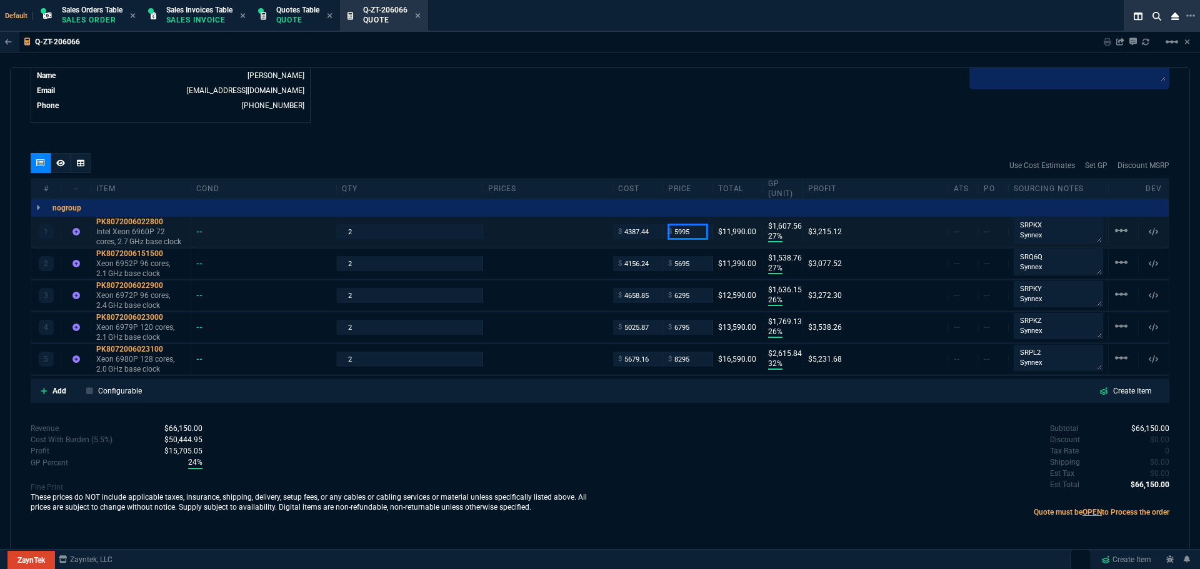
click at [695, 232] on input "5995" at bounding box center [687, 231] width 39 height 14
type input "8950"
click at [695, 467] on div "Subtotal $66,150.00 Discount $0.00 Tax Rate 0 Shipping $0.00 Est Tax $0.00 Est …" at bounding box center [884, 457] width 569 height 69
type input "8950"
type input "51"
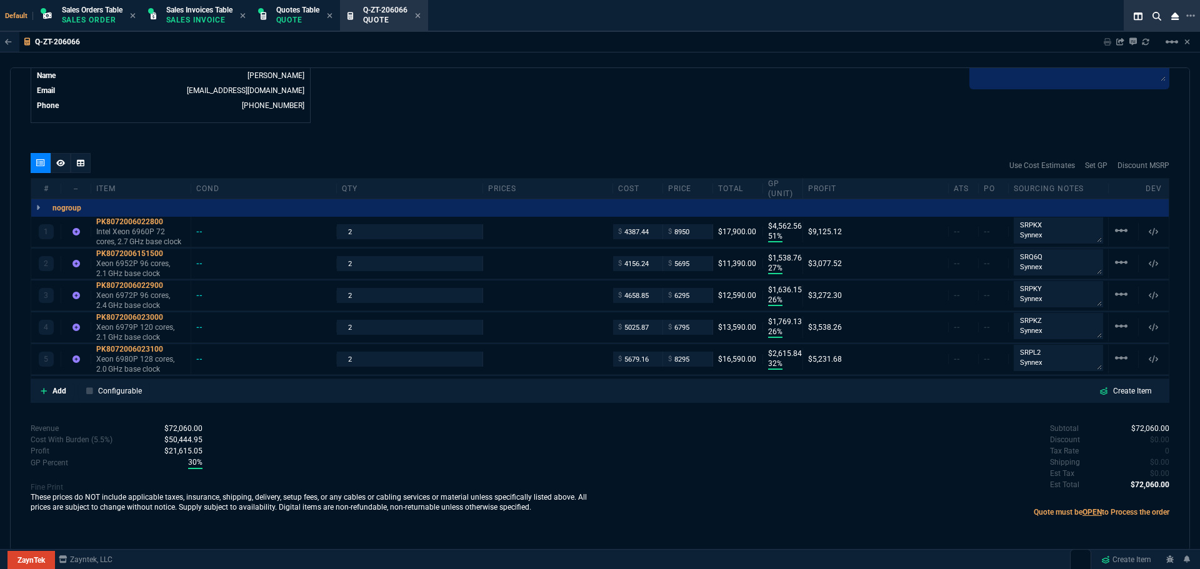
type input "4563"
click at [171, 251] on icon at bounding box center [171, 253] width 7 height 7
click at [696, 264] on input "5695" at bounding box center [687, 263] width 39 height 14
type input "7550"
click at [703, 472] on div "Subtotal $72,060.00 Discount $0.00 Tax Rate 0 Shipping $0.00 Est Tax $0.00 Est …" at bounding box center [884, 457] width 569 height 69
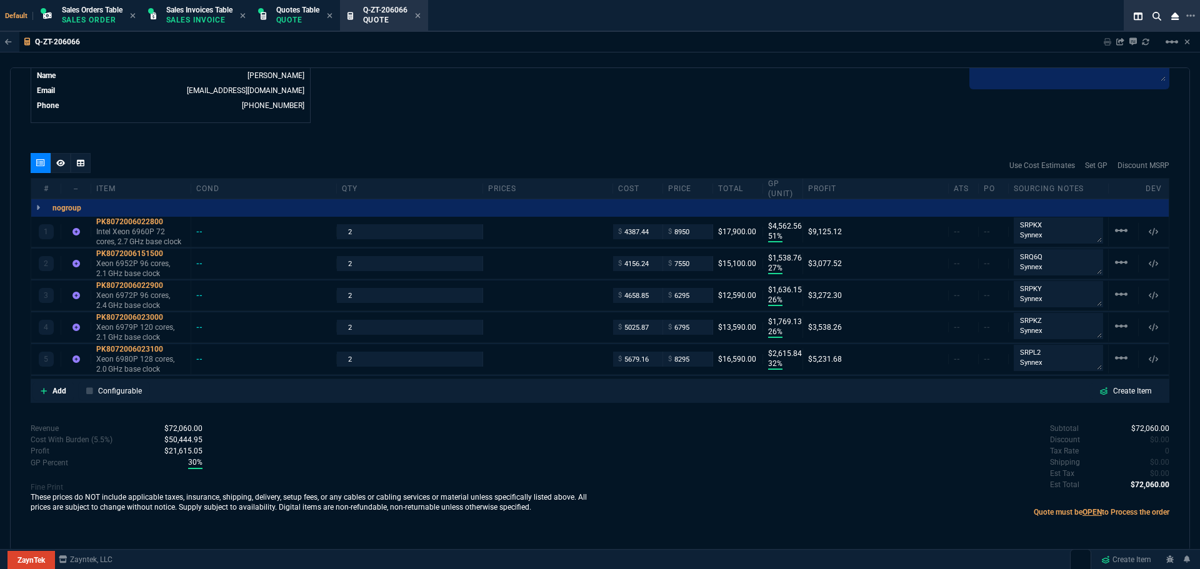
type input "7550"
type input "45"
type input "3394"
click at [172, 285] on icon at bounding box center [171, 285] width 7 height 7
click at [146, 287] on div "PK8072006022900" at bounding box center [140, 286] width 89 height 10
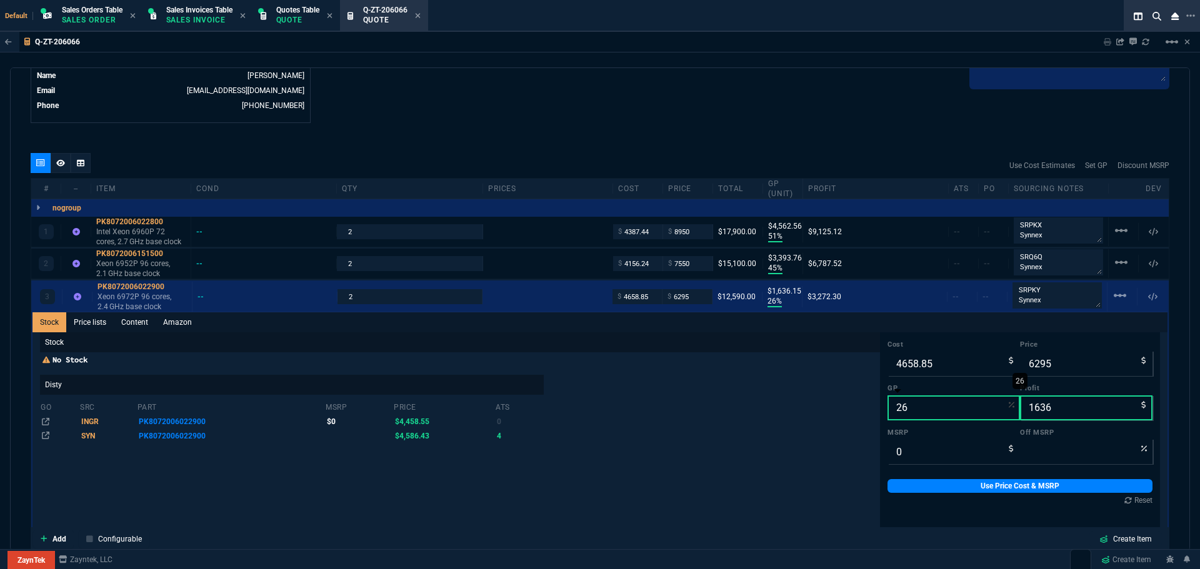
click at [908, 402] on input "26" at bounding box center [953, 407] width 132 height 25
type input "4"
type input "4853"
type input "194"
type input "40"
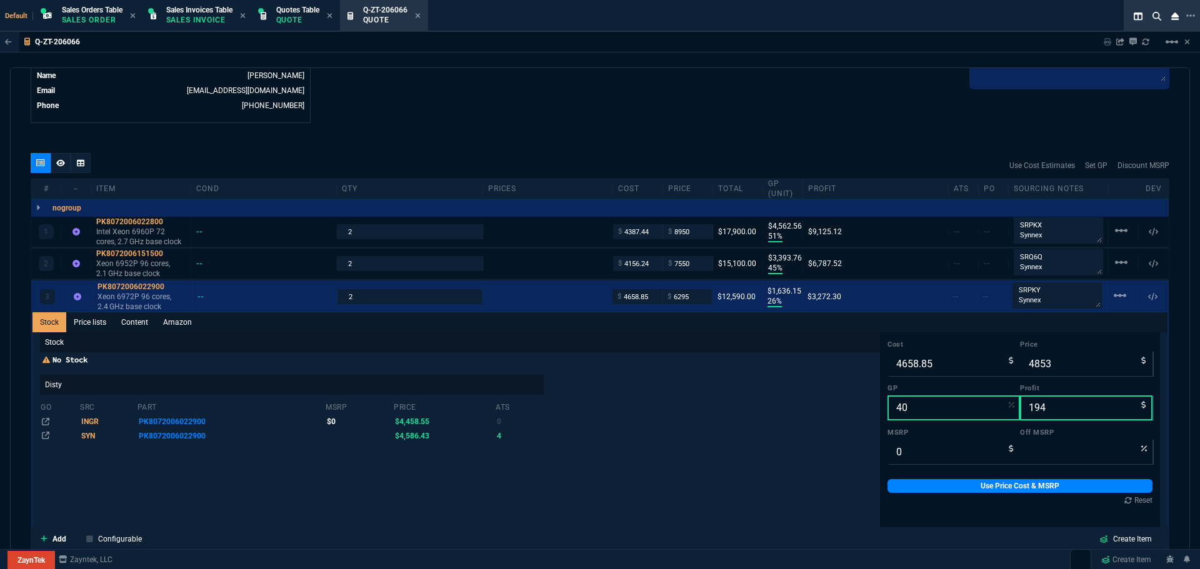
type input "7765"
type input "3106"
type input "40"
click at [953, 486] on link "Use Price Cost & MSRP" at bounding box center [1019, 486] width 265 height 14
type input "7765"
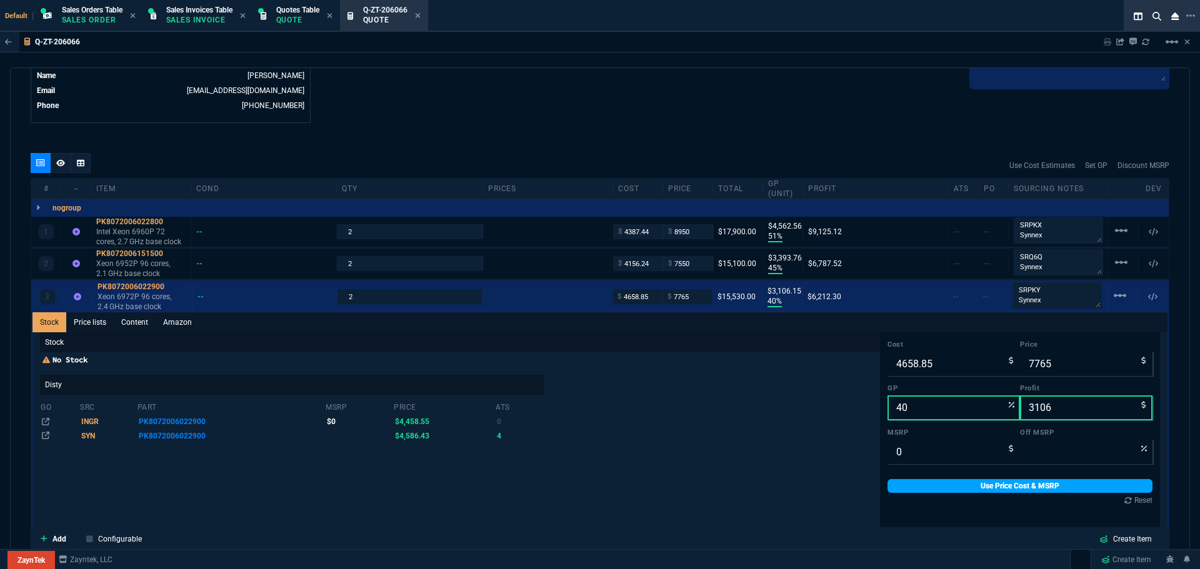
click at [989, 489] on link "Use Price Cost & MSRP" at bounding box center [1019, 486] width 265 height 14
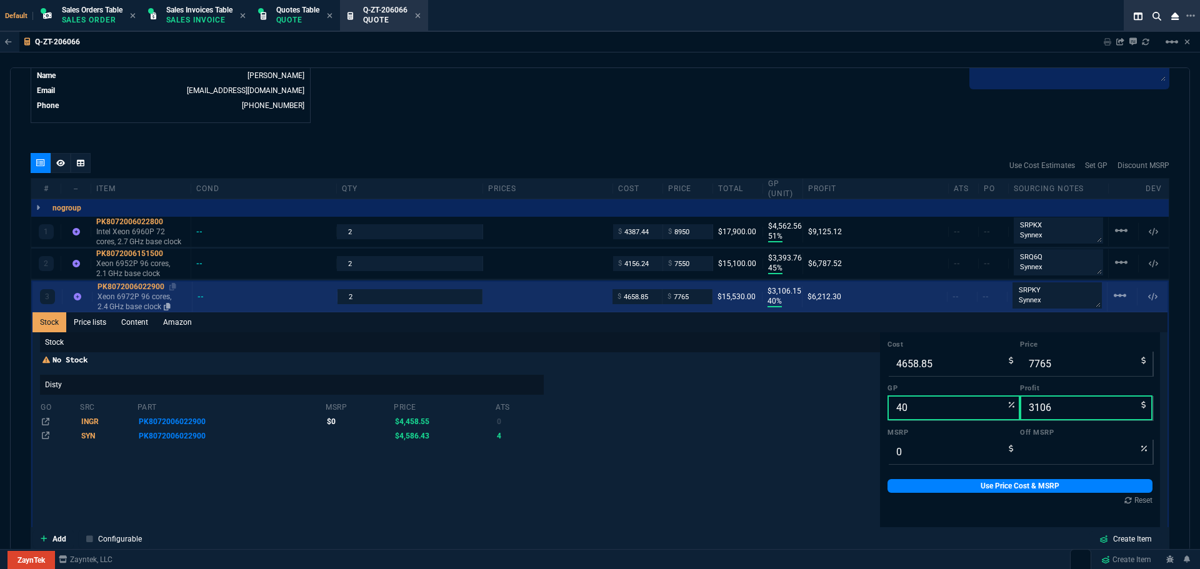
click at [119, 289] on div "PK8072006022900" at bounding box center [141, 287] width 89 height 10
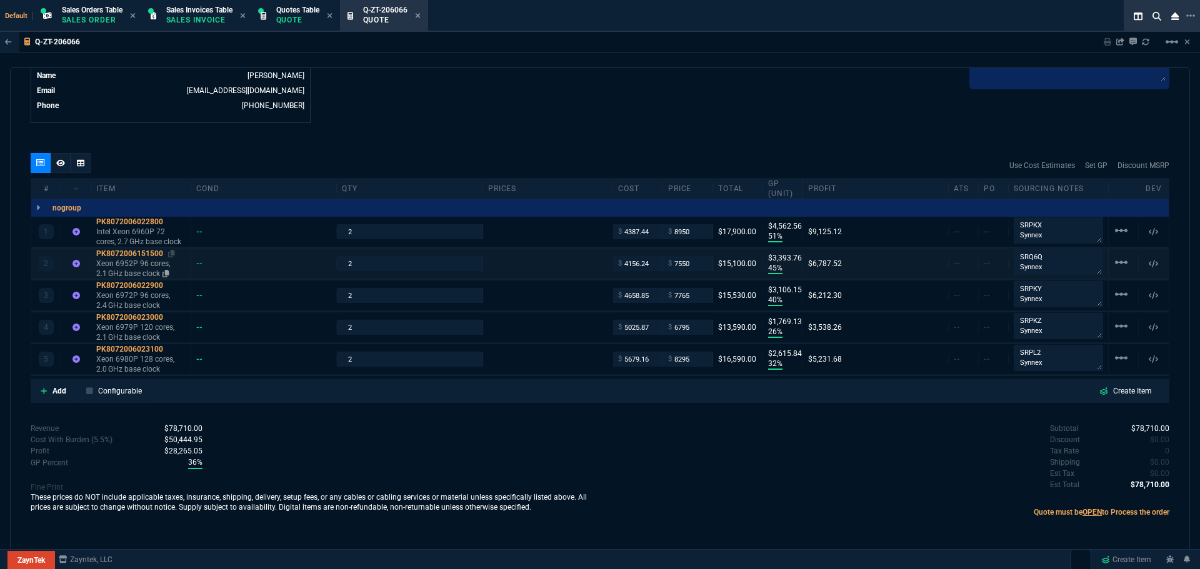
click at [121, 256] on div "PK8072006151500" at bounding box center [140, 254] width 89 height 10
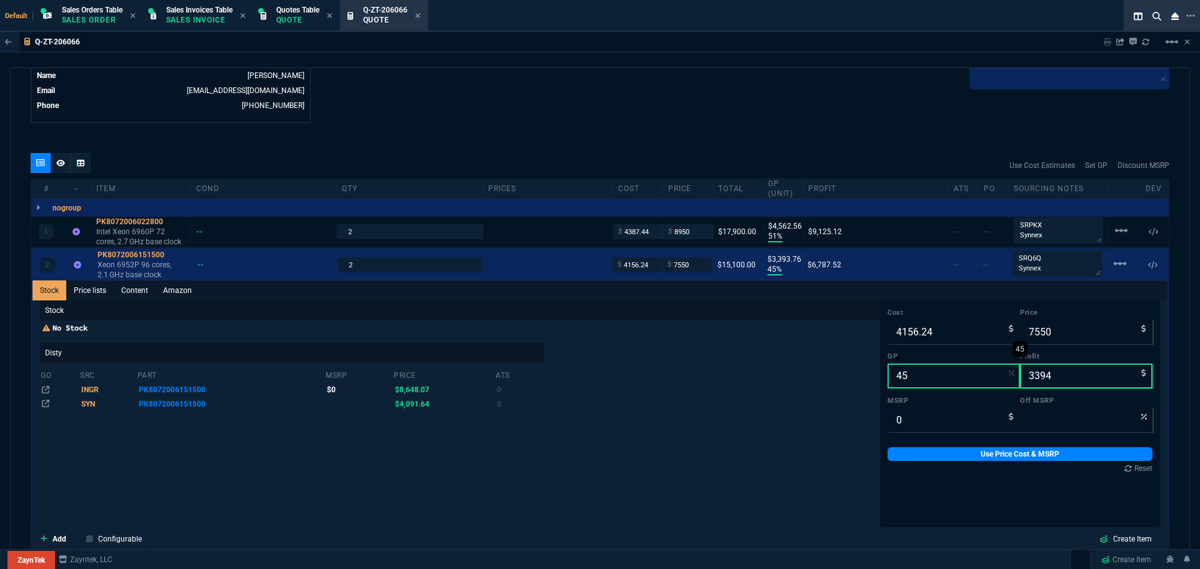
click at [927, 376] on input "45" at bounding box center [953, 376] width 132 height 25
type input "4"
type input "4329"
type input "173"
type input "40"
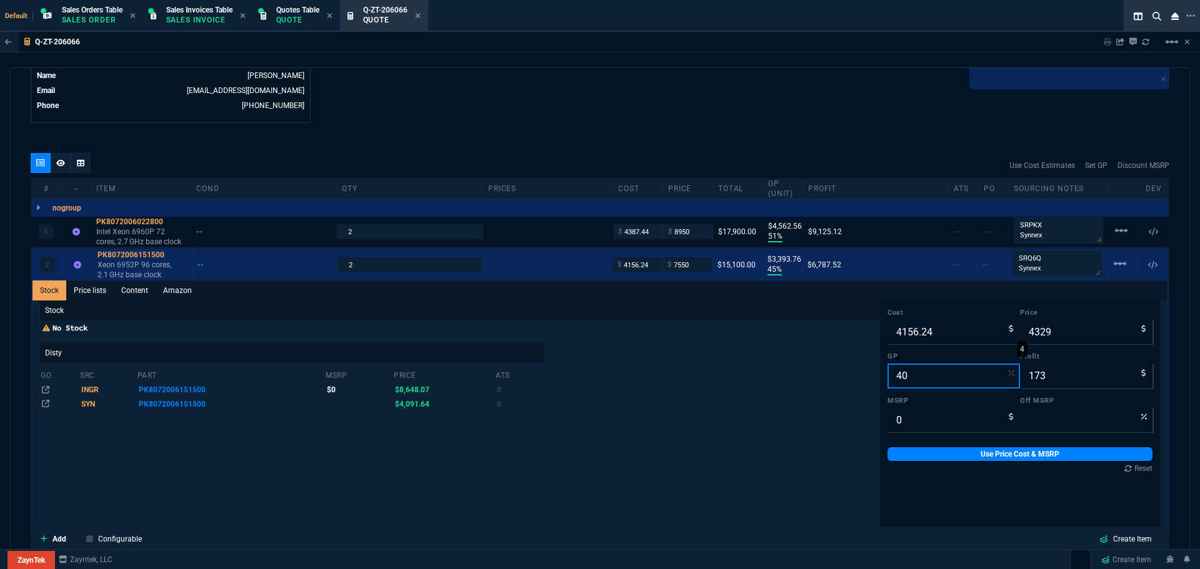
type input "6927"
type input "2771"
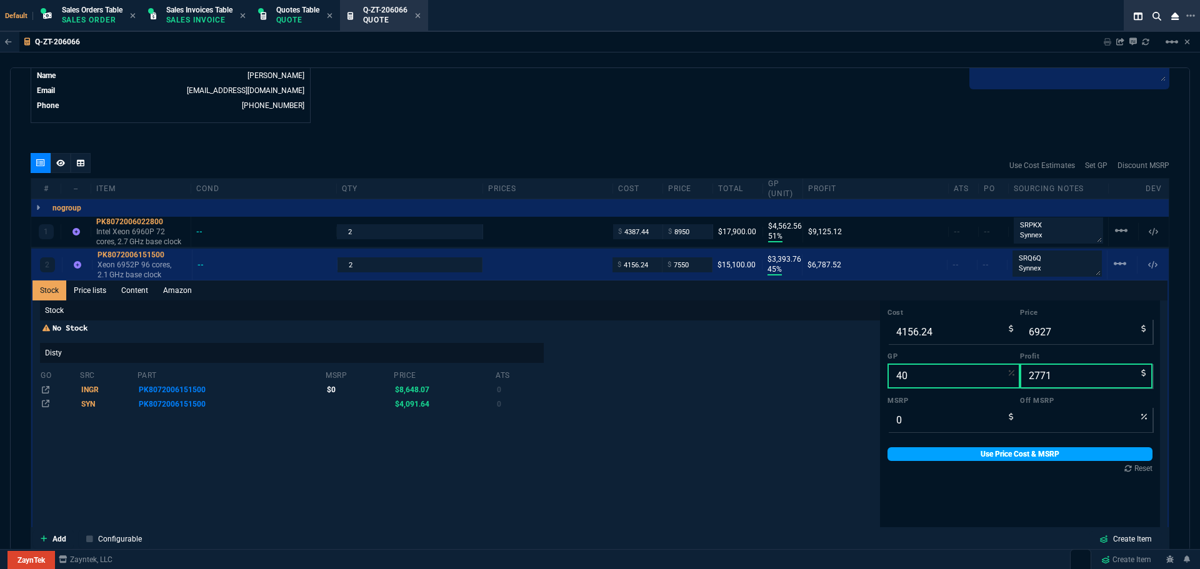
type input "40"
click at [935, 451] on link "Use Price Cost & MSRP" at bounding box center [1019, 454] width 265 height 14
type input "6927"
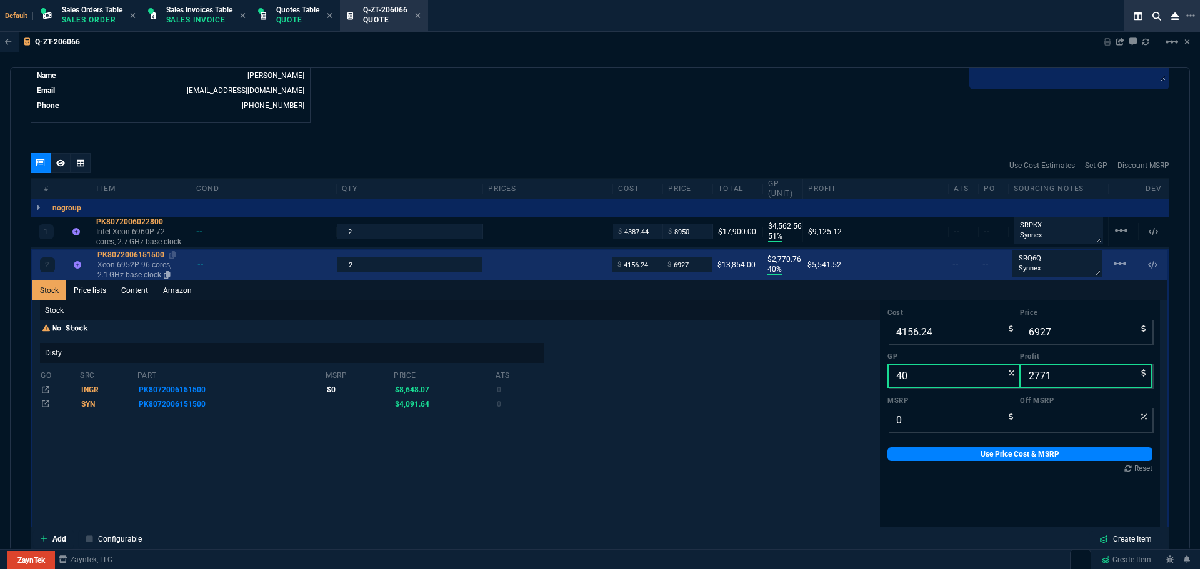
click at [111, 256] on div "PK8072006151500" at bounding box center [141, 255] width 89 height 10
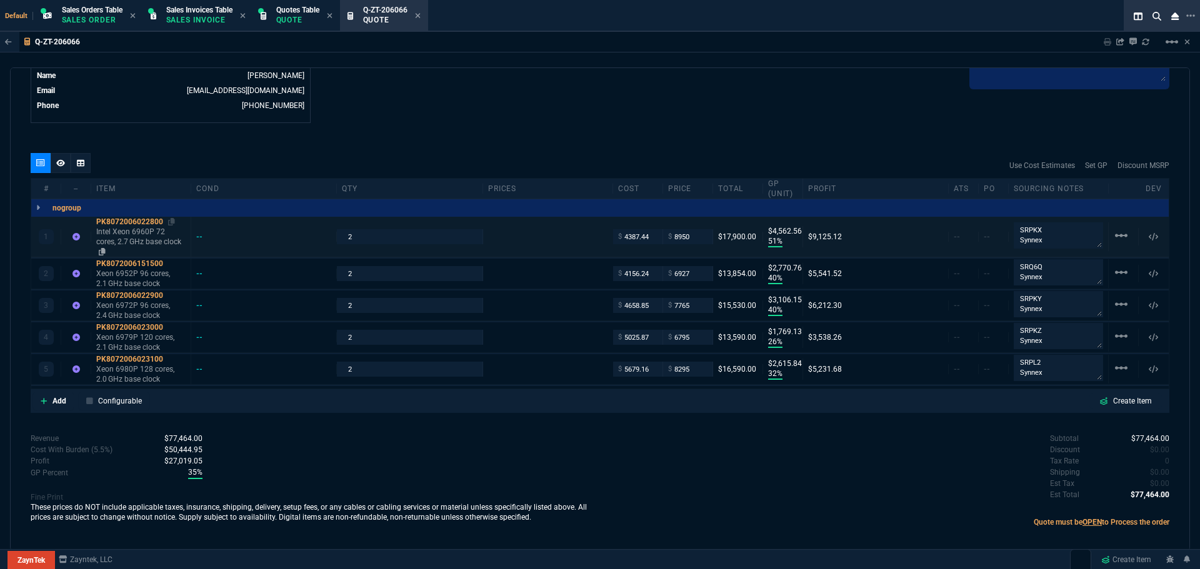
click at [125, 221] on div "PK8072006022800" at bounding box center [140, 222] width 89 height 10
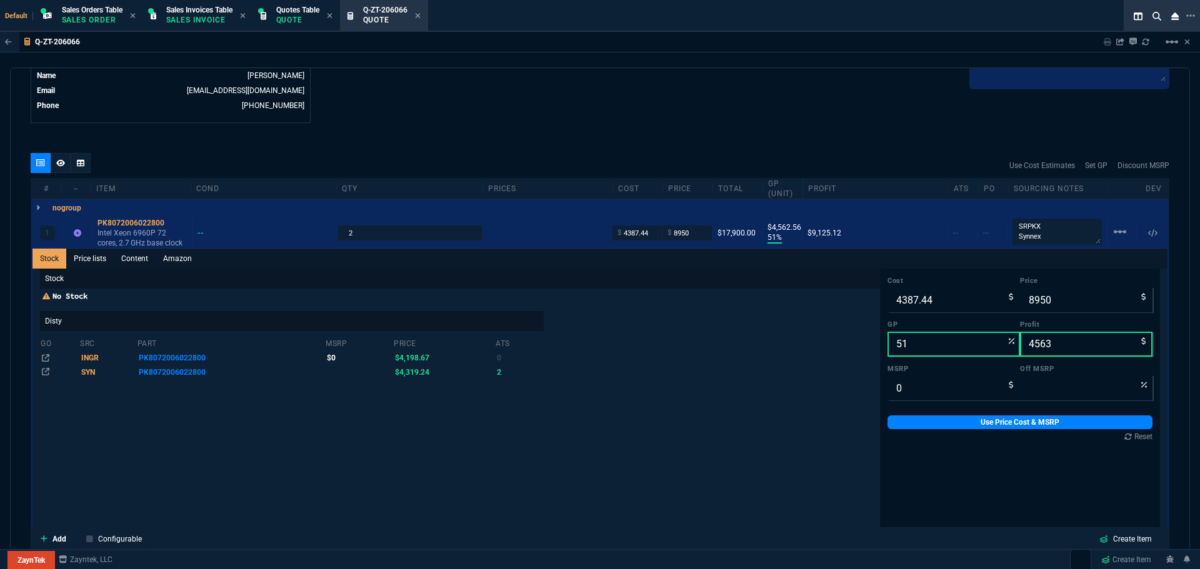
click at [724, 413] on div "Stock No Stock Disty go src part msrp price ats INGR PK8072006022800 $0 $4,198.…" at bounding box center [460, 468] width 840 height 399
click at [918, 344] on input "51" at bounding box center [953, 344] width 132 height 25
type input "5"
type input "4618"
type input "231"
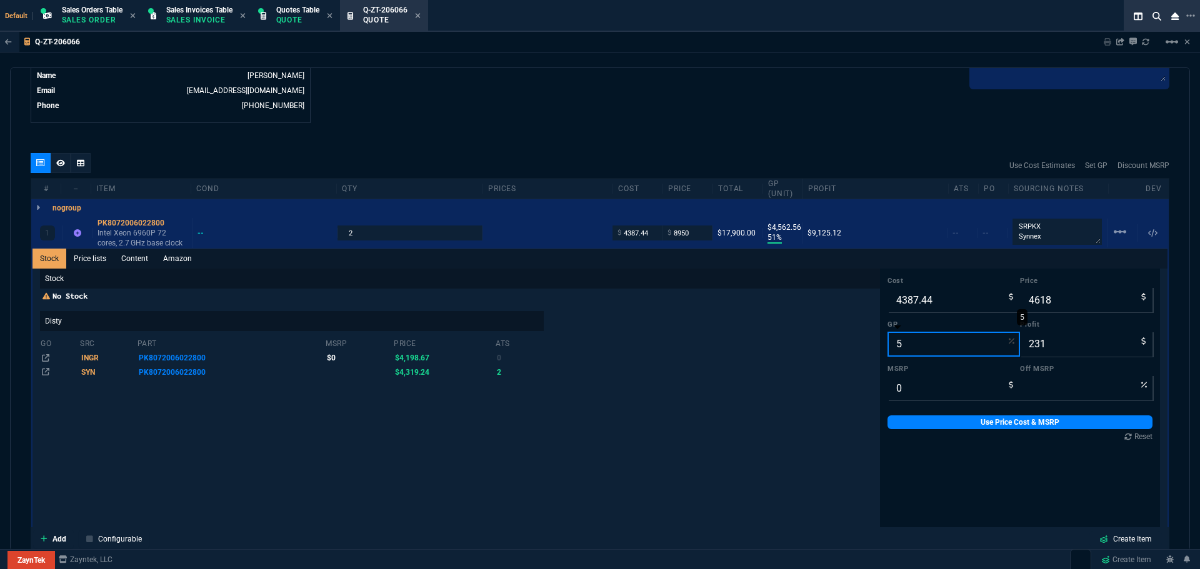
type input "50"
type input "8775"
type input "4388"
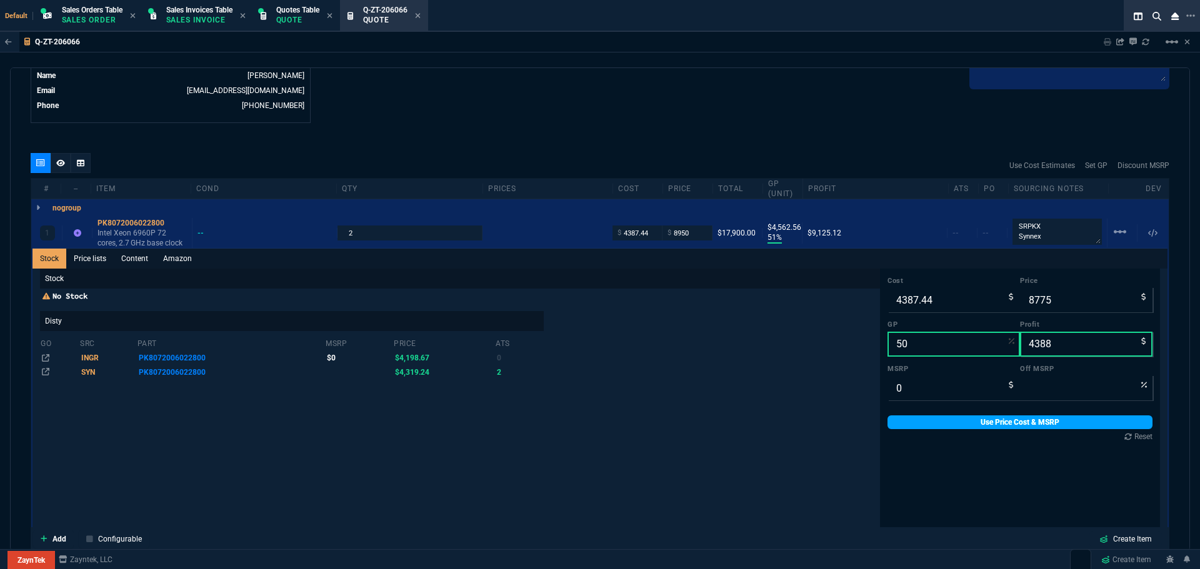
type input "50"
click at [973, 418] on link "Use Price Cost & MSRP" at bounding box center [1019, 422] width 265 height 14
type input "8775"
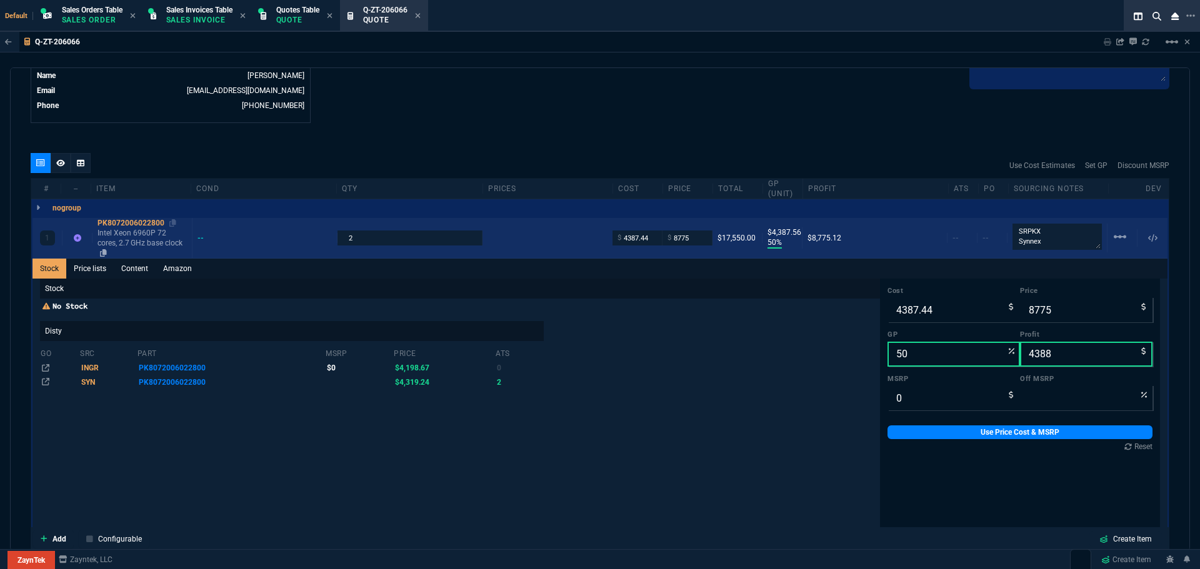
click at [129, 224] on div "PK8072006022800" at bounding box center [141, 223] width 89 height 10
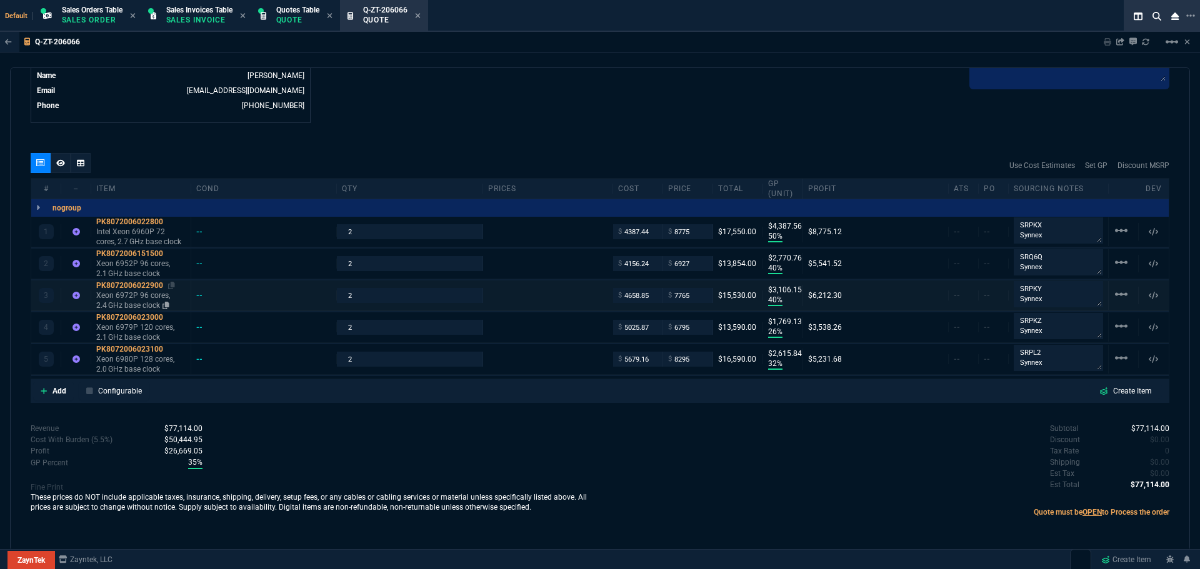
click at [137, 284] on div "PK8072006022900" at bounding box center [140, 286] width 89 height 10
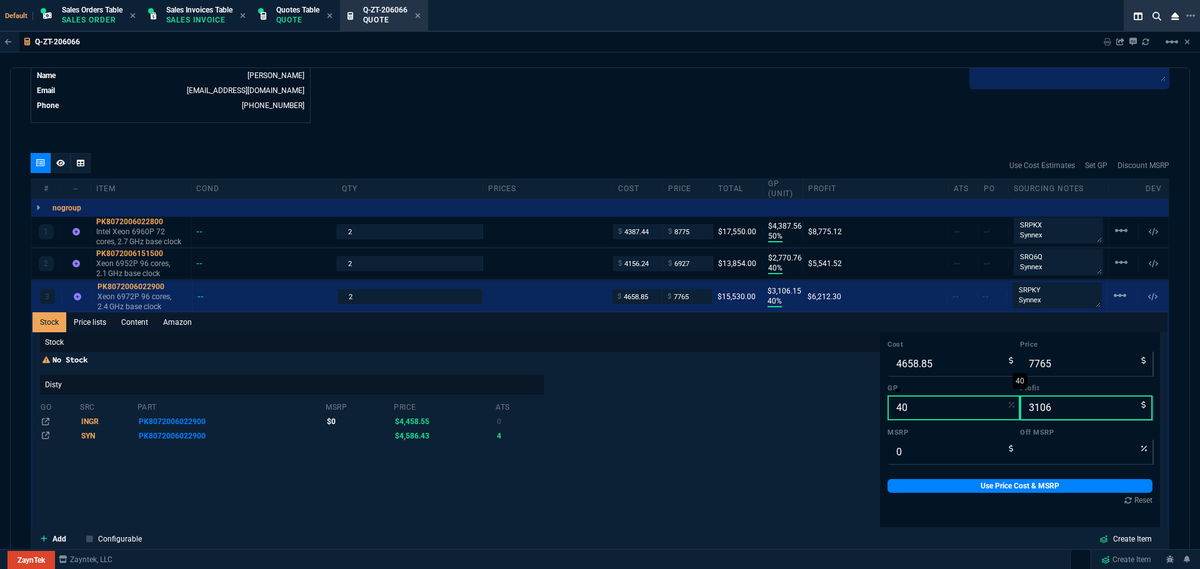
click at [922, 409] on input "40" at bounding box center [953, 407] width 132 height 25
type input "5"
type input "4904"
type input "245"
type input "50"
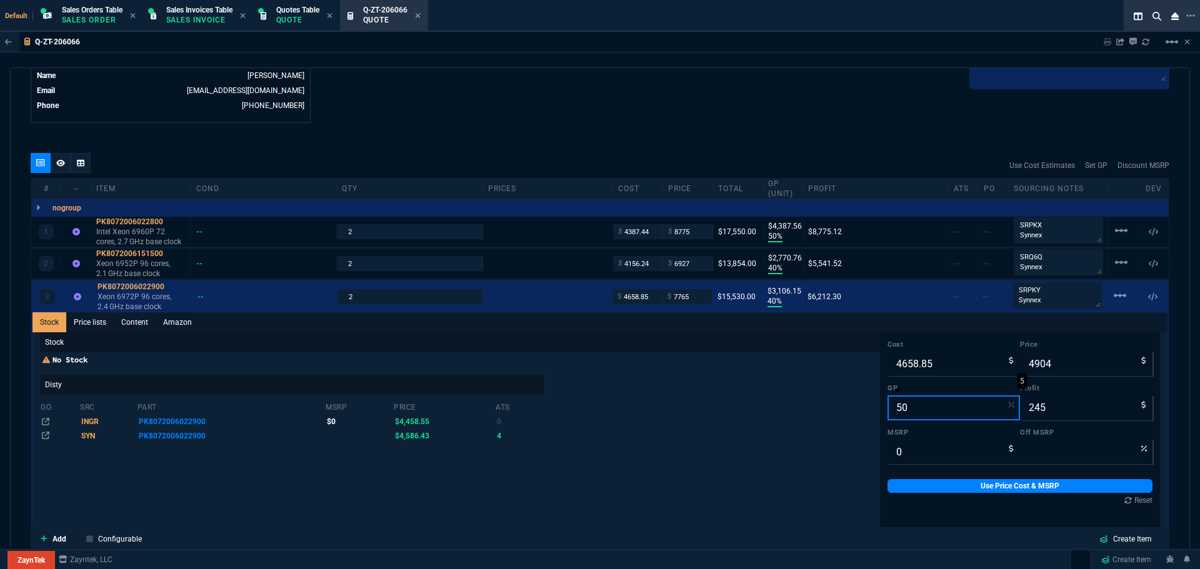
type input "9318"
type input "4659"
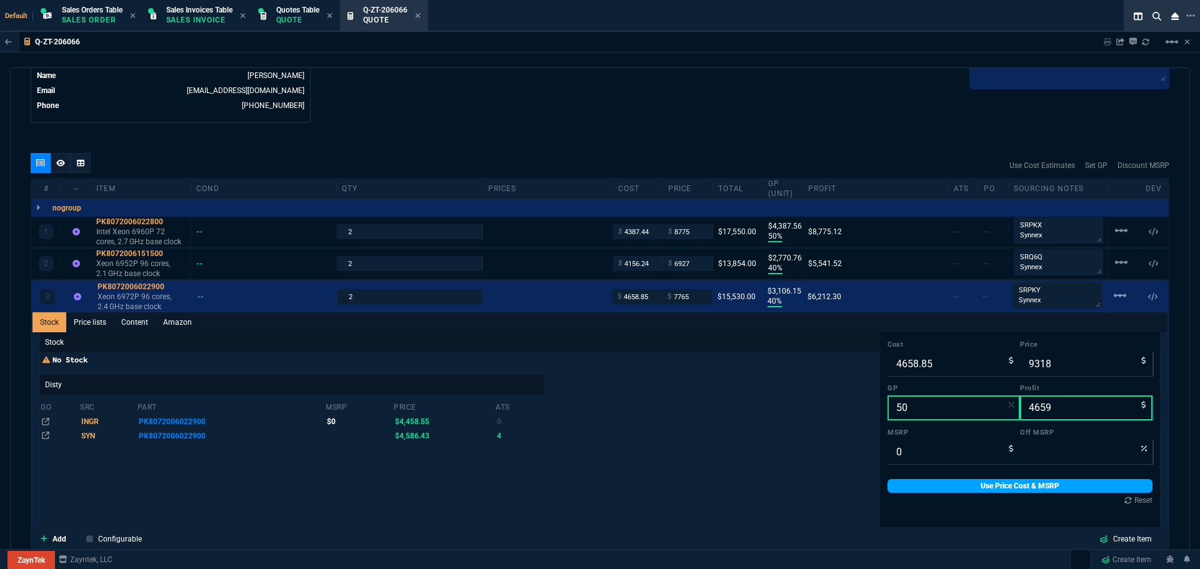
type input "50"
click at [907, 487] on link "Use Price Cost & MSRP" at bounding box center [1019, 486] width 265 height 14
type input "9318"
click at [501, 447] on div "Stock No Stock Disty go src part msrp price ats INGR PK8072006022900 $0 $4,458.…" at bounding box center [460, 531] width 840 height 399
click at [112, 281] on div "1 PK8072006022800 Intel Xeon 6960P 72 cores, 2.7 GHz base clock -- 2 $ 4387.44 …" at bounding box center [599, 496] width 1137 height 559
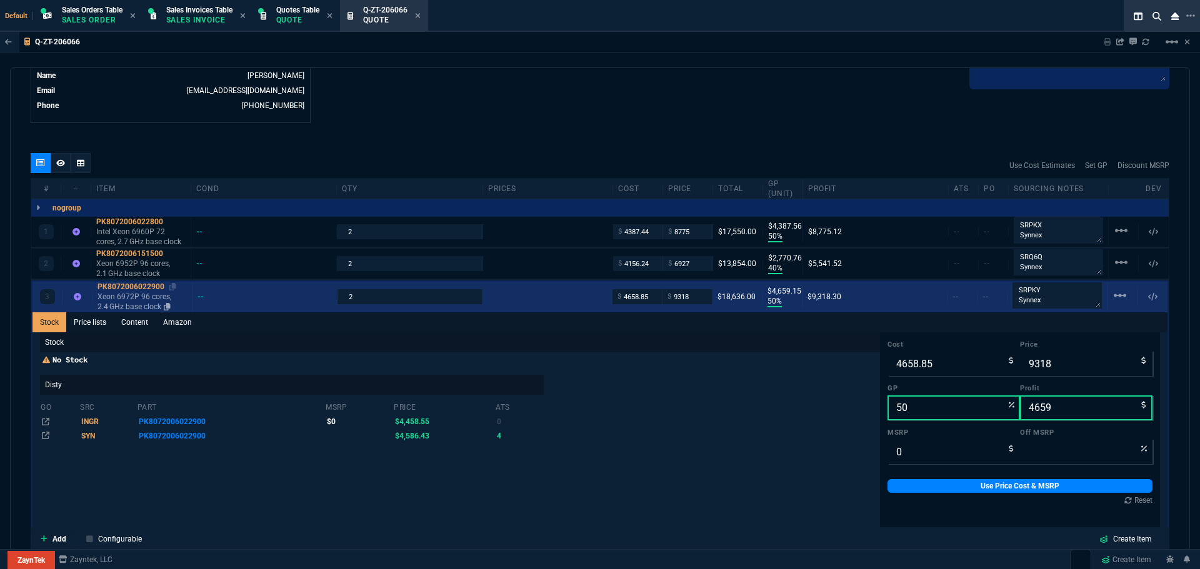
click at [117, 288] on div "PK8072006022900" at bounding box center [141, 287] width 89 height 10
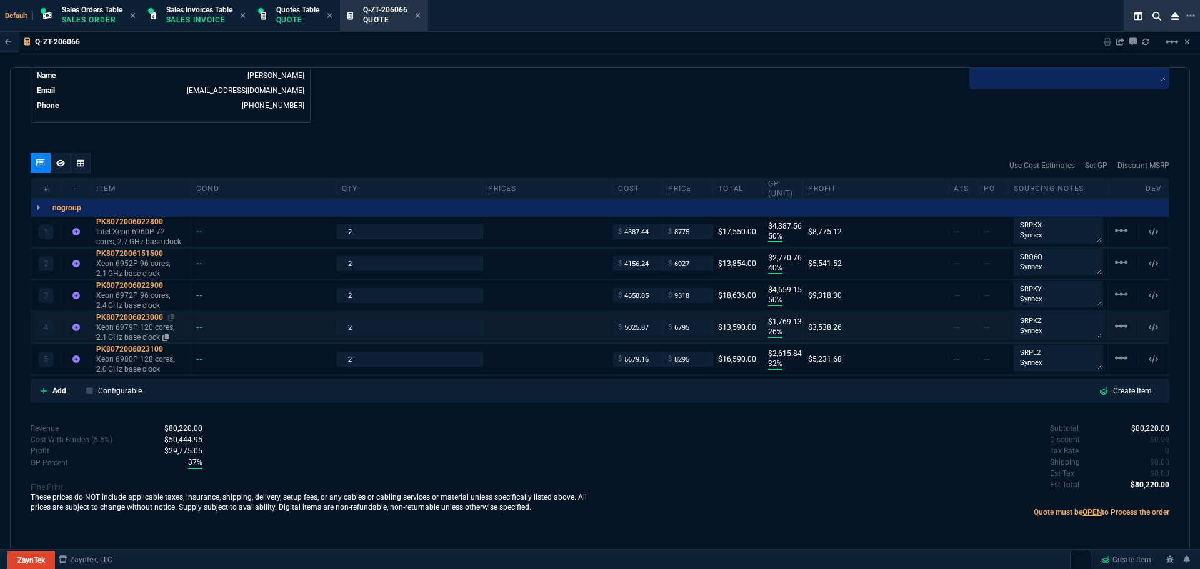
click at [132, 319] on div "PK8072006023000" at bounding box center [140, 317] width 89 height 10
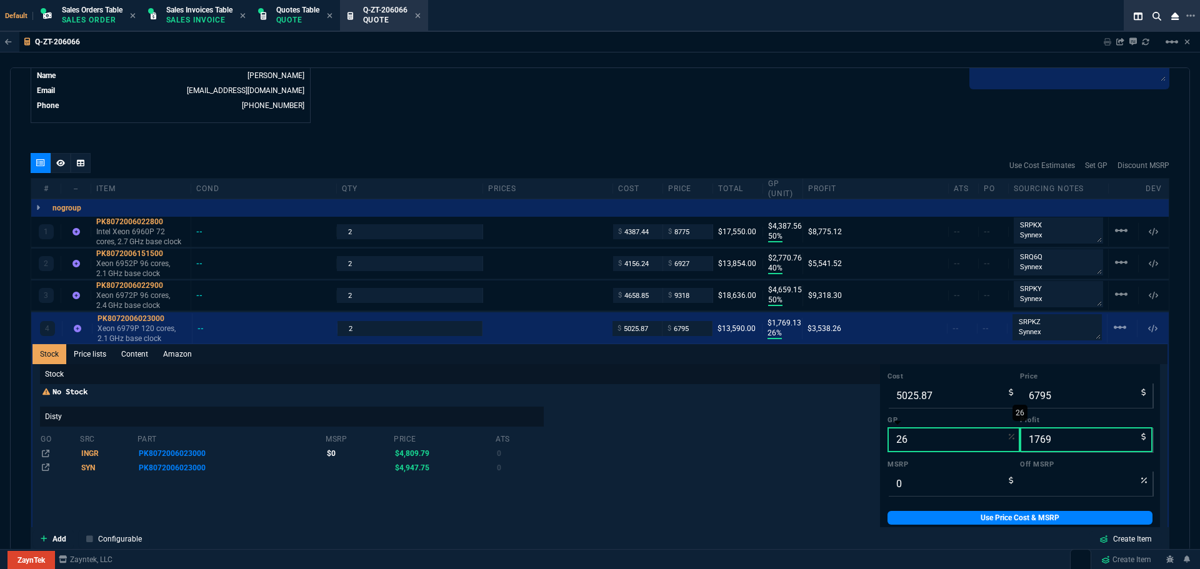
click at [909, 435] on input "26" at bounding box center [953, 439] width 132 height 25
type input "5"
type input "5290"
type input "264"
type input "50"
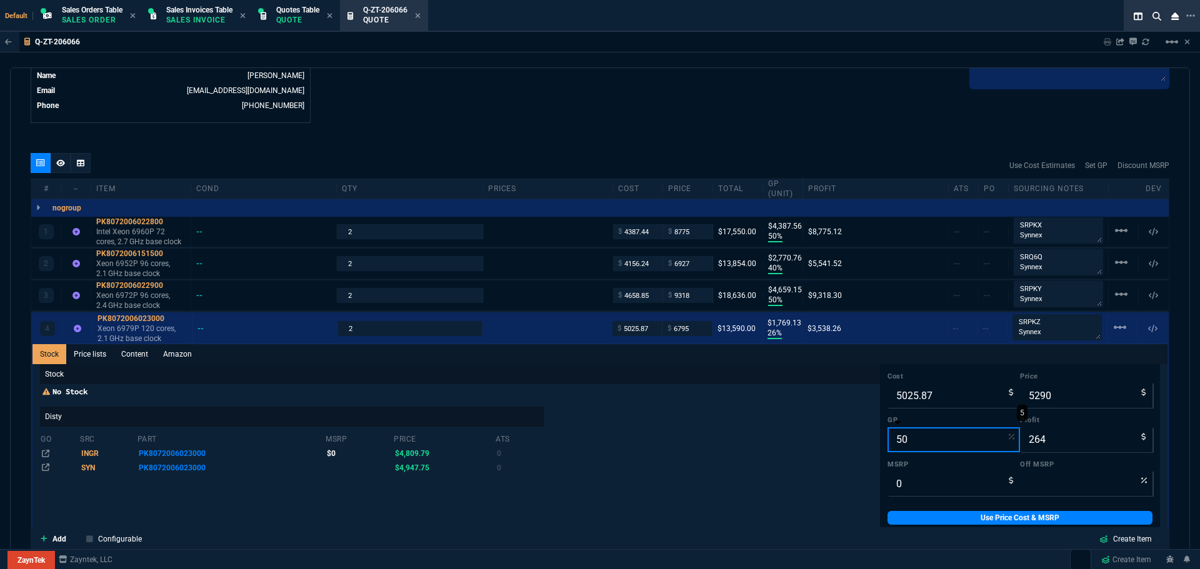
type input "10052"
type input "5026"
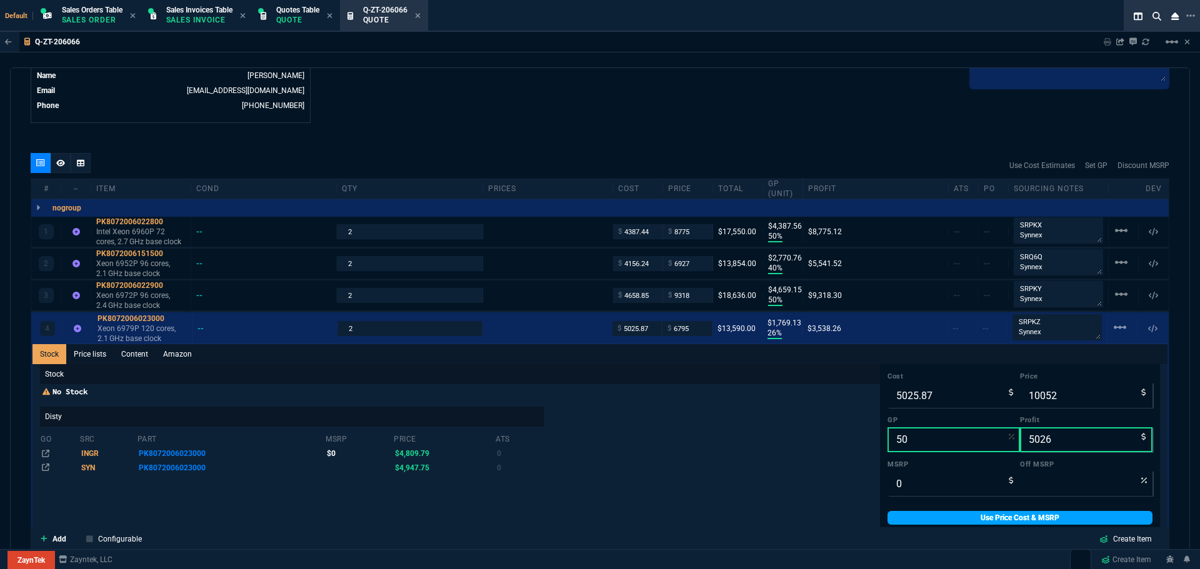
type input "50"
click at [954, 517] on link "Use Price Cost & MSRP" at bounding box center [1019, 518] width 265 height 14
type input "10052"
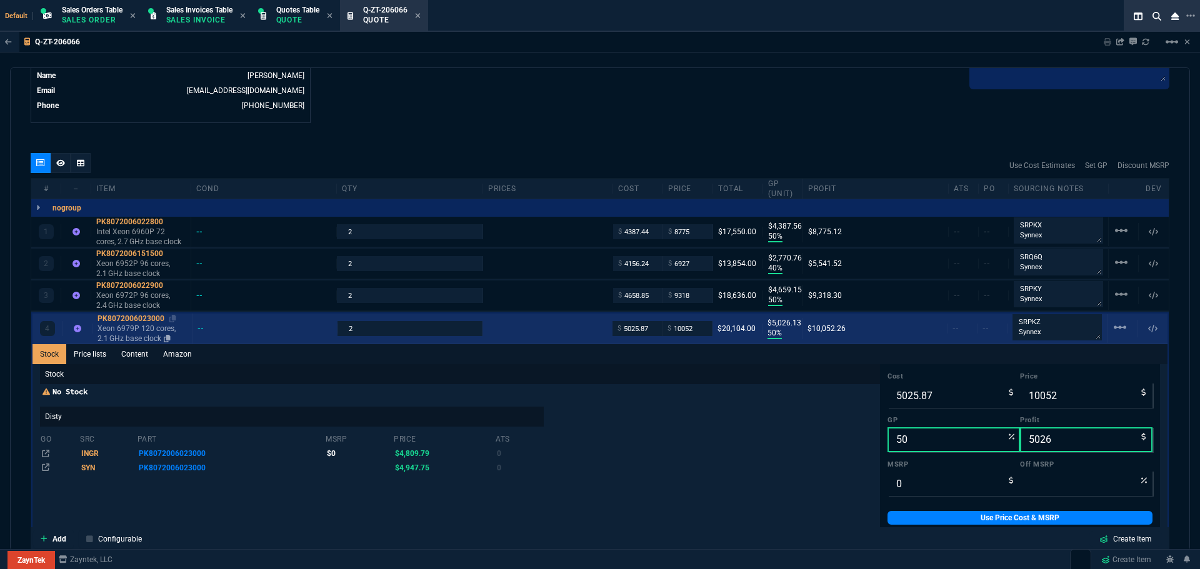
click at [129, 319] on div "PK8072006023000" at bounding box center [141, 319] width 89 height 10
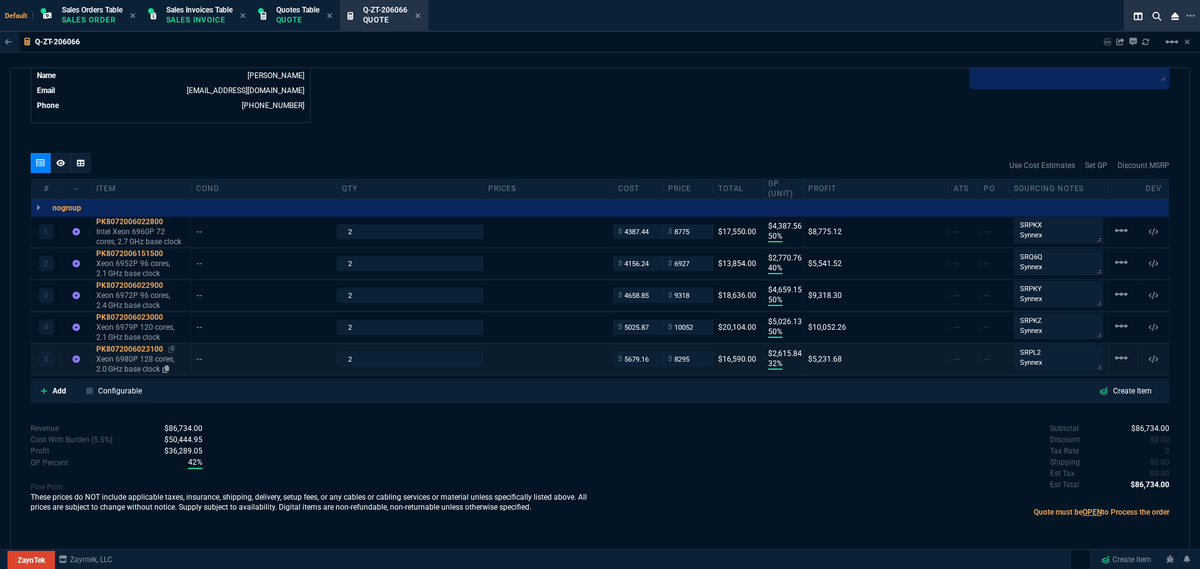
click at [127, 348] on div "PK8072006023100" at bounding box center [140, 349] width 89 height 10
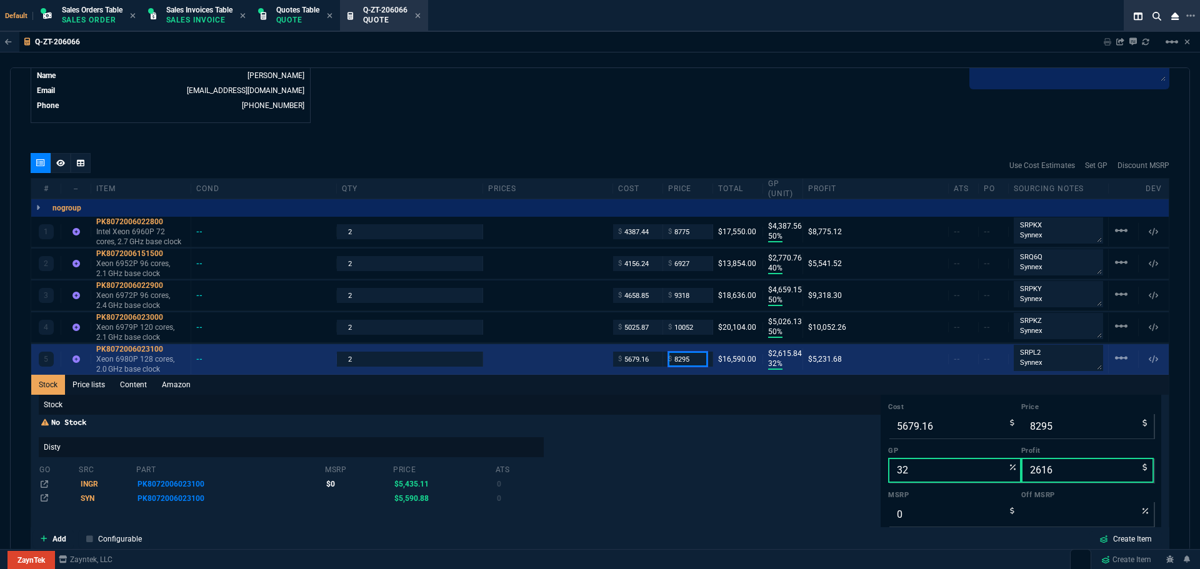
click at [691, 358] on input "8295" at bounding box center [687, 359] width 39 height 14
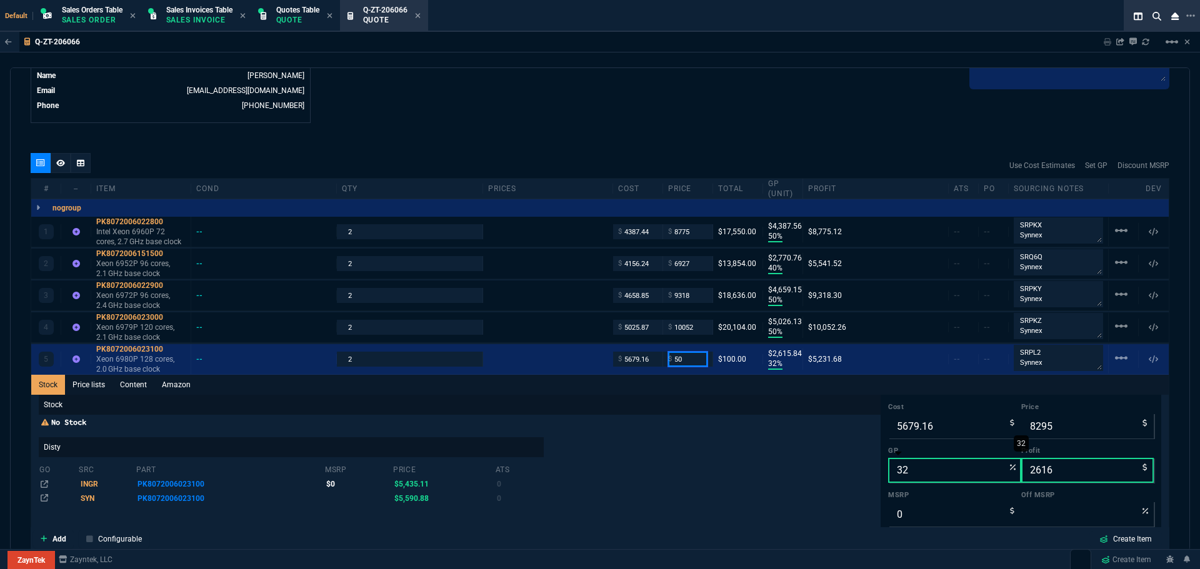
type input "50"
click at [921, 472] on input "32" at bounding box center [954, 470] width 133 height 25
type input "50"
type input "-11258"
type input "-5629"
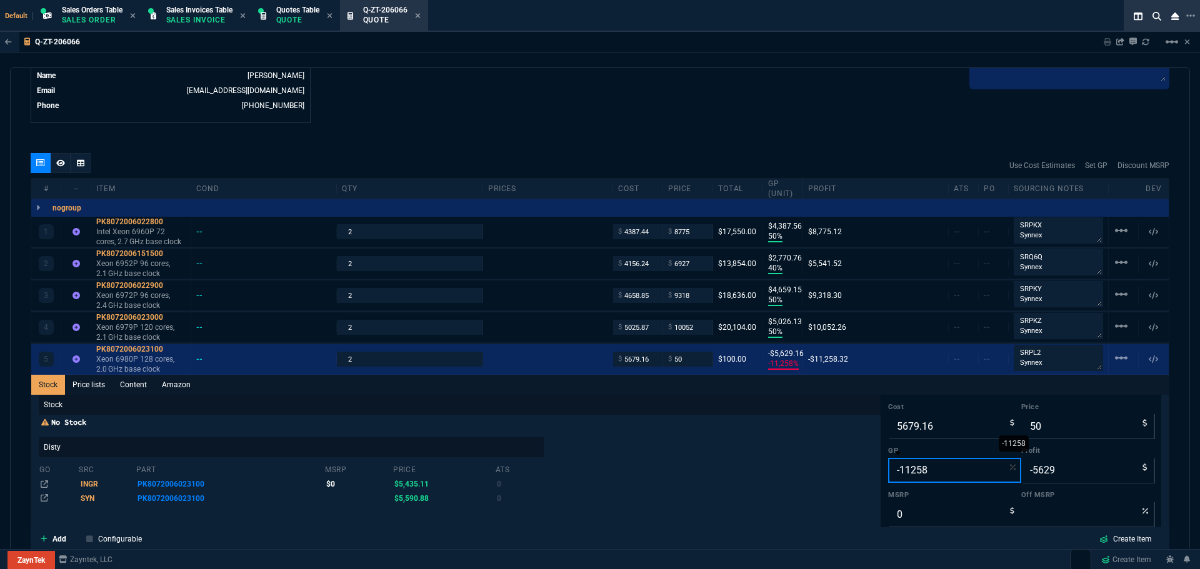
type input "-112585"
type input "5"
type input "-5674"
type input "50"
type input "-1125850"
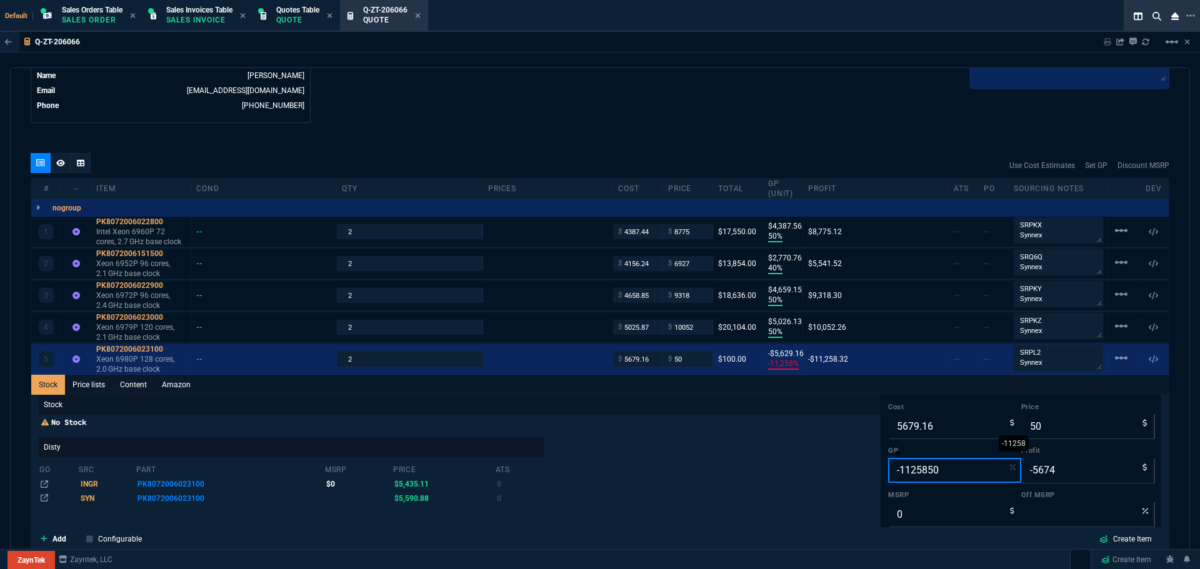
type input "1"
type input "-5678"
click at [932, 472] on input "-567816" at bounding box center [954, 470] width 133 height 25
type input "5"
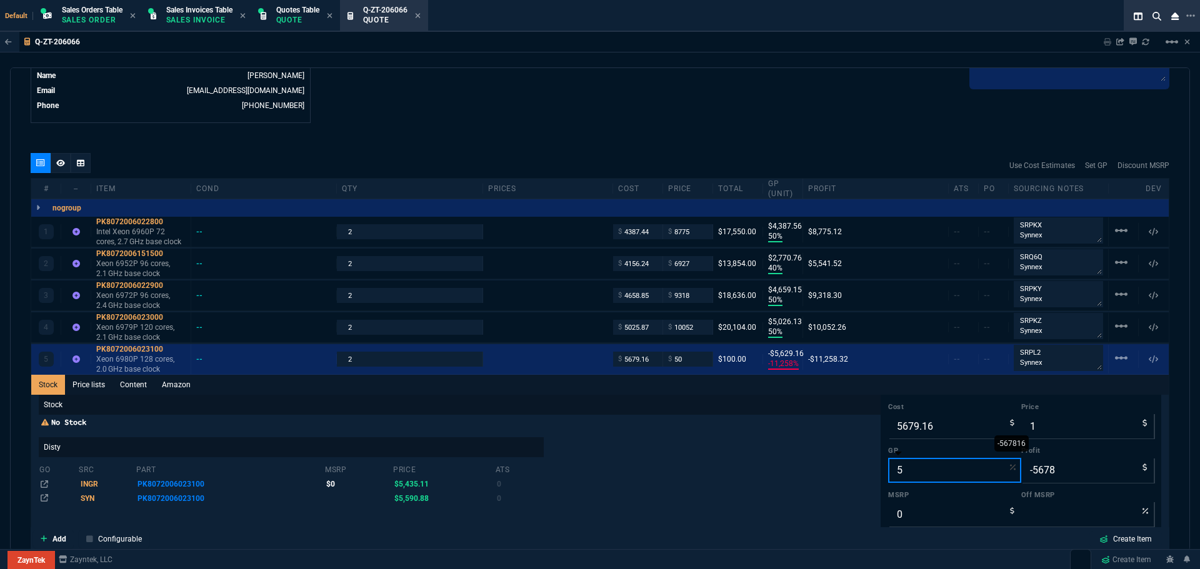
type input "5978"
type input "299"
type input "50"
type input "11358"
type input "5679"
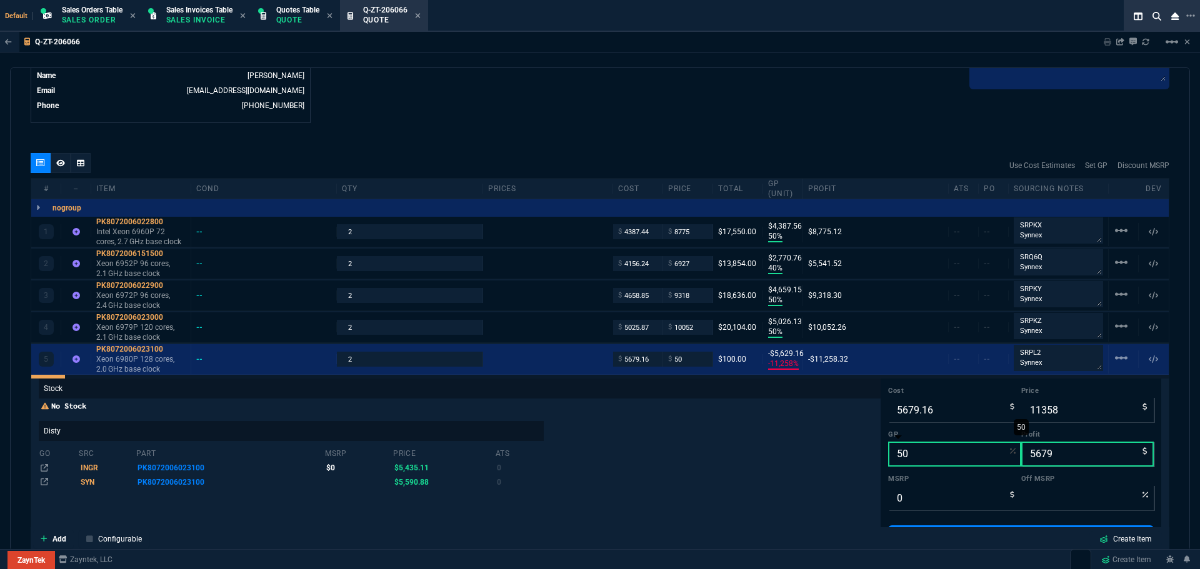
scroll to position [21, 0]
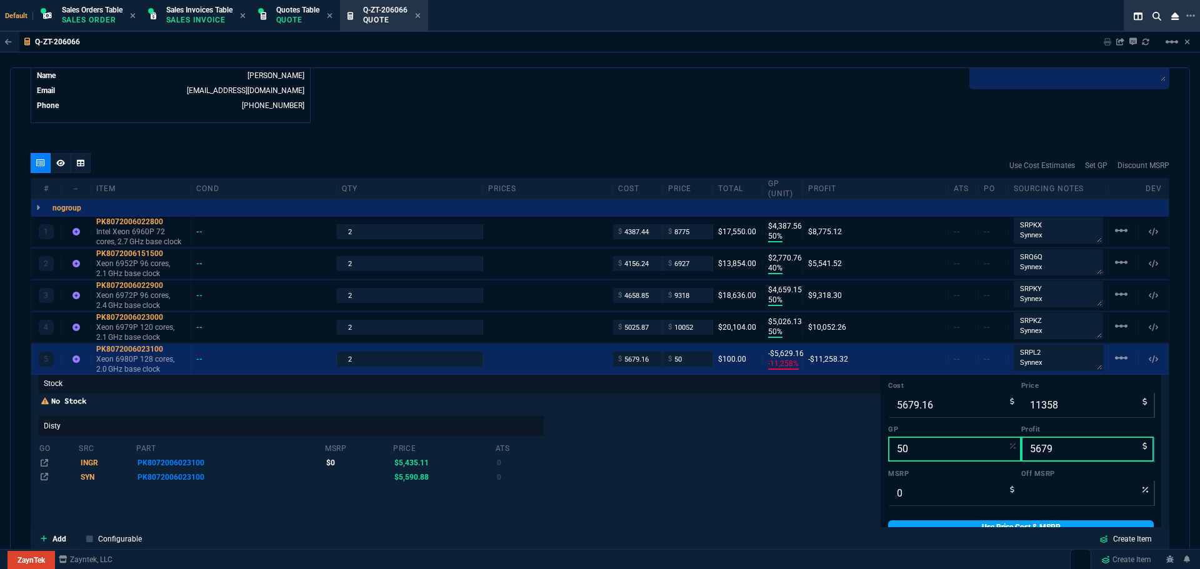
type input "50"
click at [958, 522] on link "Use Price Cost & MSRP" at bounding box center [1021, 527] width 266 height 14
type input "11358"
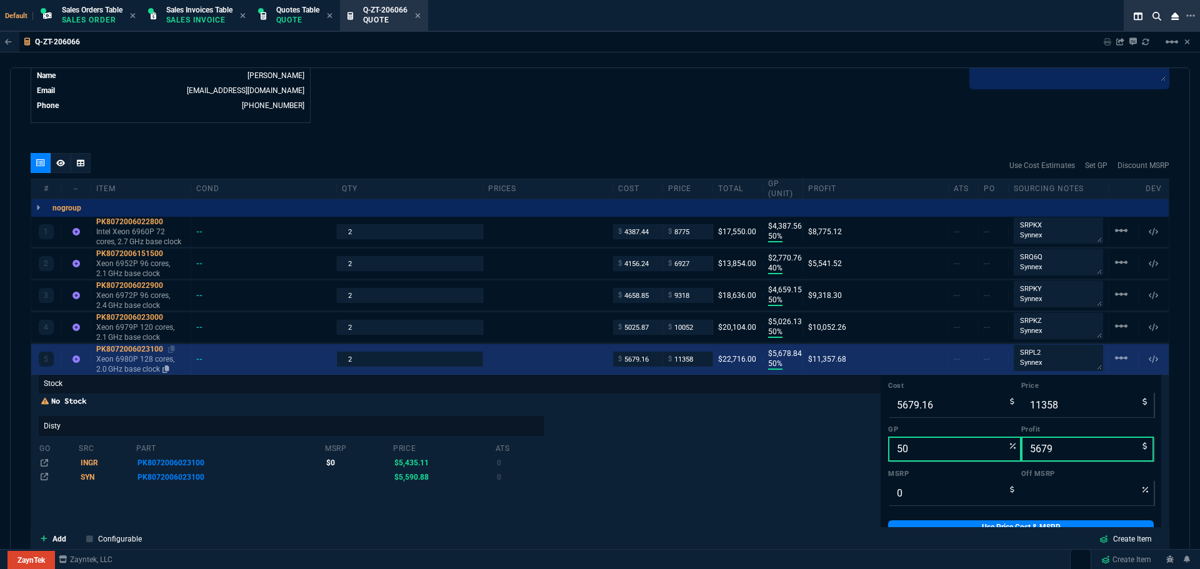
click at [136, 350] on div "PK8072006023100" at bounding box center [140, 349] width 89 height 10
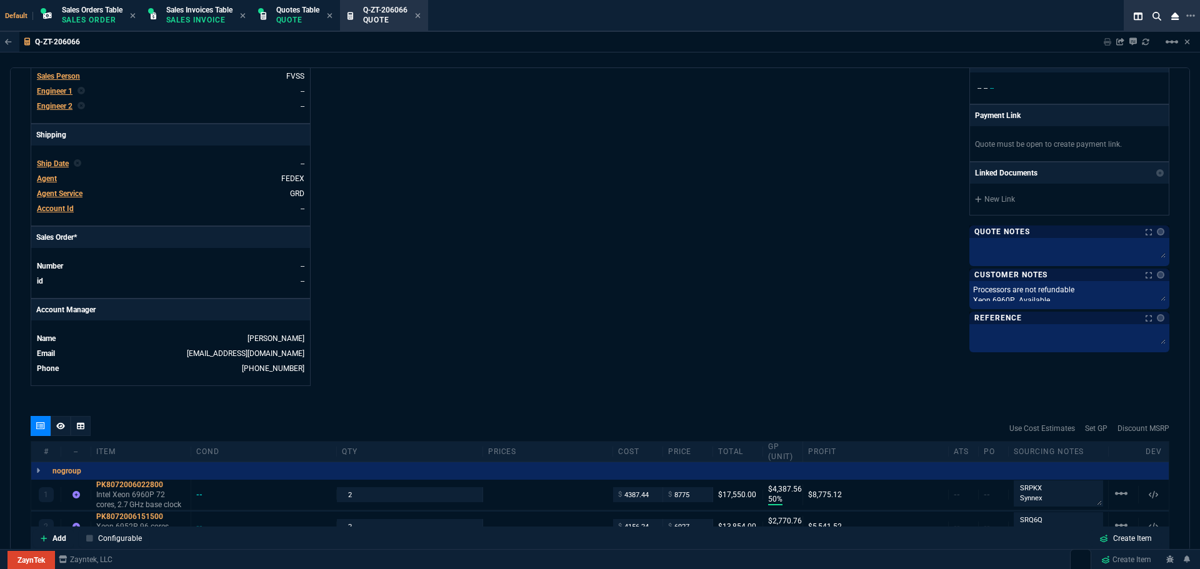
scroll to position [262, 0]
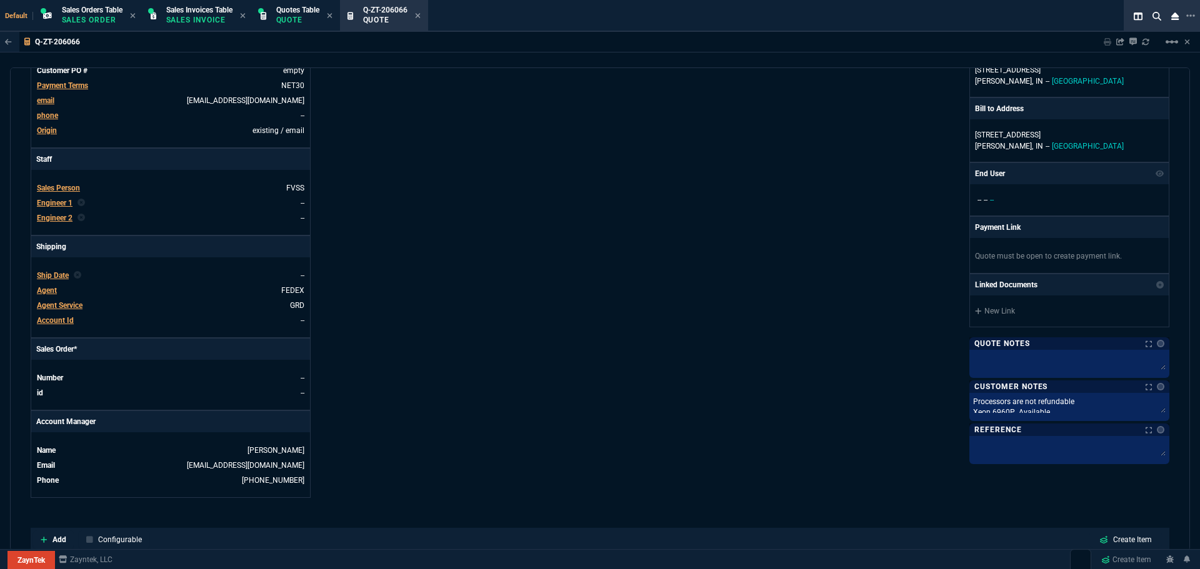
click at [622, 296] on div "ZaynTek, LLC 2609 Technology Dr Suite 200 Plano, TX 75074 Share Link Brian Over…" at bounding box center [884, 175] width 569 height 645
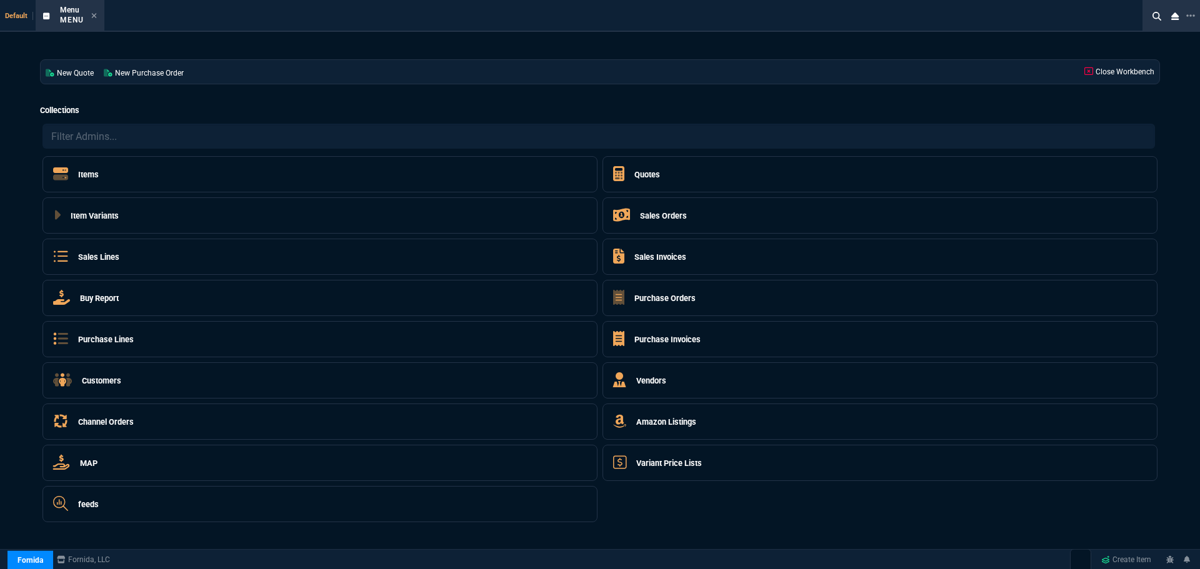
select select "4: SHAD"
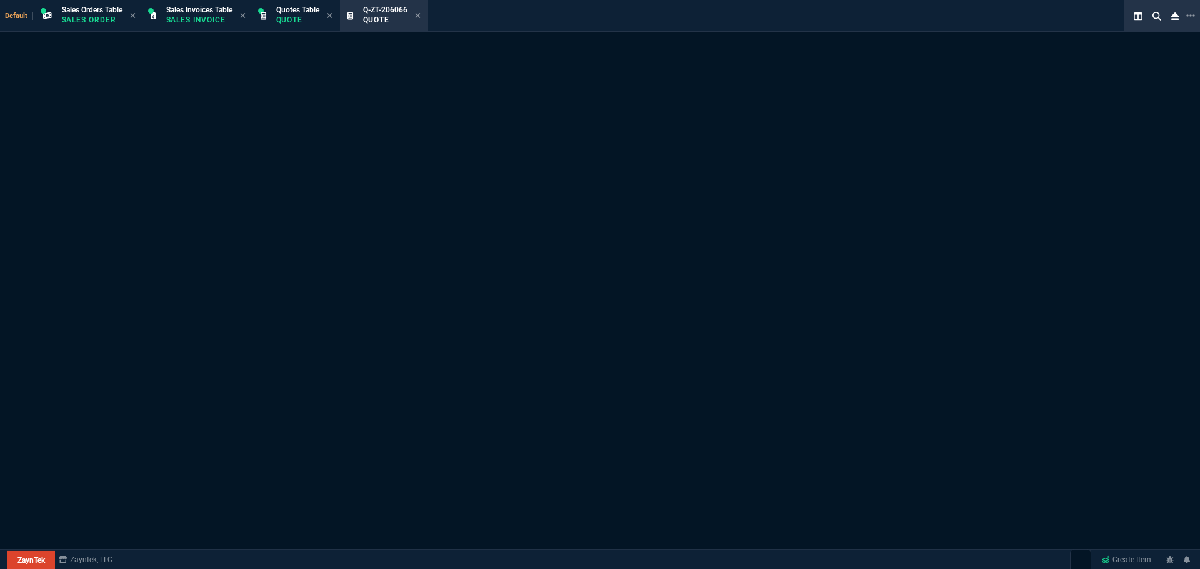
select select "4: SHAD"
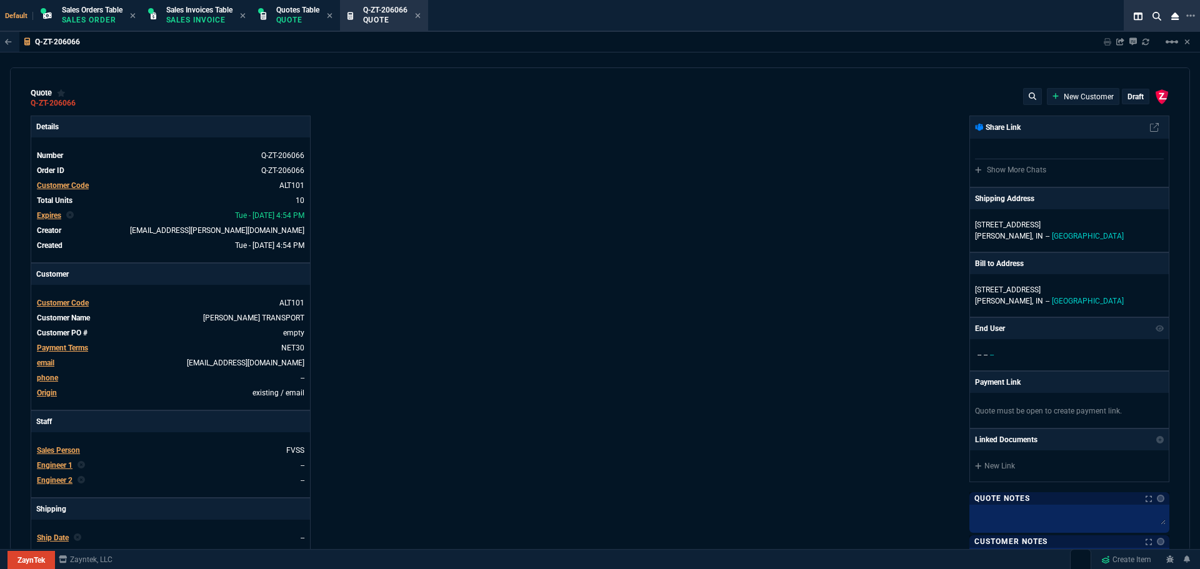
type input "50"
type input "4388"
type input "40"
type input "2771"
type input "50"
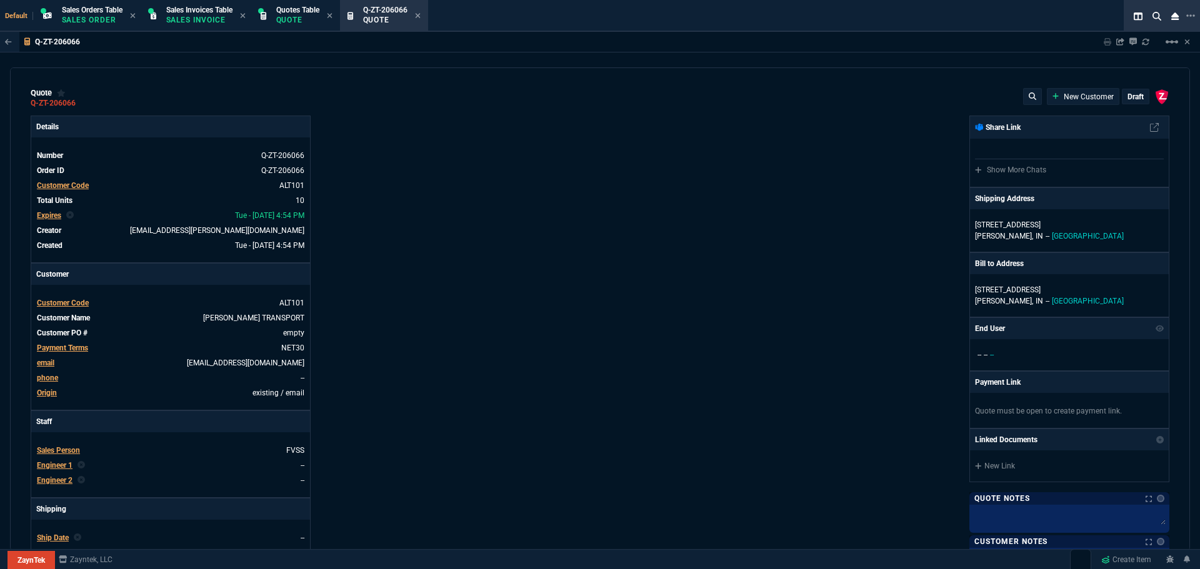
type input "4659"
type input "50"
type input "5026"
type input "50"
type input "5679"
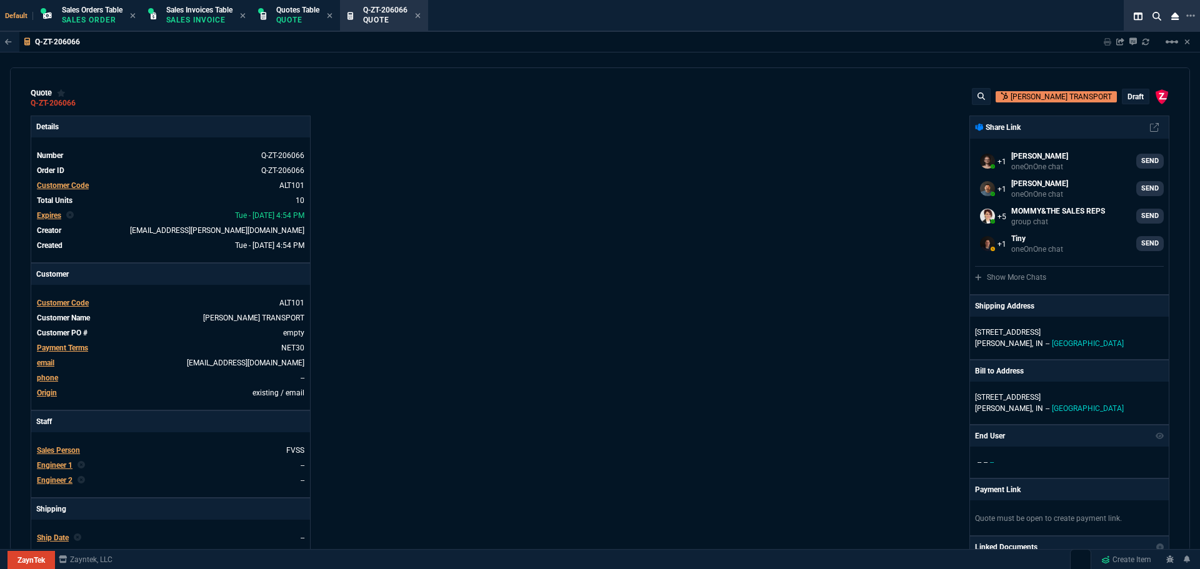
click at [1133, 95] on p "draft" at bounding box center [1135, 97] width 16 height 10
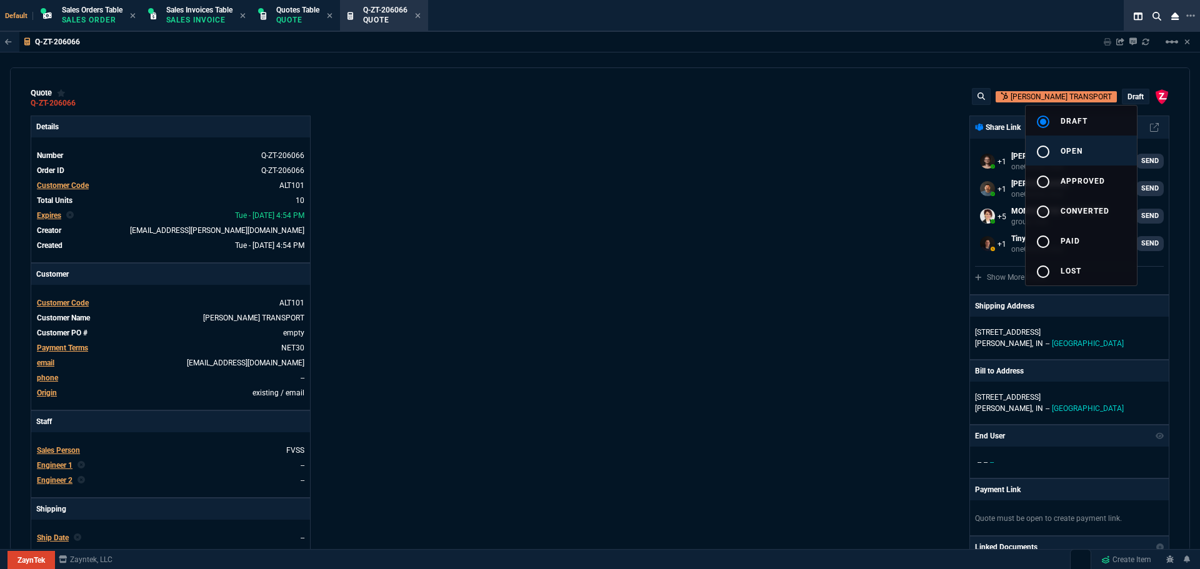
click at [1045, 149] on mat-icon "radio_button_unchecked" at bounding box center [1042, 151] width 15 height 15
click at [714, 309] on div at bounding box center [600, 284] width 1200 height 569
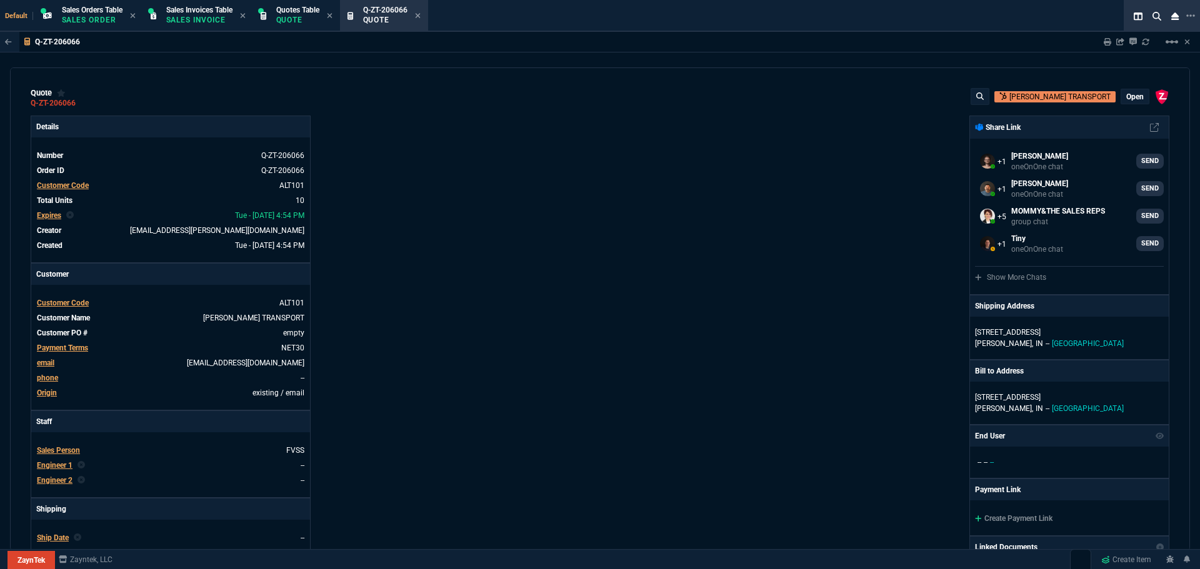
type input "50"
type input "4388"
type input "40"
type input "2771"
type input "50"
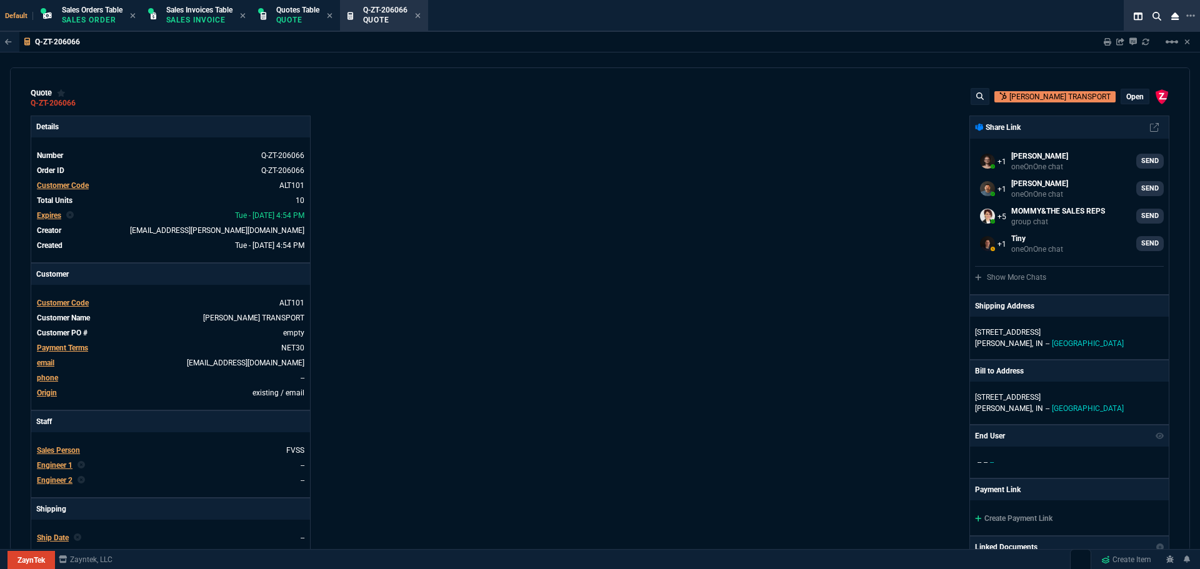
type input "4659"
type input "50"
type input "5026"
type input "50"
type input "5679"
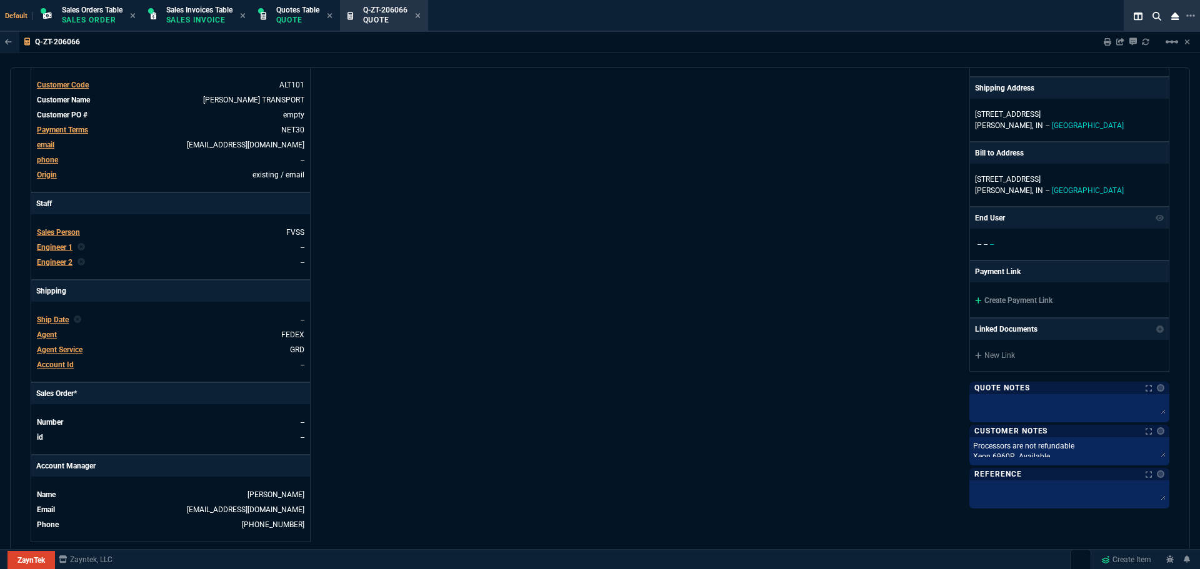
scroll to position [562, 0]
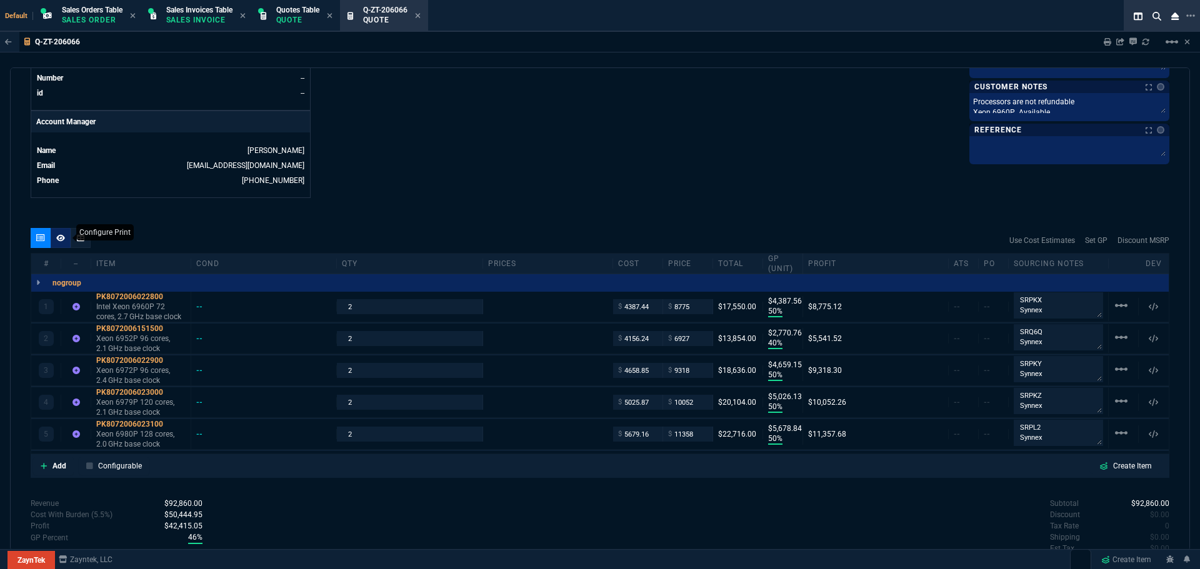
click at [62, 239] on icon at bounding box center [60, 237] width 9 height 7
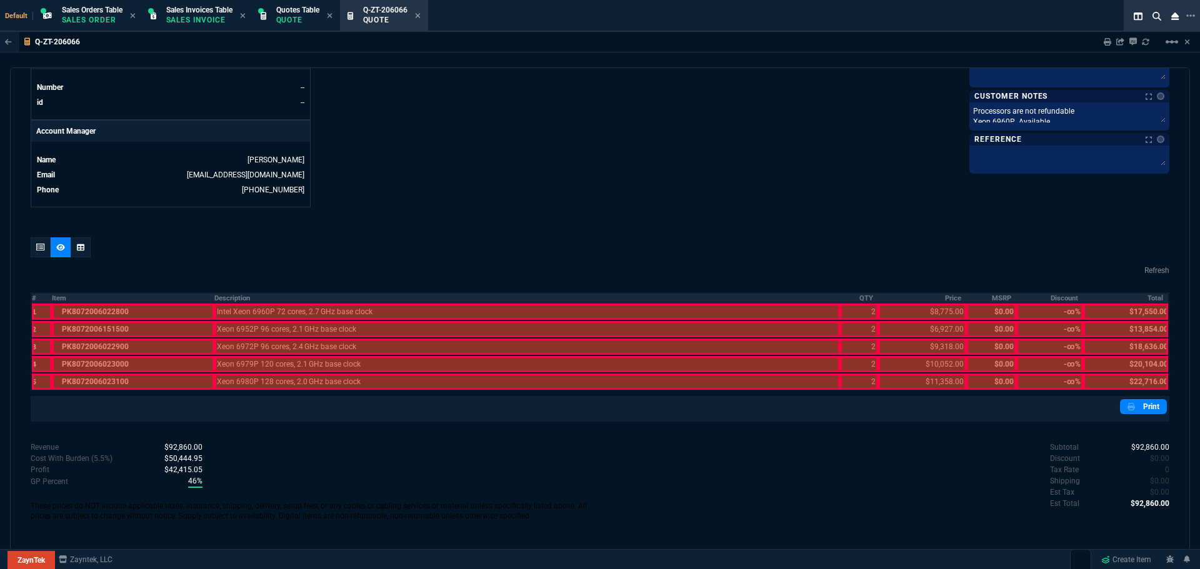
click at [226, 300] on th "Description" at bounding box center [526, 298] width 625 height 11
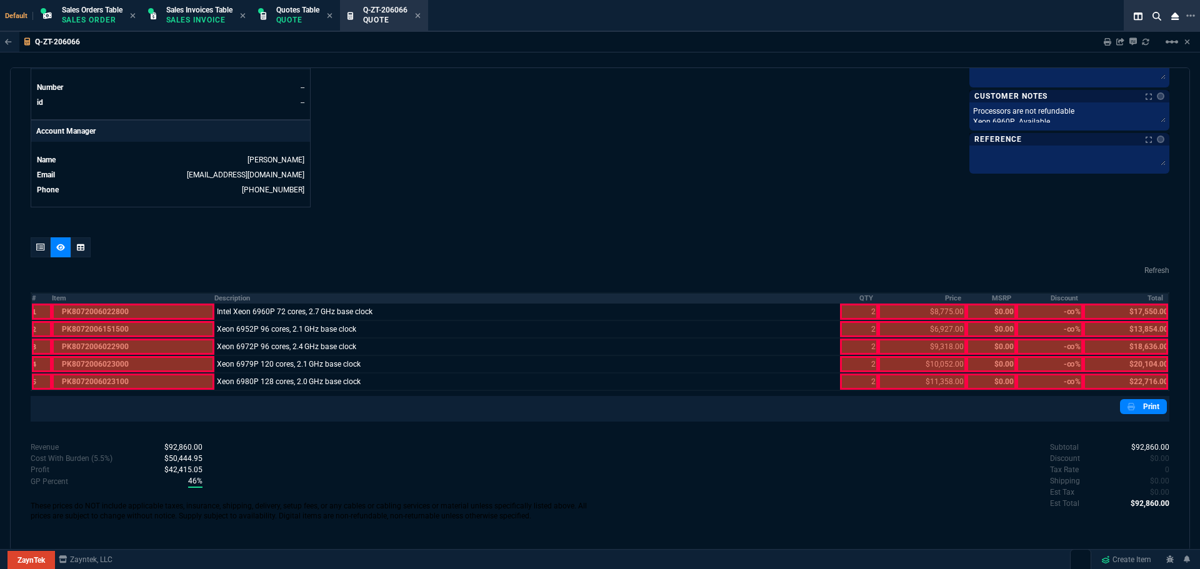
click at [855, 298] on th "QTY" at bounding box center [859, 298] width 38 height 11
click at [940, 299] on th "Price" at bounding box center [922, 298] width 88 height 11
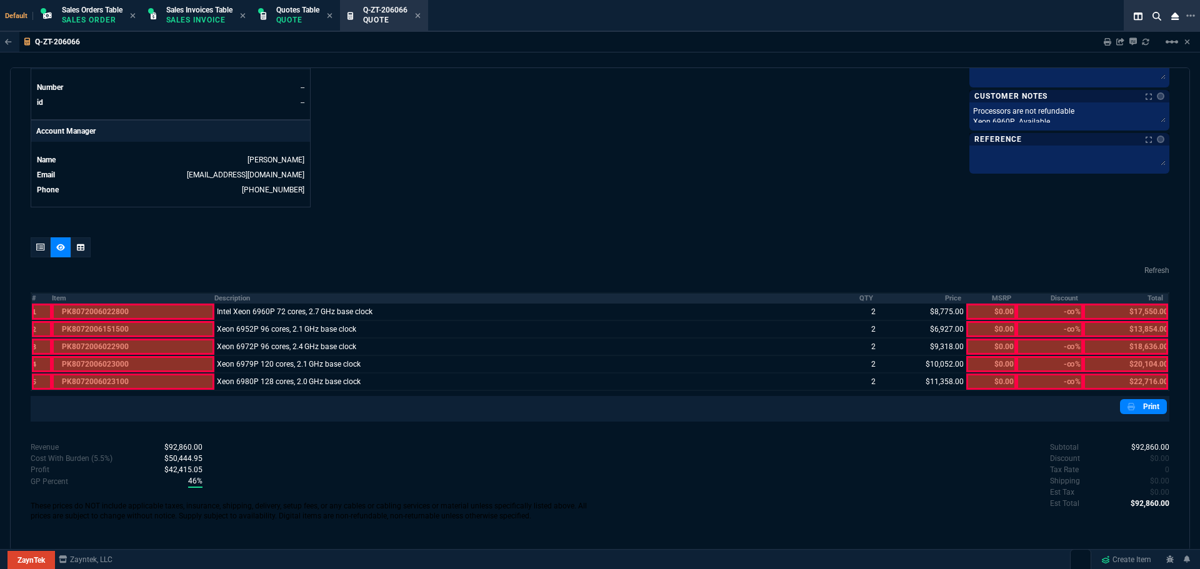
click at [1155, 296] on th "Total" at bounding box center [1126, 298] width 86 height 11
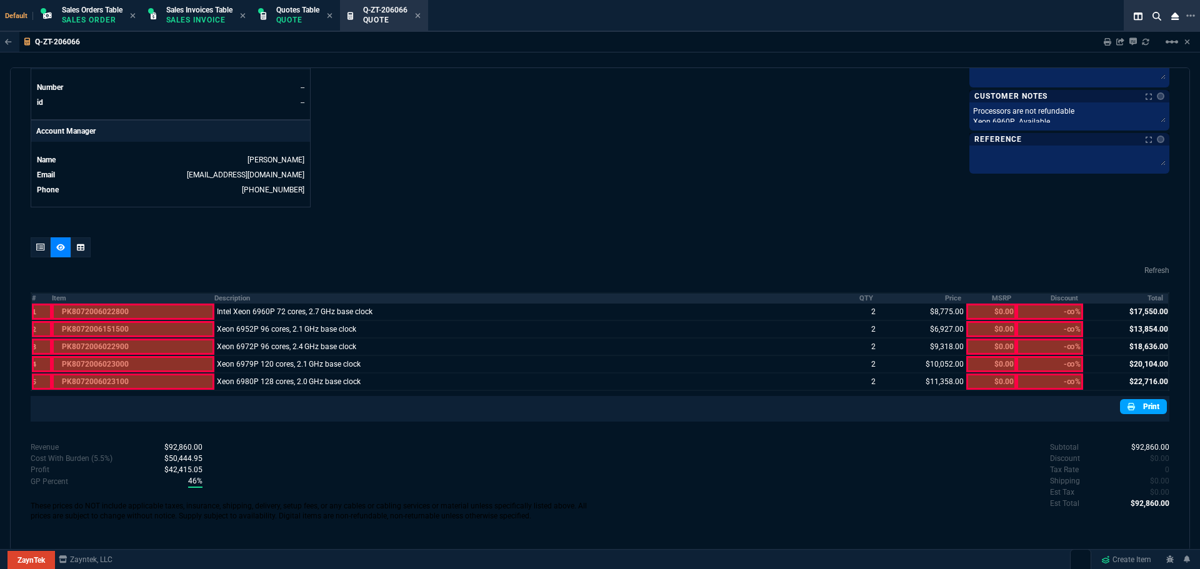
click at [1134, 408] on link "Print" at bounding box center [1143, 406] width 47 height 15
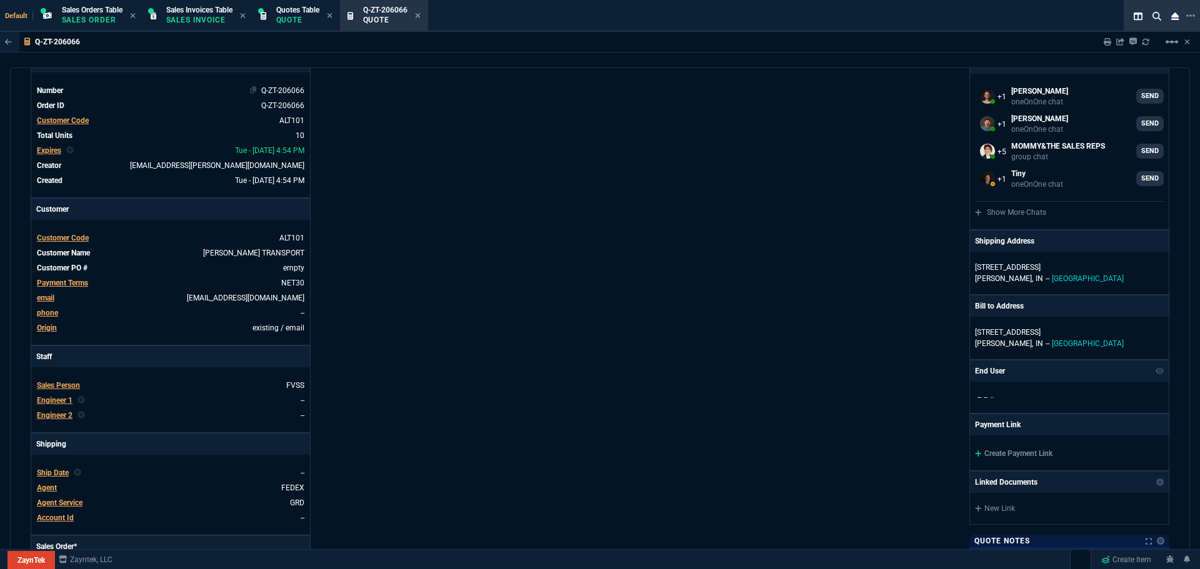
scroll to position [0, 0]
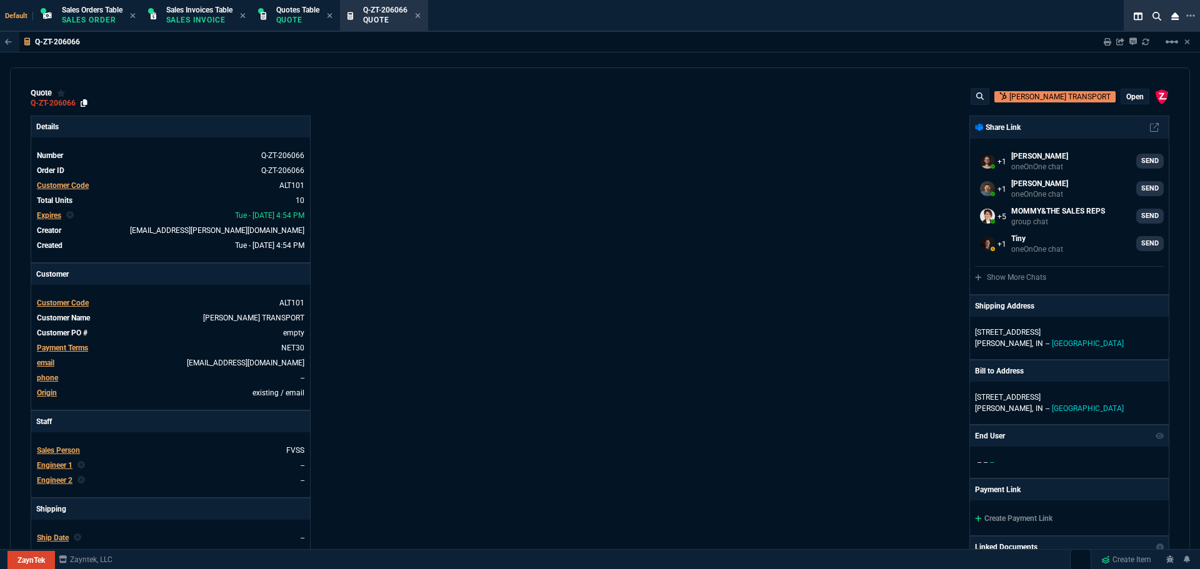
click at [86, 102] on icon at bounding box center [84, 102] width 7 height 7
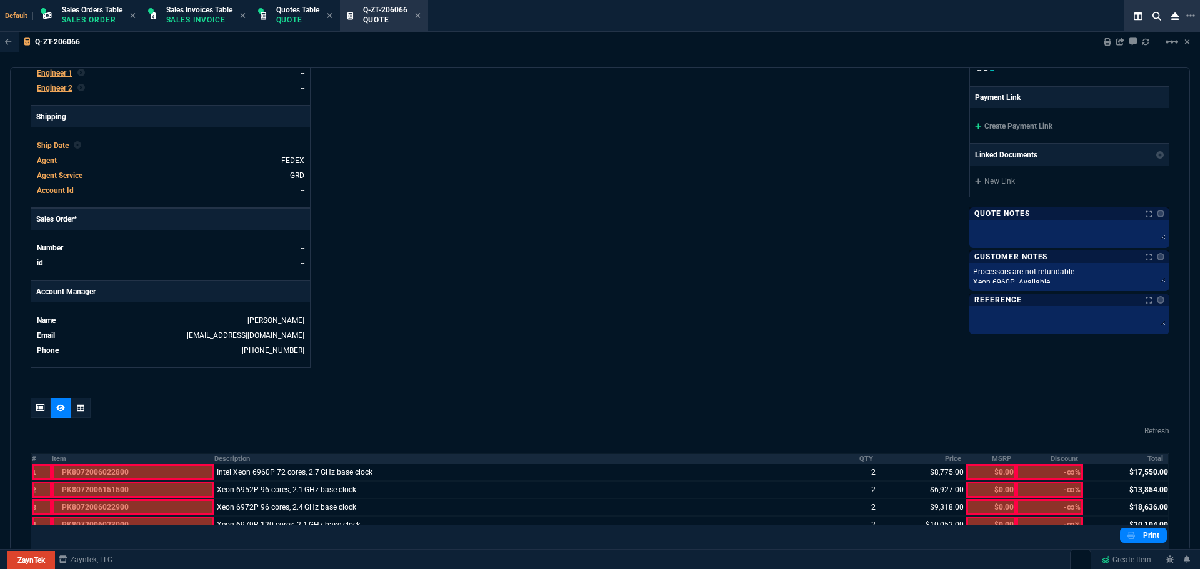
scroll to position [553, 0]
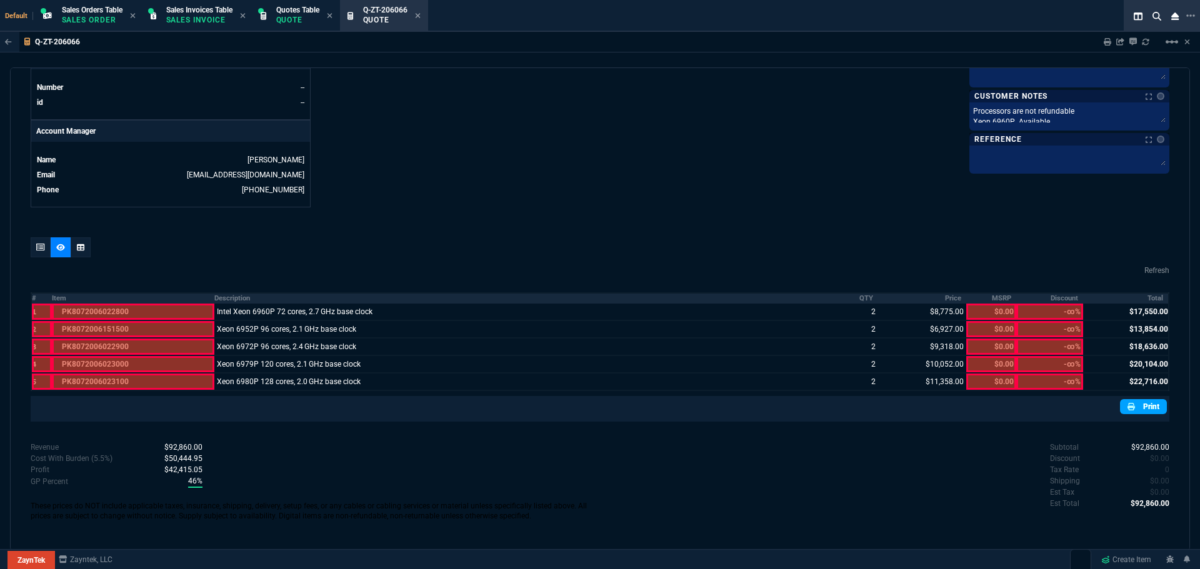
click at [1133, 408] on link "Print" at bounding box center [1143, 406] width 47 height 15
click at [420, 14] on icon at bounding box center [418, 15] width 6 height 7
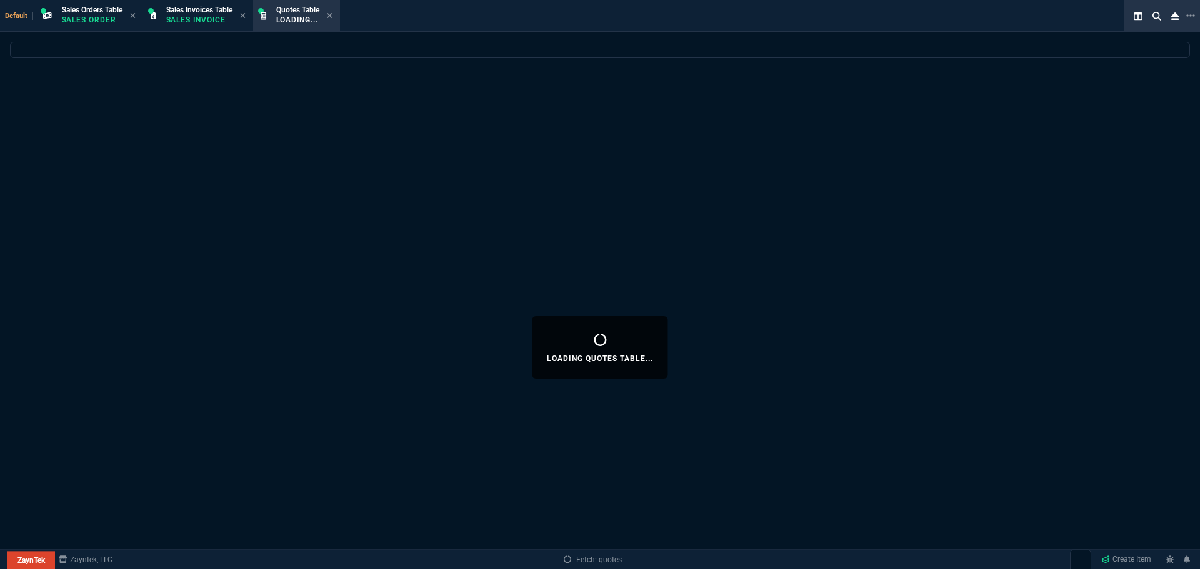
select select
